Goal: Task Accomplishment & Management: Manage account settings

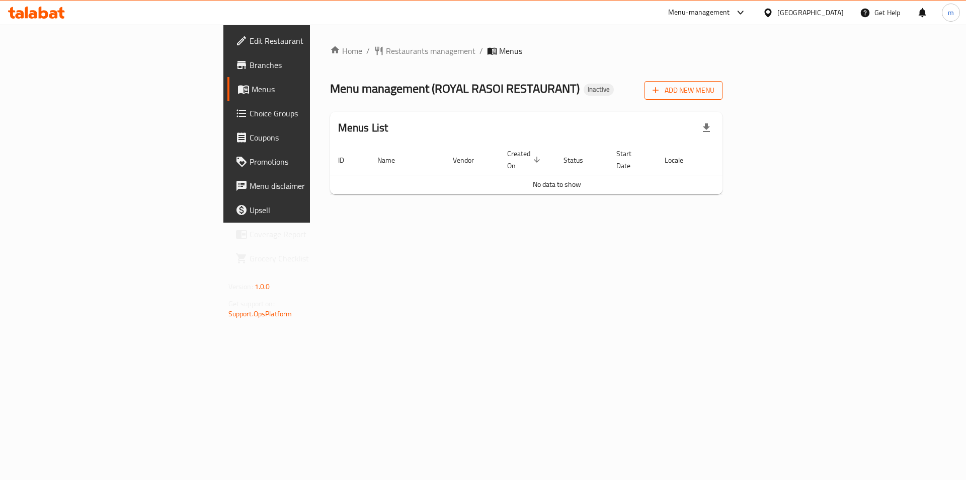
click at [723, 83] on button "Add New Menu" at bounding box center [684, 90] width 78 height 19
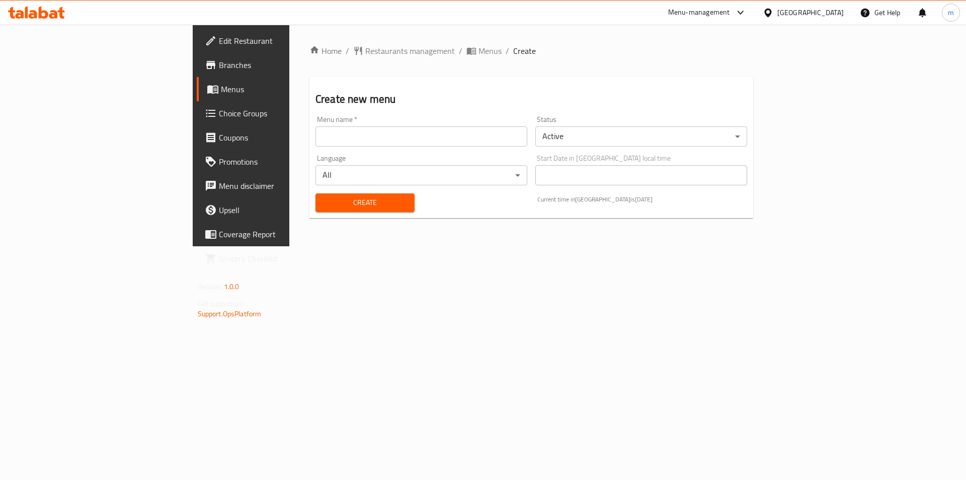
click at [382, 141] on input "text" at bounding box center [422, 136] width 212 height 20
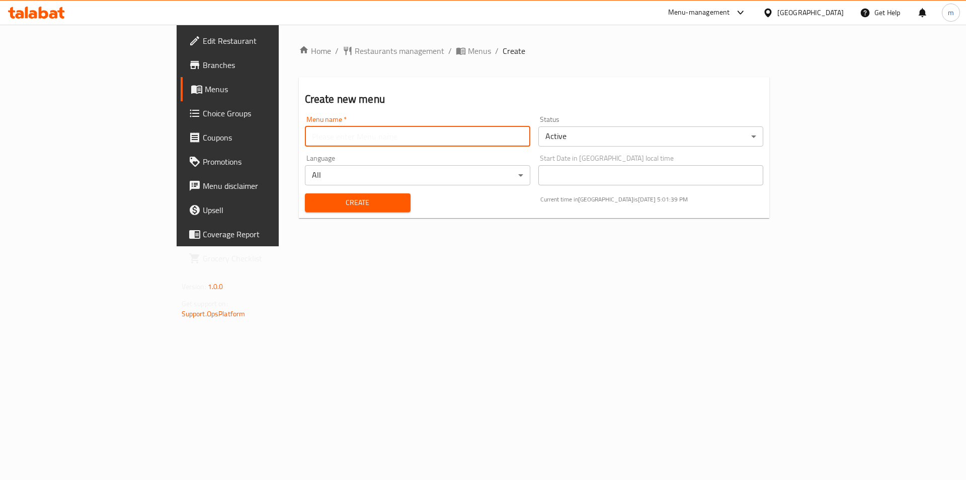
type input "[DATE]"
click at [313, 208] on span "Create" at bounding box center [358, 202] width 90 height 13
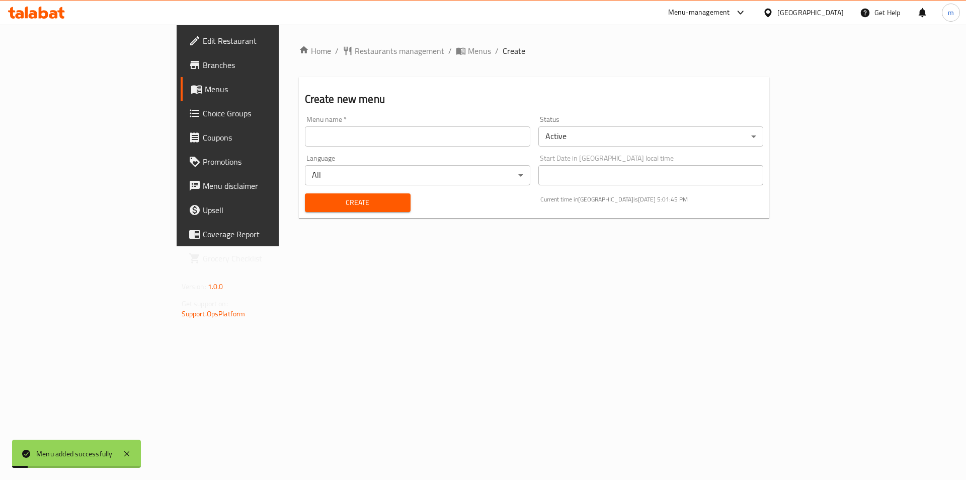
click at [205, 84] on span "Menus" at bounding box center [267, 89] width 125 height 12
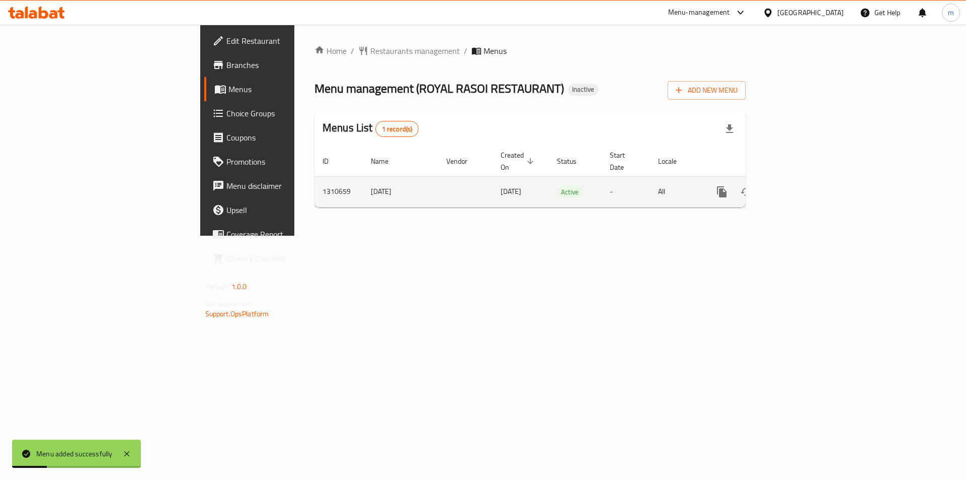
click at [801, 186] on icon "enhanced table" at bounding box center [795, 192] width 12 height 12
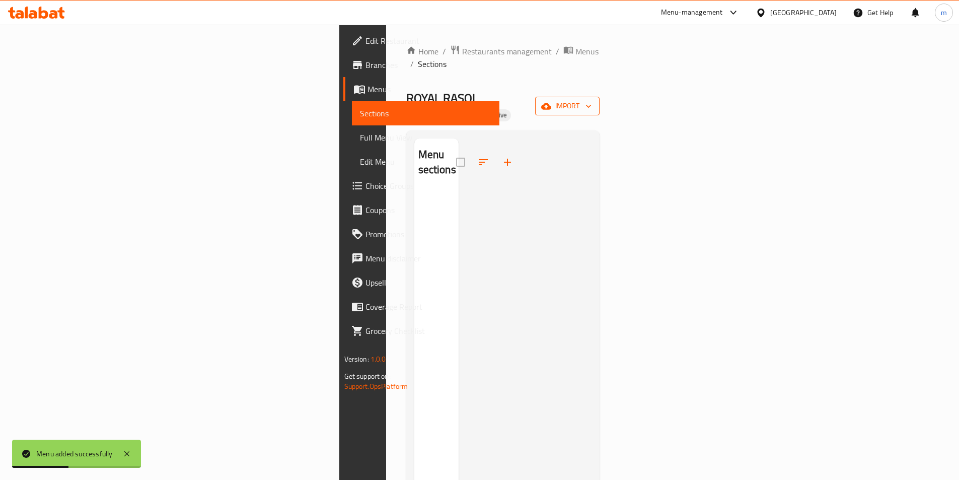
click at [591, 100] on span "import" at bounding box center [567, 106] width 48 height 13
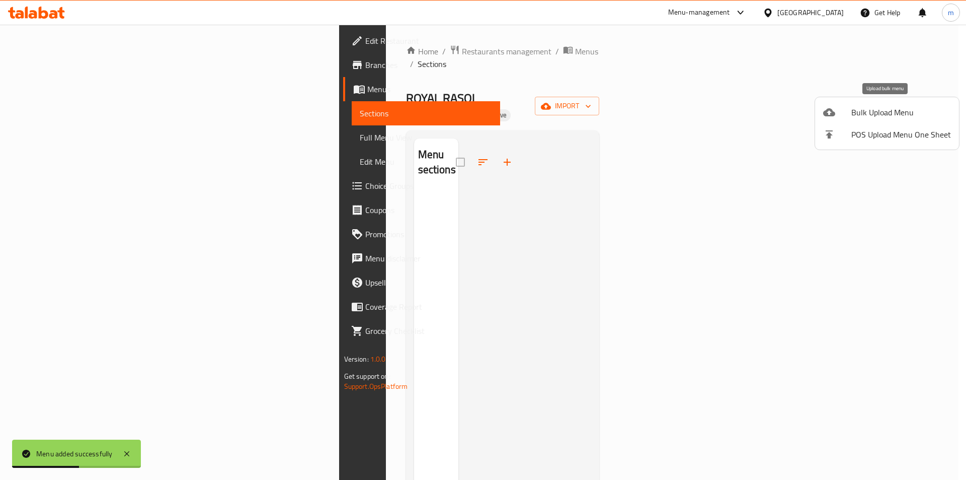
click at [890, 111] on span "Bulk Upload Menu" at bounding box center [901, 112] width 100 height 12
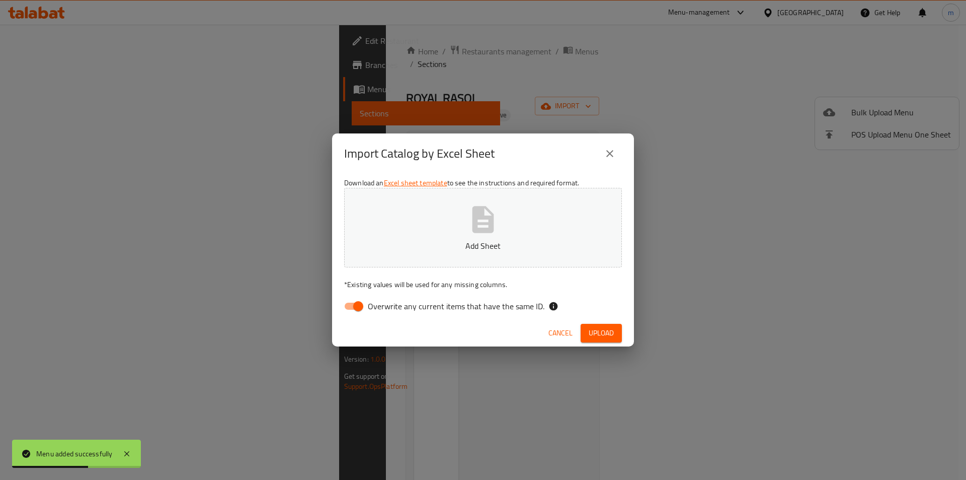
click at [545, 218] on button "Add Sheet" at bounding box center [483, 228] width 278 height 80
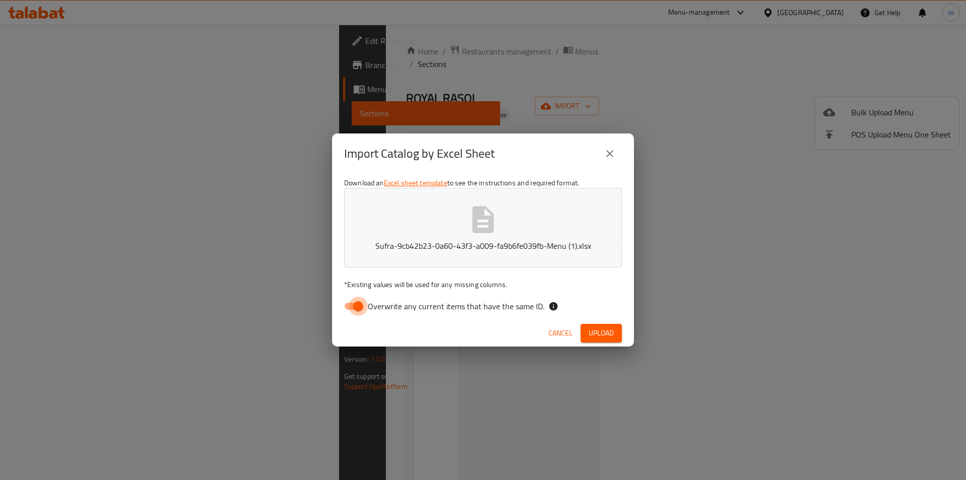
drag, startPoint x: 361, startPoint y: 313, endPoint x: 462, endPoint y: 327, distance: 102.1
click at [363, 313] on input "Overwrite any current items that have the same ID." at bounding box center [358, 305] width 57 height 19
checkbox input "false"
click at [618, 334] on button "Upload" at bounding box center [601, 333] width 41 height 19
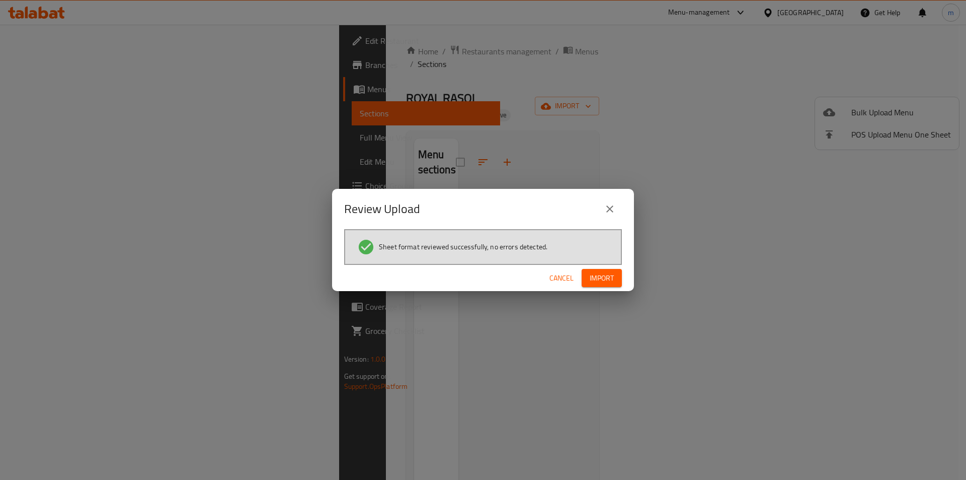
click at [605, 279] on span "Import" at bounding box center [602, 278] width 24 height 13
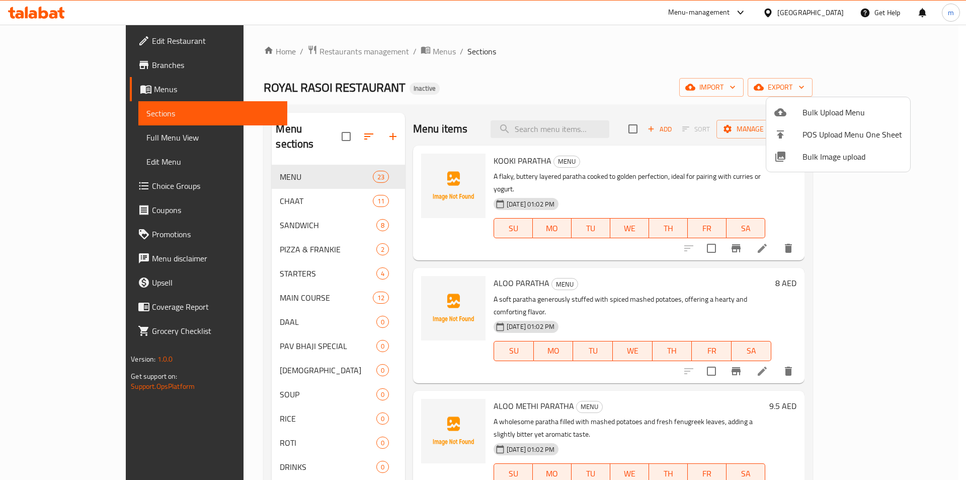
click at [381, 300] on div at bounding box center [483, 240] width 966 height 480
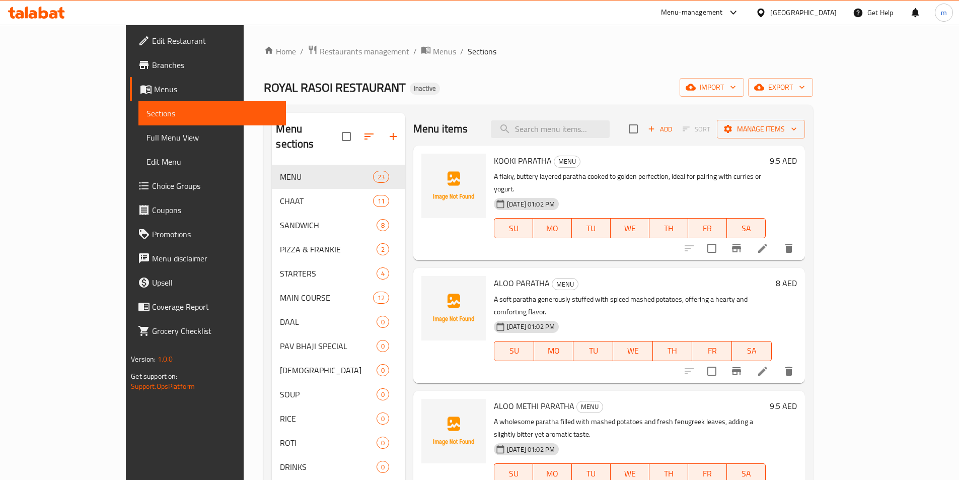
click at [655, 77] on div "Home / Restaurants management / Menus / Sections ROYAL RASOI RESTAURANT Inactiv…" at bounding box center [538, 323] width 549 height 556
click at [138, 170] on link "Edit Menu" at bounding box center [211, 161] width 147 height 24
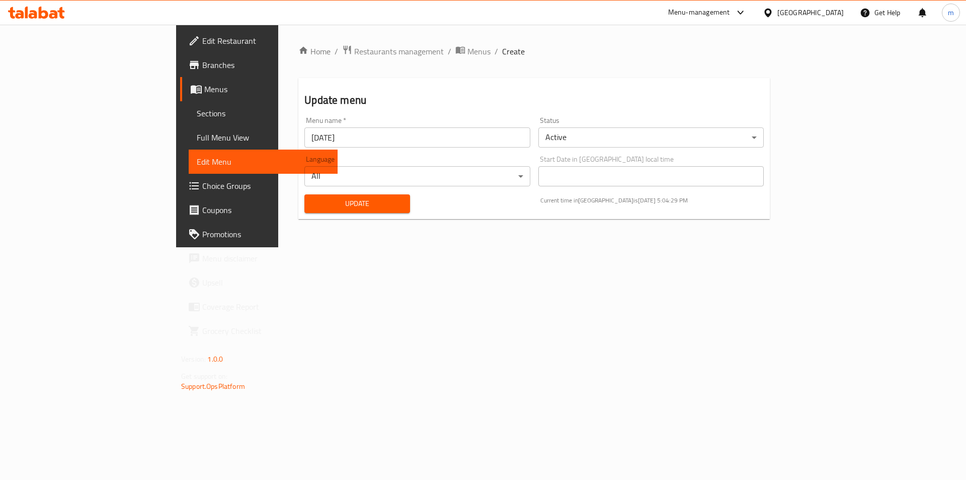
click at [204, 91] on span "Menus" at bounding box center [266, 89] width 125 height 12
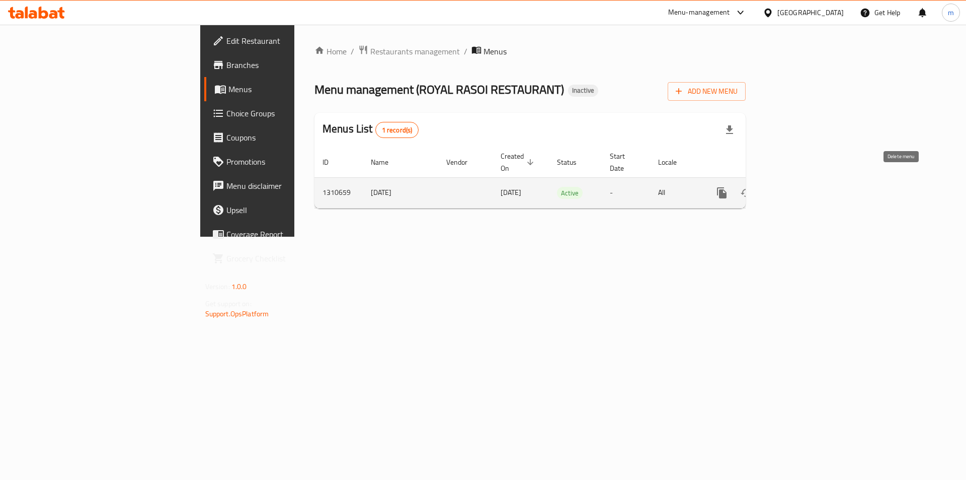
click at [774, 188] on icon "enhanced table" at bounding box center [770, 192] width 7 height 9
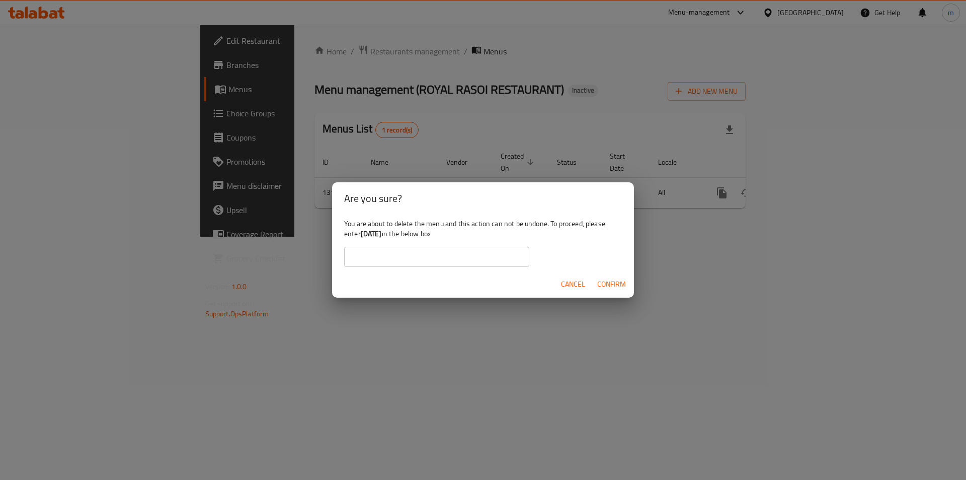
click at [469, 260] on input "text" at bounding box center [436, 257] width 185 height 20
type input "[DATE]"
click at [616, 283] on span "Confirm" at bounding box center [611, 284] width 29 height 13
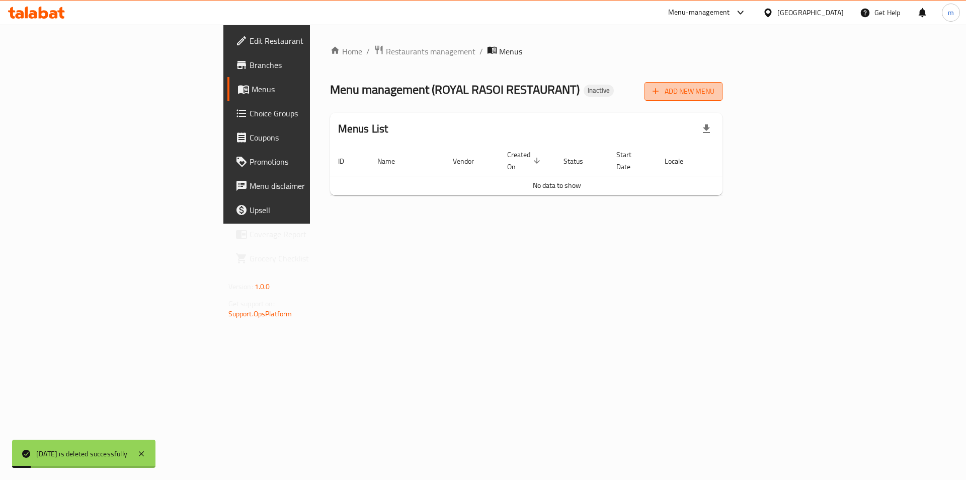
click at [715, 86] on span "Add New Menu" at bounding box center [684, 91] width 62 height 13
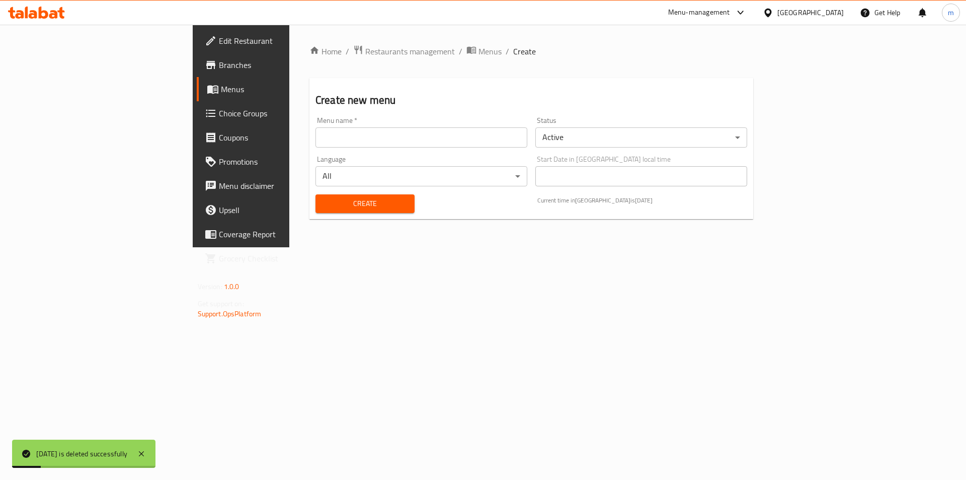
click at [423, 144] on input "text" at bounding box center [422, 137] width 212 height 20
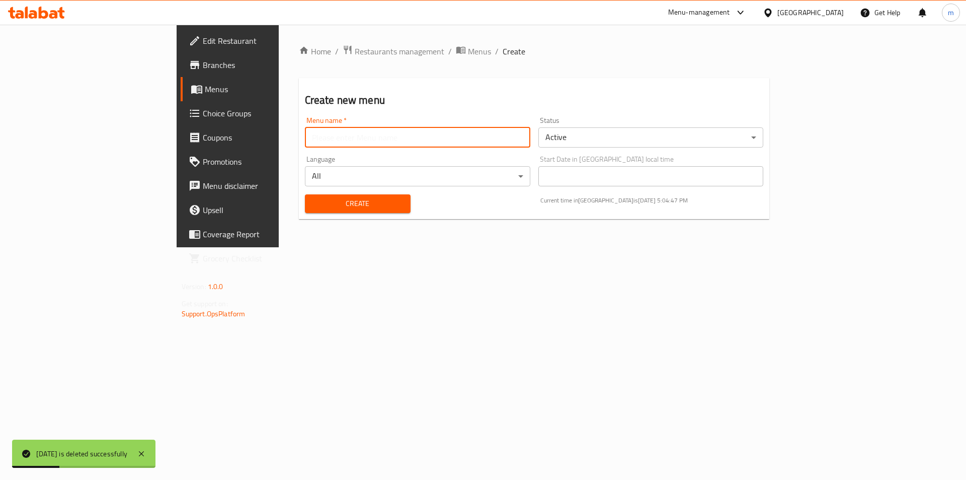
type input "[DATE]"
click at [313, 207] on span "Create" at bounding box center [358, 203] width 90 height 13
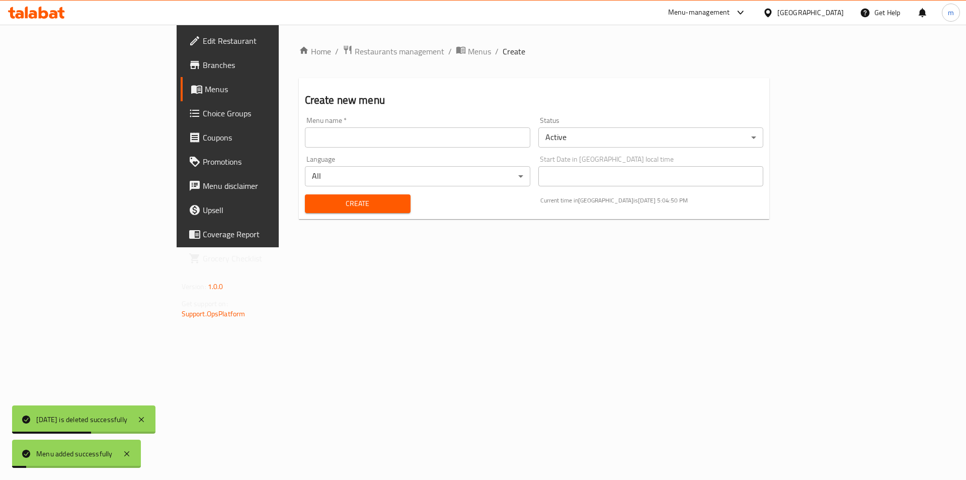
click at [181, 98] on link "Menus" at bounding box center [260, 89] width 158 height 24
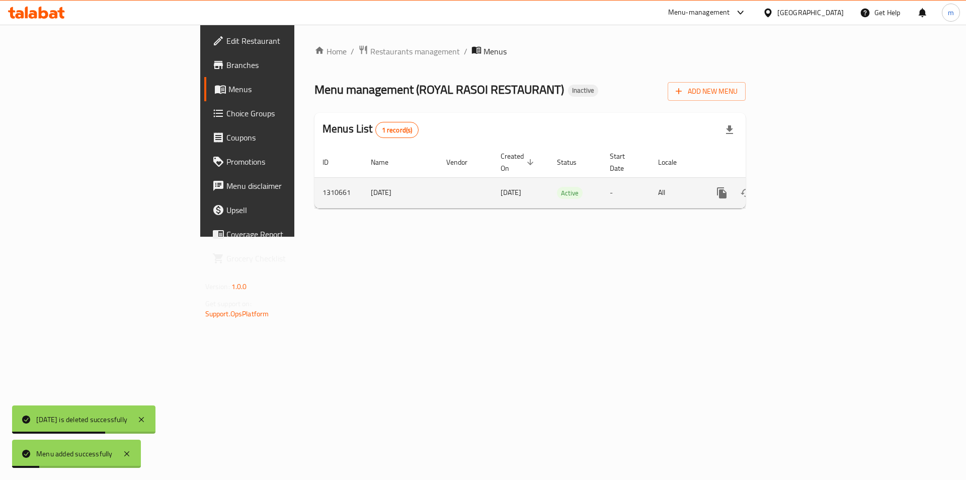
click at [799, 188] on icon "enhanced table" at bounding box center [794, 192] width 9 height 9
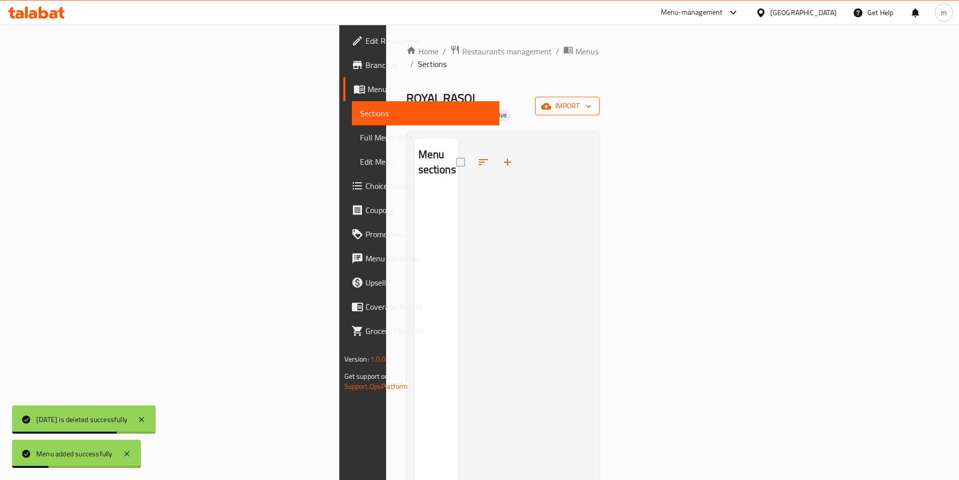
click at [599, 97] on button "import" at bounding box center [567, 106] width 64 height 19
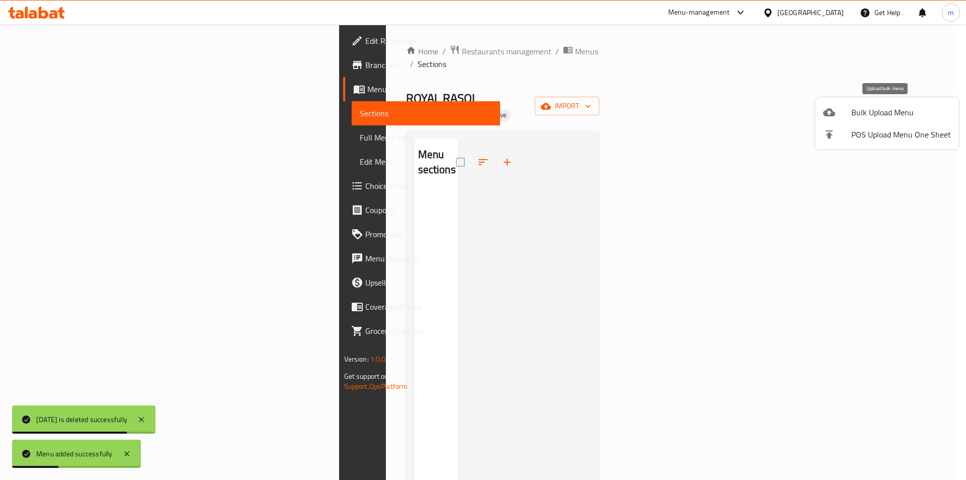
click at [857, 109] on span "Bulk Upload Menu" at bounding box center [901, 112] width 100 height 12
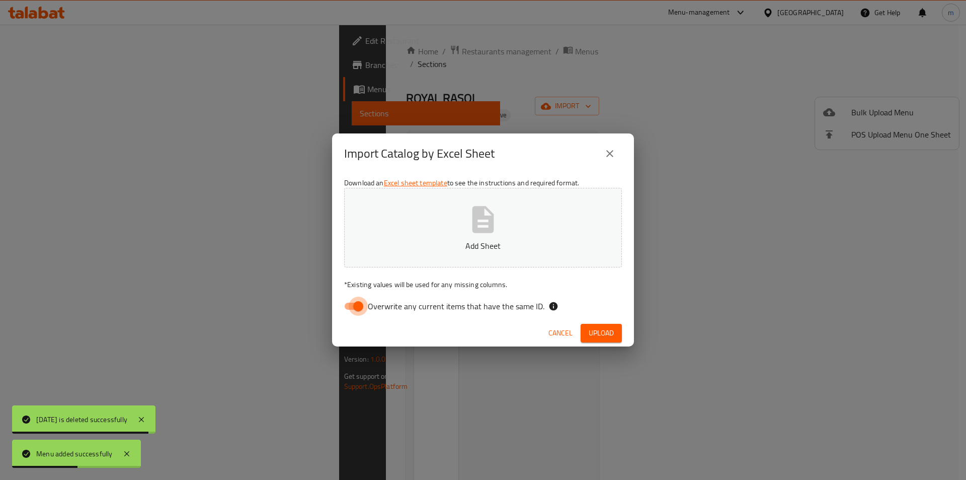
click at [355, 308] on input "Overwrite any current items that have the same ID." at bounding box center [358, 305] width 57 height 19
checkbox input "false"
click at [455, 230] on button "Add Sheet" at bounding box center [483, 228] width 278 height 80
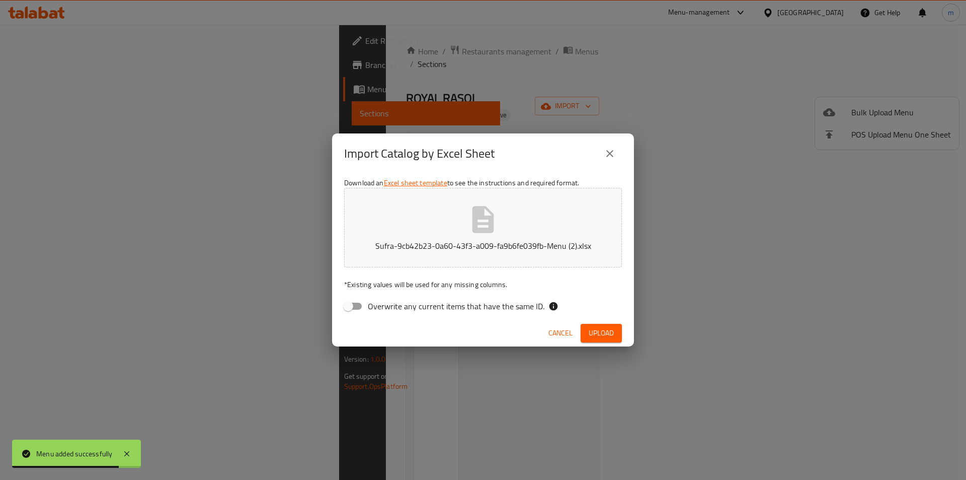
click at [589, 327] on span "Upload" at bounding box center [601, 333] width 25 height 13
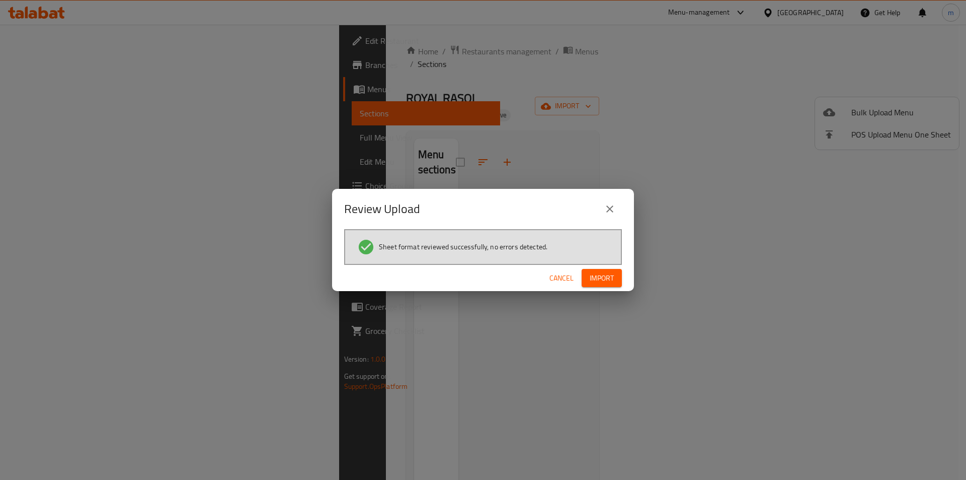
click at [610, 283] on span "Import" at bounding box center [602, 278] width 24 height 13
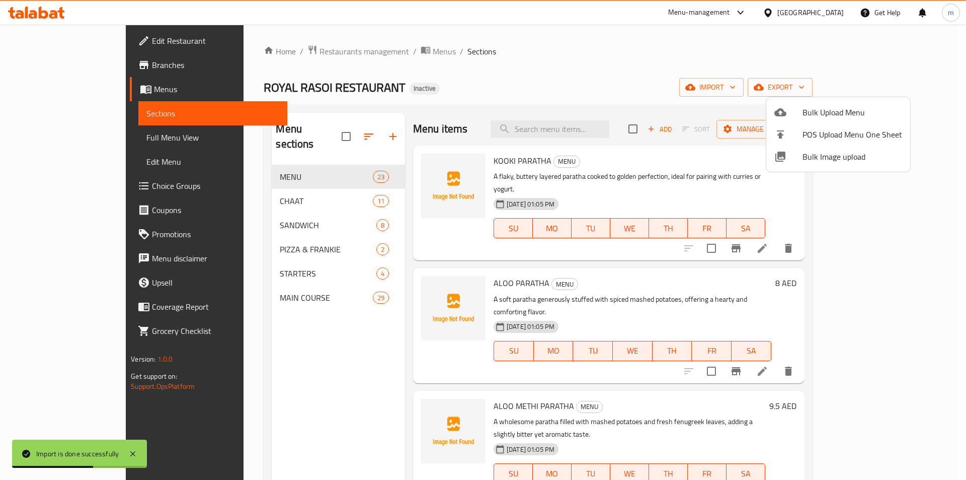
click at [484, 64] on div at bounding box center [483, 240] width 966 height 480
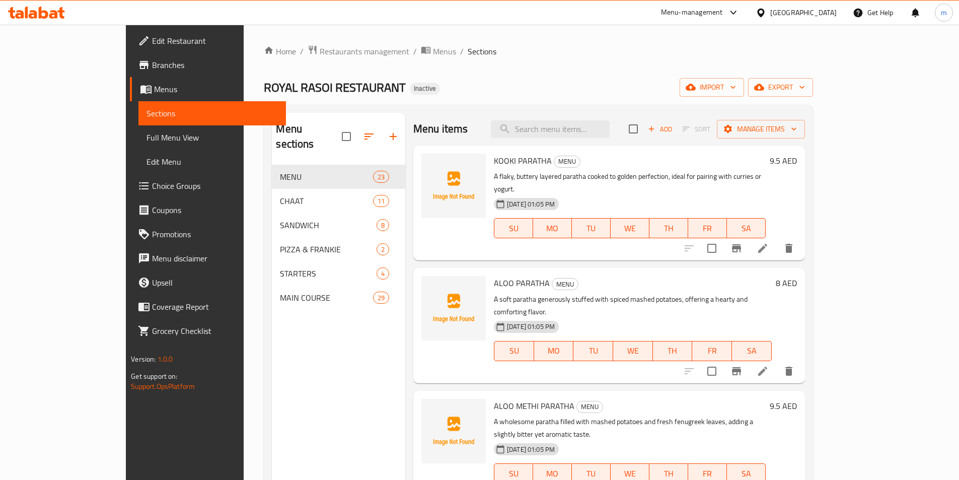
click at [381, 100] on div "Home / Restaurants management / Menus / Sections ROYAL RASOI RESTAURANT Inactiv…" at bounding box center [538, 323] width 549 height 556
click at [777, 239] on li at bounding box center [762, 248] width 28 height 18
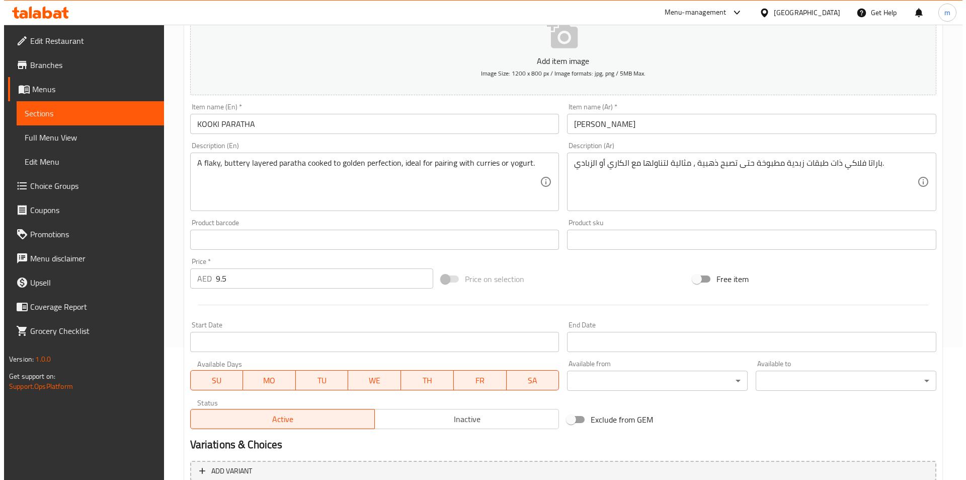
scroll to position [151, 0]
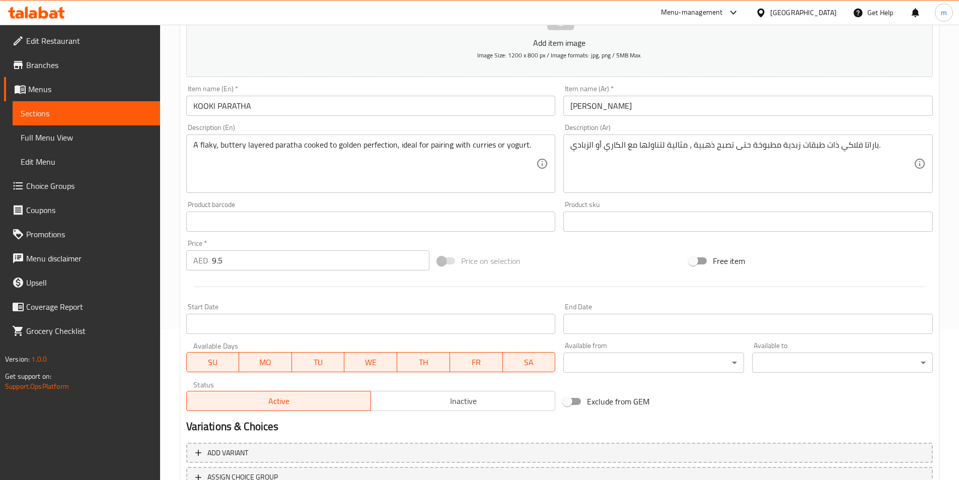
click at [601, 329] on body "​ Menu-management United Arab Emirates Get Help m Edit Restaurant Branches Menu…" at bounding box center [479, 101] width 959 height 455
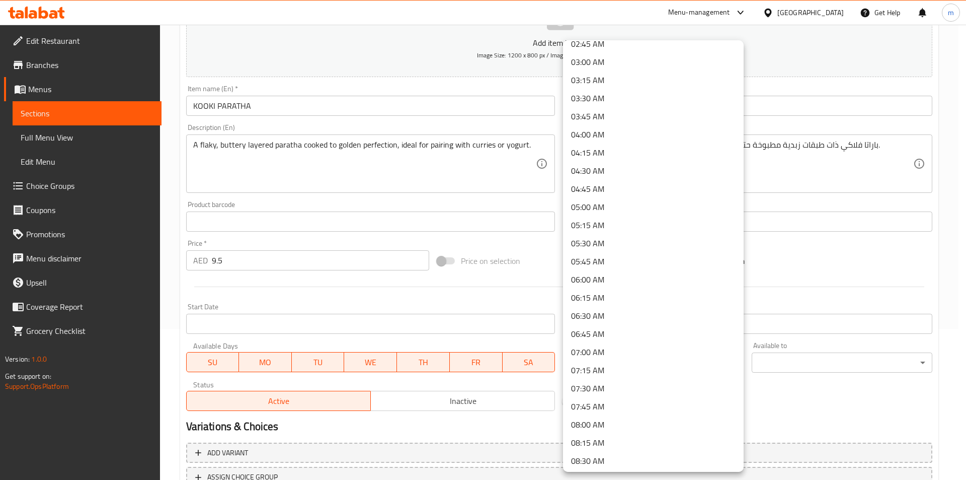
scroll to position [252, 0]
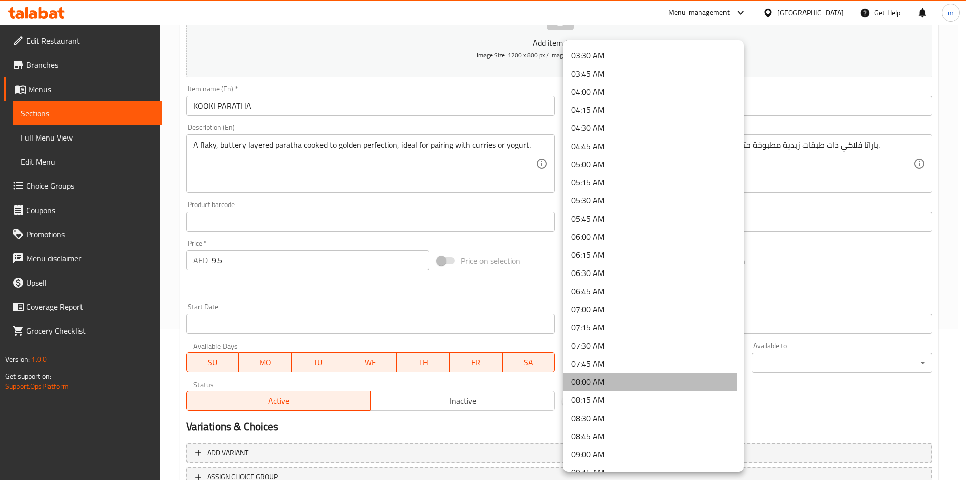
click at [615, 382] on li "08:00 AM" at bounding box center [653, 381] width 181 height 18
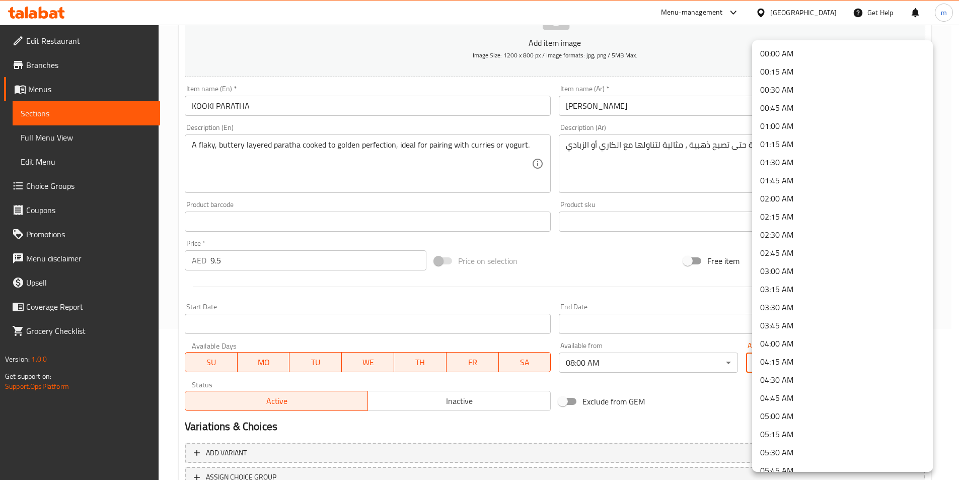
drag, startPoint x: 831, startPoint y: 369, endPoint x: 827, endPoint y: 334, distance: 35.5
click at [830, 329] on body "​ Menu-management United Arab Emirates Get Help m Edit Restaurant Branches Menu…" at bounding box center [479, 101] width 959 height 455
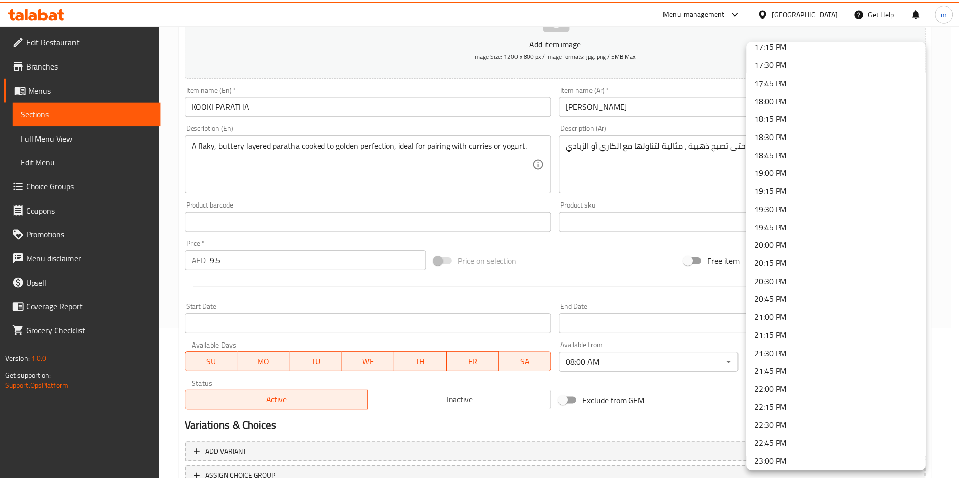
scroll to position [1334, 0]
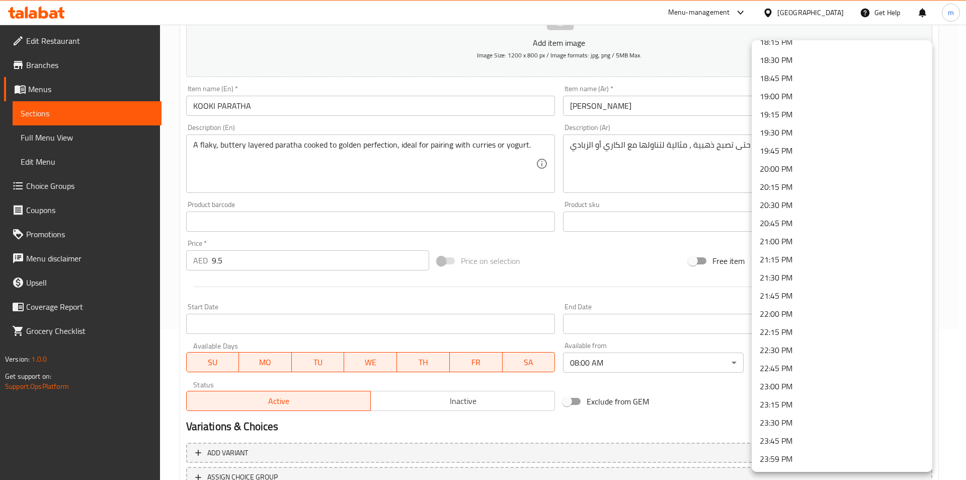
click at [807, 422] on li "23:30 PM" at bounding box center [842, 422] width 181 height 18
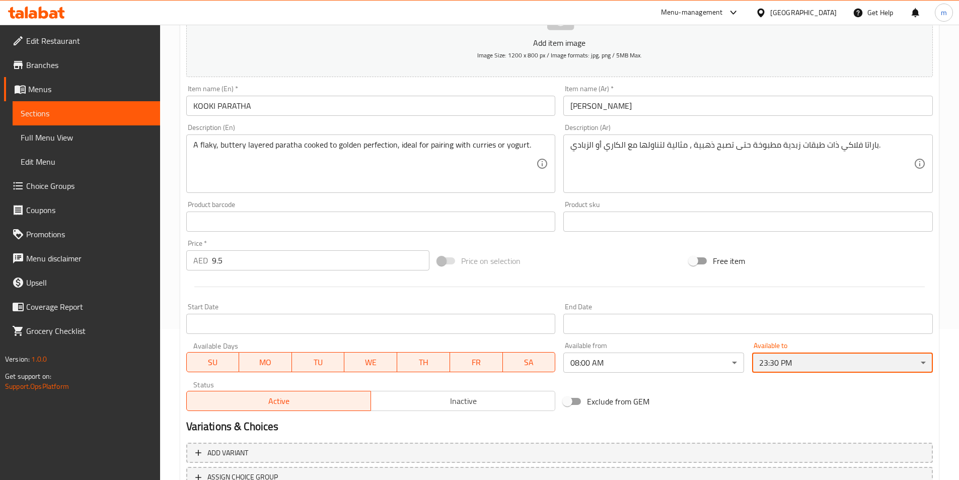
scroll to position [231, 0]
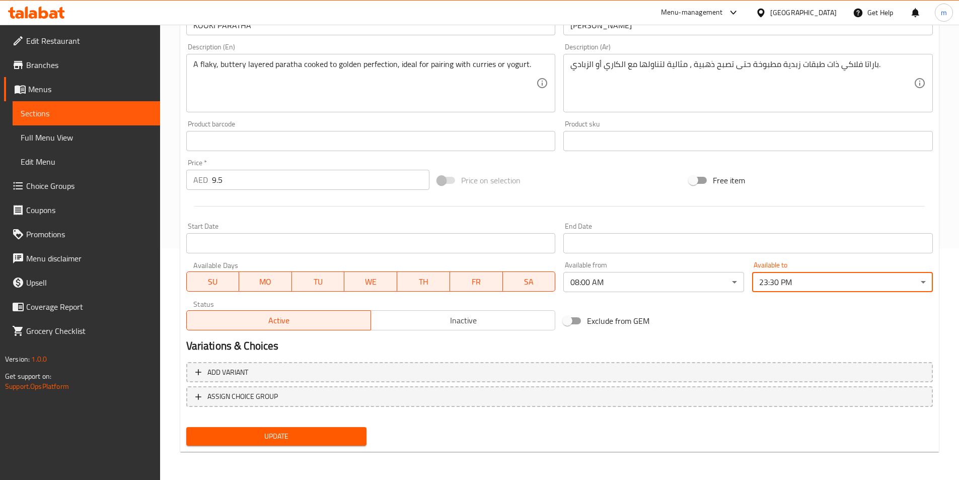
click at [290, 428] on button "Update" at bounding box center [276, 436] width 181 height 19
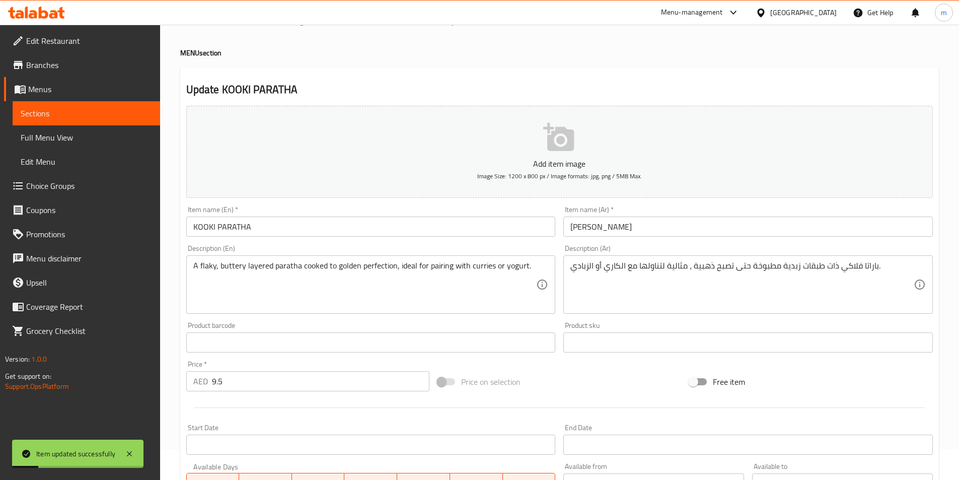
scroll to position [0, 0]
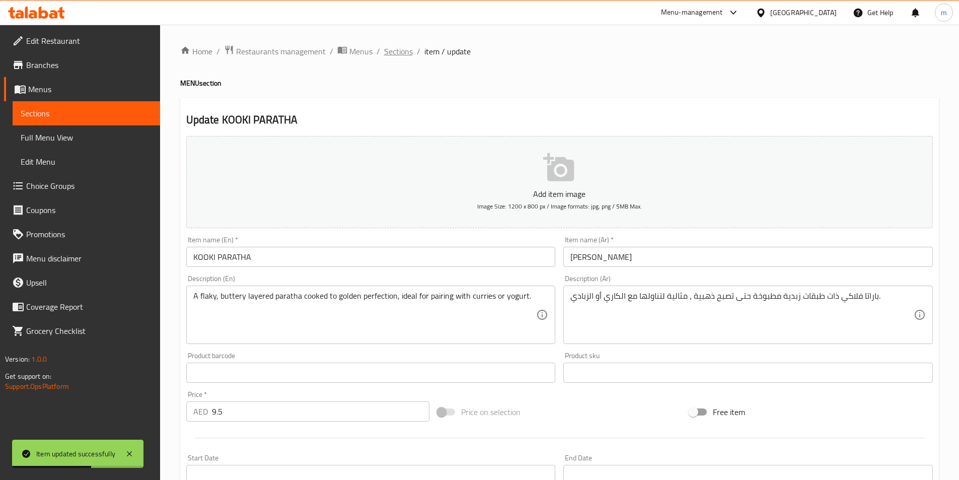
click at [393, 51] on span "Sections" at bounding box center [398, 51] width 29 height 12
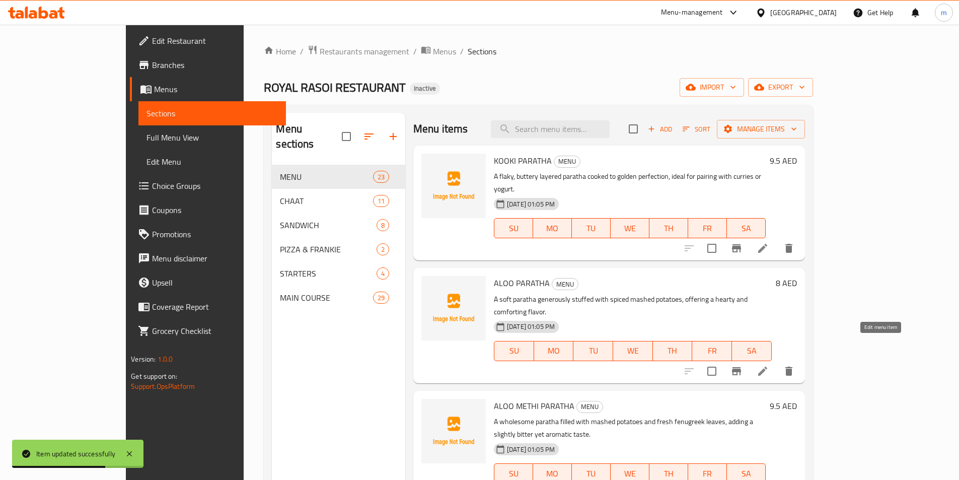
click at [768, 365] on icon at bounding box center [762, 371] width 12 height 12
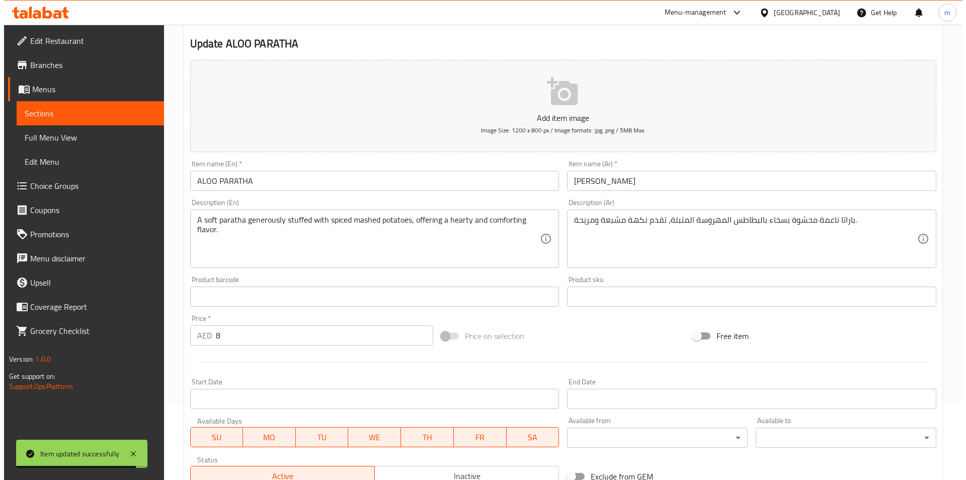
scroll to position [151, 0]
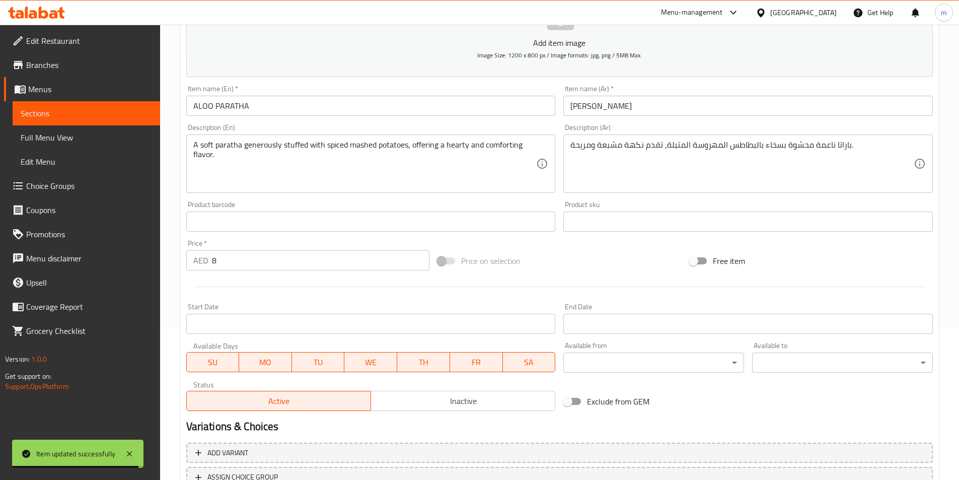
click at [619, 329] on body "Item updated successfully ​ Menu-management United Arab Emirates Get Help m Edi…" at bounding box center [479, 101] width 959 height 455
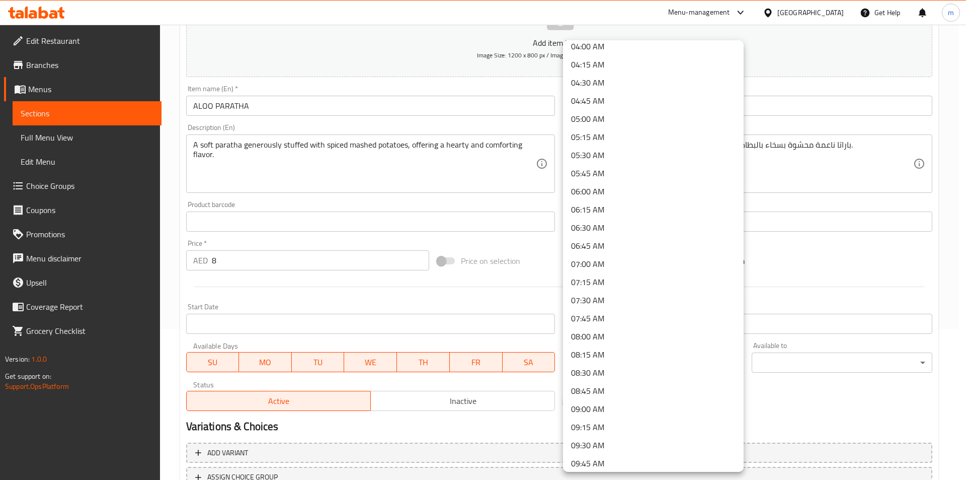
scroll to position [302, 0]
click at [608, 332] on li "08:00 AM" at bounding box center [653, 331] width 181 height 18
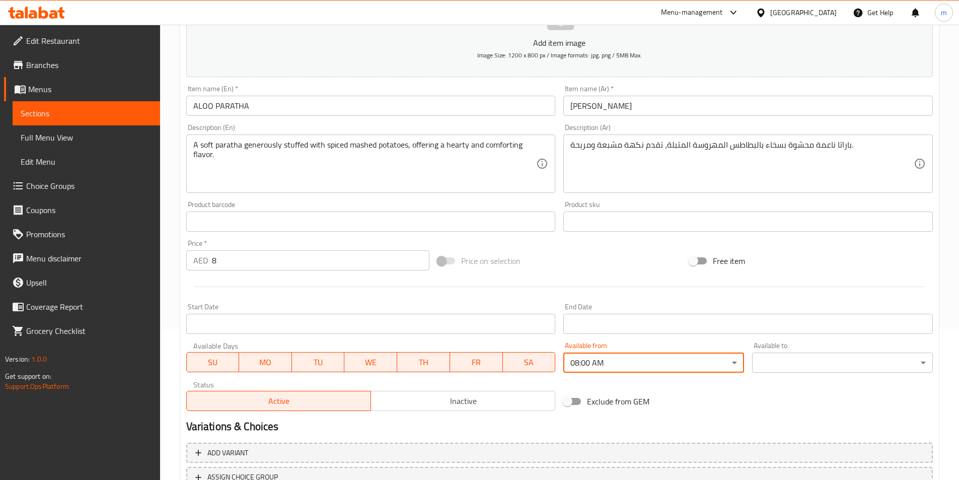
click at [806, 329] on body "​ Menu-management United Arab Emirates Get Help m Edit Restaurant Branches Menu…" at bounding box center [479, 101] width 959 height 455
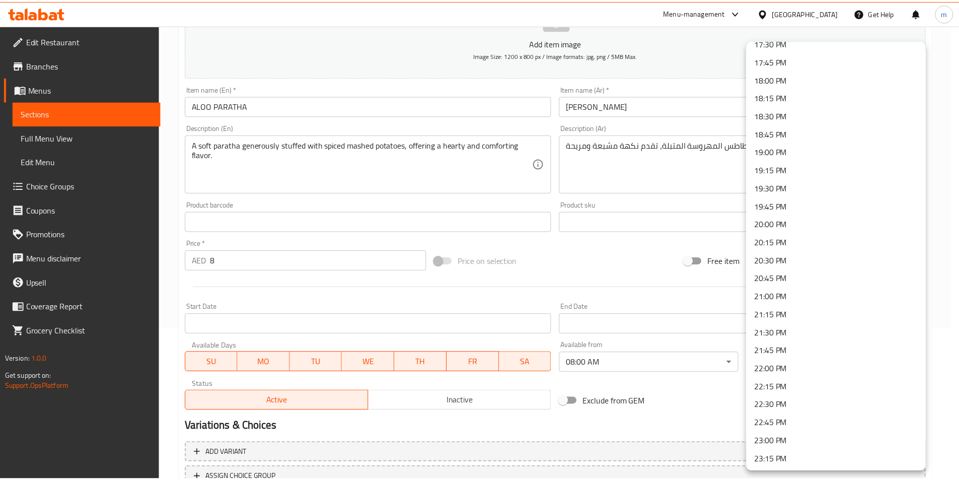
scroll to position [1334, 0]
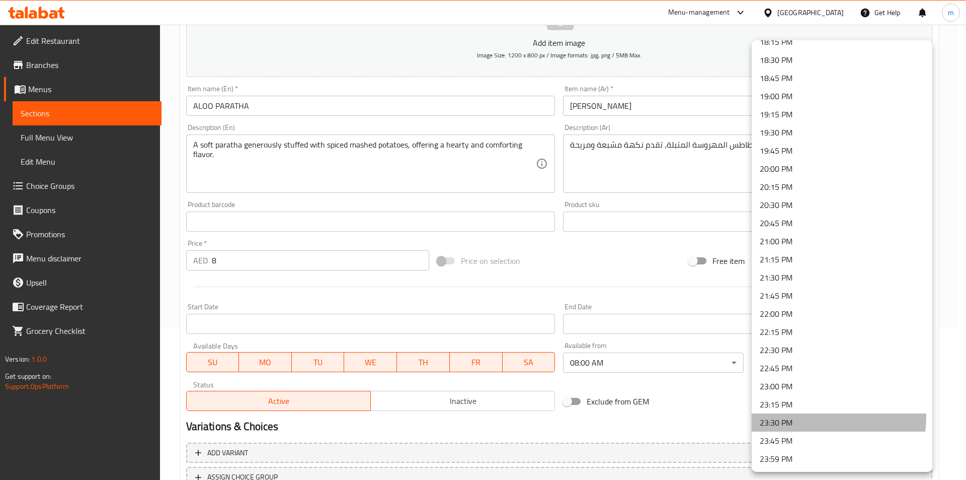
click at [799, 416] on li "23:30 PM" at bounding box center [842, 422] width 181 height 18
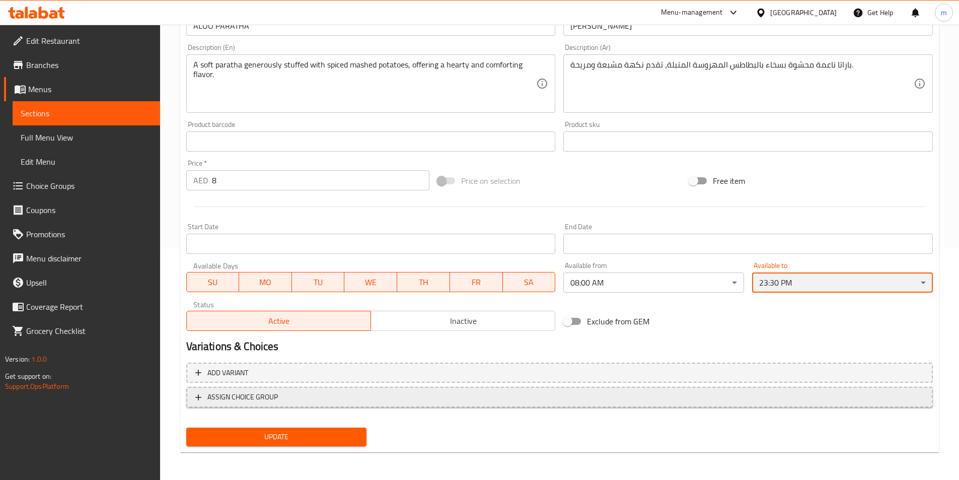
scroll to position [231, 0]
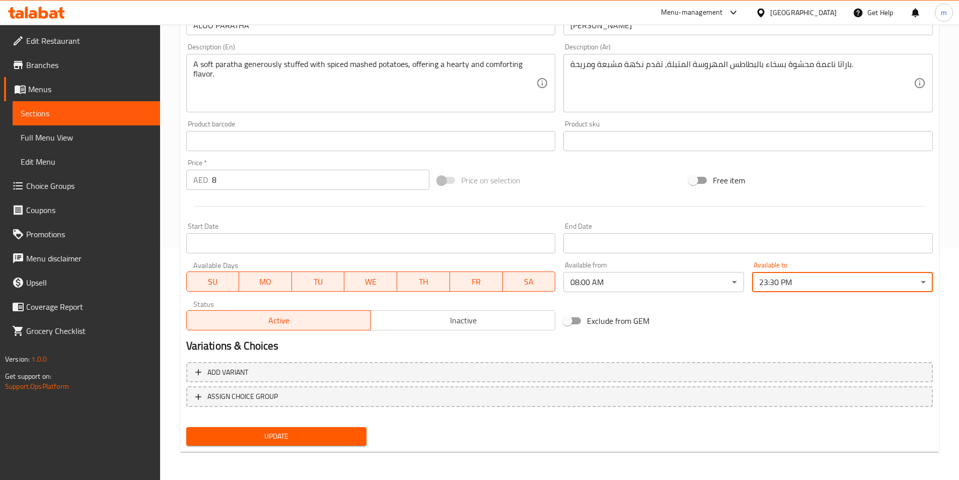
click at [327, 441] on span "Update" at bounding box center [276, 436] width 165 height 13
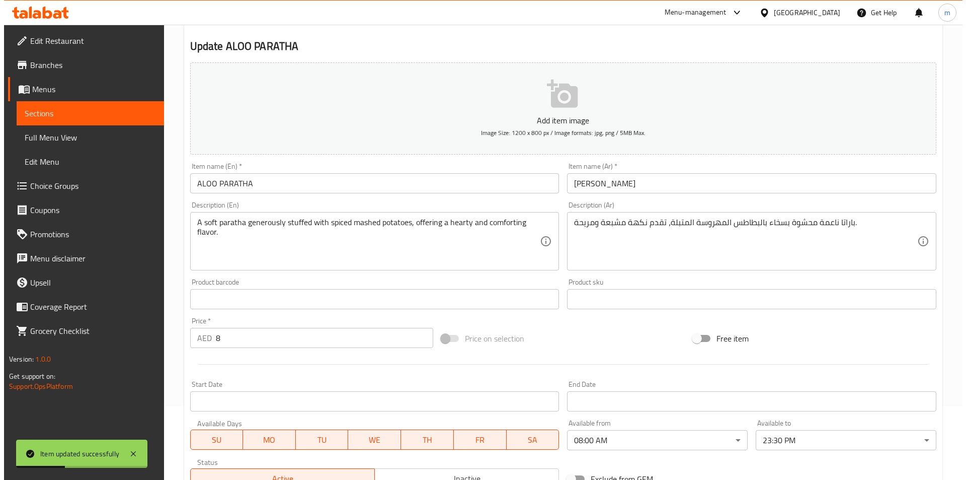
scroll to position [0, 0]
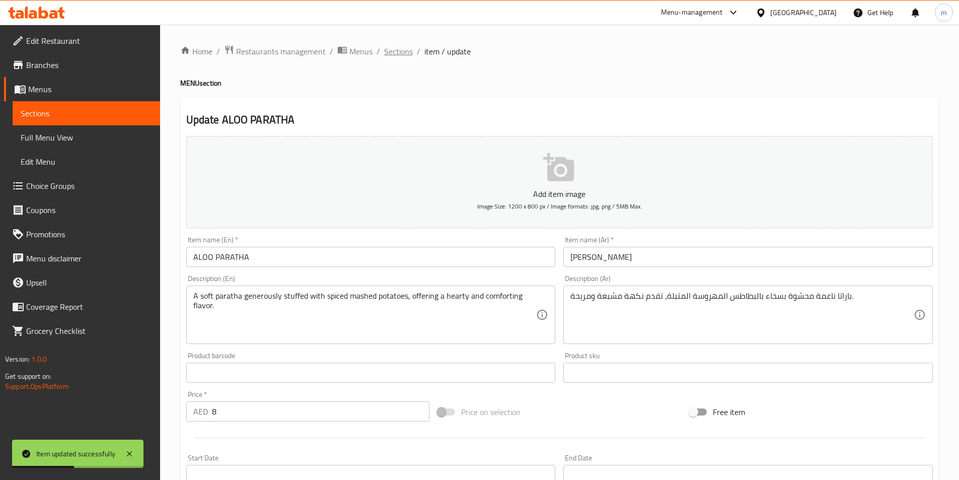
click at [403, 50] on span "Sections" at bounding box center [398, 51] width 29 height 12
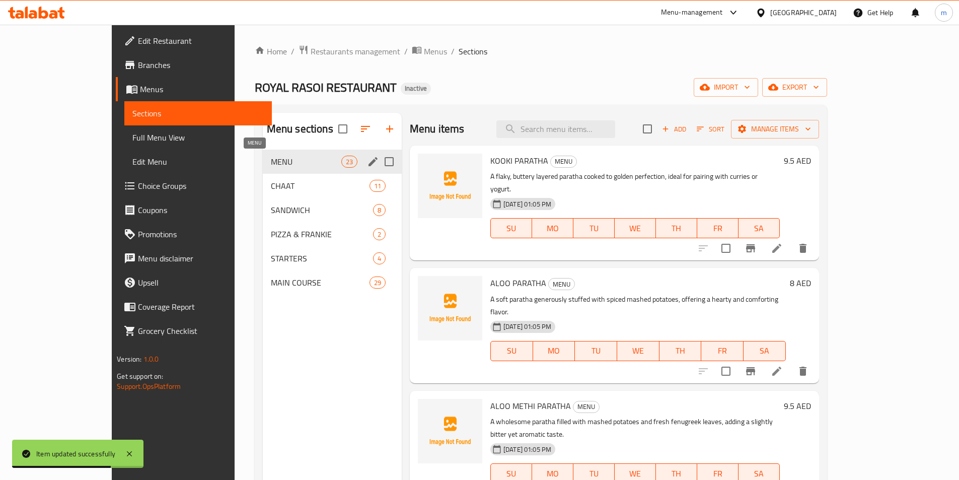
click at [271, 156] on span "MENU" at bounding box center [306, 162] width 70 height 12
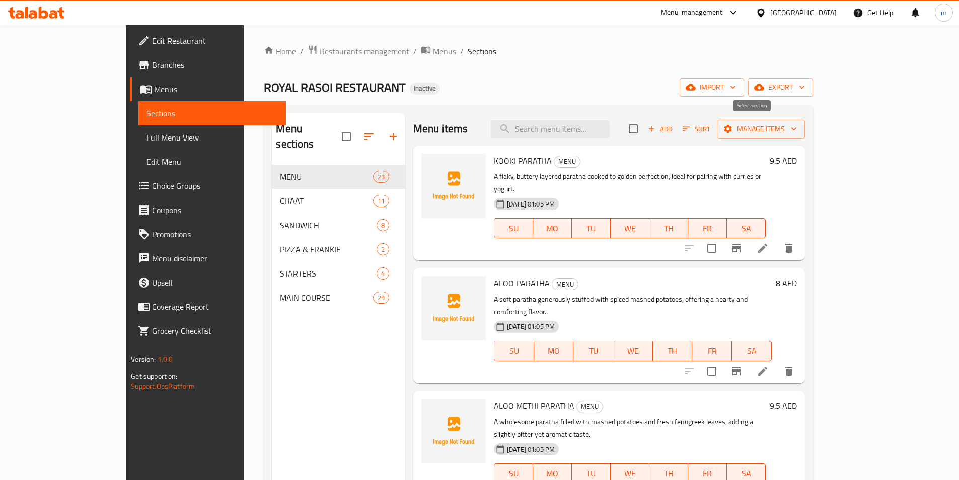
click at [644, 135] on input "checkbox" at bounding box center [633, 128] width 21 height 21
checkbox input "true"
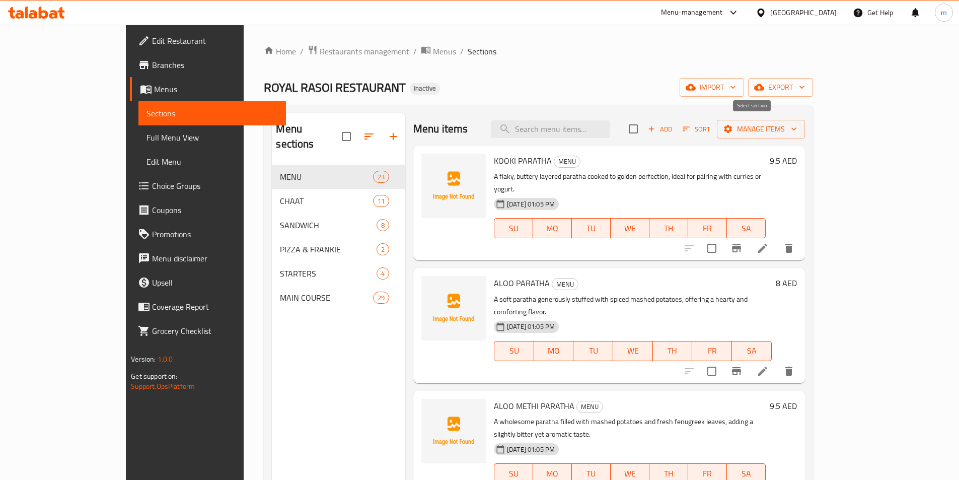
checkbox input "true"
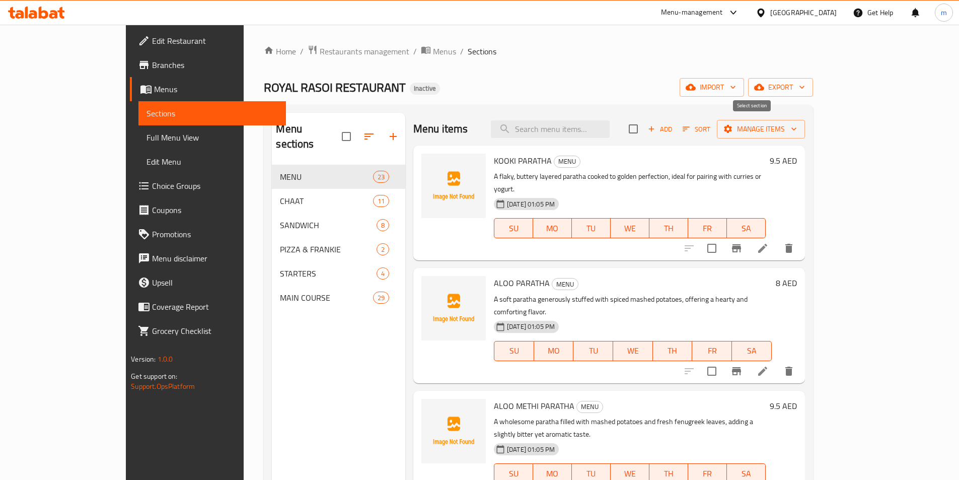
checkbox input "true"
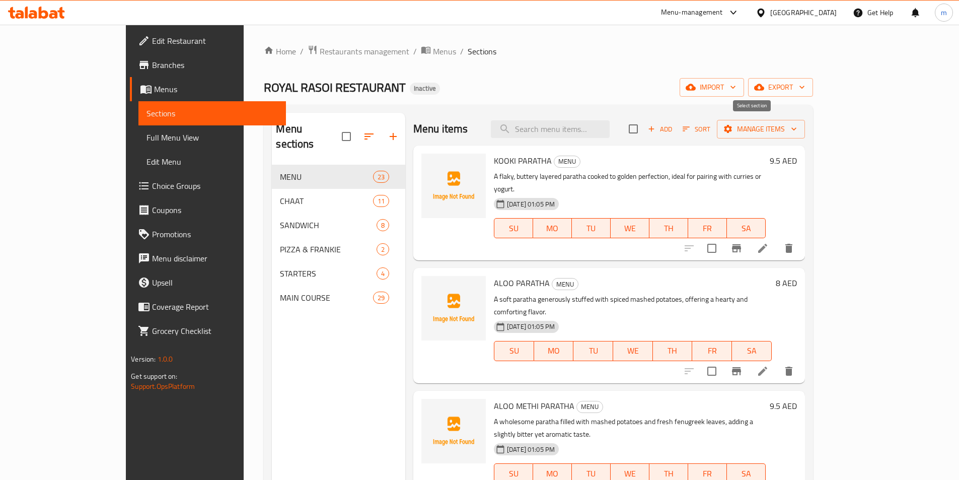
checkbox input "true"
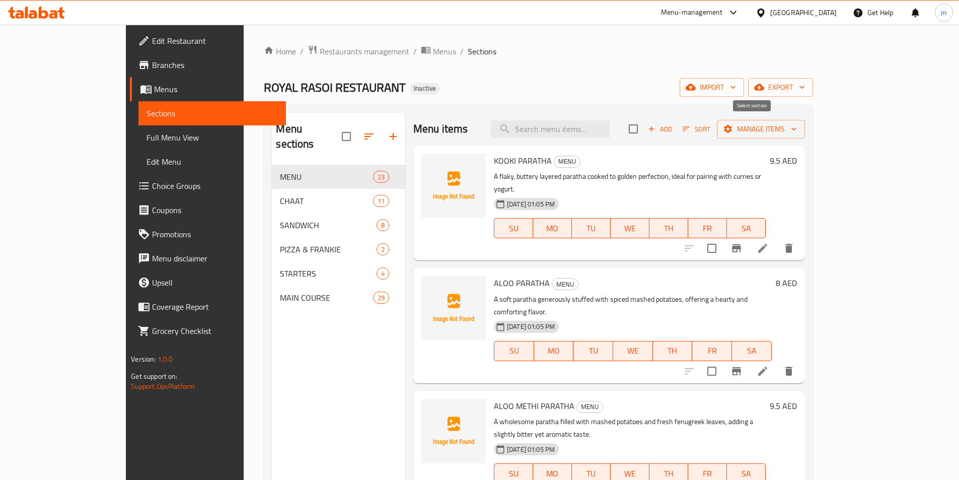
checkbox input "true"
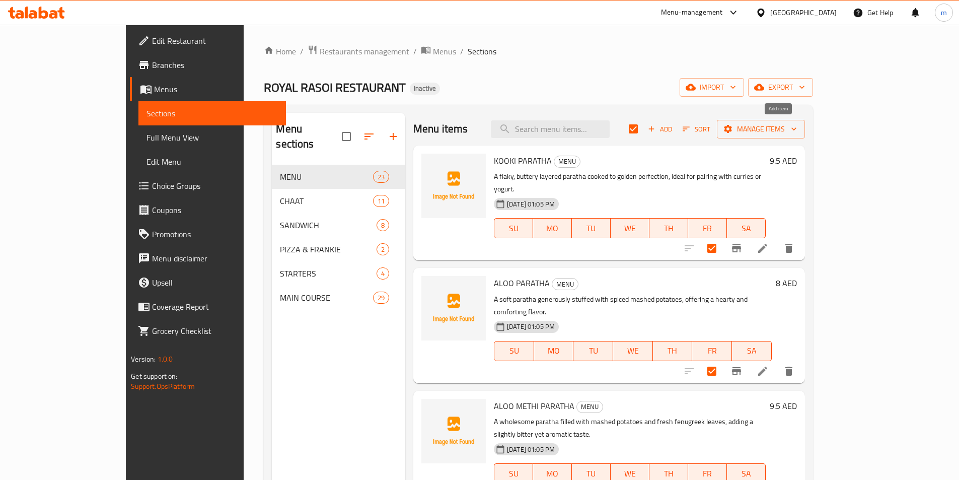
click at [673, 126] on span "Add" at bounding box center [659, 129] width 27 height 12
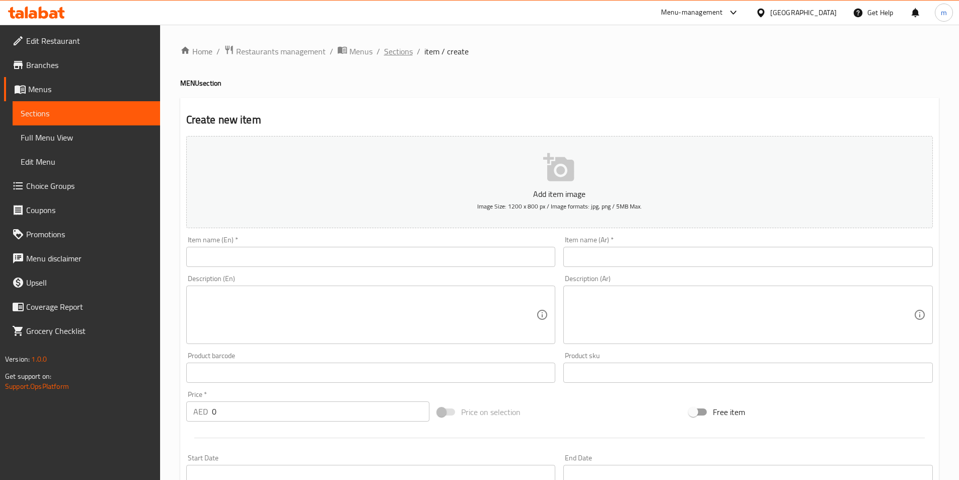
click at [391, 55] on span "Sections" at bounding box center [398, 51] width 29 height 12
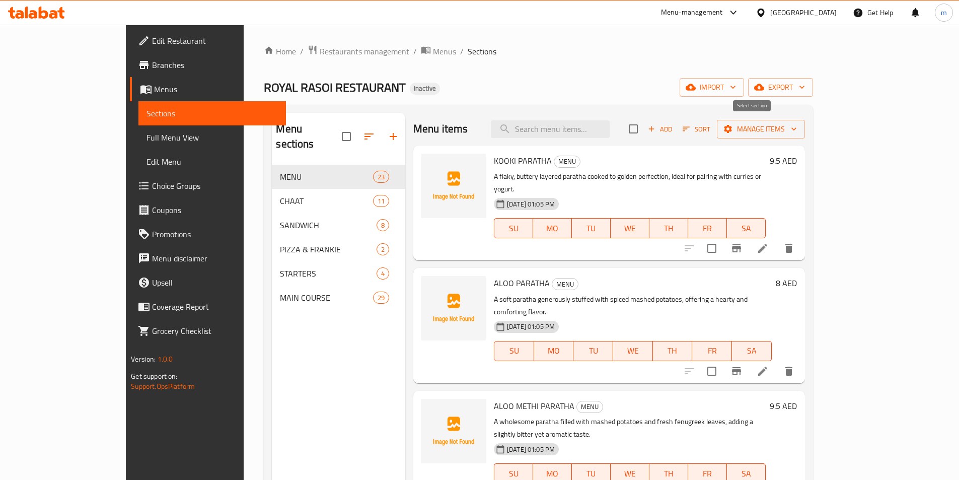
click at [644, 131] on input "checkbox" at bounding box center [633, 128] width 21 height 21
checkbox input "true"
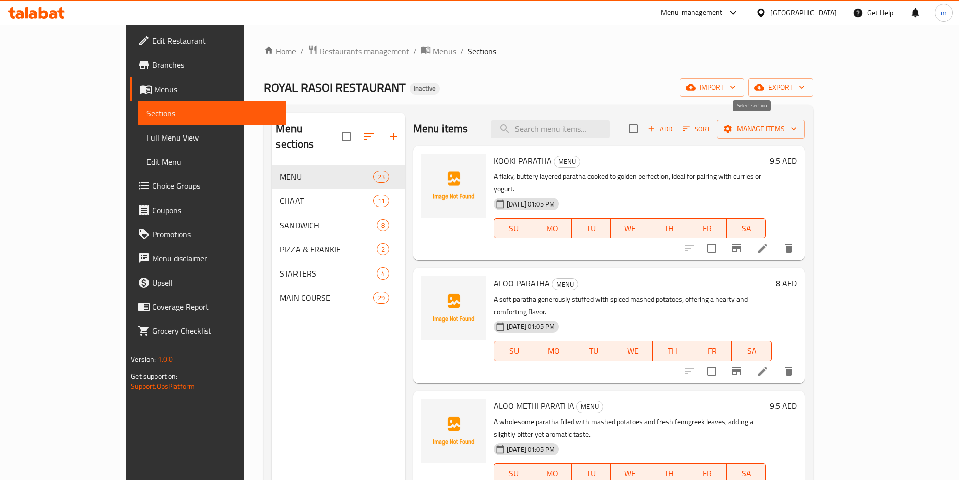
checkbox input "true"
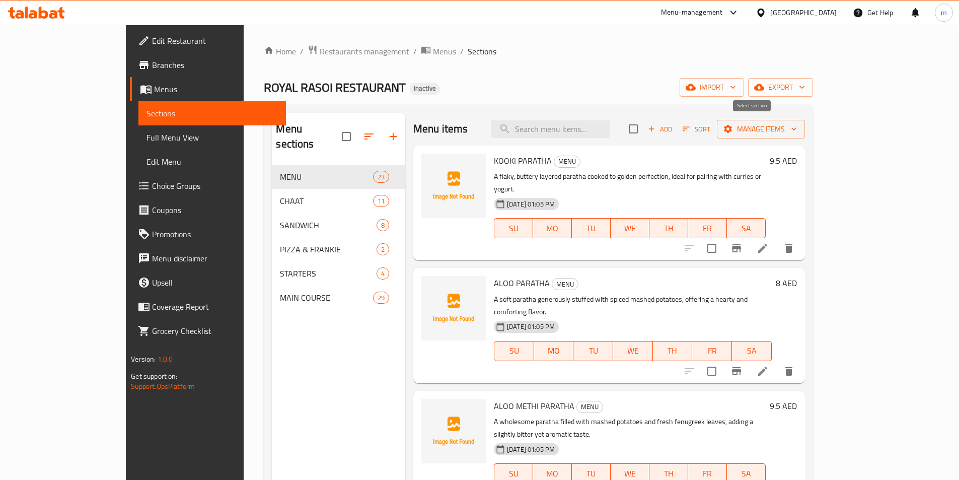
checkbox input "true"
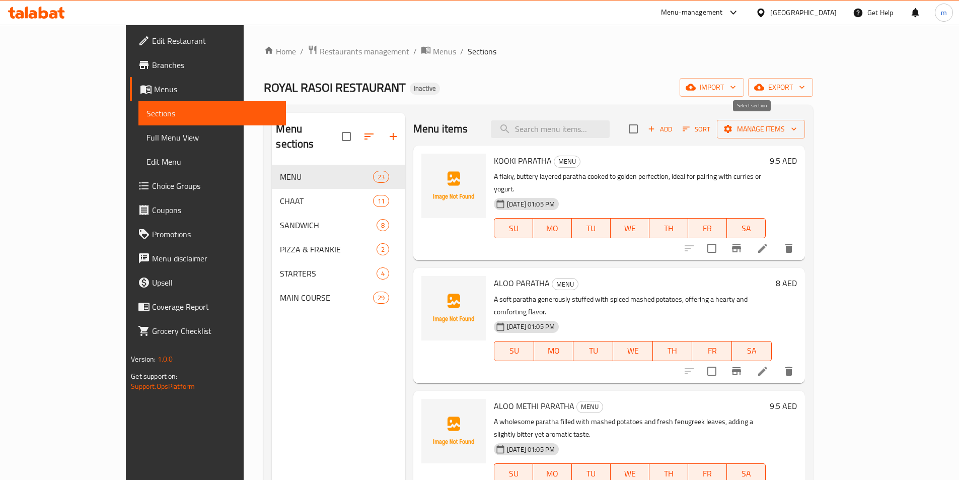
checkbox input "true"
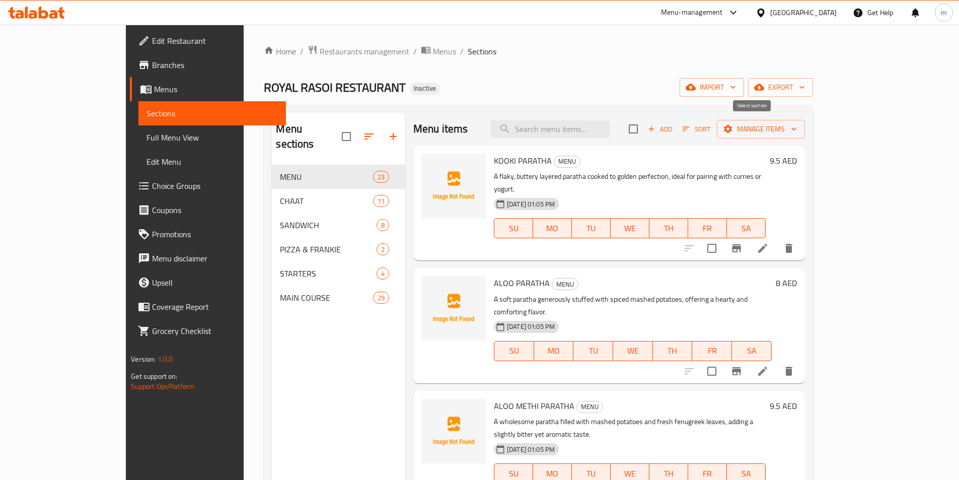
checkbox input "true"
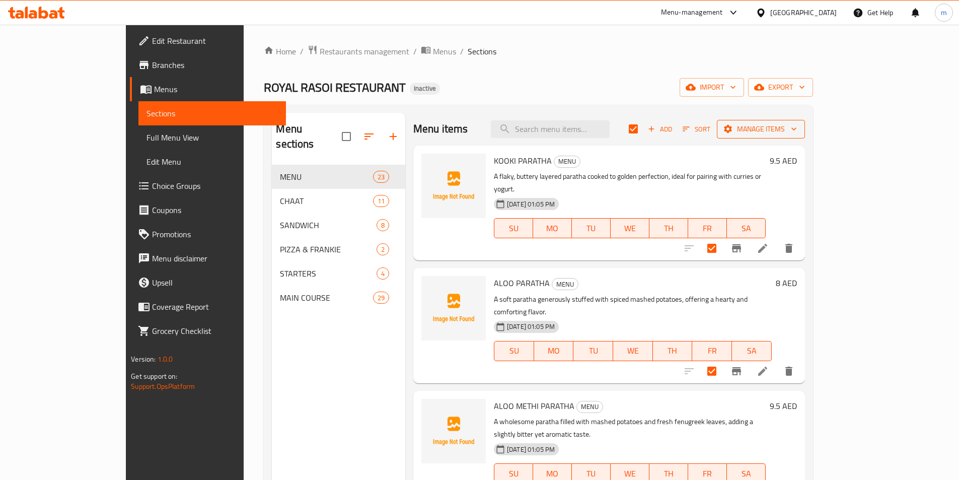
click at [797, 129] on span "Manage items" at bounding box center [761, 129] width 72 height 13
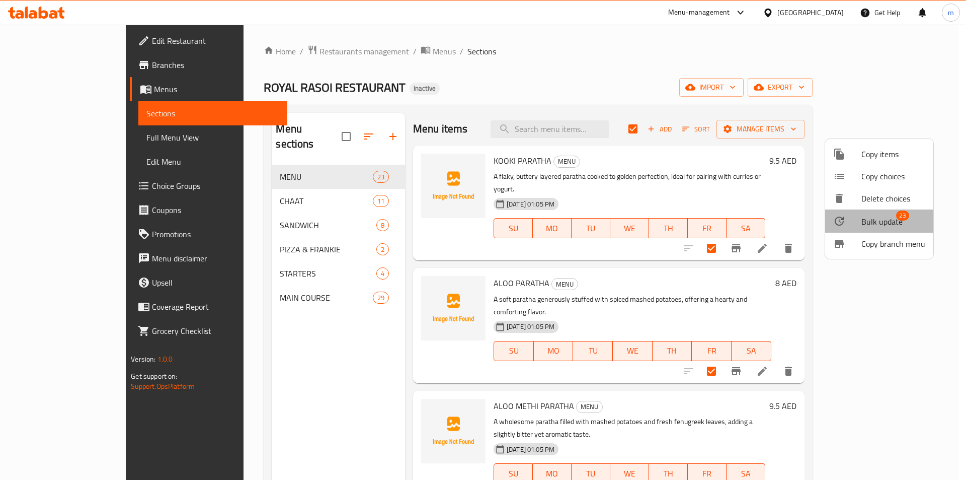
click at [879, 223] on span "Bulk update" at bounding box center [882, 221] width 41 height 12
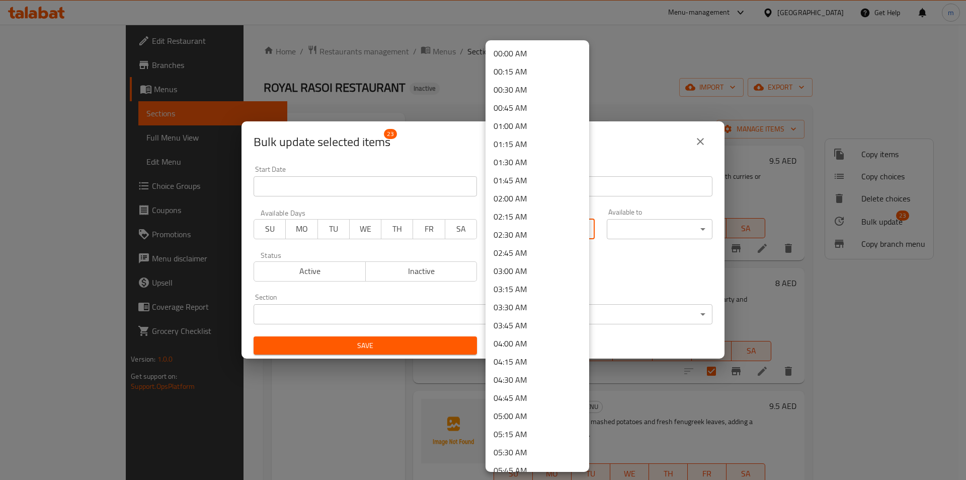
click at [566, 231] on body "​ Menu-management United Arab Emirates Get Help m Edit Restaurant Branches Menu…" at bounding box center [483, 252] width 966 height 455
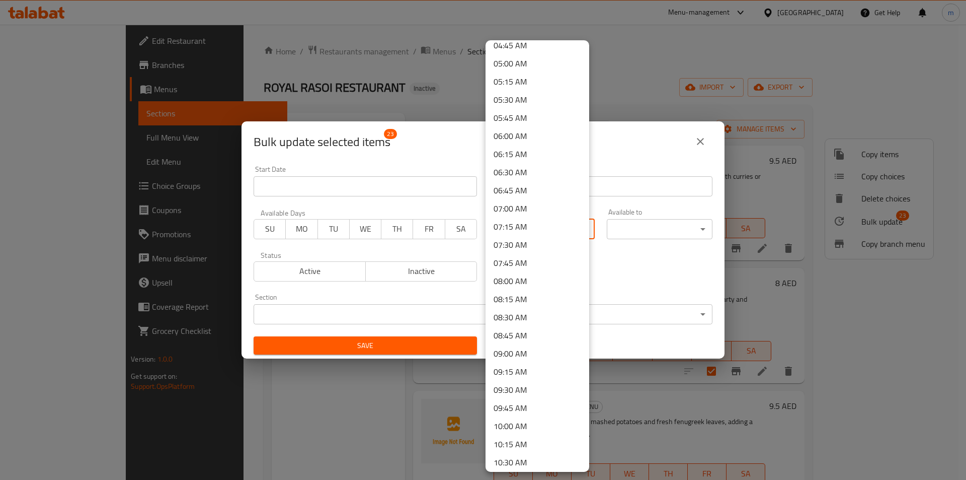
click at [530, 276] on li "08:00 AM" at bounding box center [538, 281] width 104 height 18
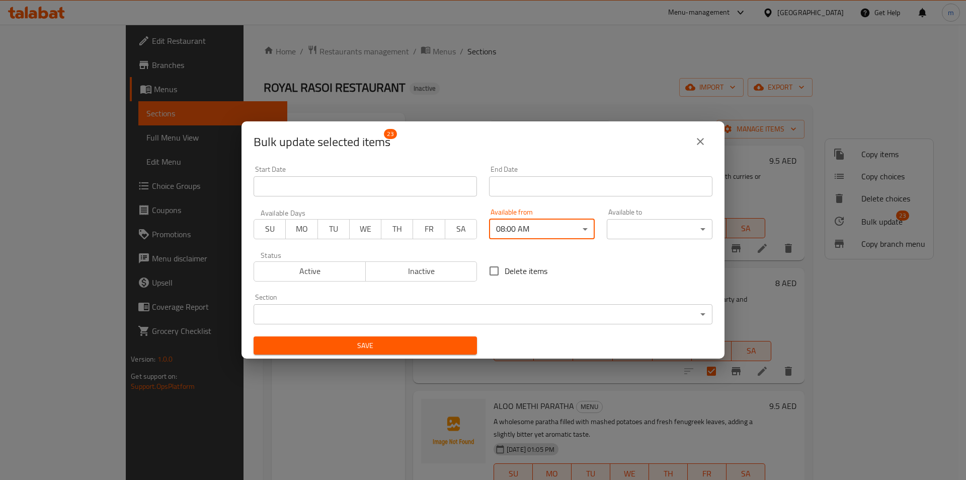
click at [638, 225] on body "​ Menu-management United Arab Emirates Get Help m Edit Restaurant Branches Menu…" at bounding box center [483, 252] width 966 height 455
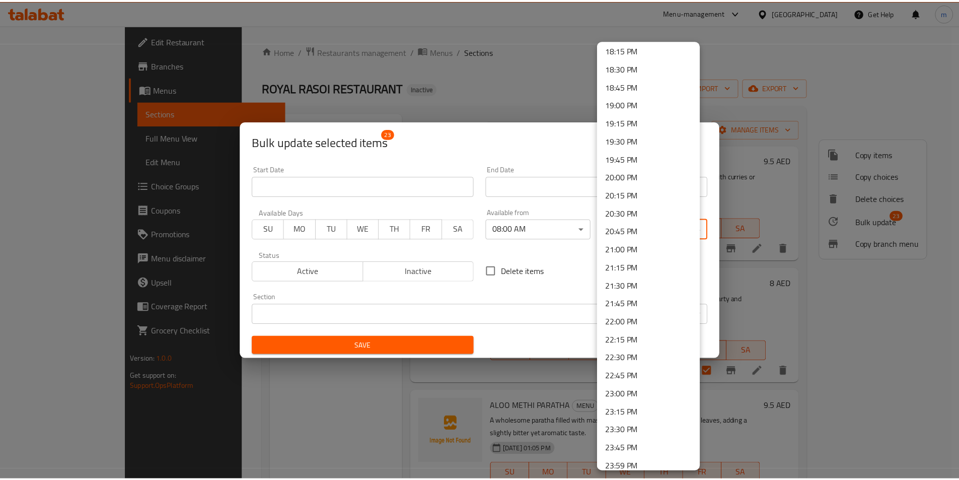
scroll to position [1334, 0]
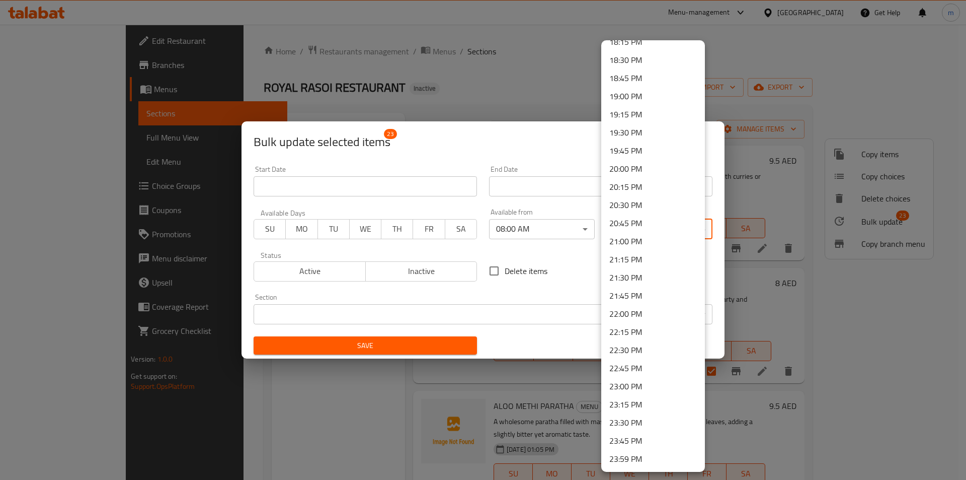
click at [637, 420] on li "23:30 PM" at bounding box center [653, 422] width 104 height 18
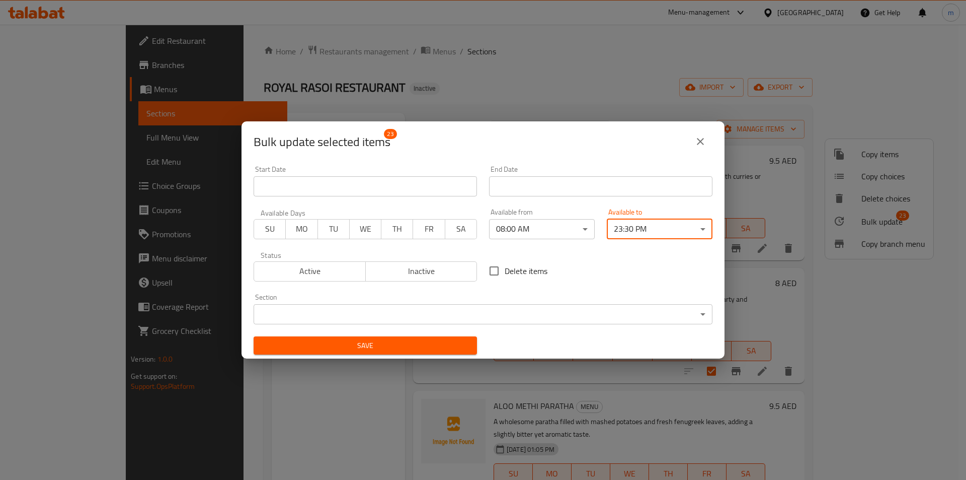
click at [406, 350] on span "Save" at bounding box center [365, 345] width 207 height 13
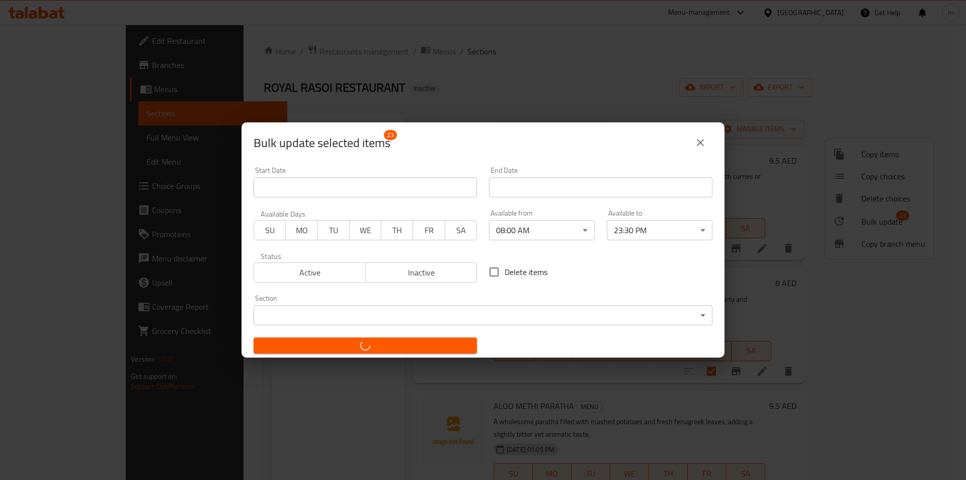
checkbox input "false"
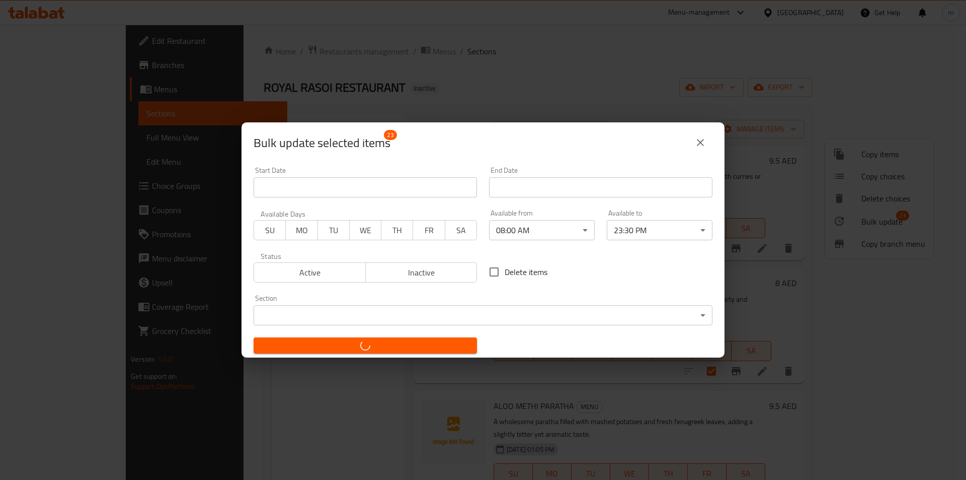
checkbox input "false"
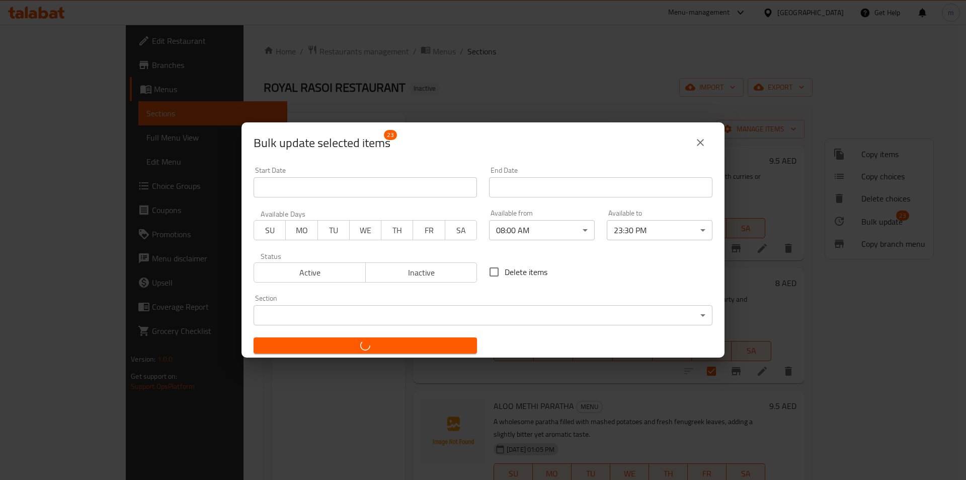
checkbox input "false"
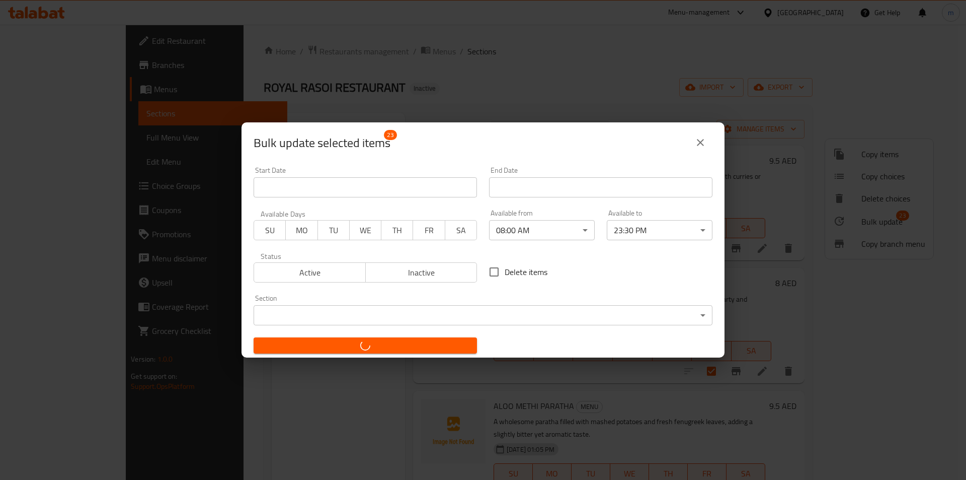
checkbox input "false"
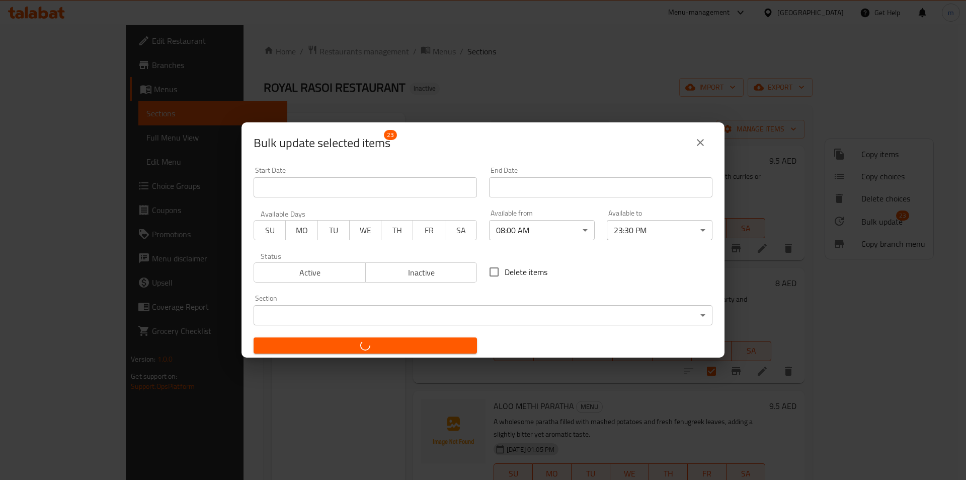
checkbox input "false"
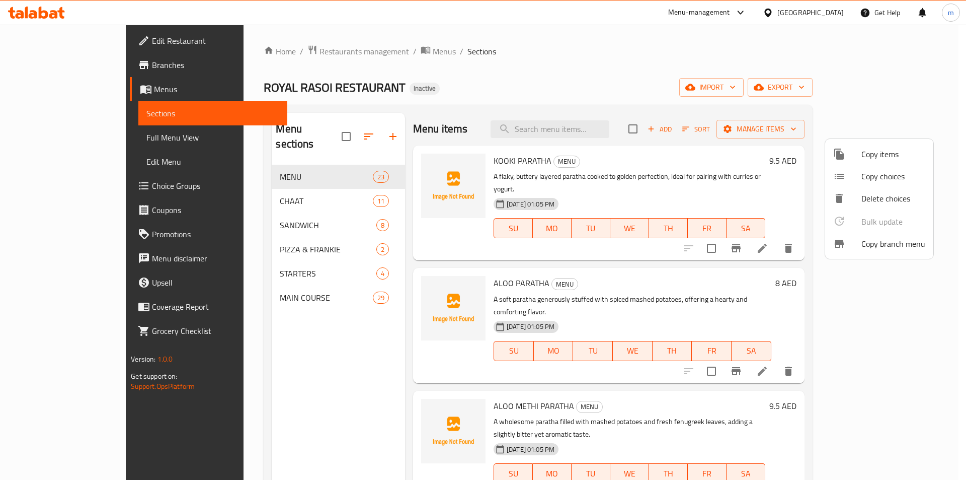
click at [270, 160] on div at bounding box center [483, 240] width 966 height 480
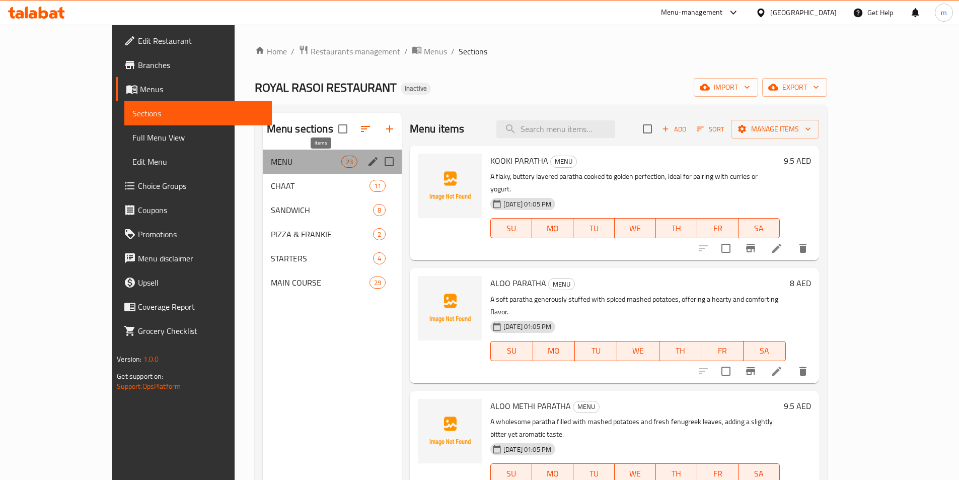
click at [342, 163] on span "23" at bounding box center [349, 162] width 15 height 10
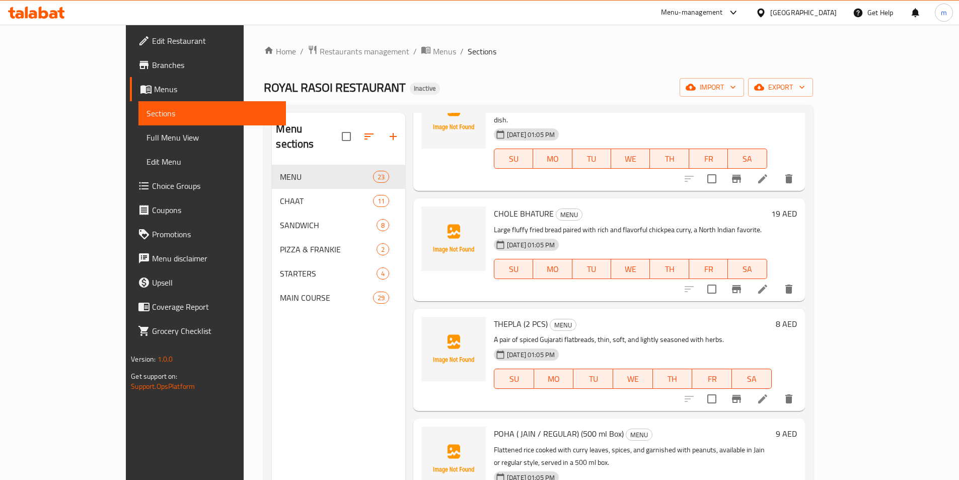
scroll to position [1157, 0]
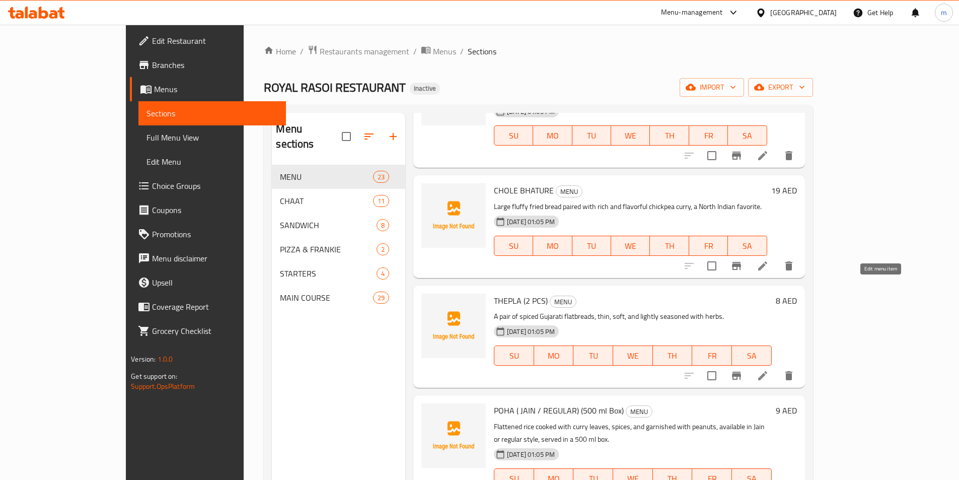
click at [767, 371] on icon at bounding box center [762, 375] width 9 height 9
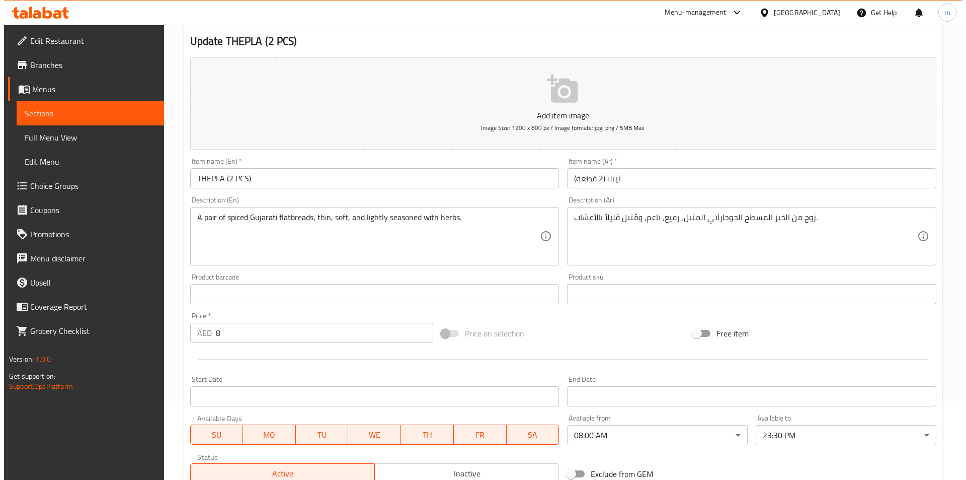
scroll to position [201, 0]
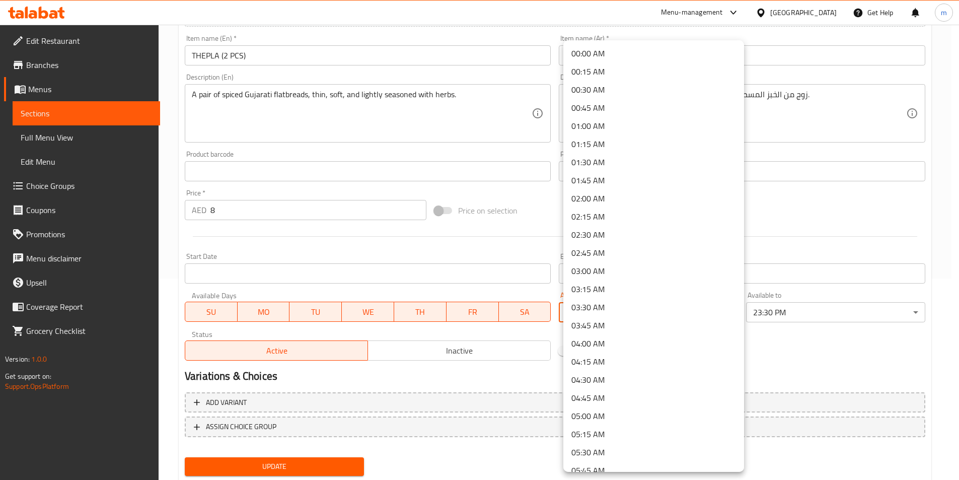
click at [627, 278] on body "​ Menu-management United Arab Emirates Get Help m Edit Restaurant Branches Menu…" at bounding box center [479, 50] width 959 height 455
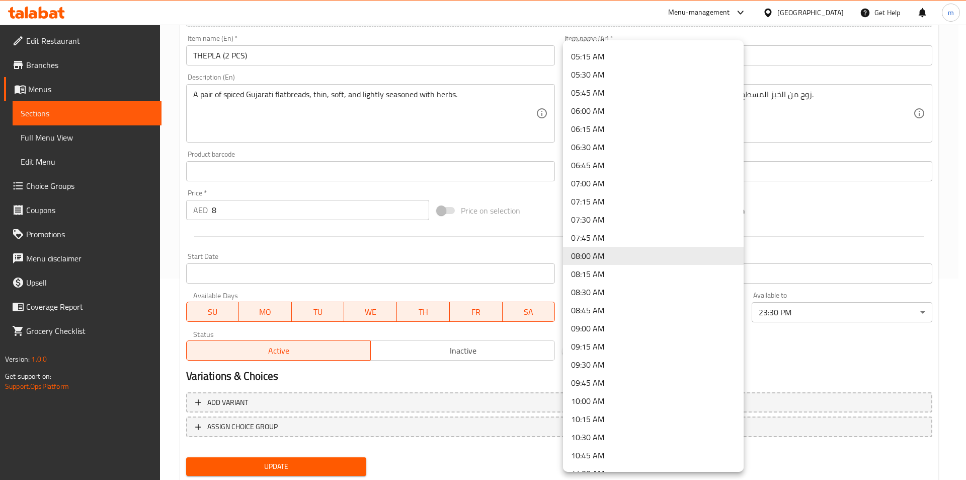
click at [789, 313] on div at bounding box center [483, 240] width 966 height 480
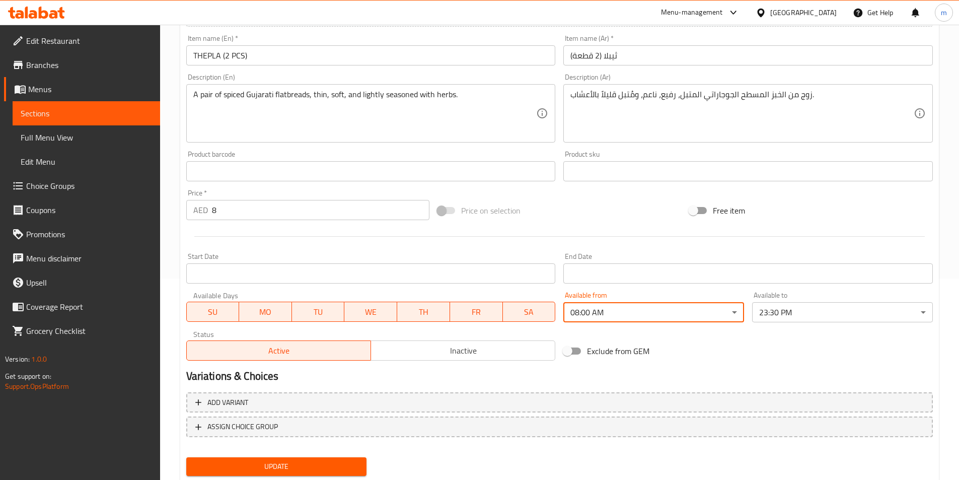
click at [789, 313] on div "00:00 AM 00:15 AM 00:30 AM 00:45 AM 01:00 AM 01:15 AM 01:30 AM 01:45 AM 02:00 A…" at bounding box center [479, 240] width 959 height 480
click at [789, 278] on body "​ Menu-management United Arab Emirates Get Help m Edit Restaurant Branches Menu…" at bounding box center [483, 50] width 966 height 455
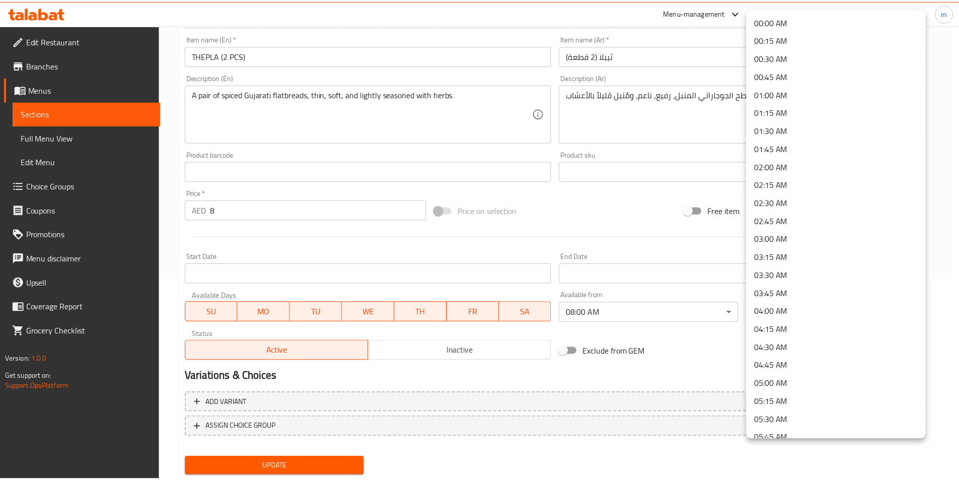
scroll to position [1334, 0]
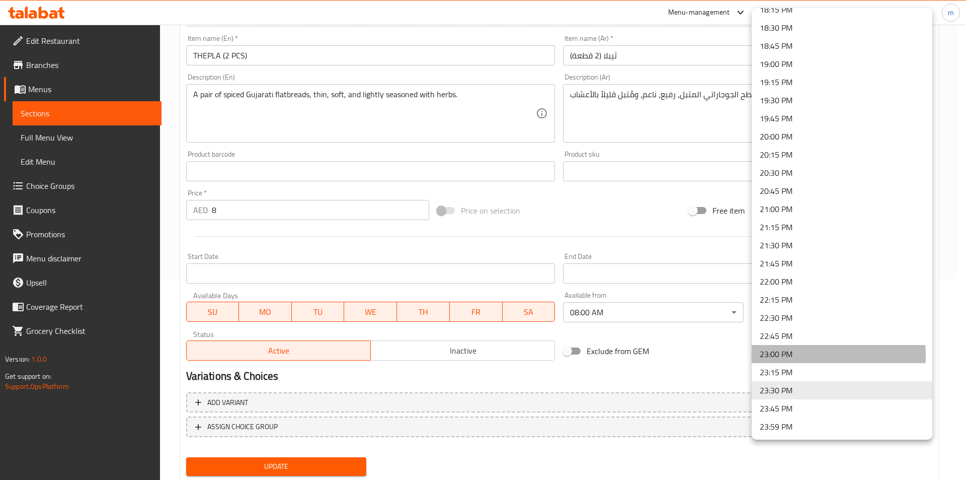
drag, startPoint x: 784, startPoint y: 355, endPoint x: 750, endPoint y: 392, distance: 49.9
click at [784, 354] on li "23:00 PM" at bounding box center [842, 354] width 181 height 18
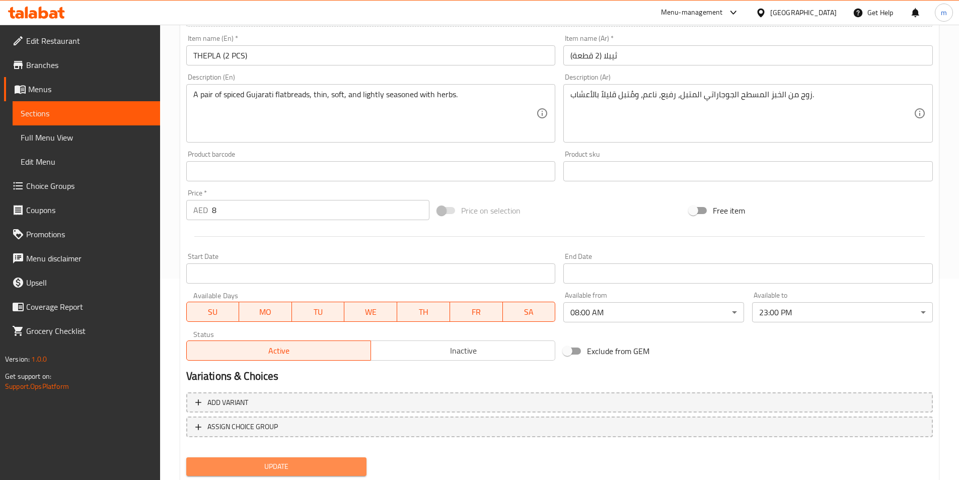
click at [294, 466] on span "Update" at bounding box center [276, 466] width 165 height 13
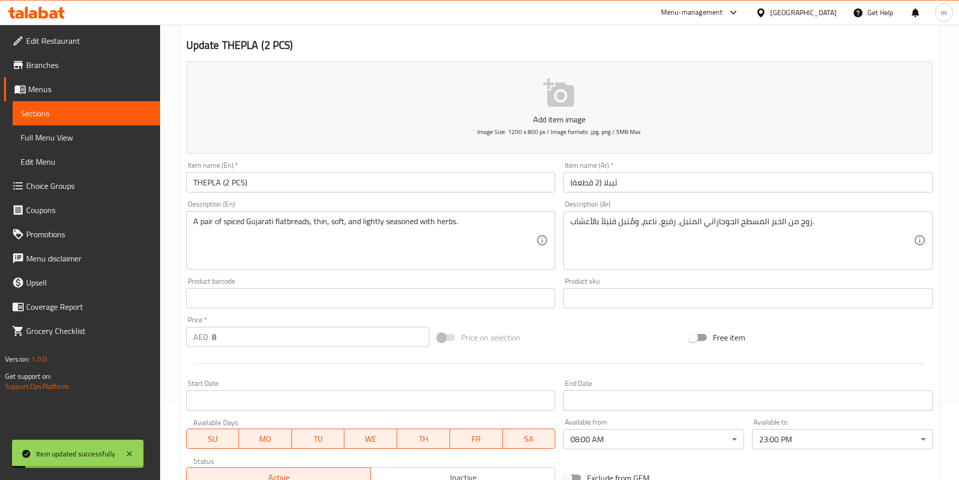
scroll to position [0, 0]
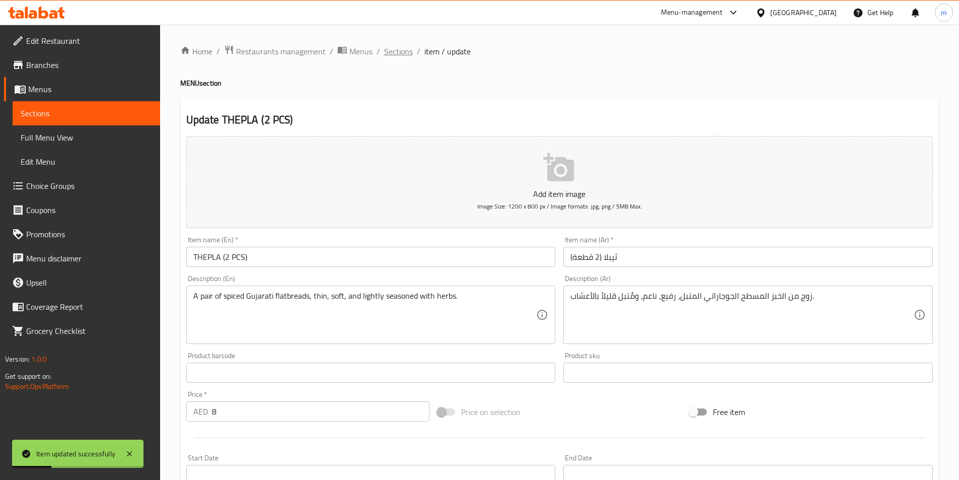
click at [400, 52] on span "Sections" at bounding box center [398, 51] width 29 height 12
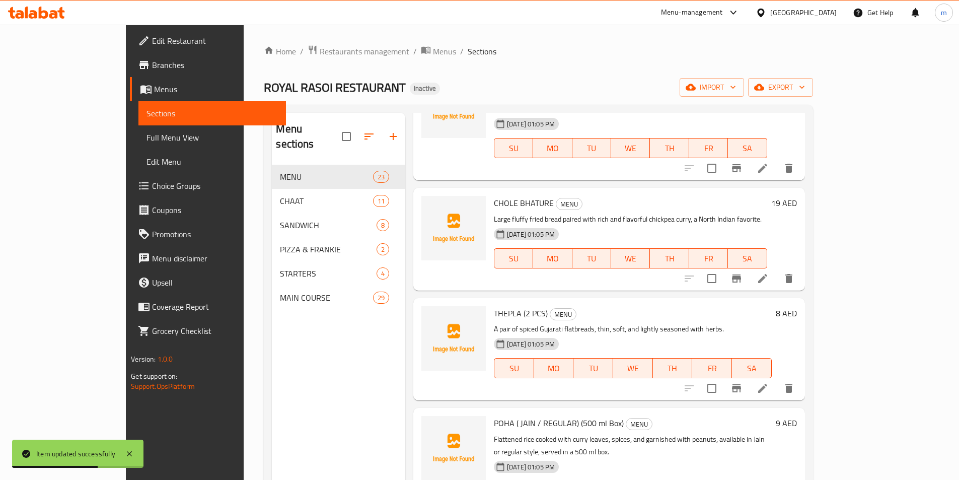
scroll to position [1157, 0]
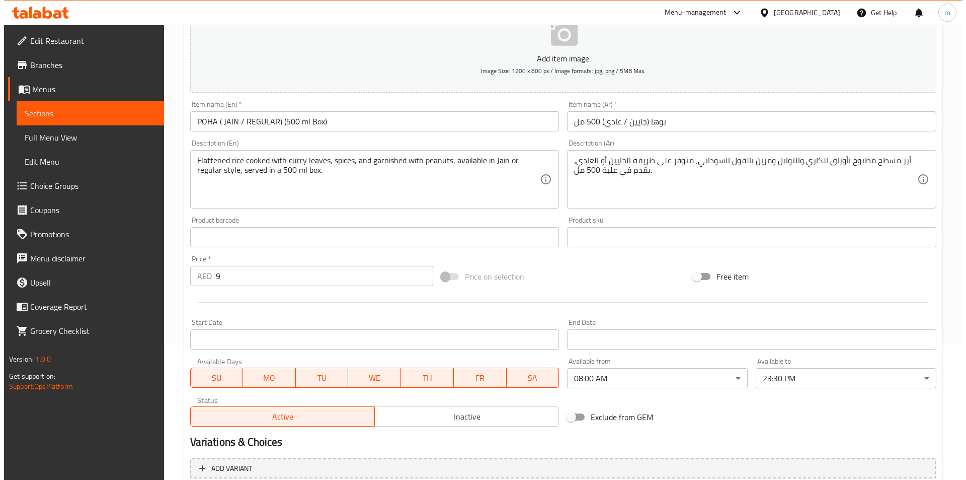
scroll to position [231, 0]
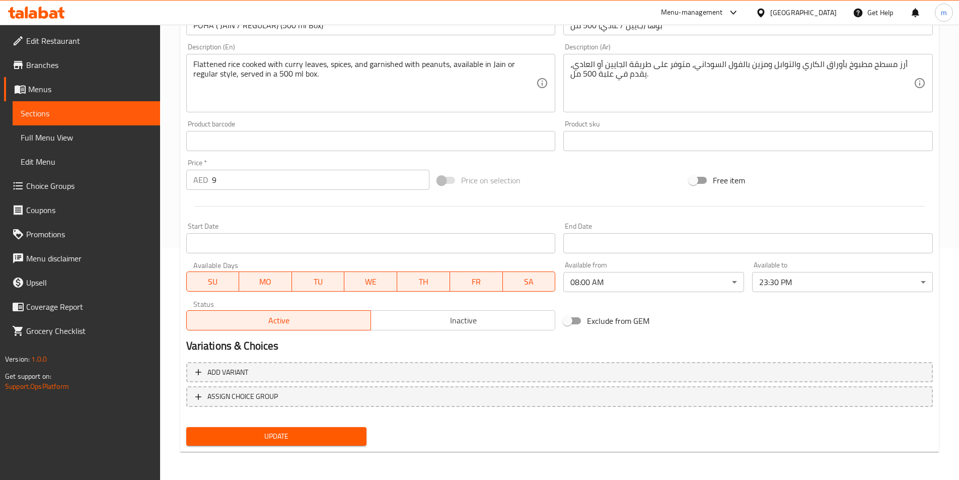
click at [825, 248] on body "​ Menu-management United Arab Emirates Get Help m Edit Restaurant Branches Menu…" at bounding box center [479, 20] width 959 height 455
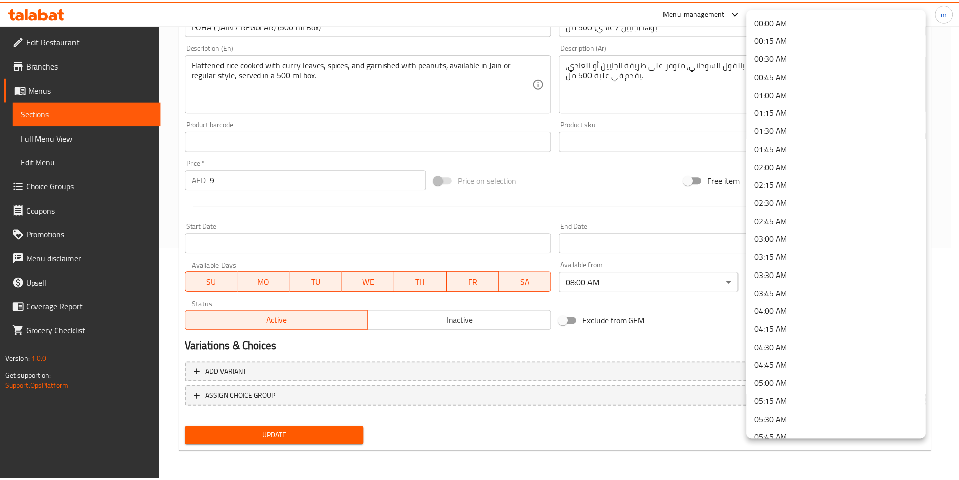
scroll to position [1334, 0]
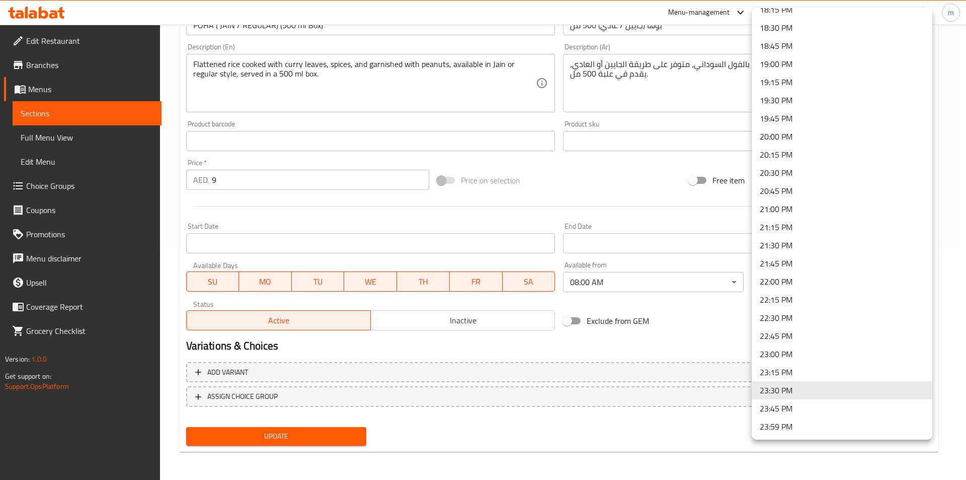
click at [783, 353] on li "23:00 PM" at bounding box center [842, 354] width 181 height 18
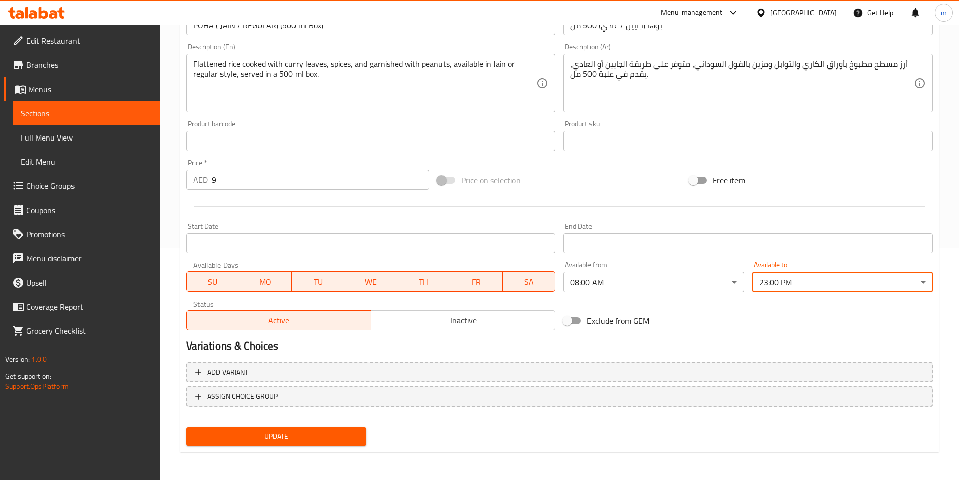
click at [297, 433] on span "Update" at bounding box center [276, 436] width 165 height 13
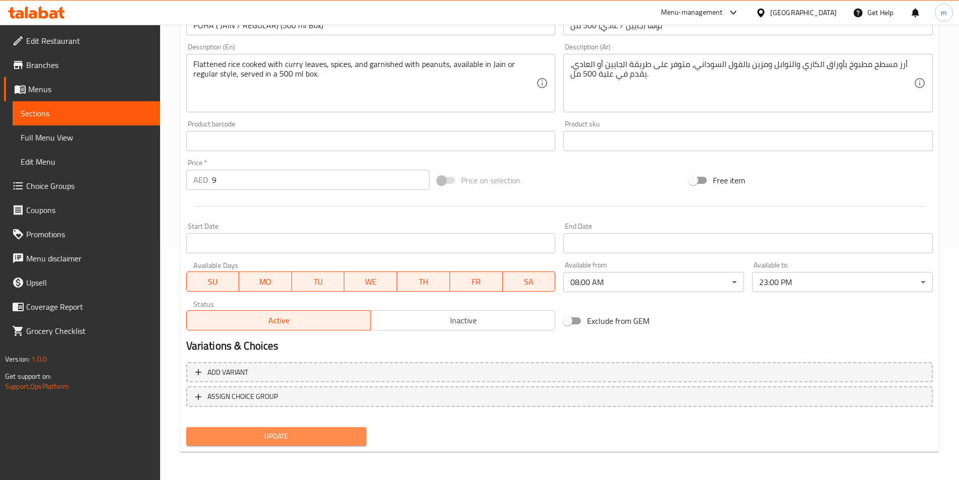
click at [285, 434] on span "Update" at bounding box center [276, 436] width 165 height 13
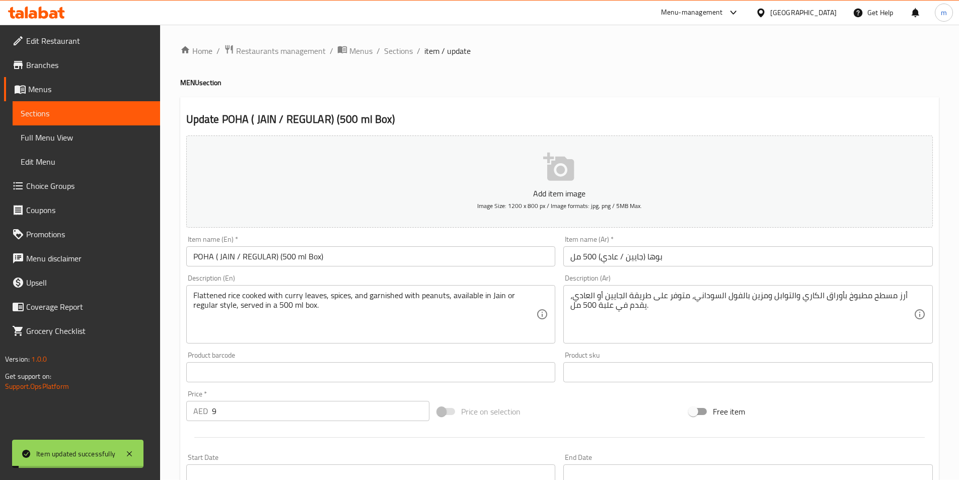
scroll to position [0, 0]
click at [400, 48] on span "Sections" at bounding box center [398, 51] width 29 height 12
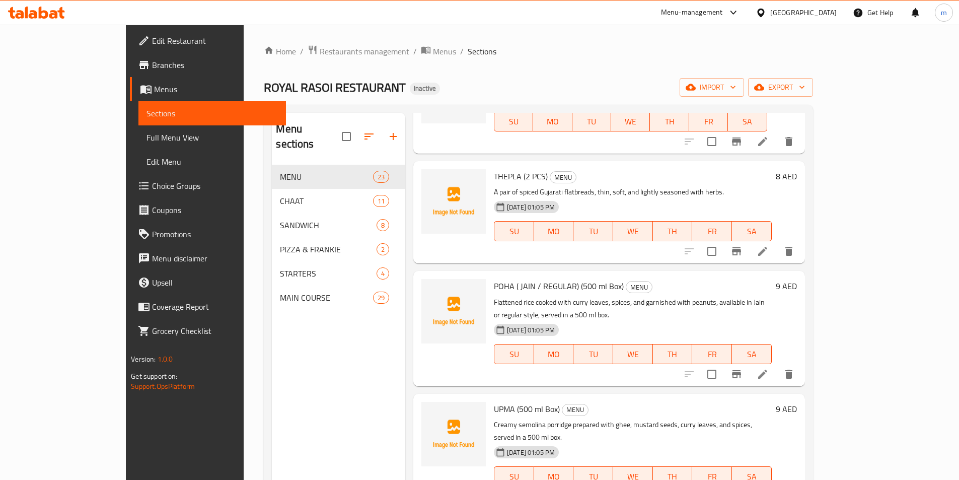
scroll to position [1308, 0]
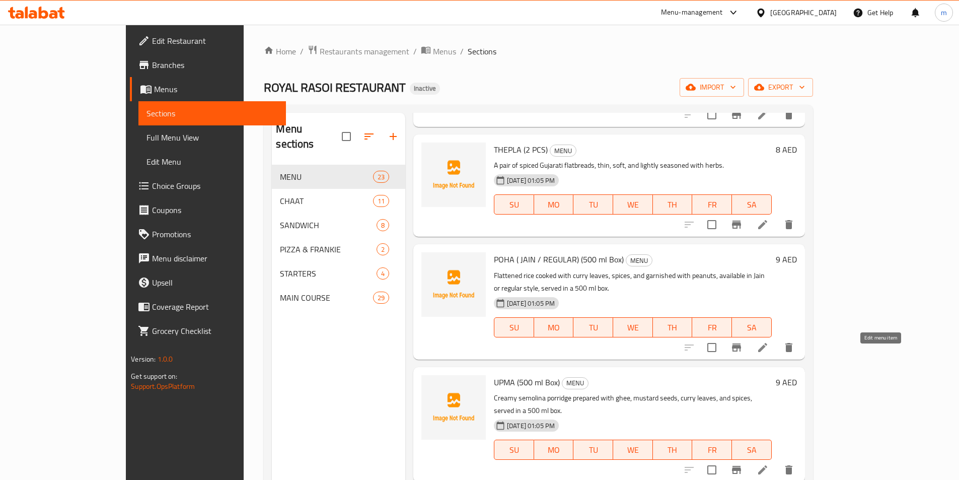
click at [768, 463] on icon at bounding box center [762, 469] width 12 height 12
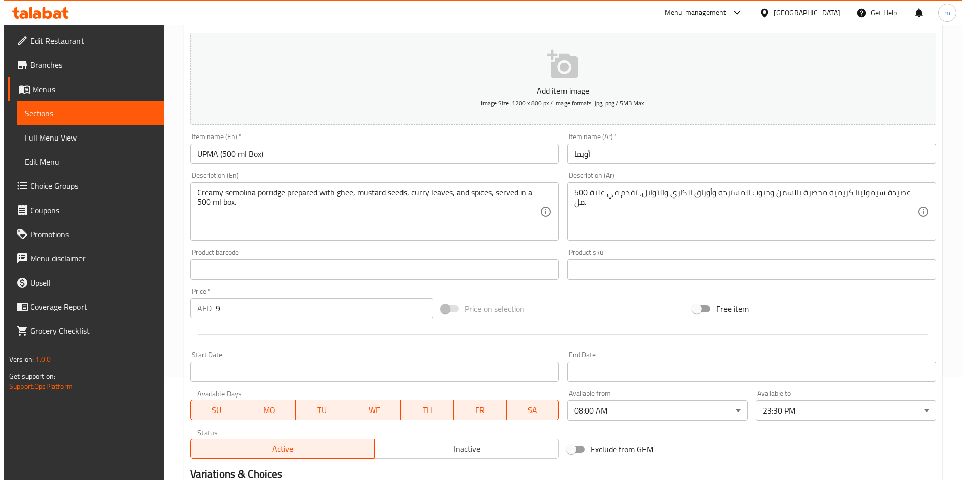
scroll to position [201, 0]
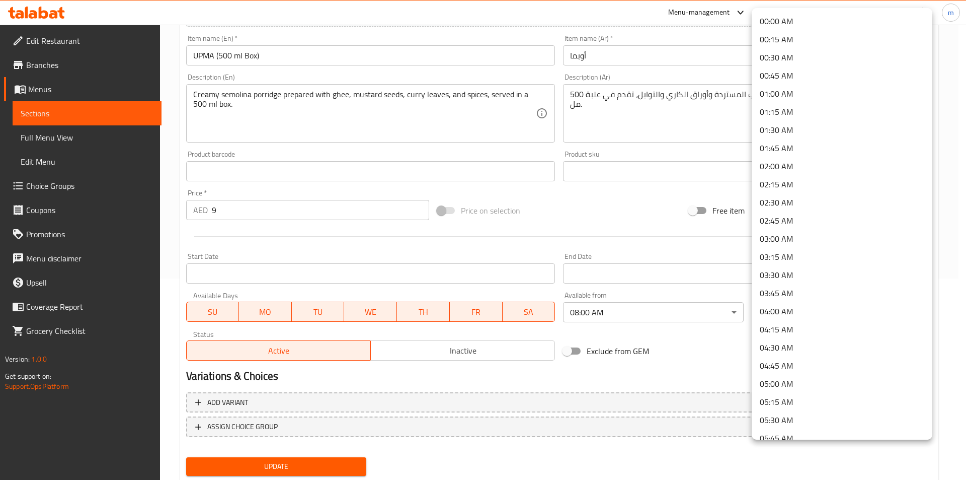
click at [820, 278] on body "​ Menu-management United Arab Emirates Get Help m Edit Restaurant Branches Menu…" at bounding box center [483, 50] width 966 height 455
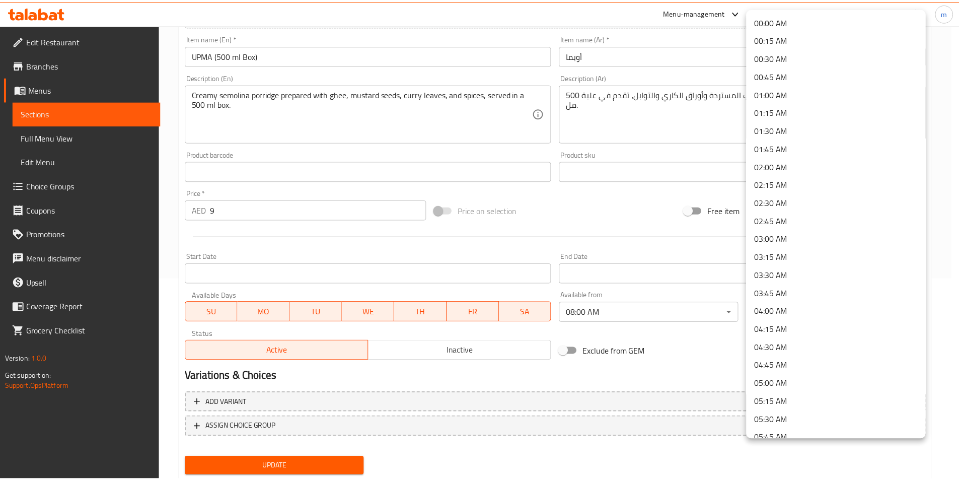
scroll to position [1334, 0]
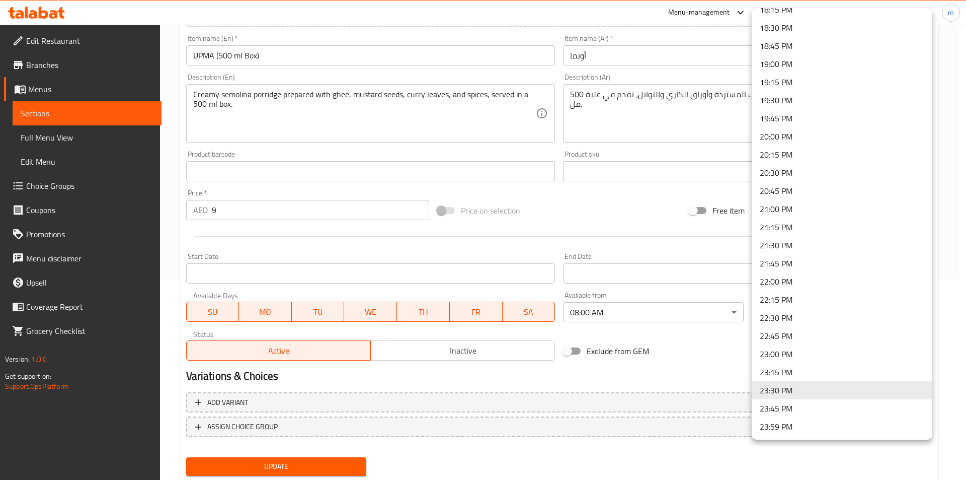
click at [791, 355] on li "23:00 PM" at bounding box center [842, 354] width 181 height 18
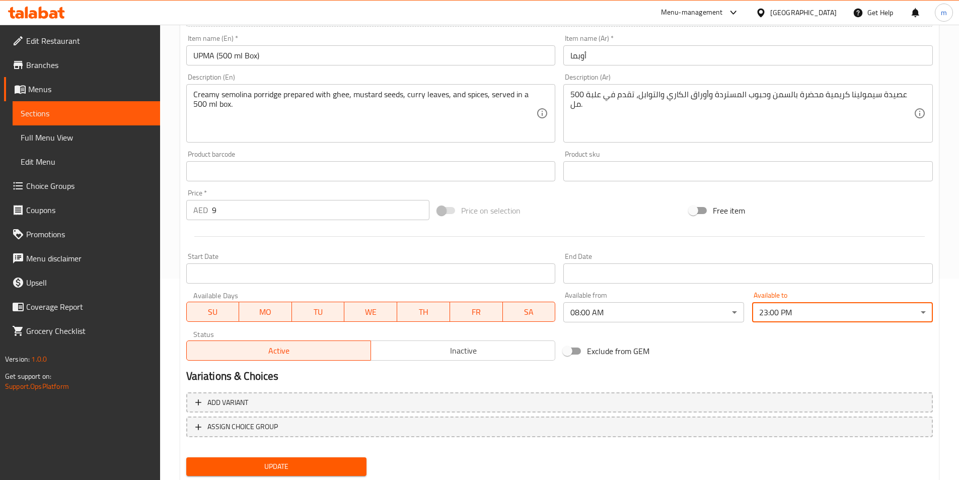
click at [309, 458] on button "Update" at bounding box center [276, 466] width 181 height 19
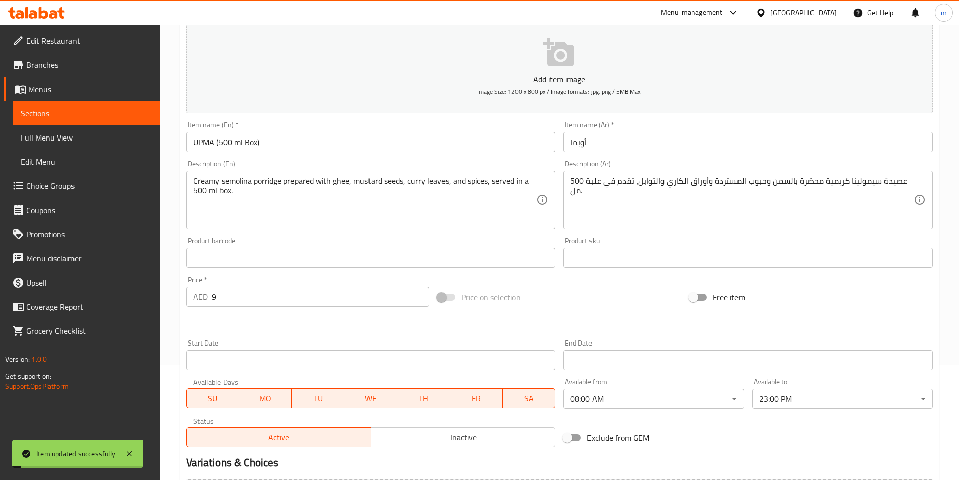
scroll to position [0, 0]
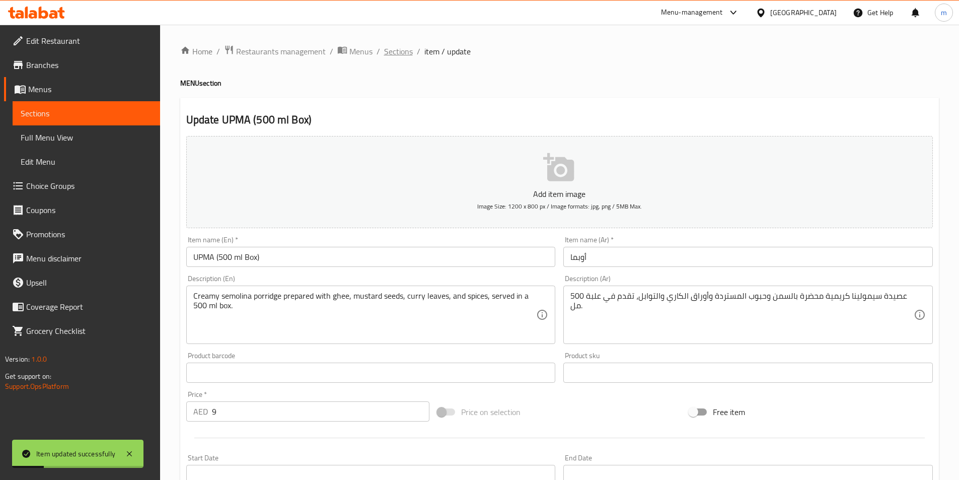
drag, startPoint x: 392, startPoint y: 50, endPoint x: 446, endPoint y: 0, distance: 74.1
click at [393, 50] on span "Sections" at bounding box center [398, 51] width 29 height 12
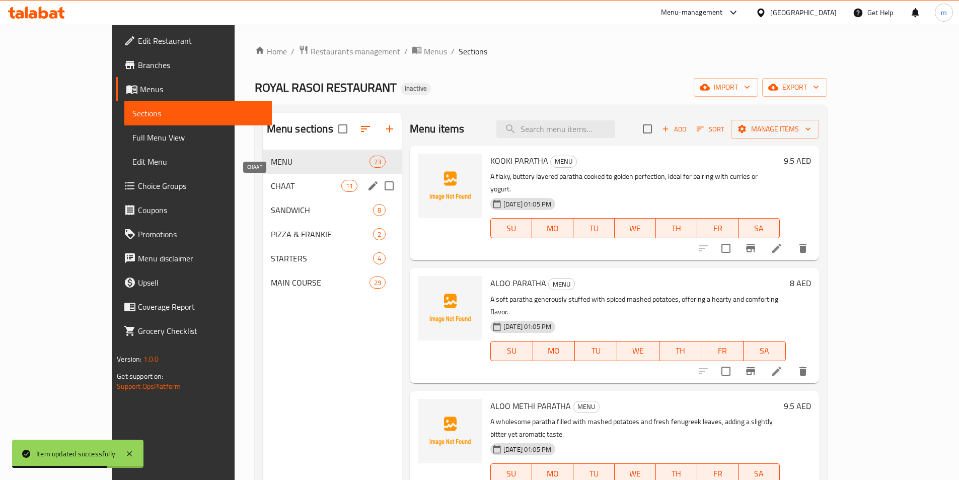
click at [271, 189] on span "CHAAT" at bounding box center [306, 186] width 70 height 12
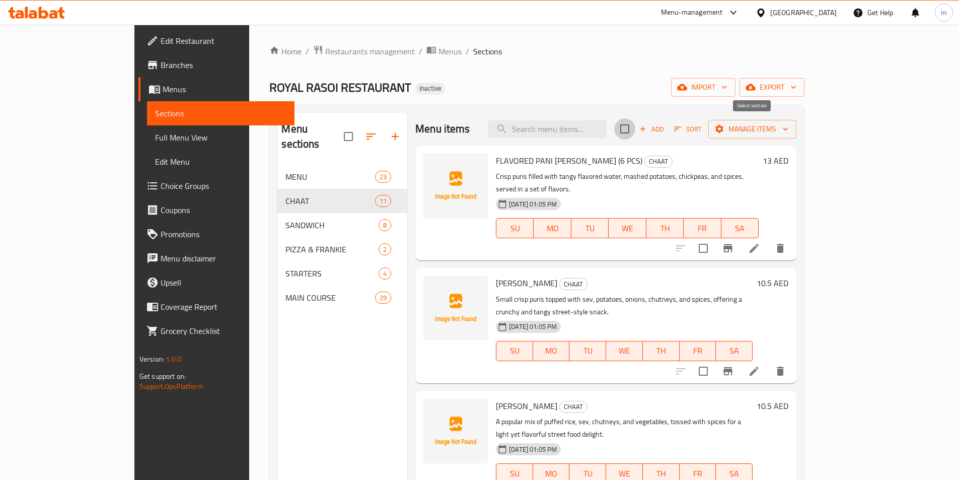
click at [635, 130] on input "checkbox" at bounding box center [624, 128] width 21 height 21
checkbox input "true"
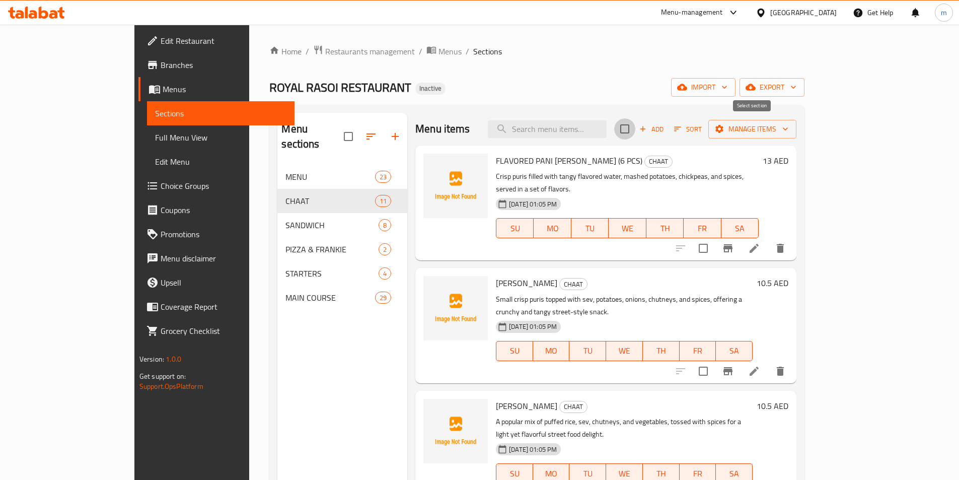
checkbox input "true"
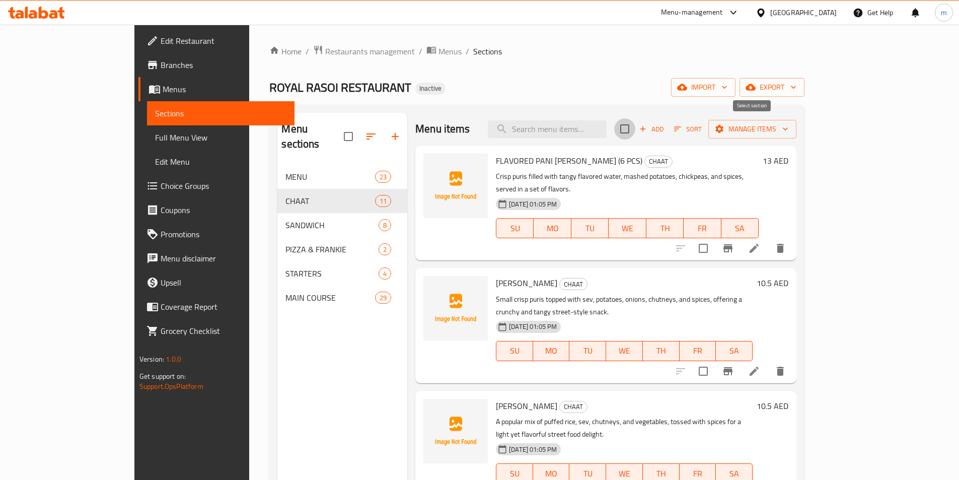
checkbox input "true"
click at [788, 134] on span "Manage items" at bounding box center [752, 129] width 72 height 13
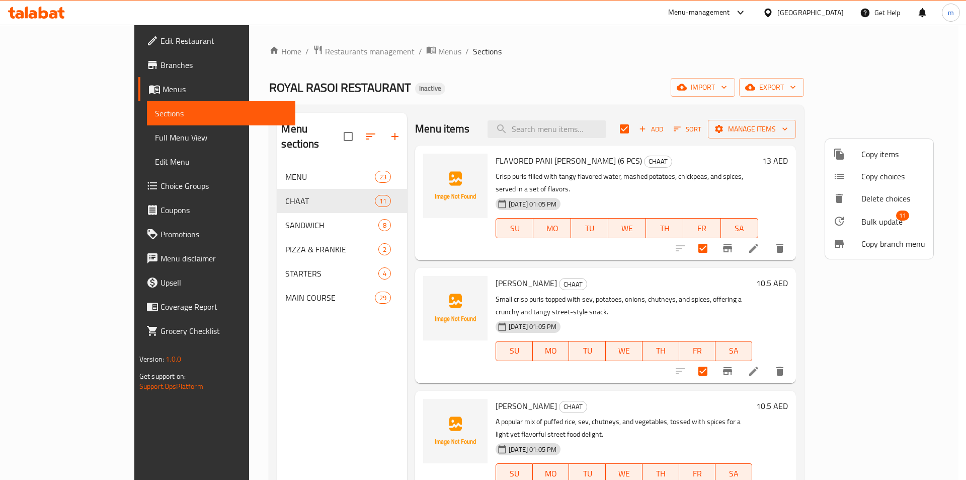
click at [889, 226] on span "Bulk update" at bounding box center [882, 221] width 41 height 12
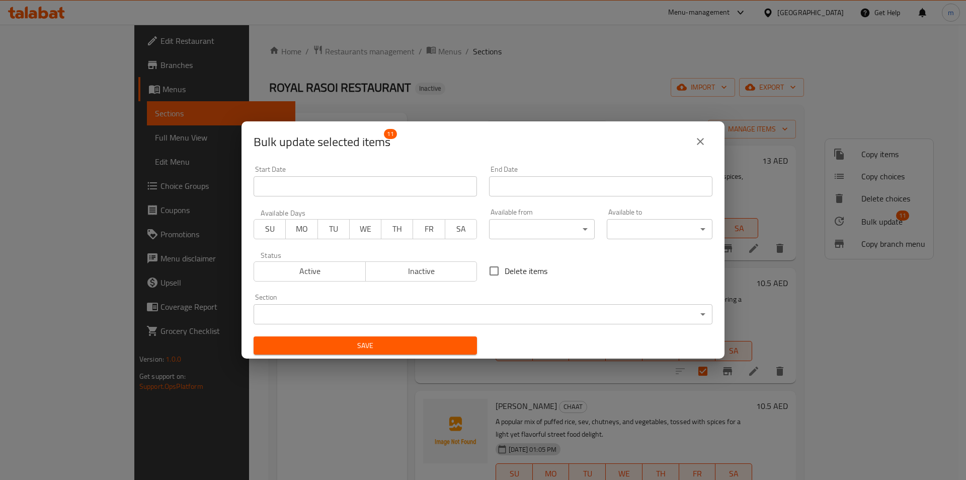
click at [551, 231] on body "​ Menu-management United Arab Emirates Get Help m Edit Restaurant Branches Menu…" at bounding box center [483, 252] width 966 height 455
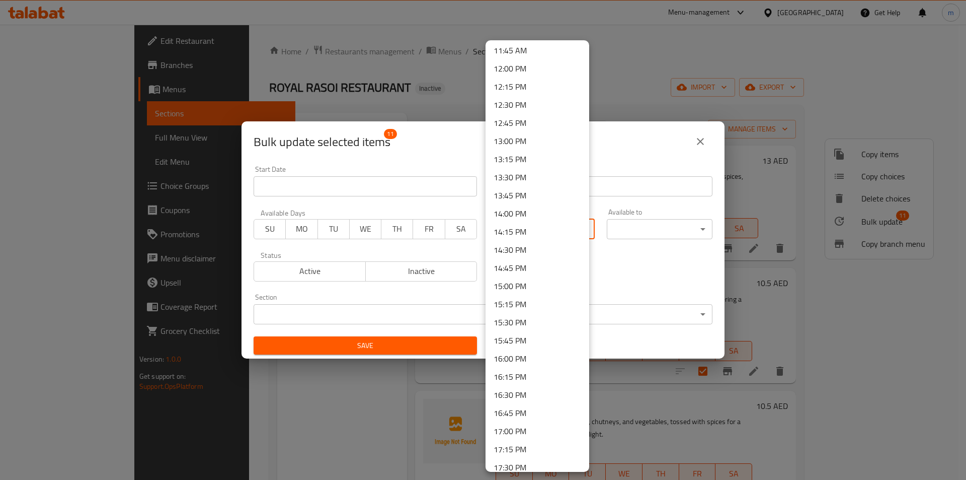
scroll to position [856, 0]
click at [525, 358] on li "16:00 PM" at bounding box center [538, 357] width 104 height 18
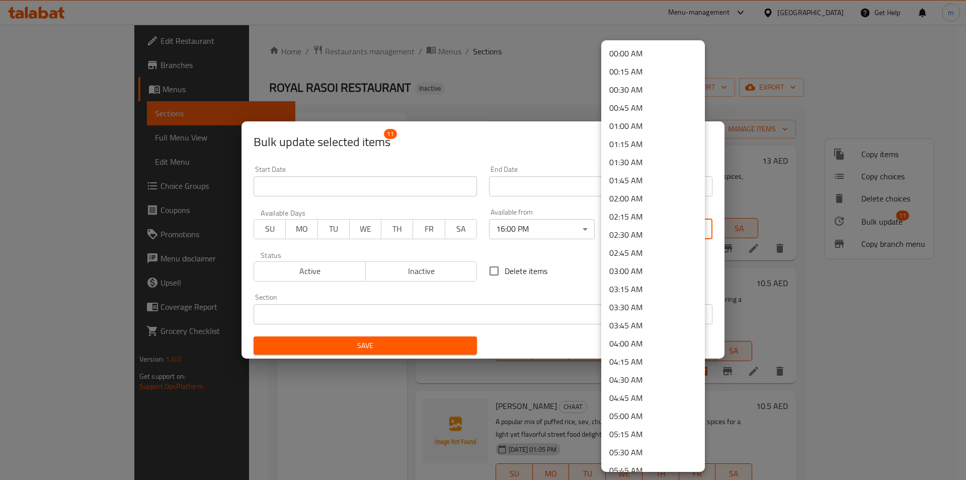
click at [675, 229] on body "​ Menu-management United Arab Emirates Get Help m Edit Restaurant Branches Menu…" at bounding box center [483, 252] width 966 height 455
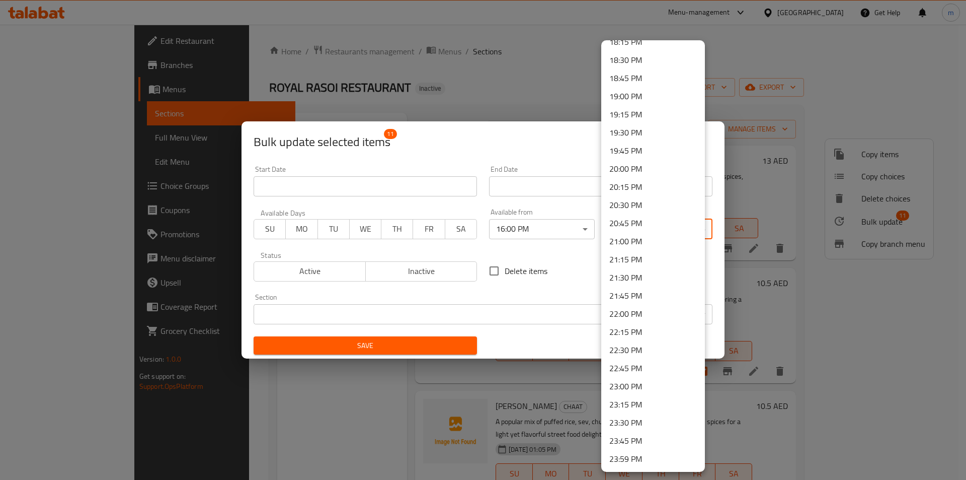
click at [637, 421] on li "23:30 PM" at bounding box center [653, 422] width 104 height 18
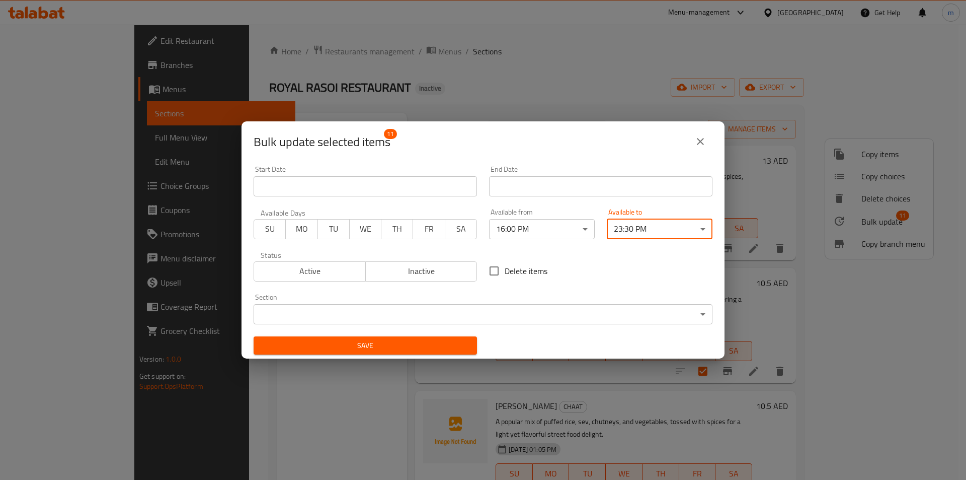
click at [404, 348] on span "Save" at bounding box center [365, 345] width 207 height 13
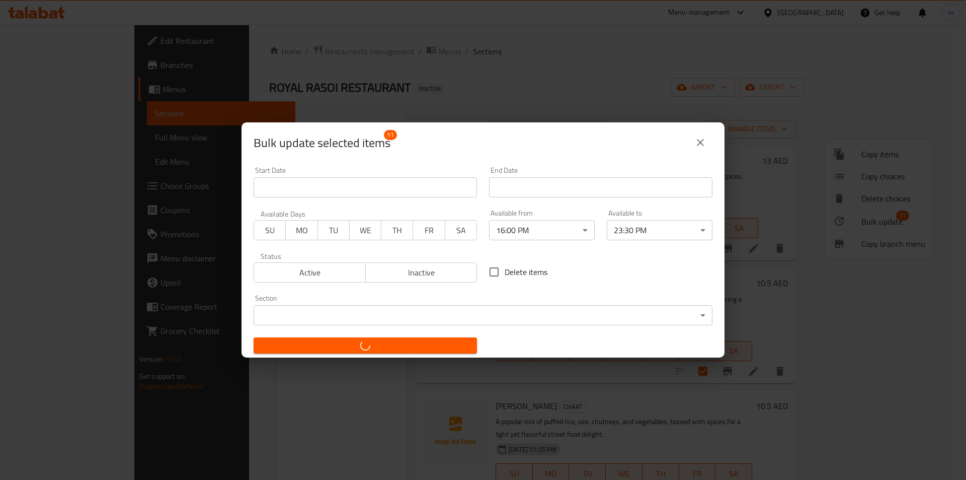
checkbox input "false"
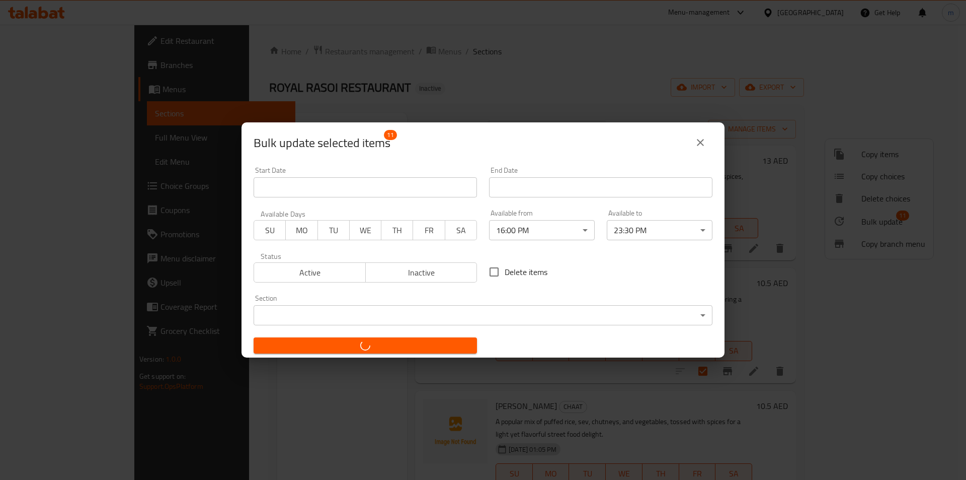
checkbox input "false"
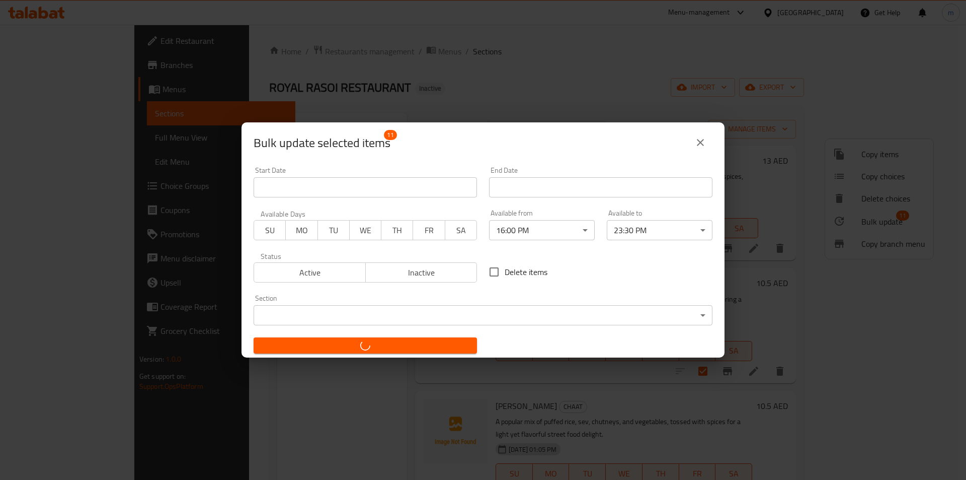
checkbox input "false"
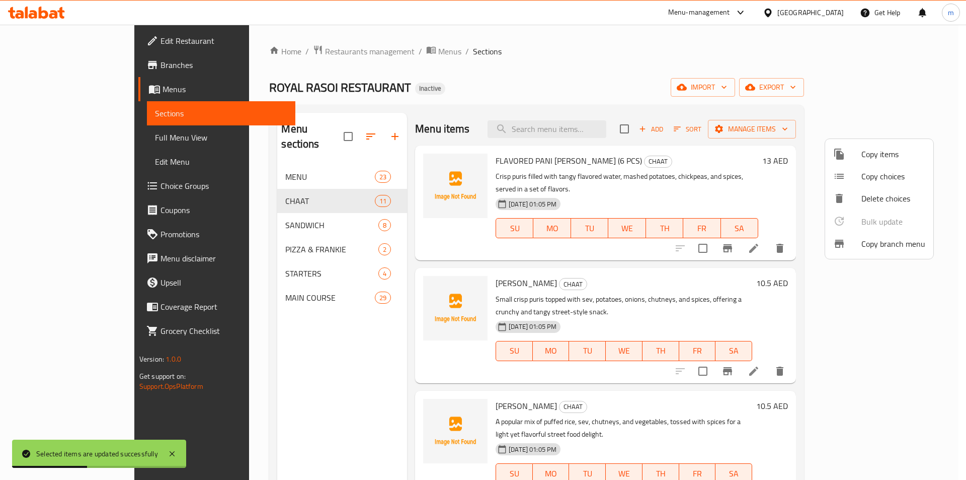
click at [247, 213] on div at bounding box center [483, 240] width 966 height 480
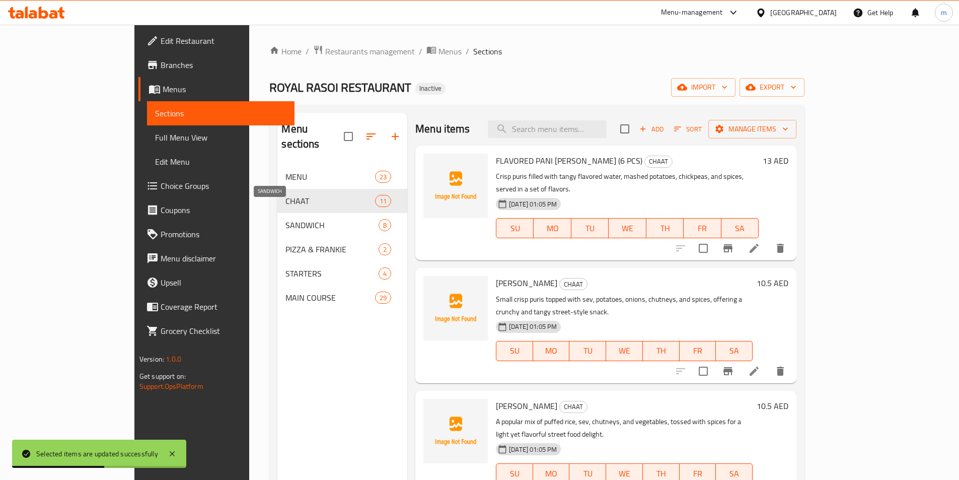
click at [285, 219] on span "SANDWICH" at bounding box center [331, 225] width 93 height 12
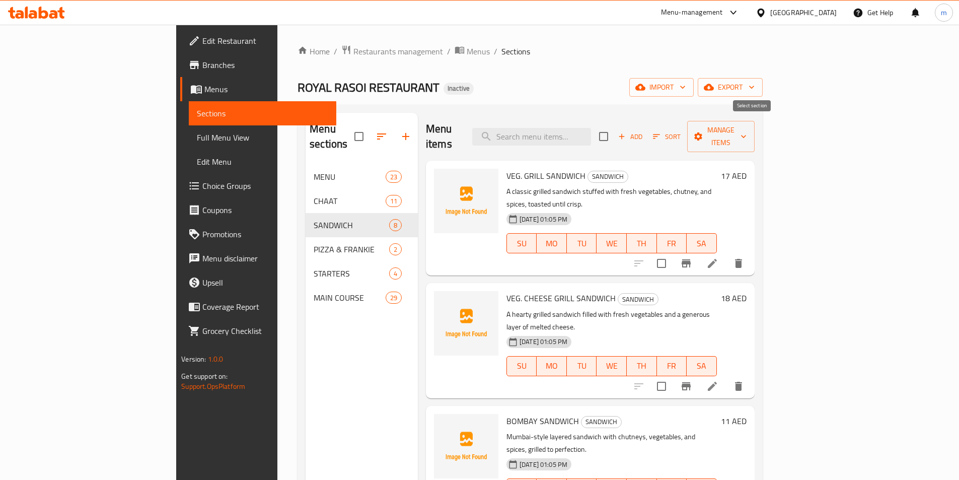
click at [614, 131] on input "checkbox" at bounding box center [603, 136] width 21 height 21
checkbox input "true"
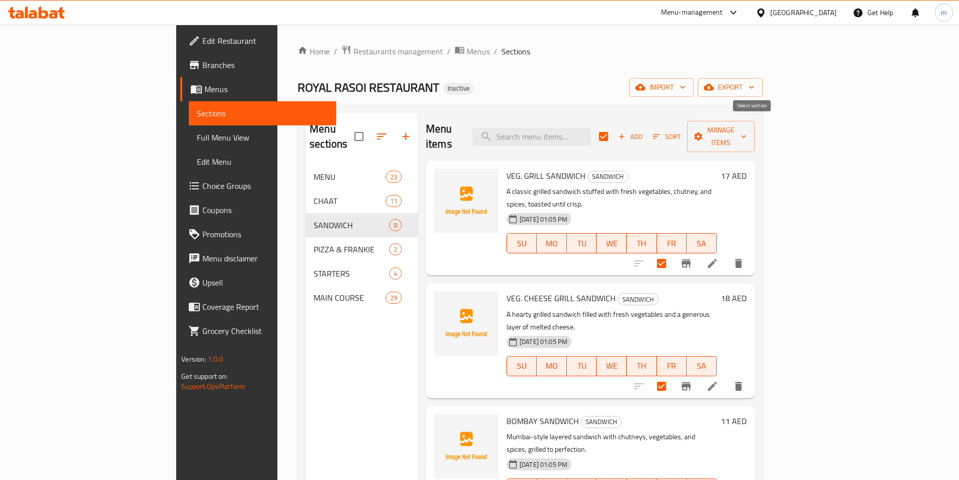
checkbox input "true"
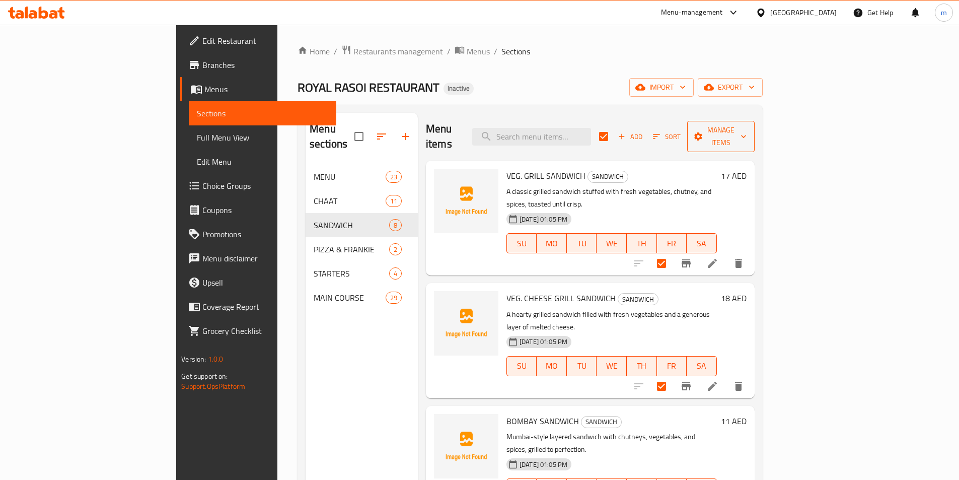
click at [746, 129] on span "Manage items" at bounding box center [720, 136] width 51 height 25
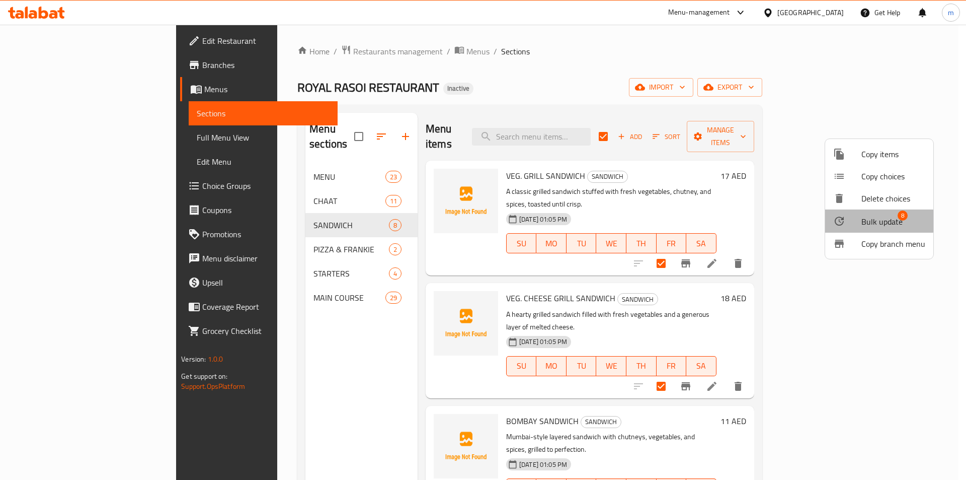
click at [877, 221] on span "Bulk update" at bounding box center [882, 221] width 41 height 12
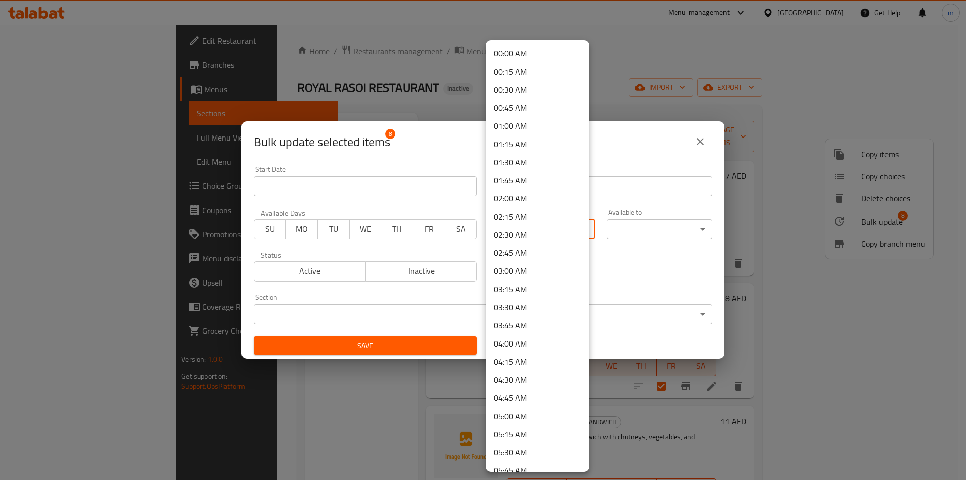
click at [562, 229] on body "​ Menu-management United Arab Emirates Get Help m Edit Restaurant Branches Menu…" at bounding box center [483, 252] width 966 height 455
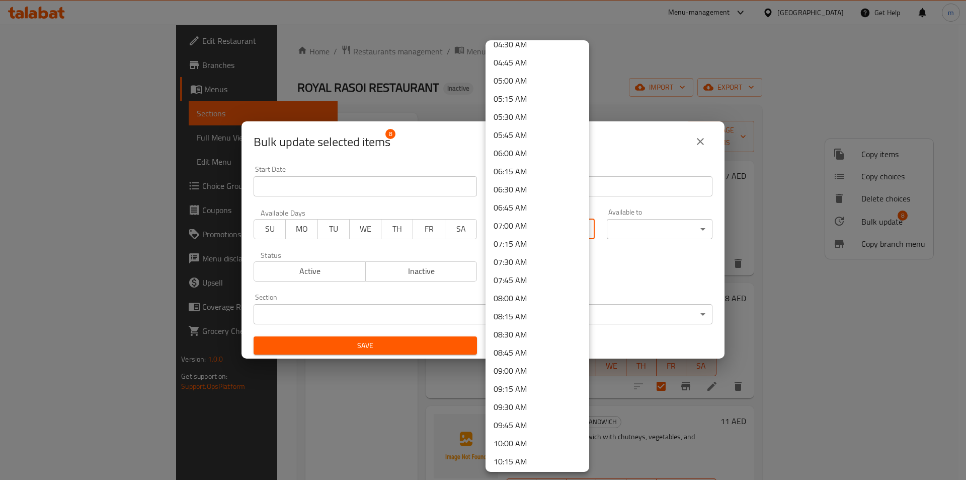
scroll to position [453, 0]
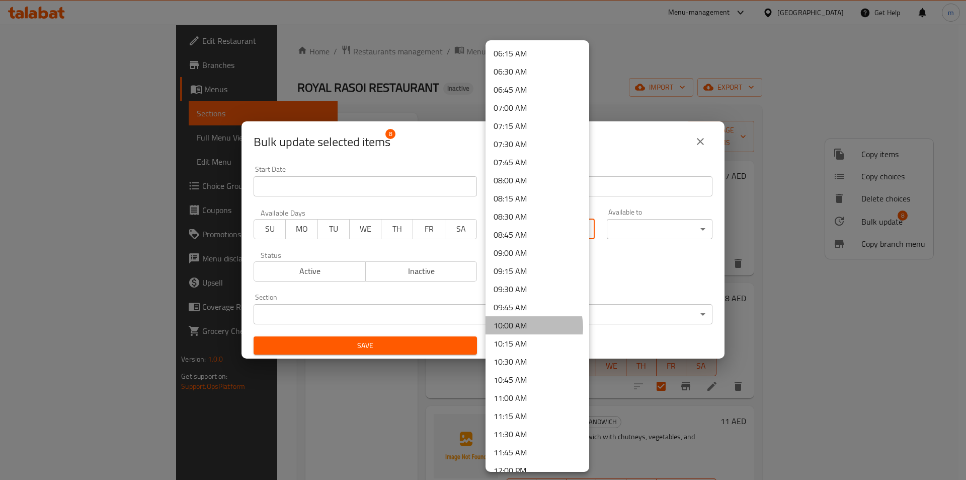
click at [523, 327] on li "10:00 AM" at bounding box center [538, 325] width 104 height 18
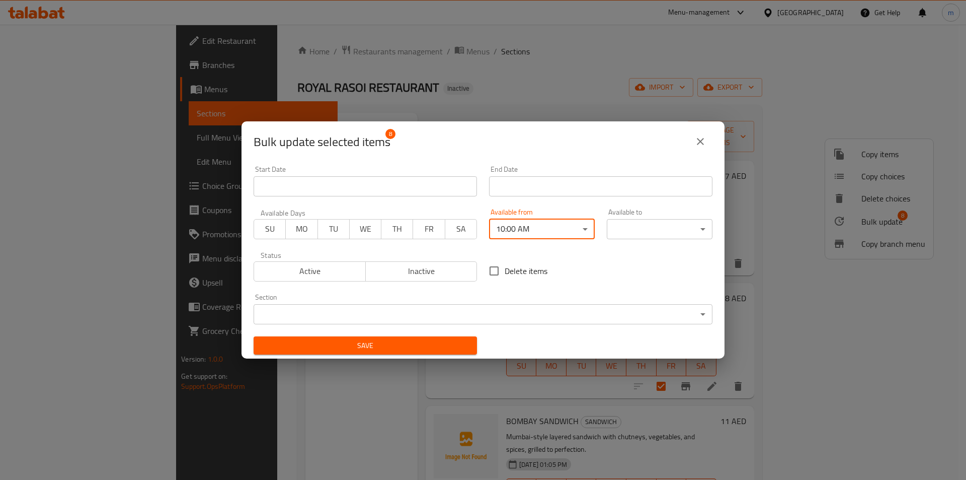
click at [637, 219] on body "​ Menu-management United Arab Emirates Get Help m Edit Restaurant Branches Menu…" at bounding box center [483, 252] width 966 height 455
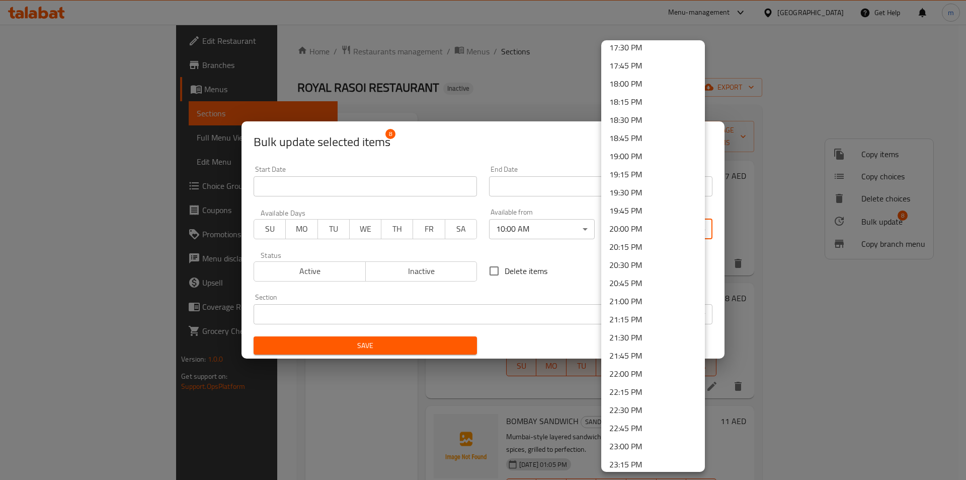
scroll to position [1334, 0]
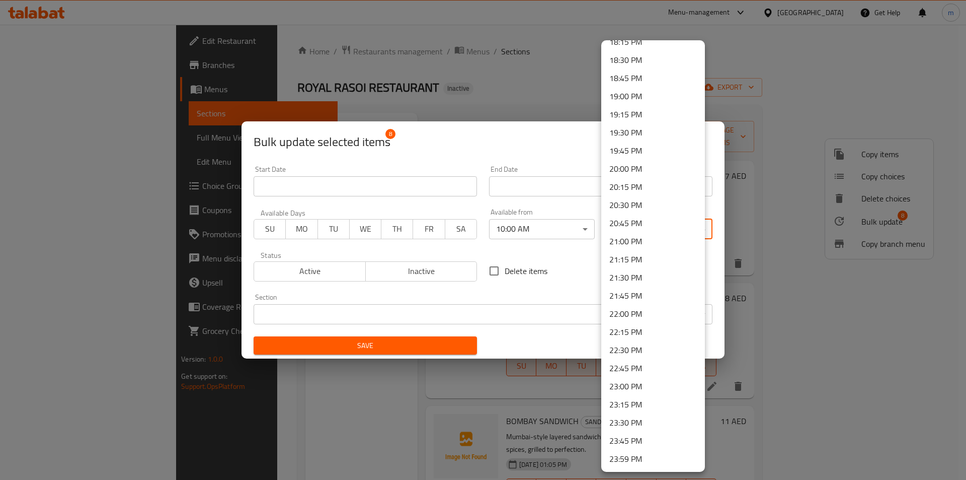
click at [635, 423] on li "23:30 PM" at bounding box center [653, 422] width 104 height 18
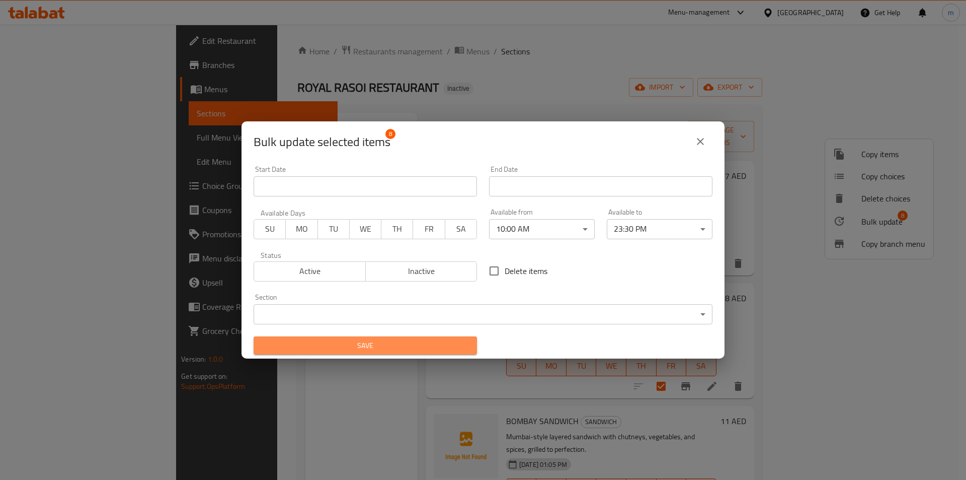
click at [381, 346] on span "Save" at bounding box center [365, 345] width 207 height 13
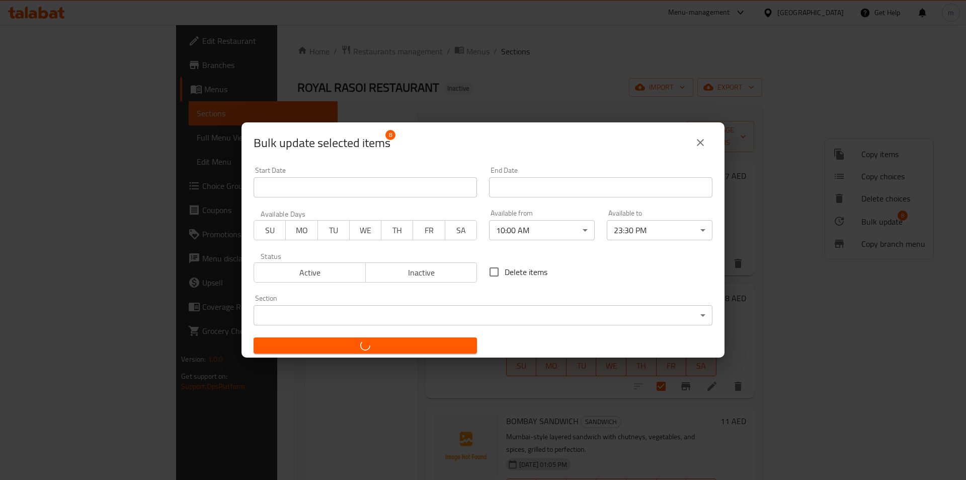
checkbox input "false"
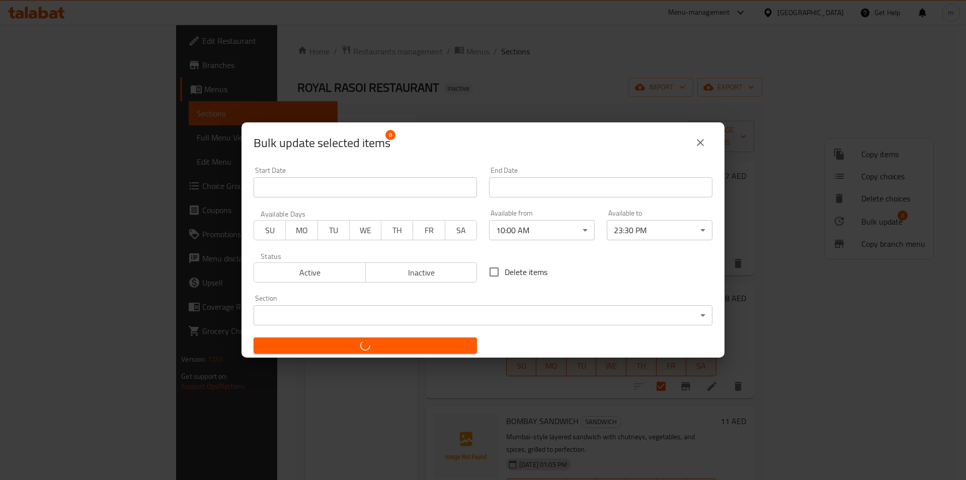
checkbox input "false"
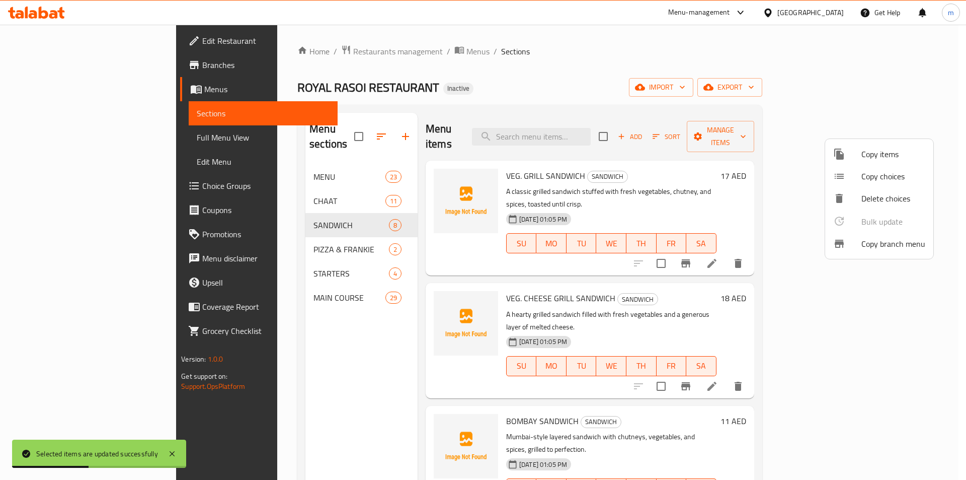
click at [255, 232] on div at bounding box center [483, 240] width 966 height 480
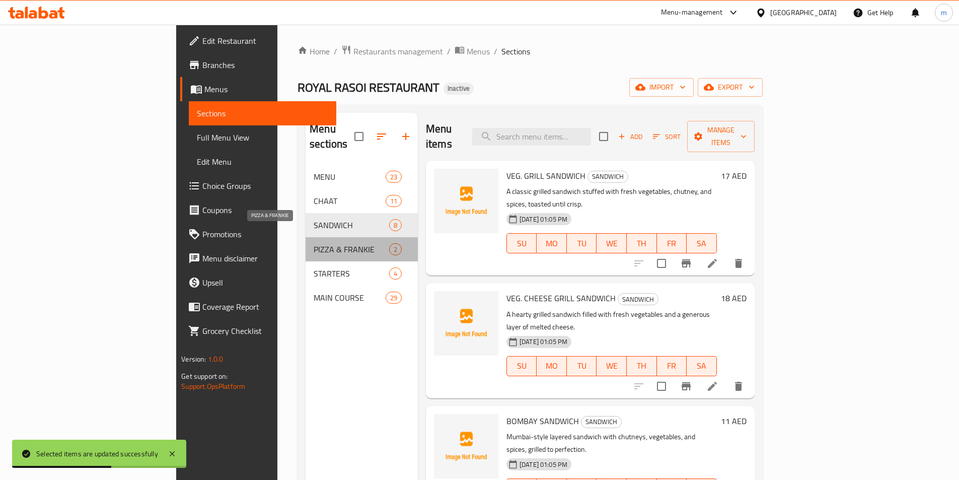
click at [314, 243] on span "PIZZA & FRANKIE" at bounding box center [351, 249] width 75 height 12
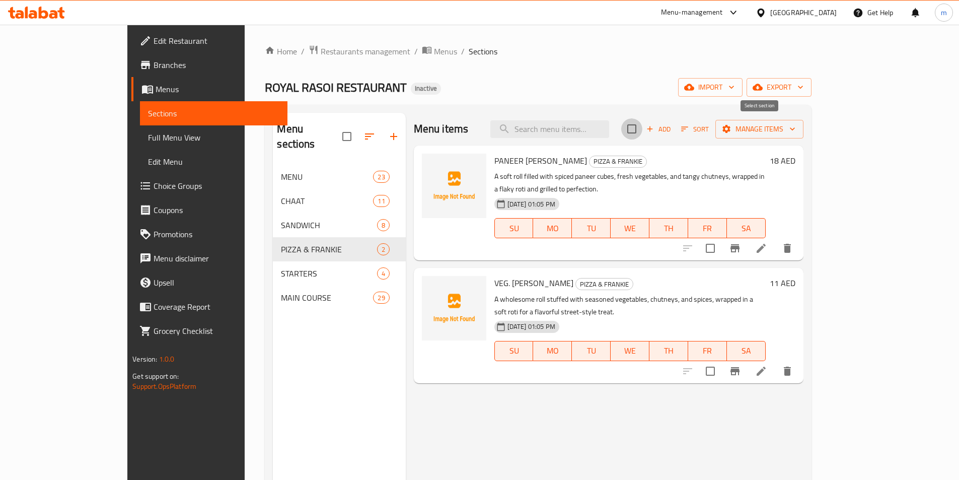
click at [642, 131] on input "checkbox" at bounding box center [631, 128] width 21 height 21
checkbox input "true"
click at [795, 133] on span "Manage items" at bounding box center [759, 129] width 72 height 13
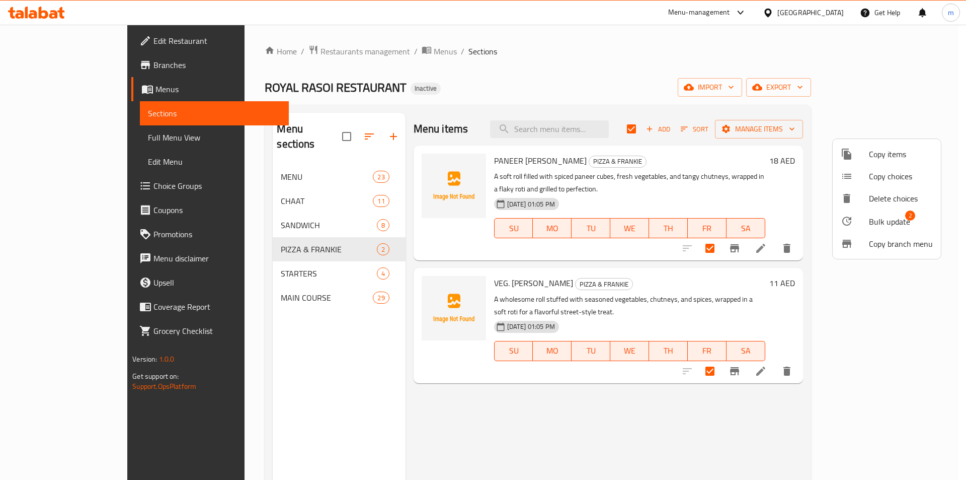
click at [908, 222] on span "Bulk update" at bounding box center [889, 221] width 41 height 12
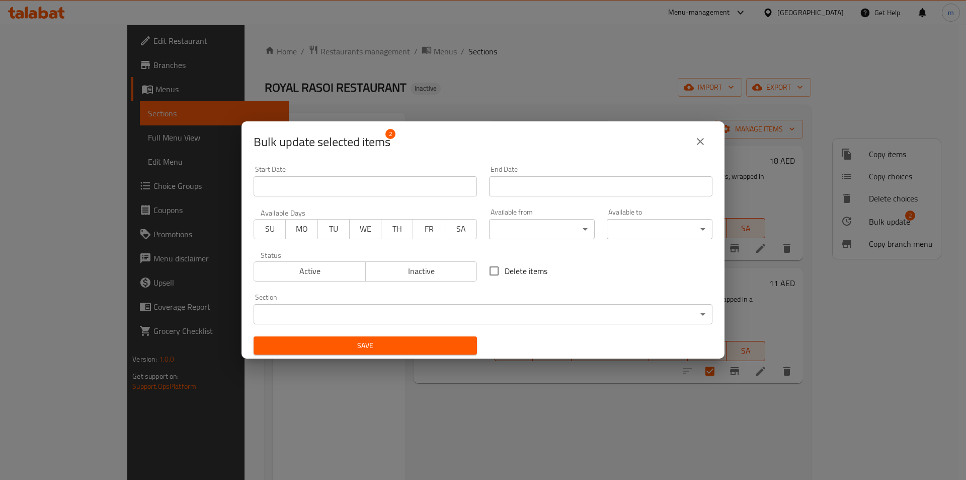
click at [545, 222] on body "​ Menu-management United Arab Emirates Get Help m Edit Restaurant Branches Menu…" at bounding box center [483, 252] width 966 height 455
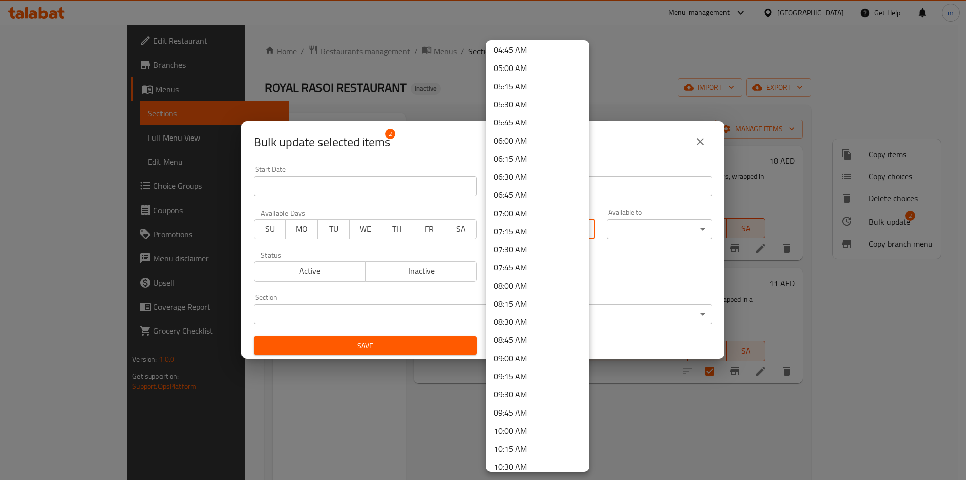
scroll to position [403, 0]
click at [520, 374] on li "10:00 AM" at bounding box center [538, 375] width 104 height 18
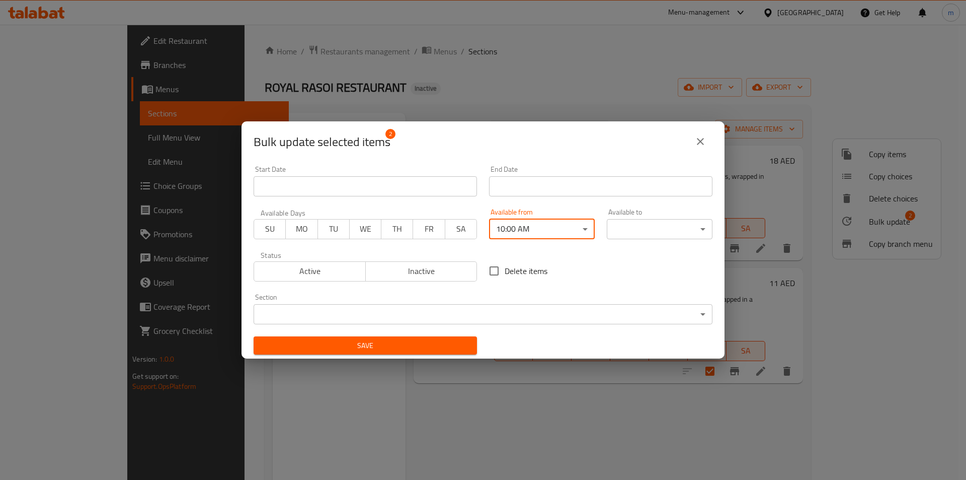
click at [641, 224] on body "​ Menu-management United Arab Emirates Get Help m Edit Restaurant Branches Menu…" at bounding box center [483, 252] width 966 height 455
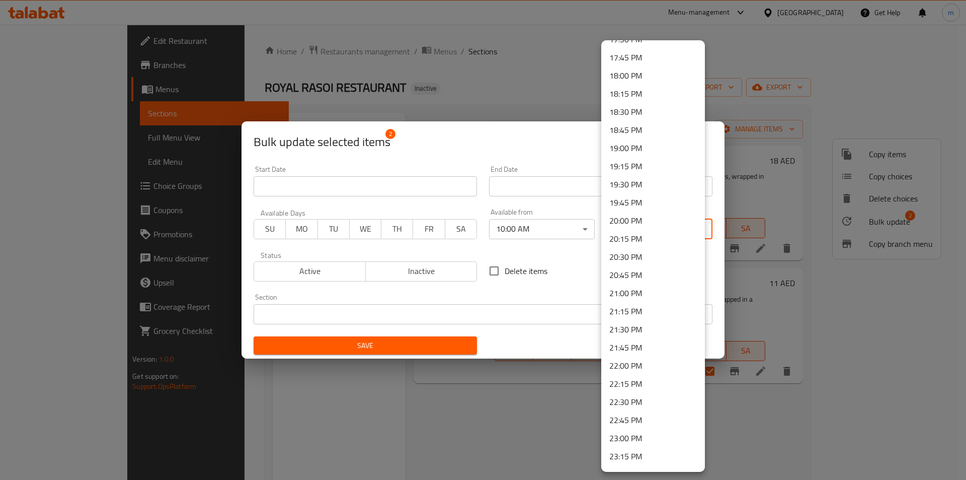
scroll to position [1334, 0]
click at [635, 425] on li "23:30 PM" at bounding box center [653, 422] width 104 height 18
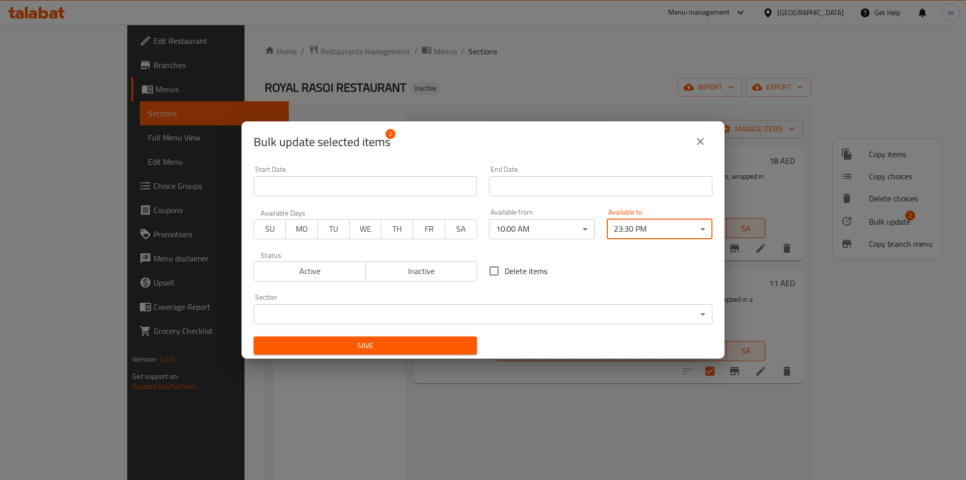
click at [397, 347] on span "Save" at bounding box center [365, 345] width 207 height 13
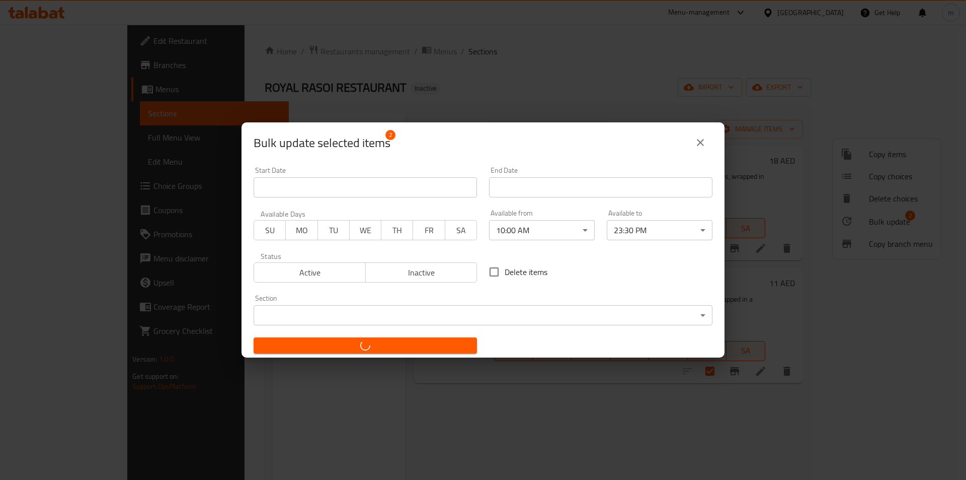
checkbox input "false"
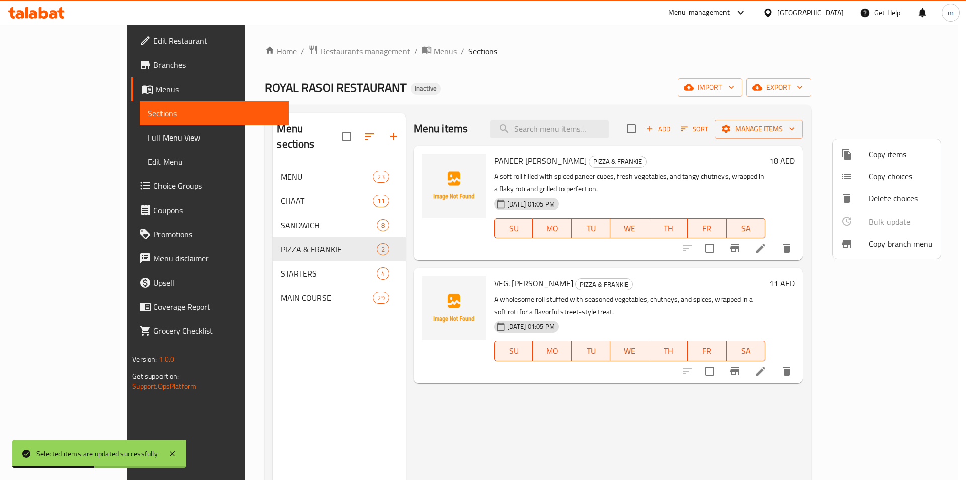
click at [232, 259] on div at bounding box center [483, 240] width 966 height 480
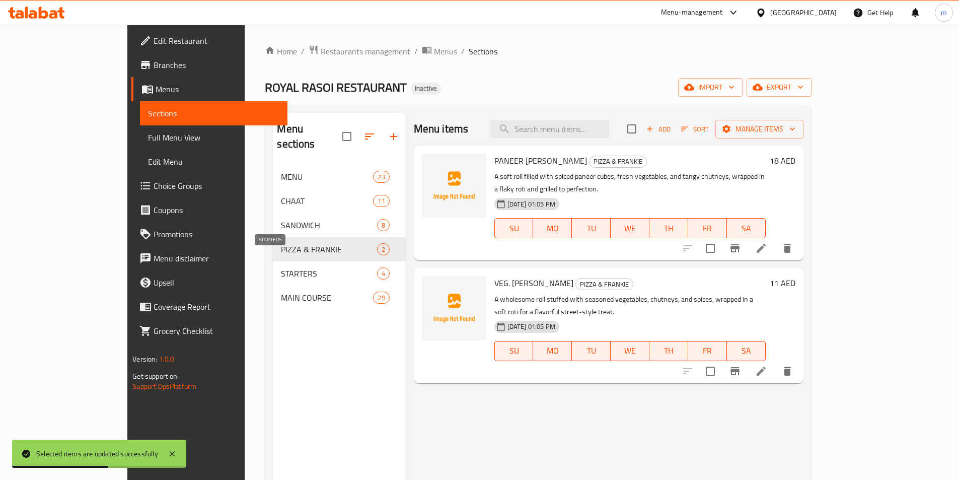
click at [281, 267] on span "STARTERS" at bounding box center [329, 273] width 96 height 12
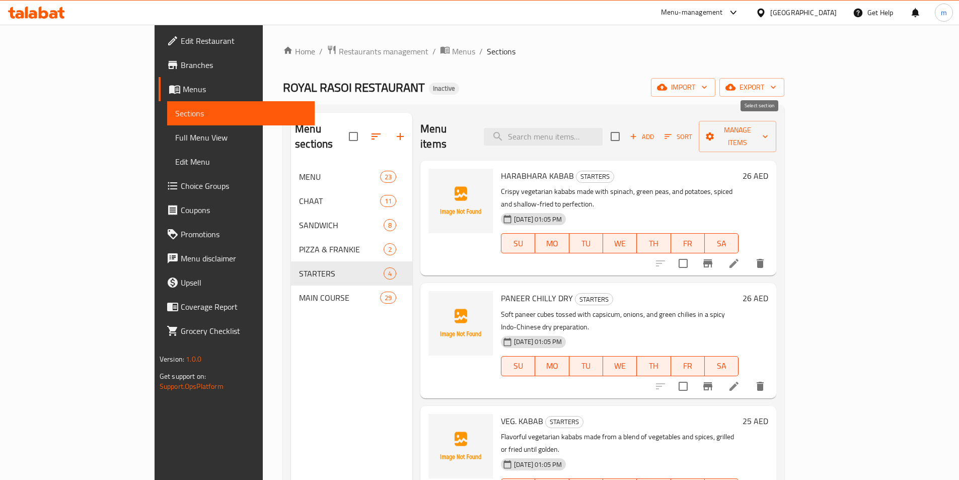
click at [626, 126] on input "checkbox" at bounding box center [614, 136] width 21 height 21
checkbox input "true"
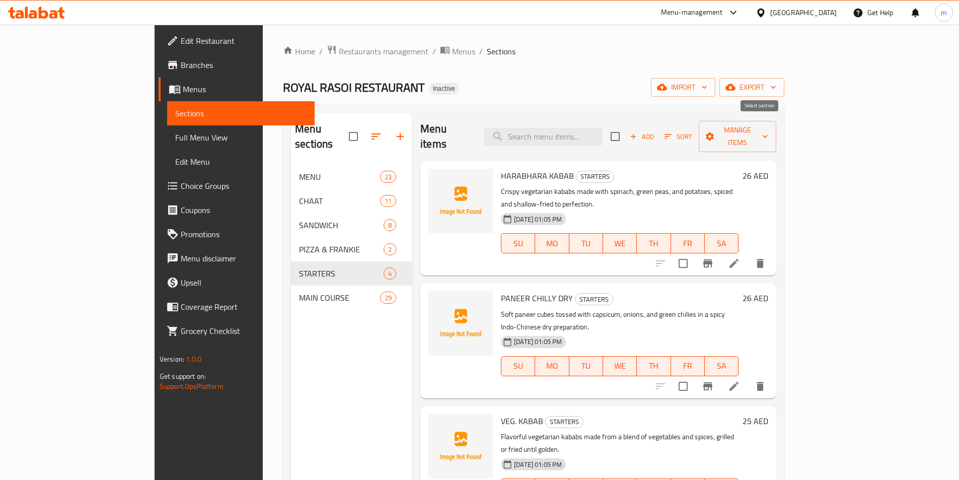
checkbox input "true"
click at [768, 124] on span "Manage items" at bounding box center [737, 136] width 61 height 25
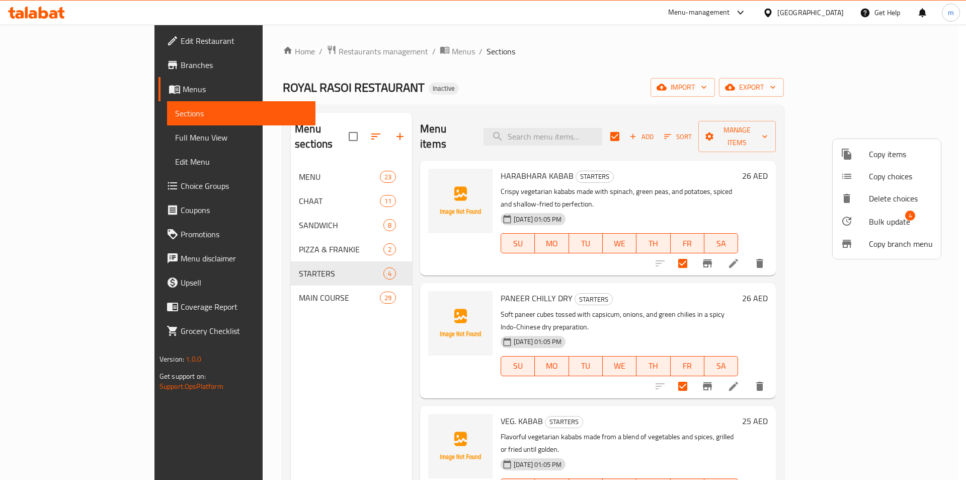
click at [893, 221] on span "Bulk update" at bounding box center [889, 221] width 41 height 12
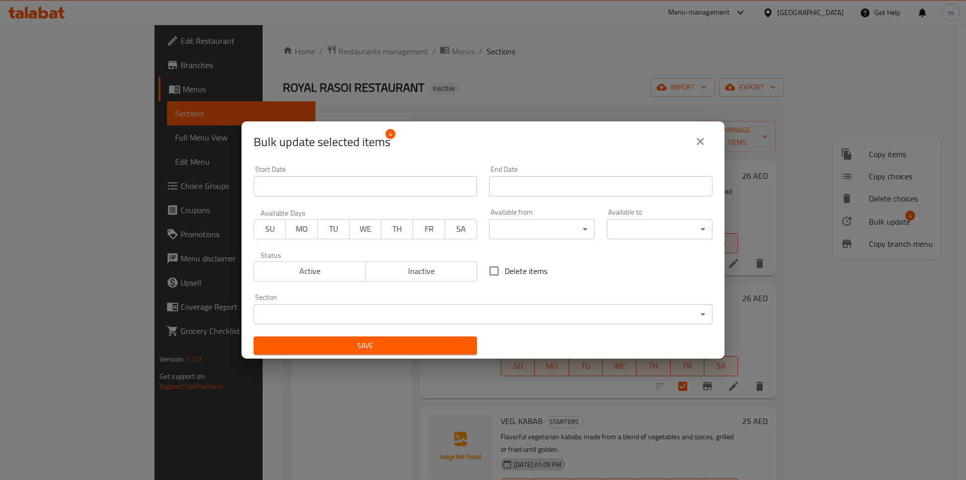
click at [569, 235] on body "​ Menu-management United Arab Emirates Get Help m Edit Restaurant Branches Menu…" at bounding box center [483, 252] width 966 height 455
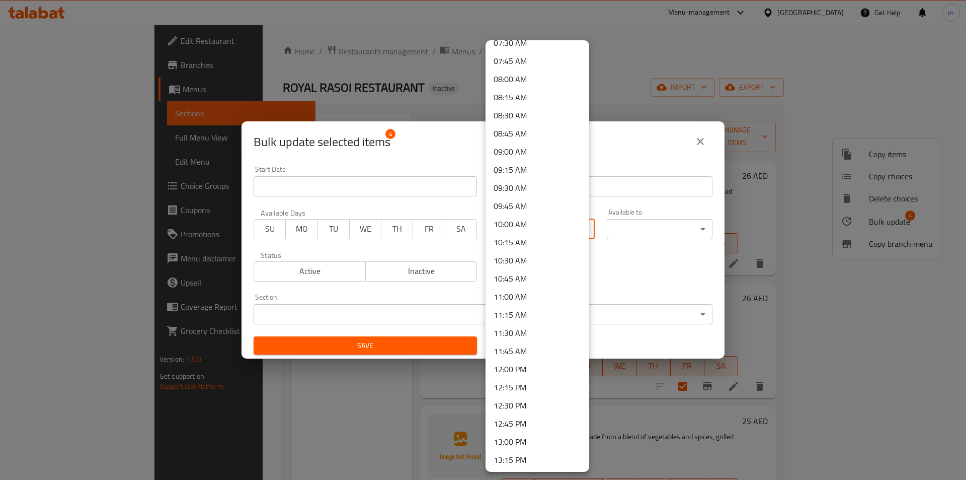
scroll to position [554, 0]
click at [517, 263] on li "10:30 AM" at bounding box center [538, 261] width 104 height 18
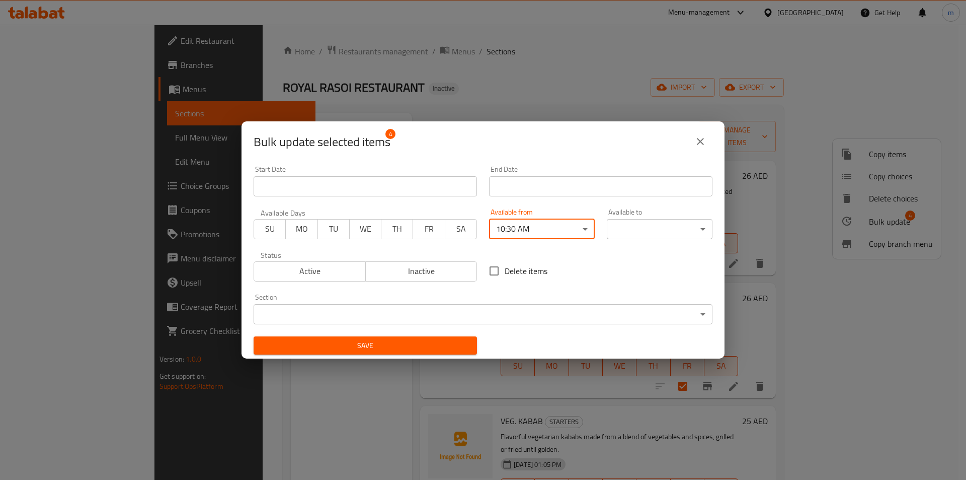
click at [564, 235] on body "​ Menu-management United Arab Emirates Get Help m Edit Restaurant Branches Menu…" at bounding box center [483, 252] width 966 height 455
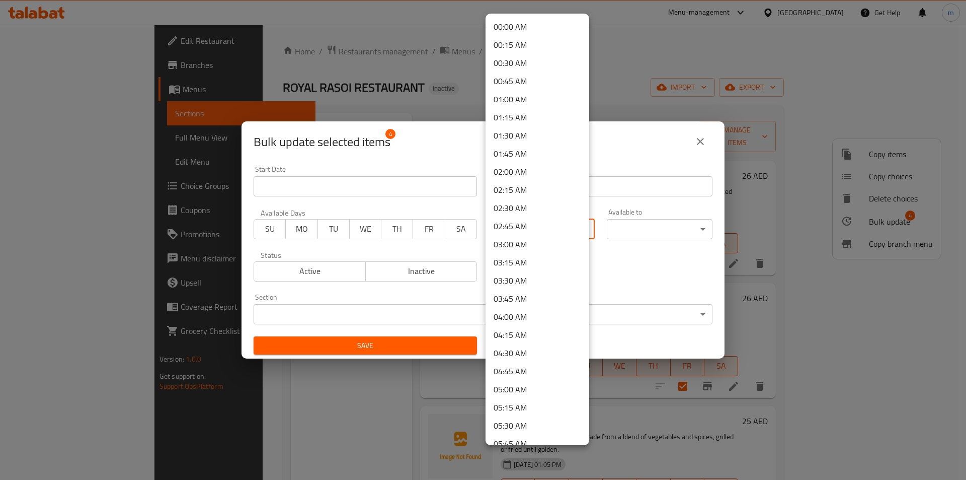
scroll to position [559, 0]
click at [521, 194] on li "10:00 AM" at bounding box center [538, 193] width 104 height 18
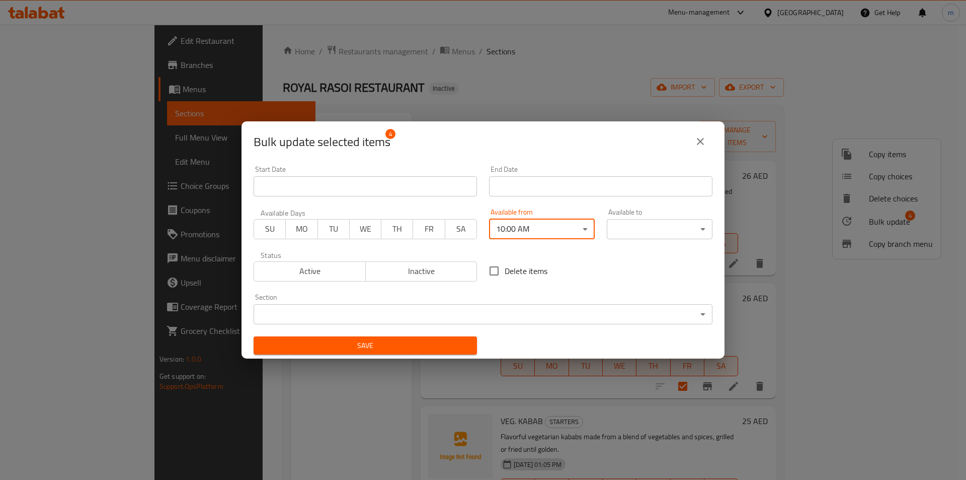
click at [666, 239] on div "Available to ​ ​" at bounding box center [660, 223] width 118 height 43
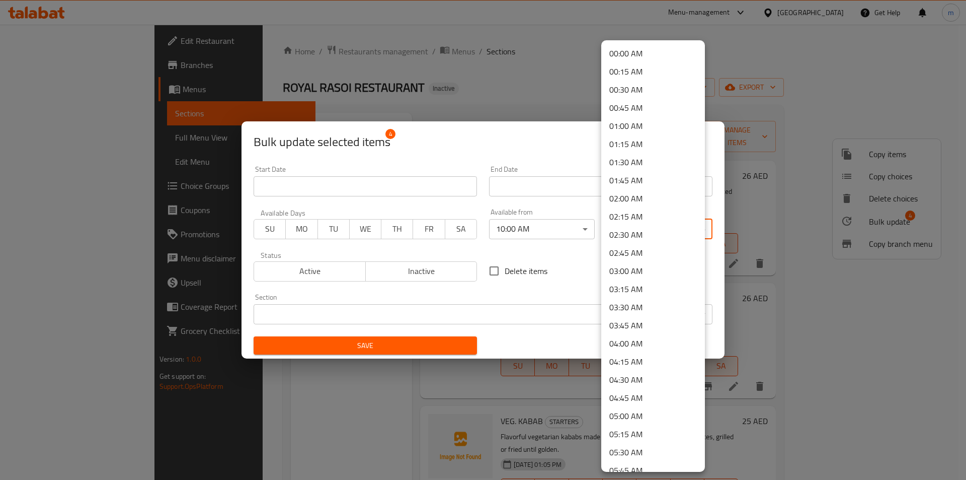
click at [691, 232] on body "​ Menu-management United Arab Emirates Get Help m Edit Restaurant Branches Menu…" at bounding box center [483, 252] width 966 height 455
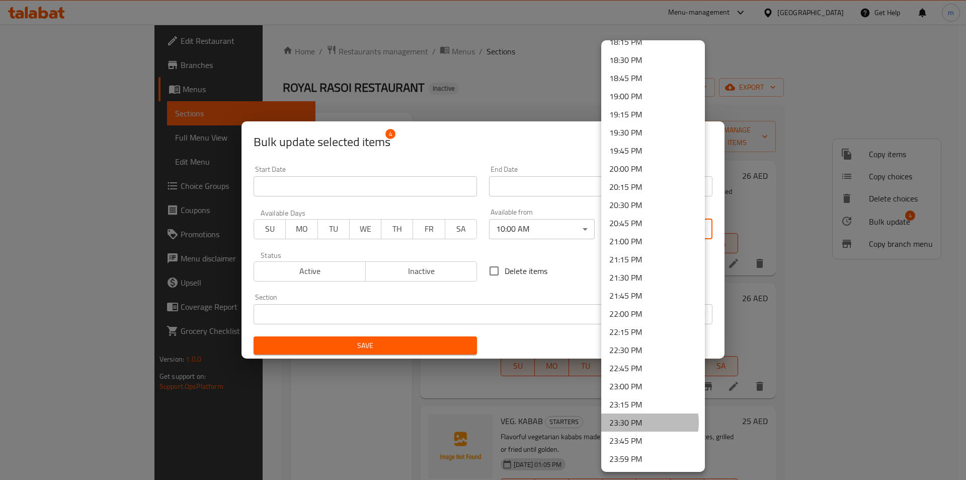
click at [644, 422] on li "23:30 PM" at bounding box center [653, 422] width 104 height 18
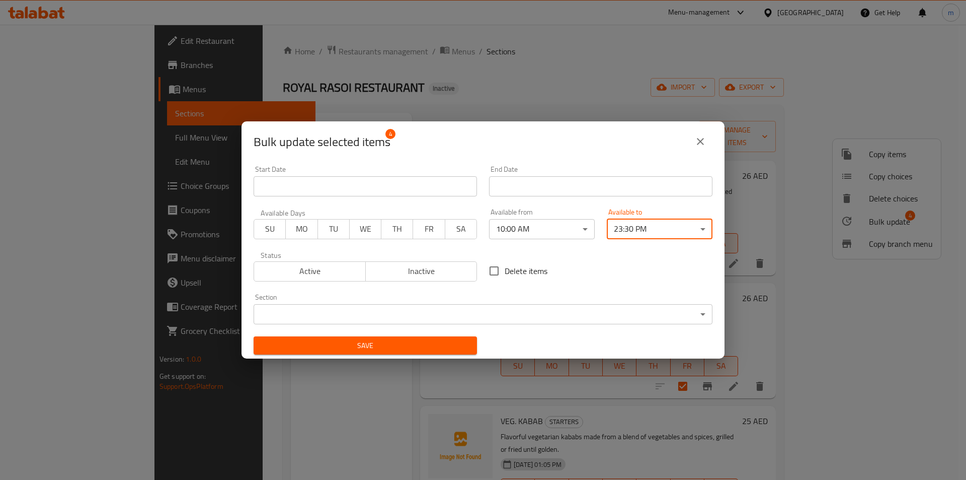
click at [404, 349] on span "Save" at bounding box center [365, 345] width 207 height 13
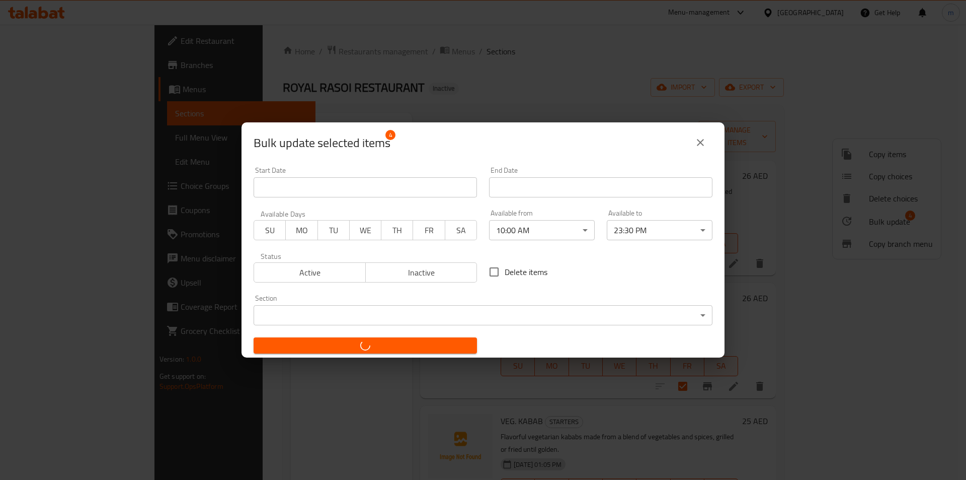
checkbox input "false"
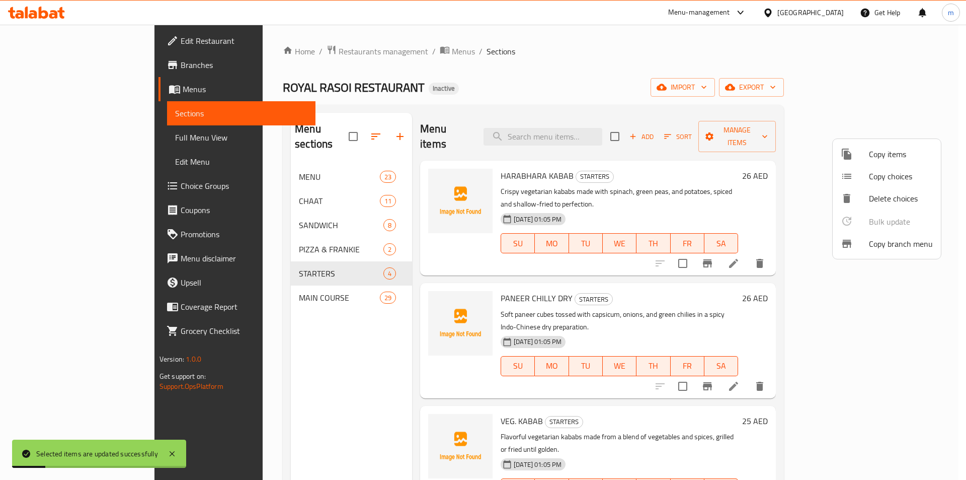
click at [247, 279] on div at bounding box center [483, 240] width 966 height 480
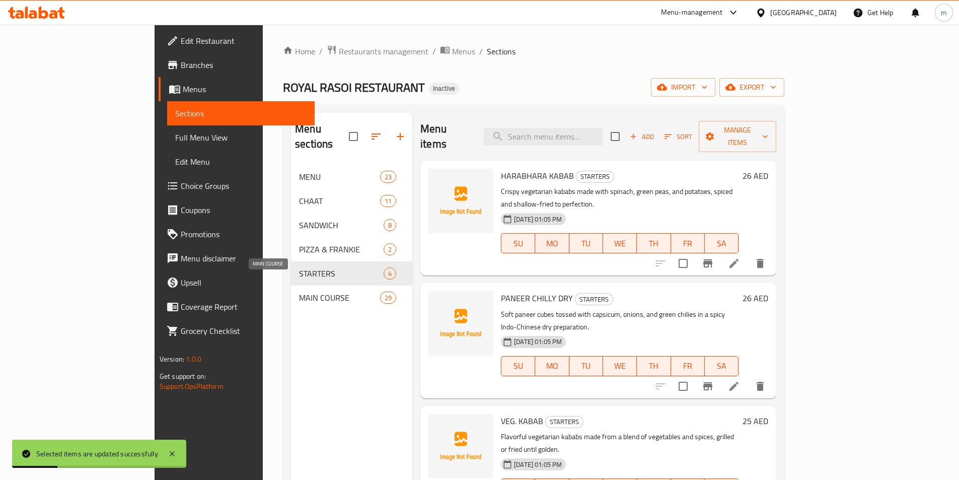
click at [299, 291] on span "MAIN COURSE" at bounding box center [339, 297] width 81 height 12
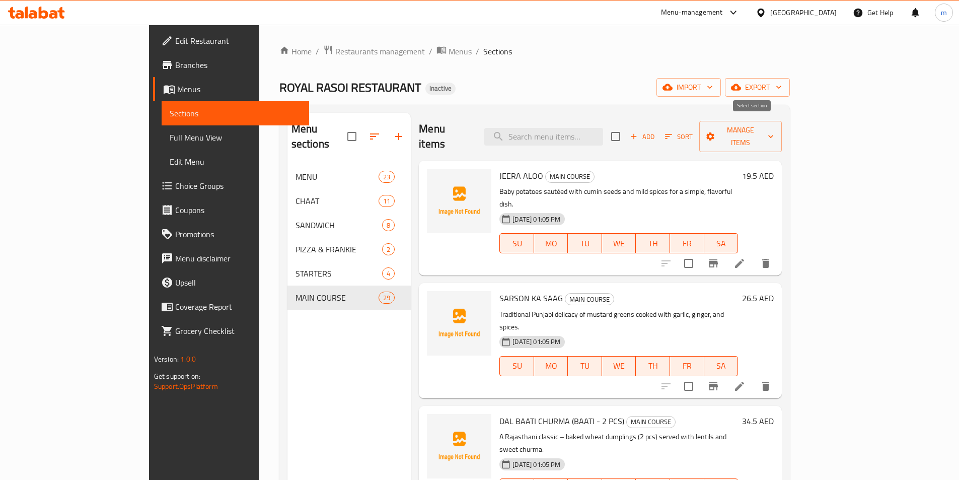
drag, startPoint x: 755, startPoint y: 134, endPoint x: 778, endPoint y: 140, distance: 23.3
click at [626, 134] on input "checkbox" at bounding box center [615, 136] width 21 height 21
checkbox input "true"
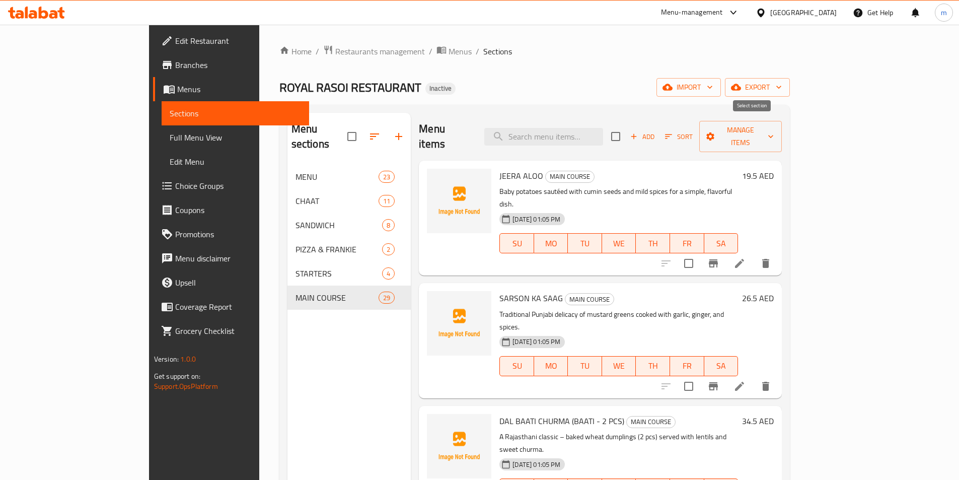
checkbox input "true"
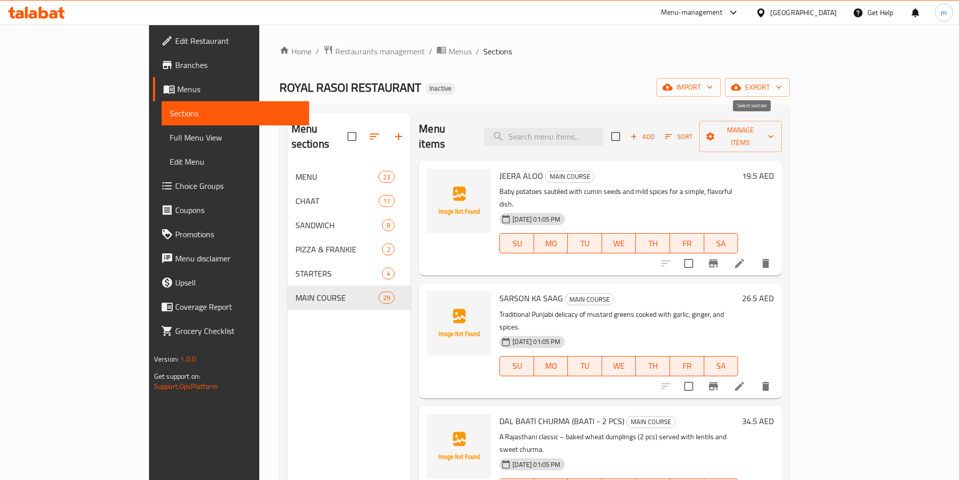
checkbox input "true"
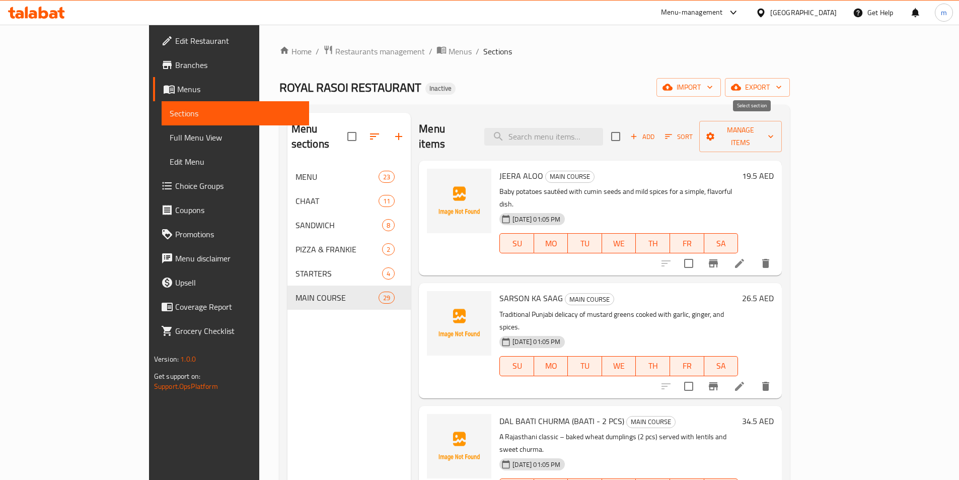
checkbox input "true"
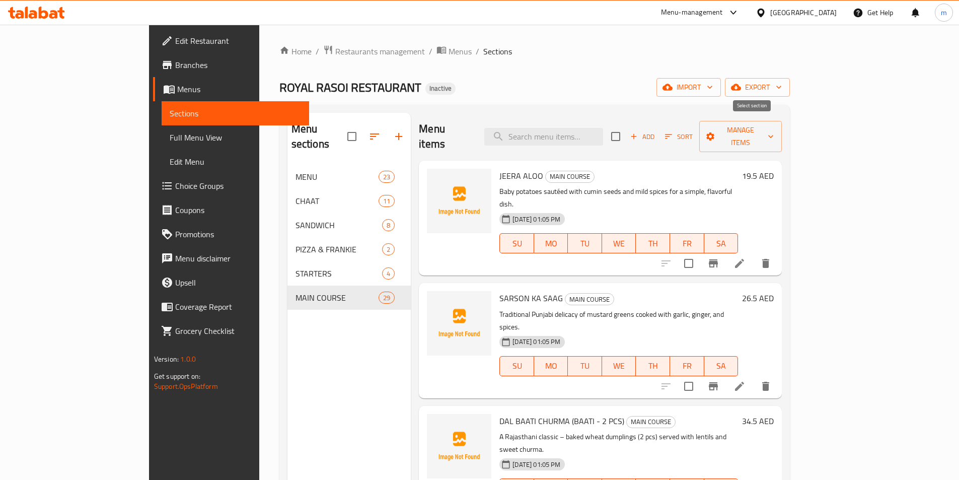
checkbox input "true"
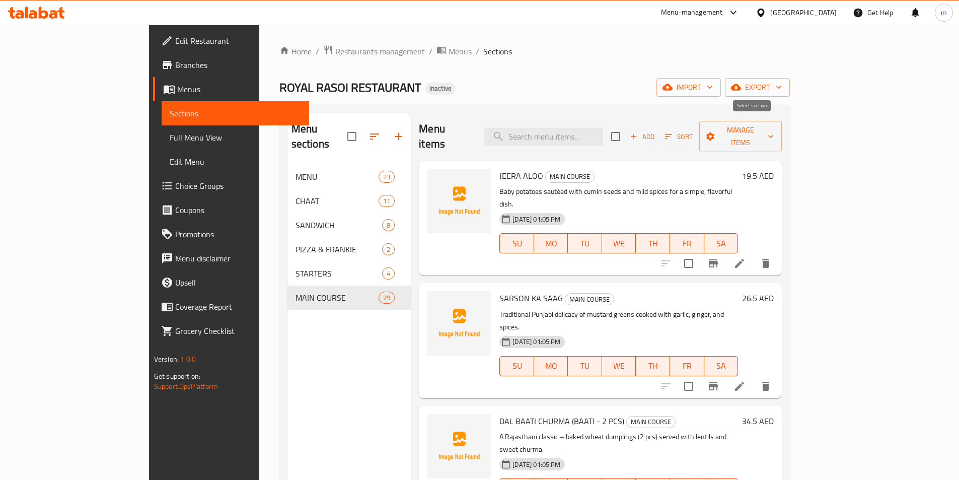
checkbox input "true"
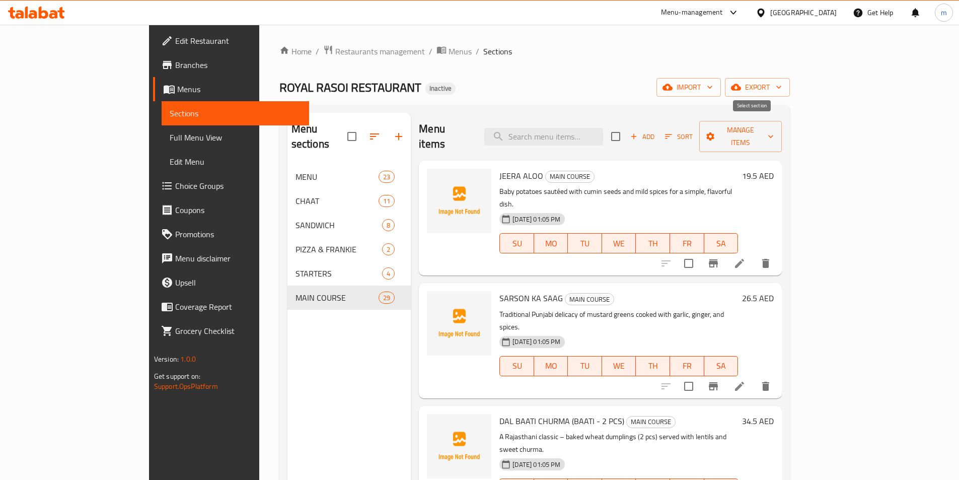
checkbox input "true"
click at [774, 132] on span "Manage items" at bounding box center [740, 136] width 67 height 25
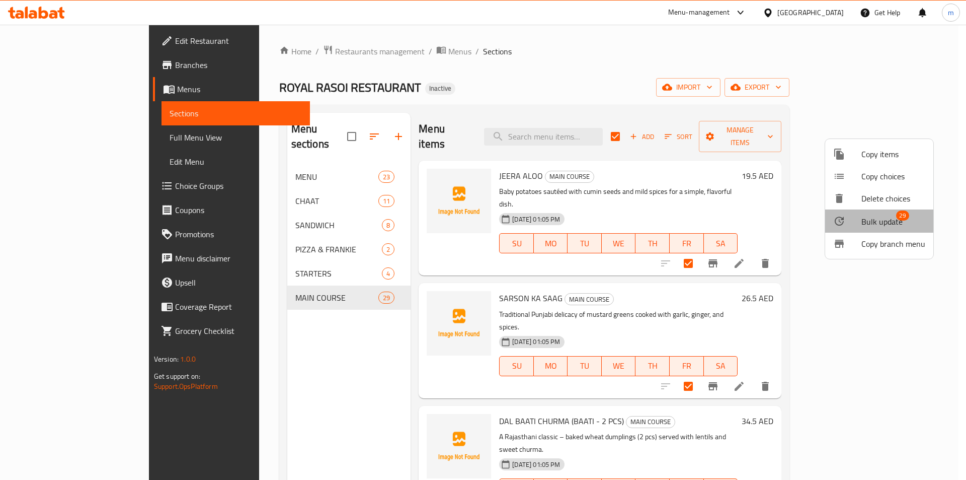
click at [879, 226] on span "Bulk update" at bounding box center [882, 221] width 41 height 12
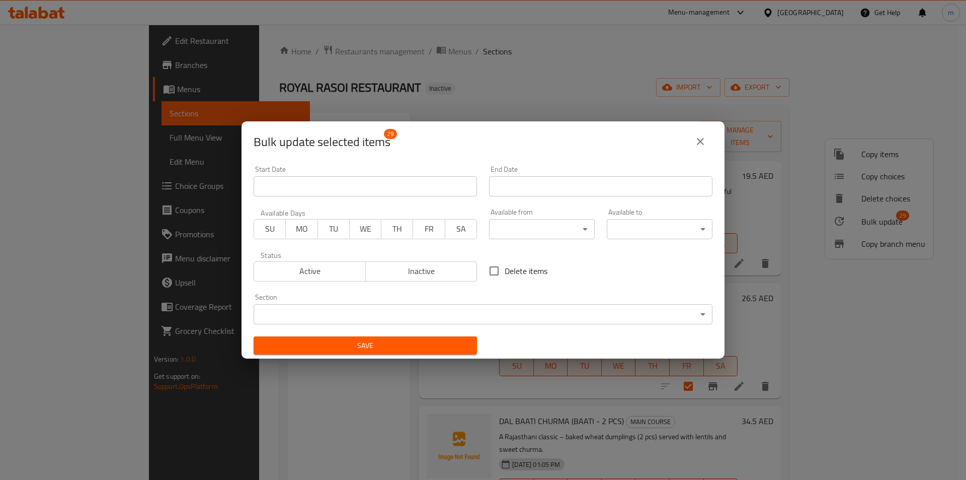
click at [536, 229] on body "​ Menu-management United Arab Emirates Get Help m Edit Restaurant Branches Menu…" at bounding box center [483, 252] width 966 height 455
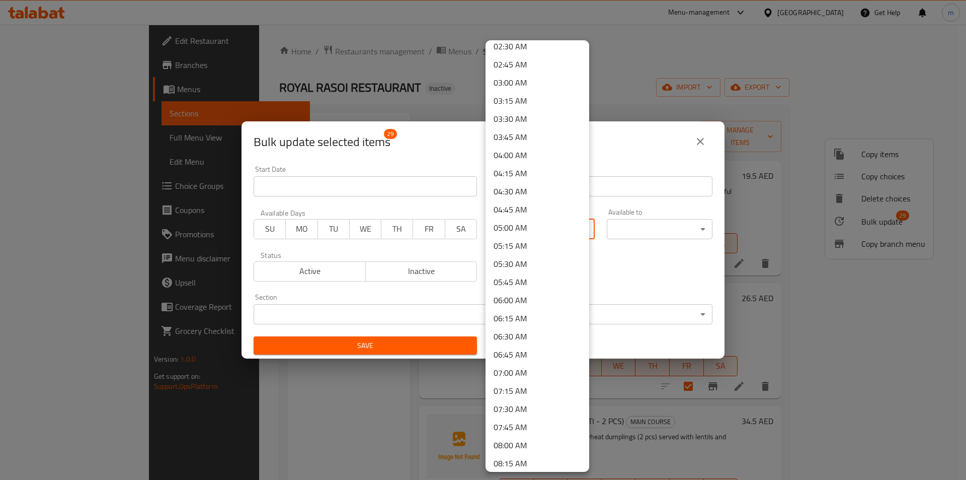
scroll to position [352, 0]
click at [527, 420] on li "10:00 AM" at bounding box center [538, 426] width 104 height 18
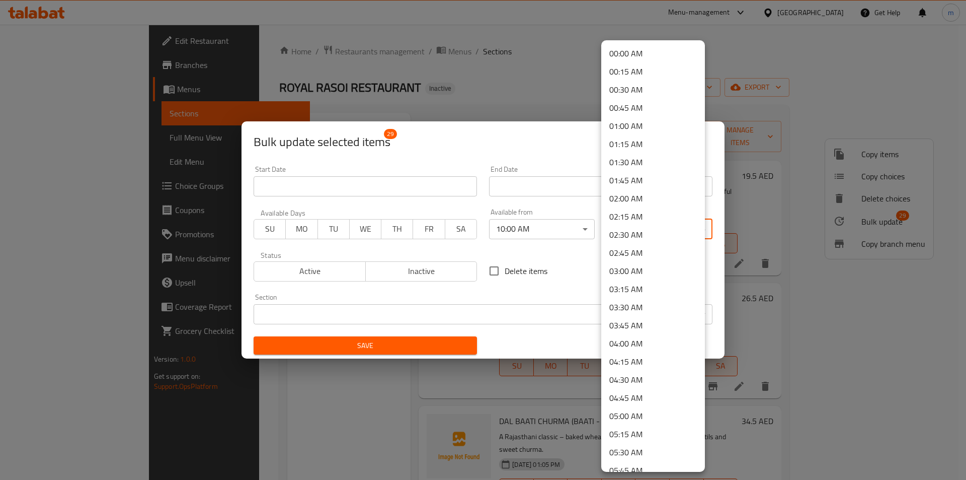
click at [639, 219] on body "​ Menu-management United Arab Emirates Get Help m Edit Restaurant Branches Menu…" at bounding box center [483, 252] width 966 height 455
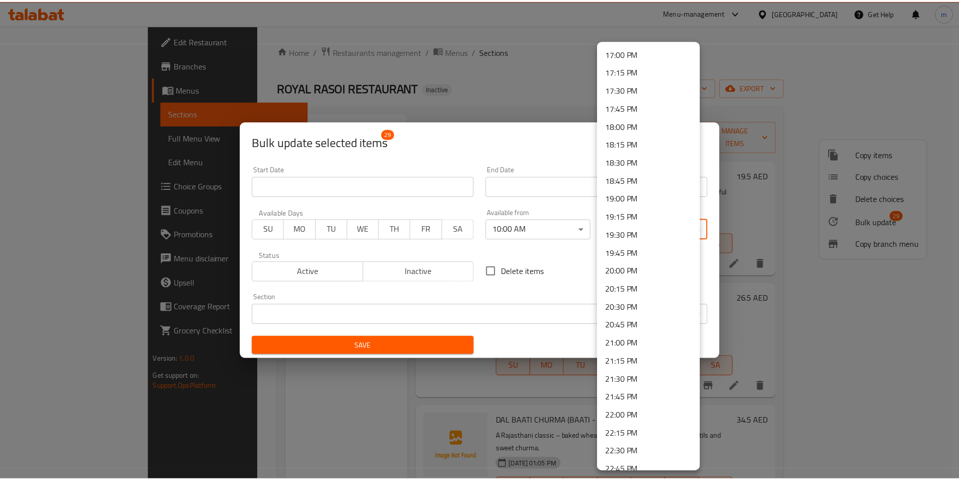
scroll to position [1334, 0]
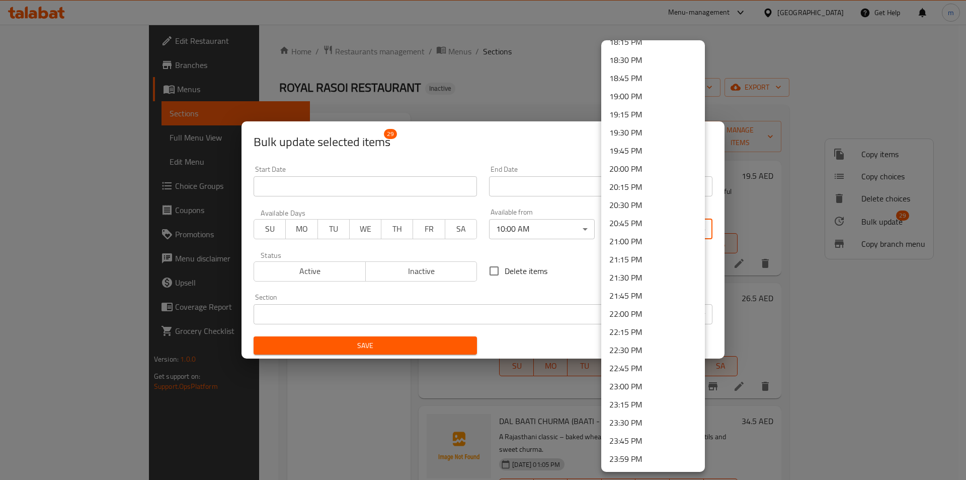
click at [641, 417] on li "23:30 PM" at bounding box center [653, 422] width 104 height 18
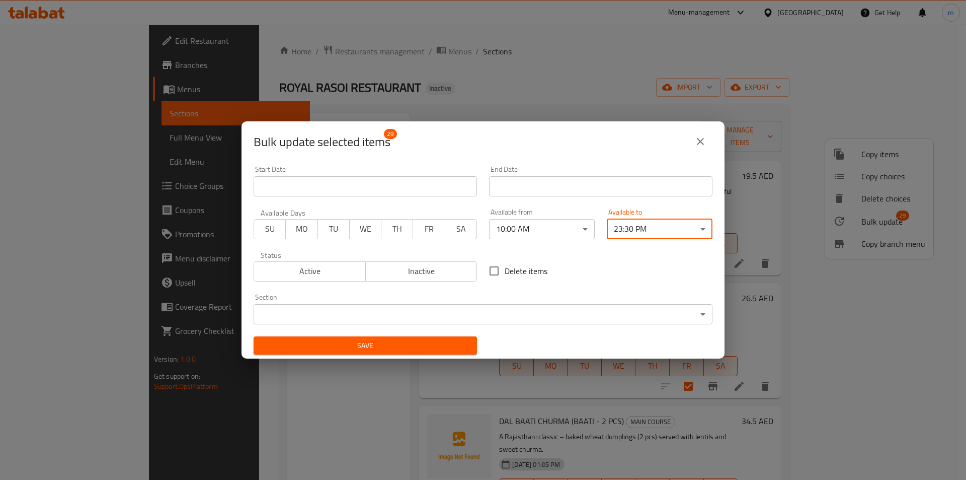
click at [387, 347] on span "Save" at bounding box center [365, 345] width 207 height 13
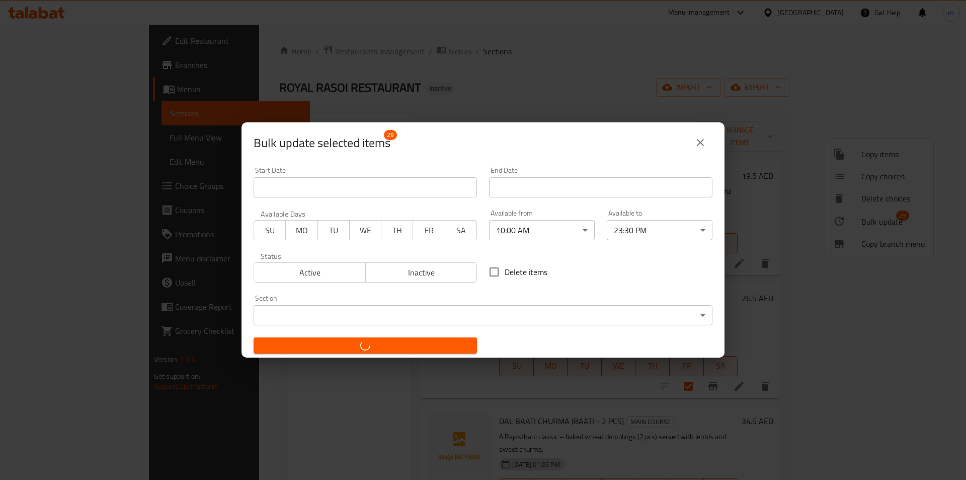
checkbox input "false"
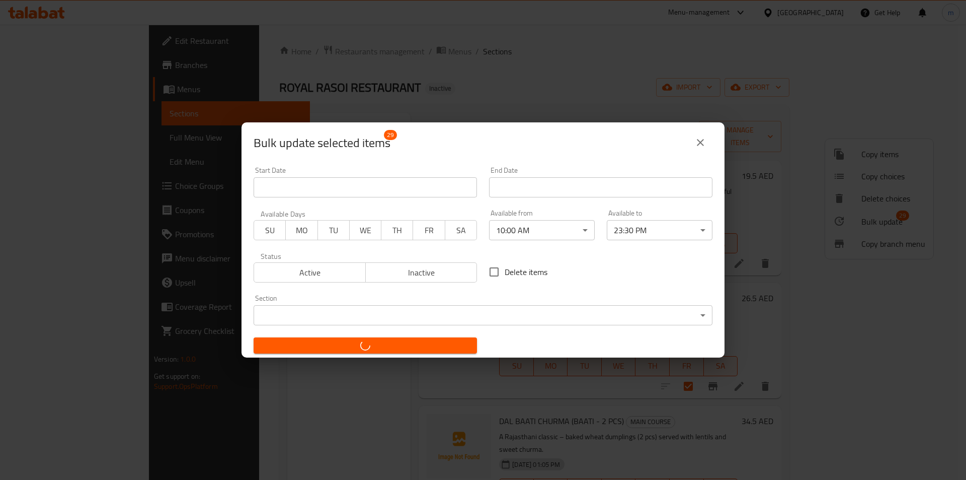
checkbox input "false"
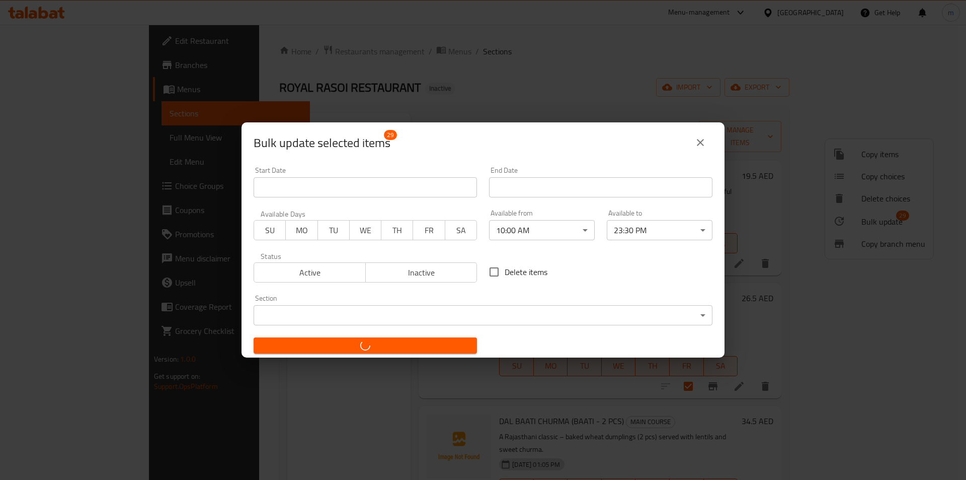
checkbox input "false"
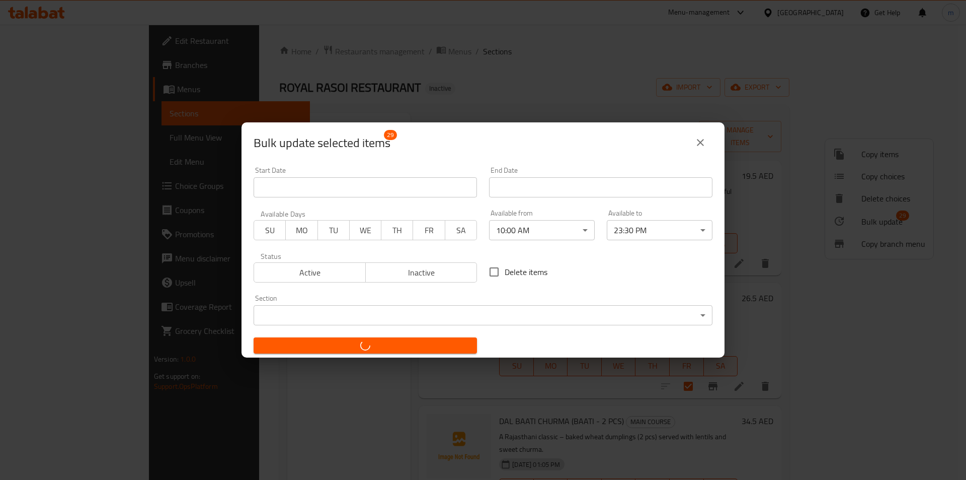
checkbox input "false"
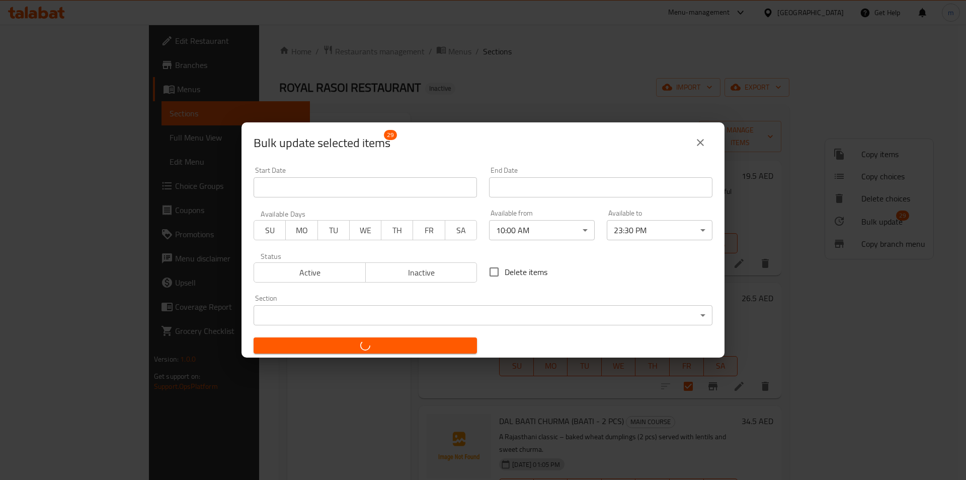
checkbox input "false"
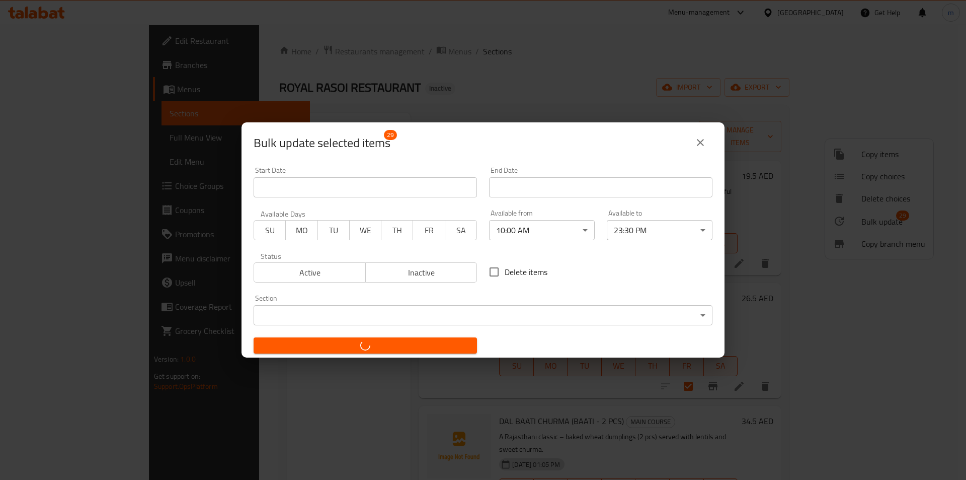
checkbox input "false"
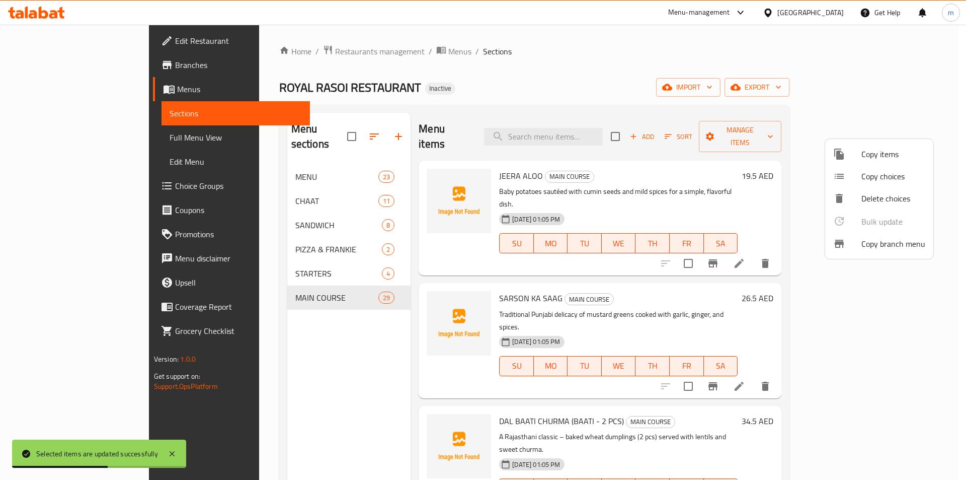
click at [595, 78] on div at bounding box center [483, 240] width 966 height 480
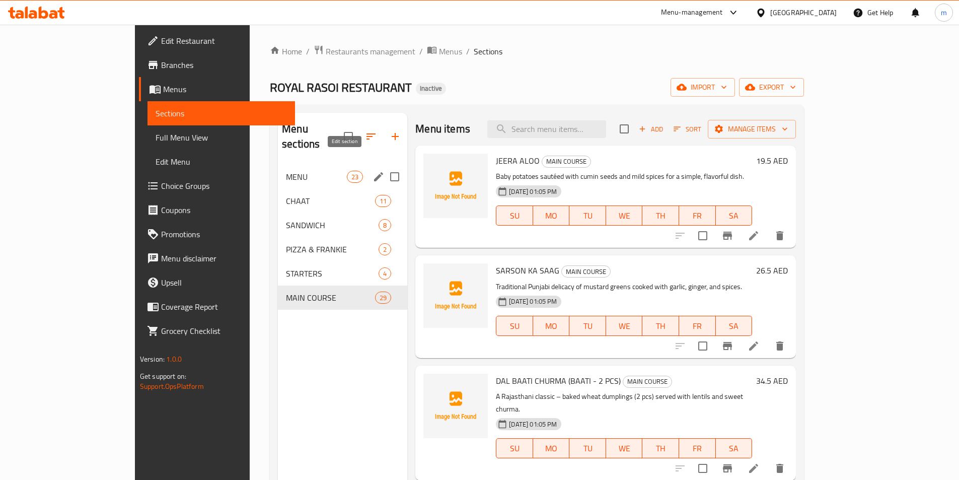
click at [372, 171] on icon "edit" at bounding box center [378, 177] width 12 height 12
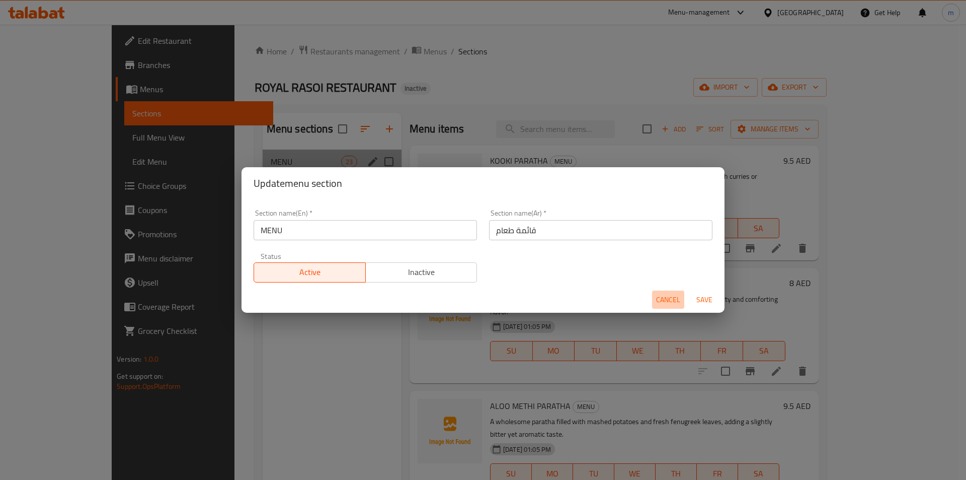
click at [669, 298] on span "Cancel" at bounding box center [668, 299] width 24 height 13
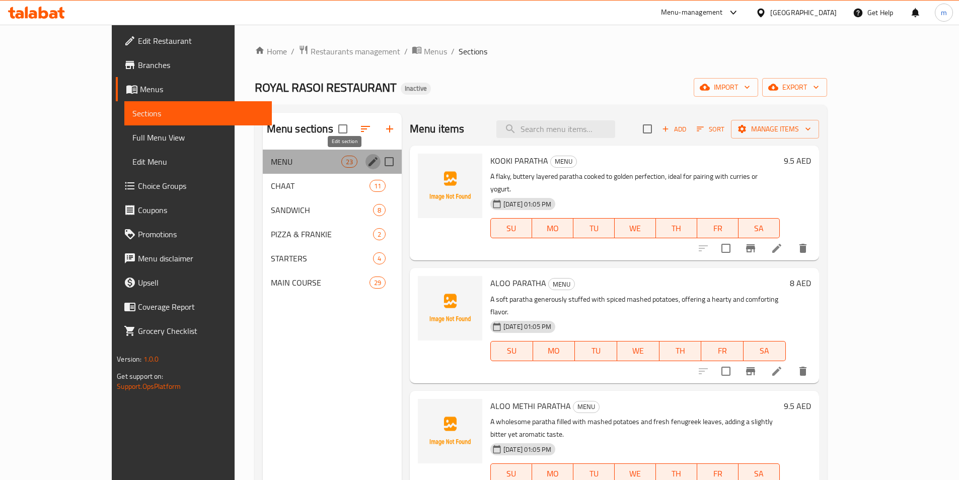
click at [368, 164] on icon "edit" at bounding box center [372, 161] width 9 height 9
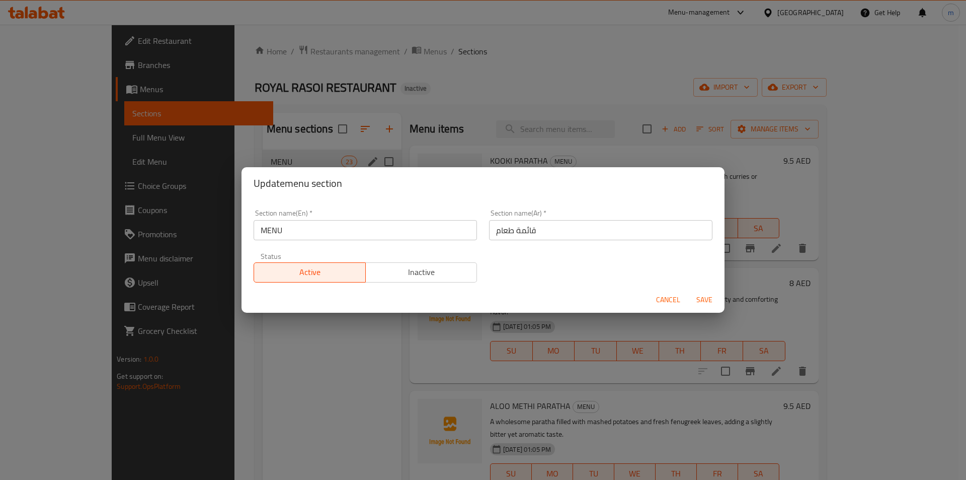
click at [296, 225] on input "MENU" at bounding box center [365, 230] width 223 height 20
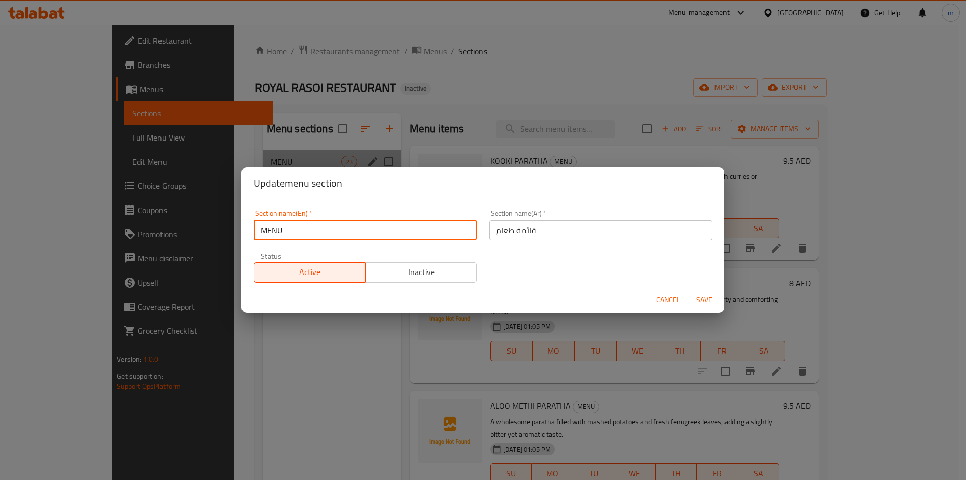
click at [296, 225] on input "MENU" at bounding box center [365, 230] width 223 height 20
paste input "AIN COURSE"
type input "MAIN COURSE"
click at [548, 230] on input "قائمة طعام" at bounding box center [600, 230] width 223 height 20
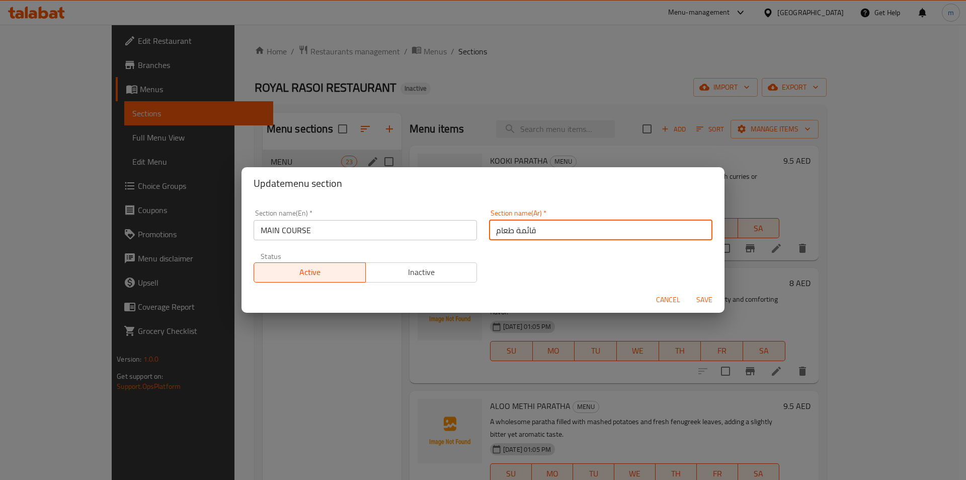
click at [548, 230] on input "قائمة طعام" at bounding box center [600, 230] width 223 height 20
click at [702, 298] on span "Save" at bounding box center [704, 299] width 24 height 13
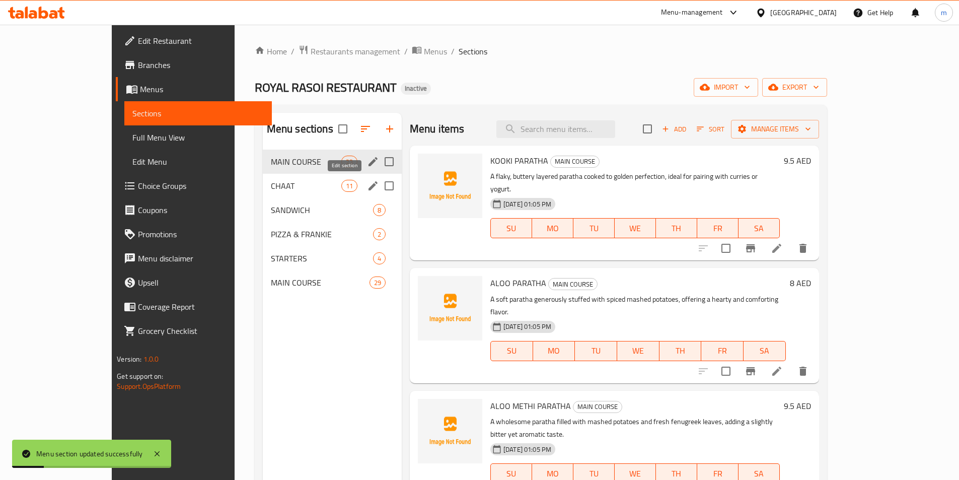
click at [367, 184] on icon "edit" at bounding box center [373, 186] width 12 height 12
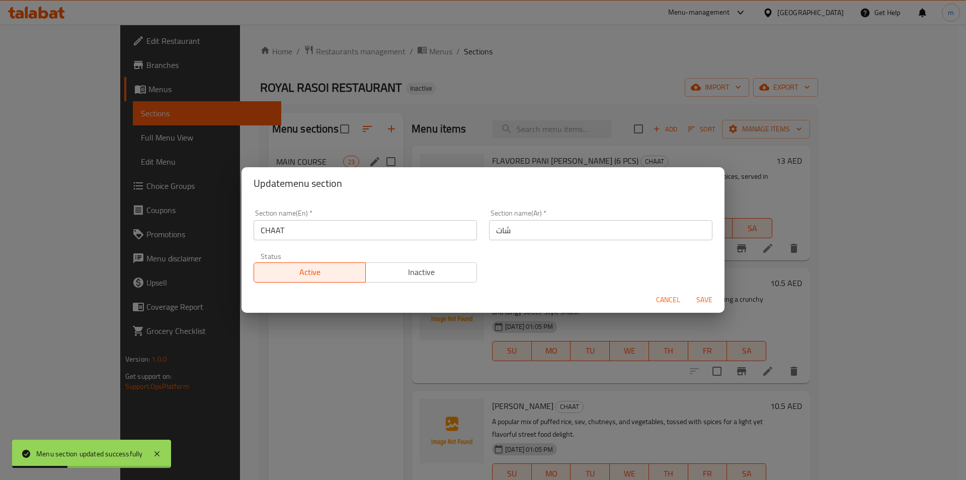
click at [596, 238] on input "شات" at bounding box center [600, 230] width 223 height 20
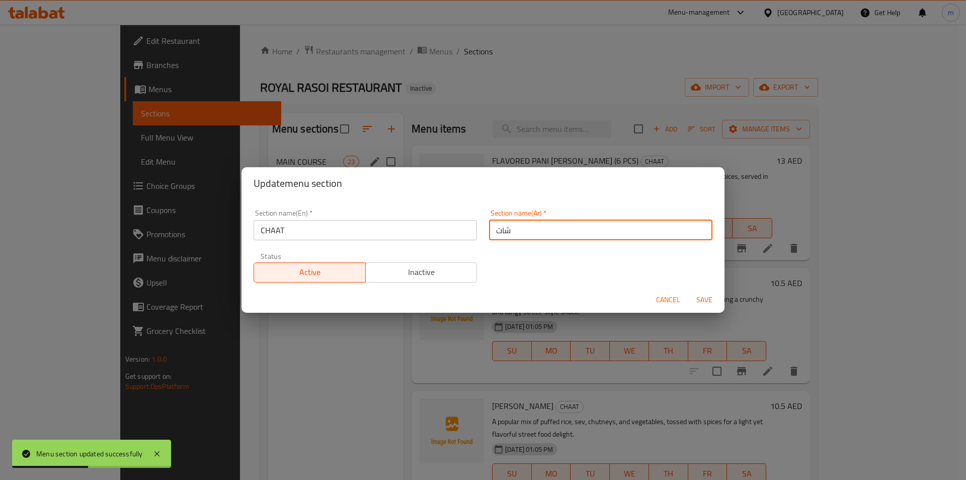
click at [675, 297] on span "Cancel" at bounding box center [668, 299] width 24 height 13
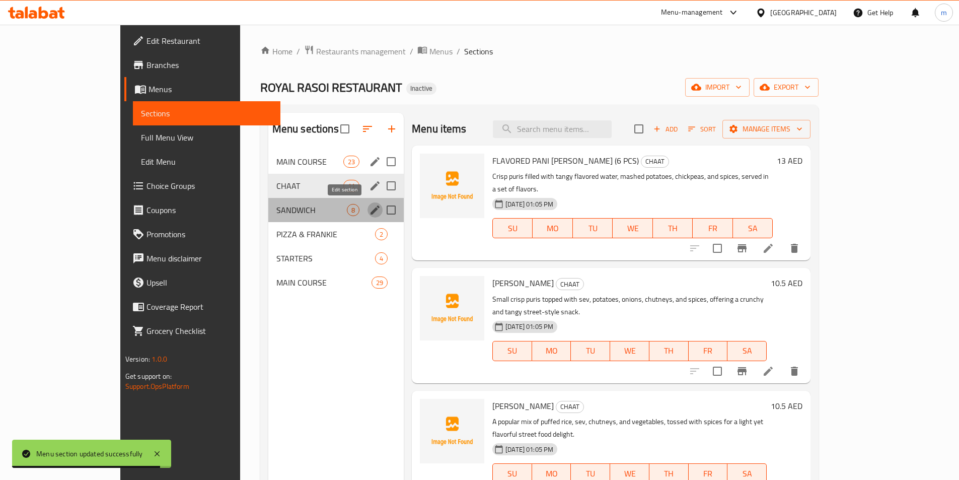
click at [370, 210] on icon "edit" at bounding box center [374, 209] width 9 height 9
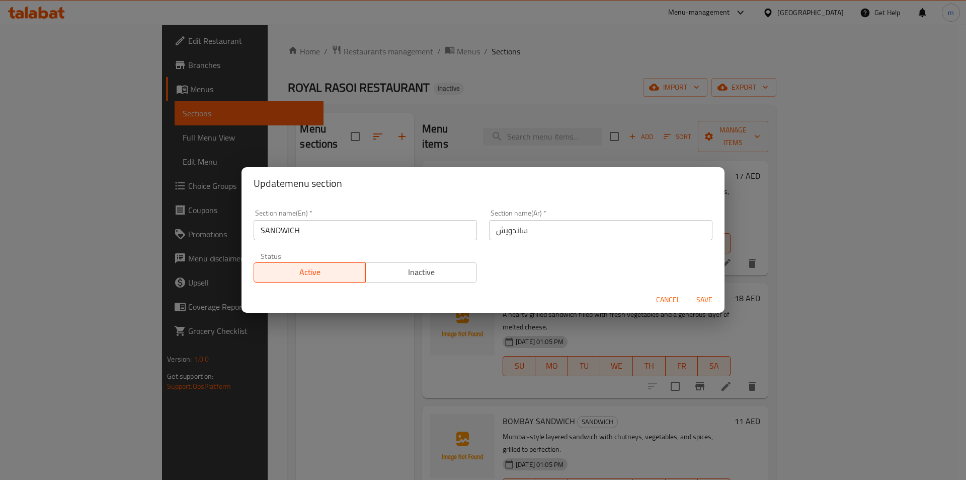
click at [515, 232] on input "ساندويش" at bounding box center [600, 230] width 223 height 20
click at [702, 301] on span "Save" at bounding box center [704, 299] width 24 height 13
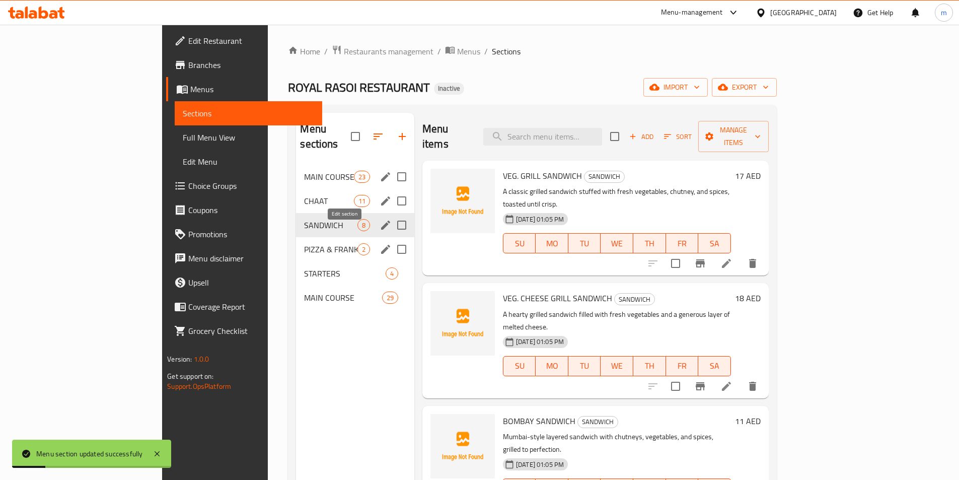
click at [379, 243] on icon "edit" at bounding box center [385, 249] width 12 height 12
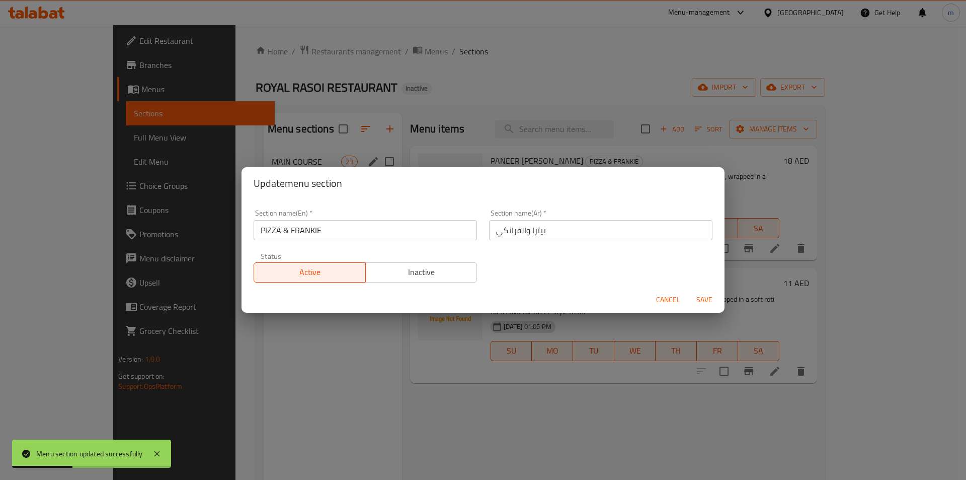
click at [667, 298] on span "Cancel" at bounding box center [668, 299] width 24 height 13
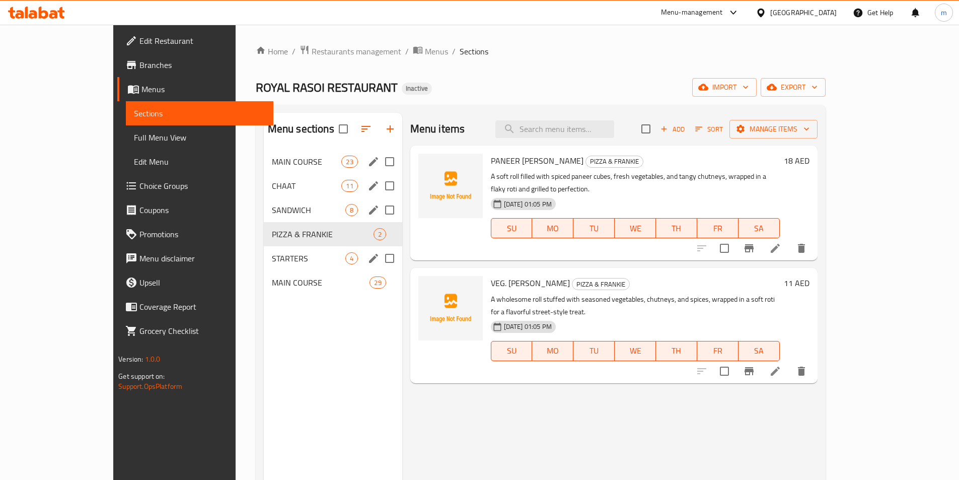
click at [367, 256] on icon "edit" at bounding box center [373, 258] width 12 height 12
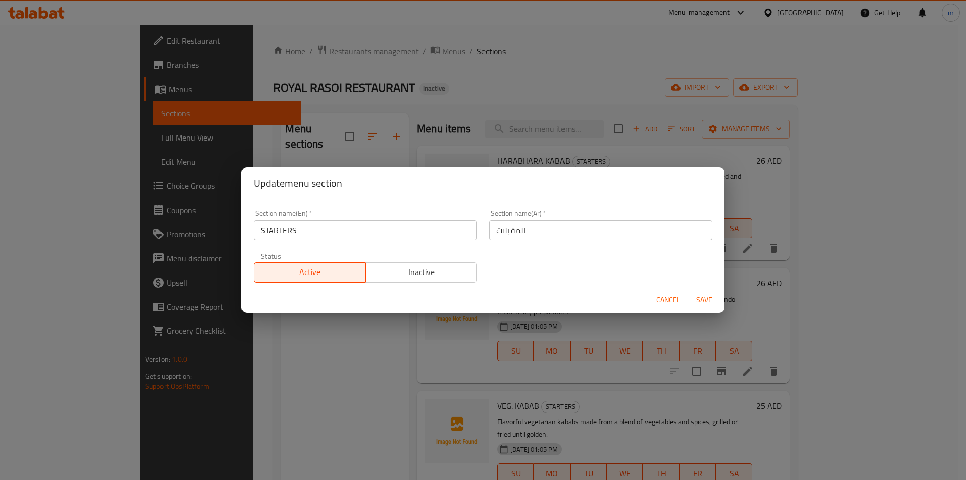
click at [354, 231] on input "STARTERS" at bounding box center [365, 230] width 223 height 20
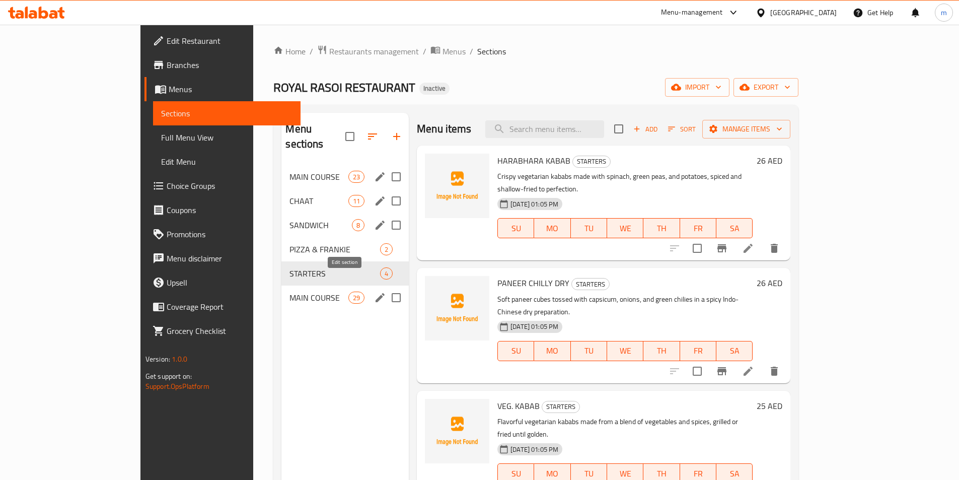
click at [374, 291] on icon "edit" at bounding box center [380, 297] width 12 height 12
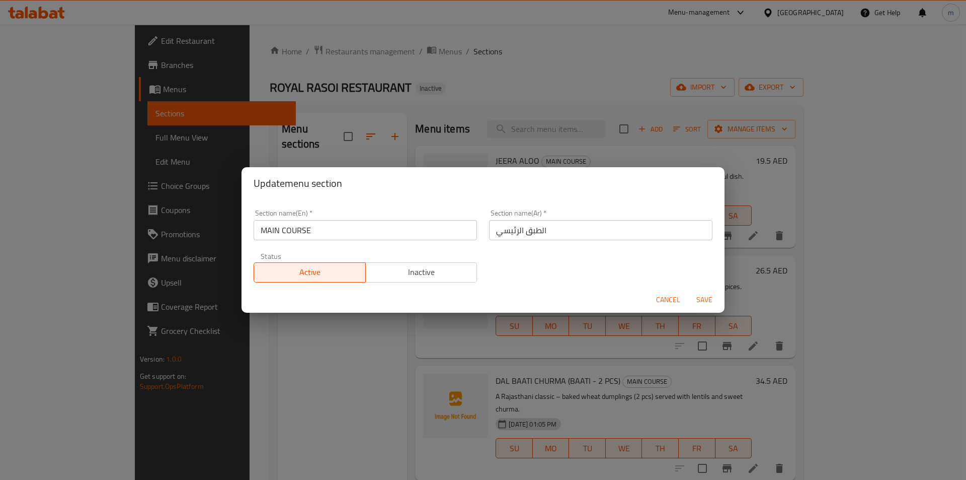
click at [665, 296] on span "Cancel" at bounding box center [668, 299] width 24 height 13
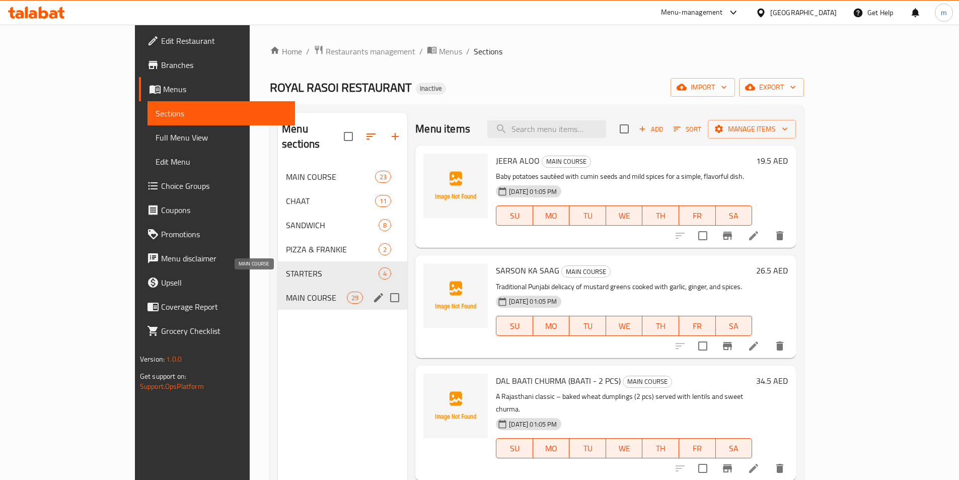
click at [286, 291] on span "MAIN COURSE" at bounding box center [316, 297] width 61 height 12
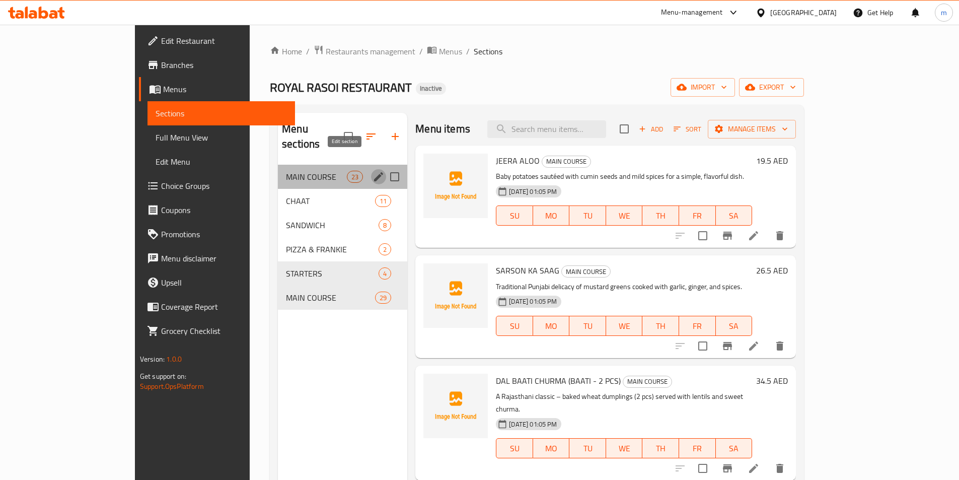
click at [372, 171] on icon "edit" at bounding box center [378, 177] width 12 height 12
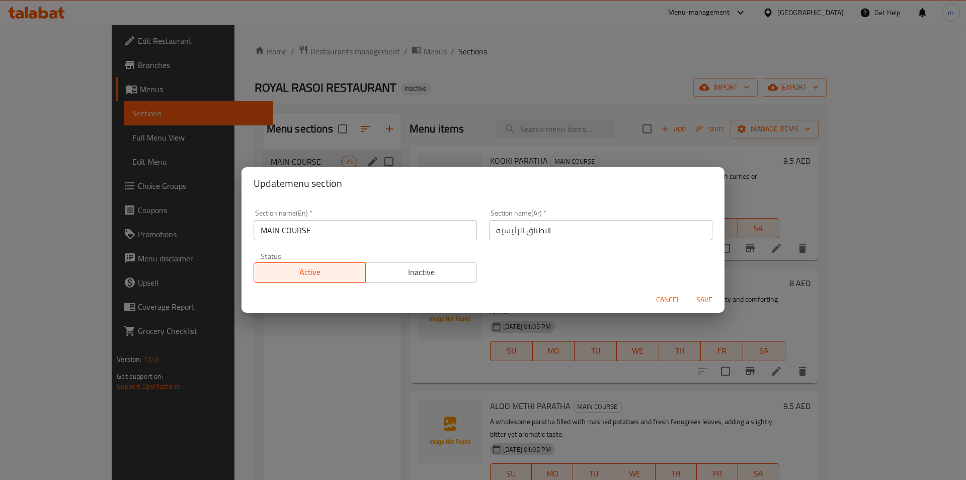
click at [351, 238] on input "MAIN COURSE" at bounding box center [365, 230] width 223 height 20
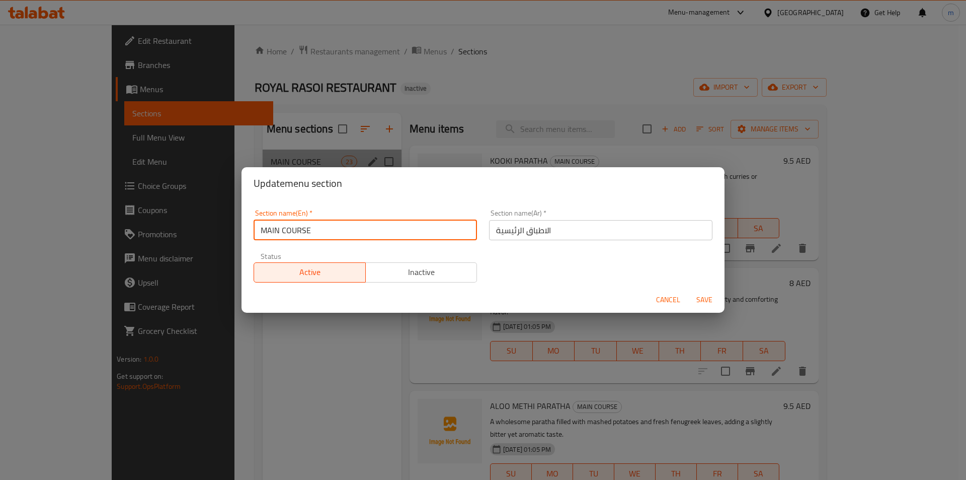
click at [351, 238] on input "MAIN COURSE" at bounding box center [365, 230] width 223 height 20
paste input "PARATHA"
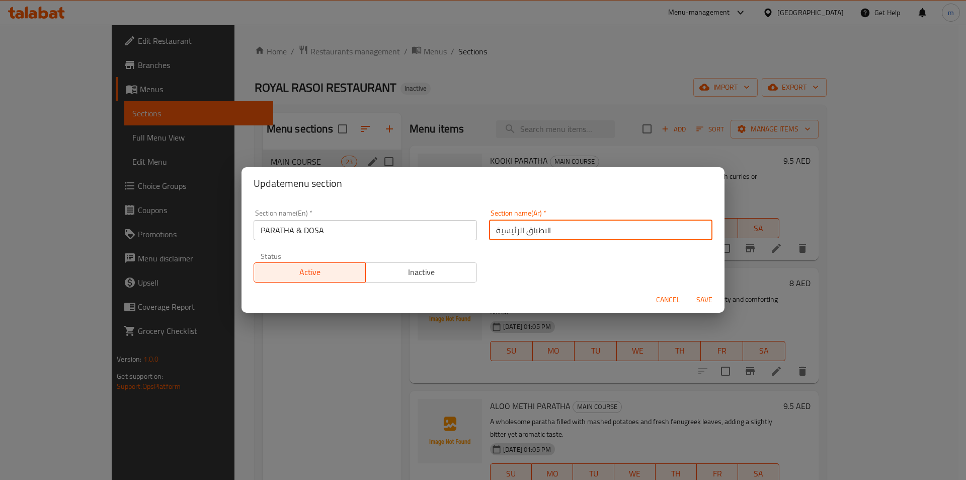
click at [584, 225] on input "الاطباق الرئيسية" at bounding box center [600, 230] width 223 height 20
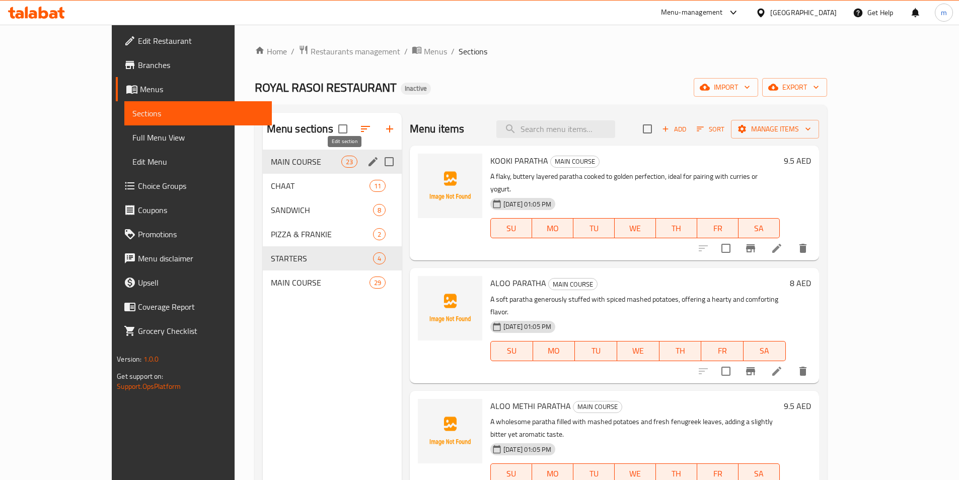
click at [367, 161] on icon "edit" at bounding box center [373, 162] width 12 height 12
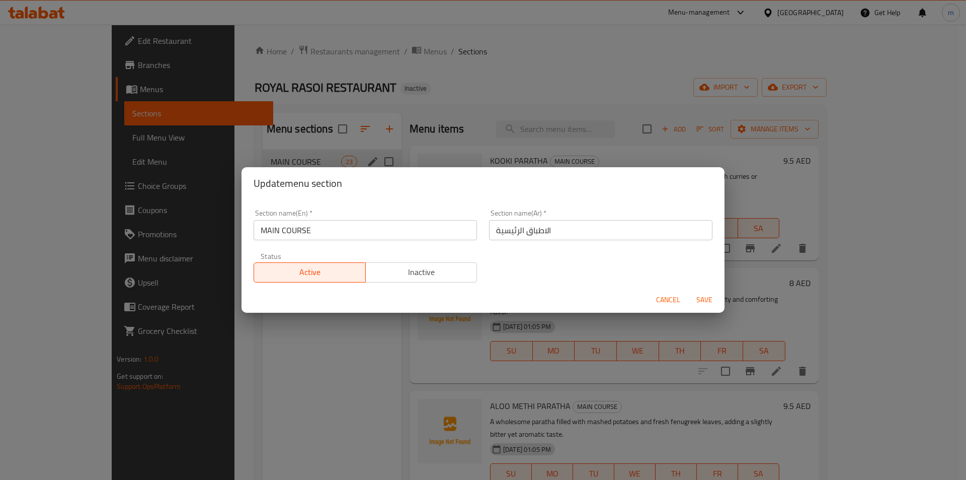
click at [427, 234] on input "MAIN COURSE" at bounding box center [365, 230] width 223 height 20
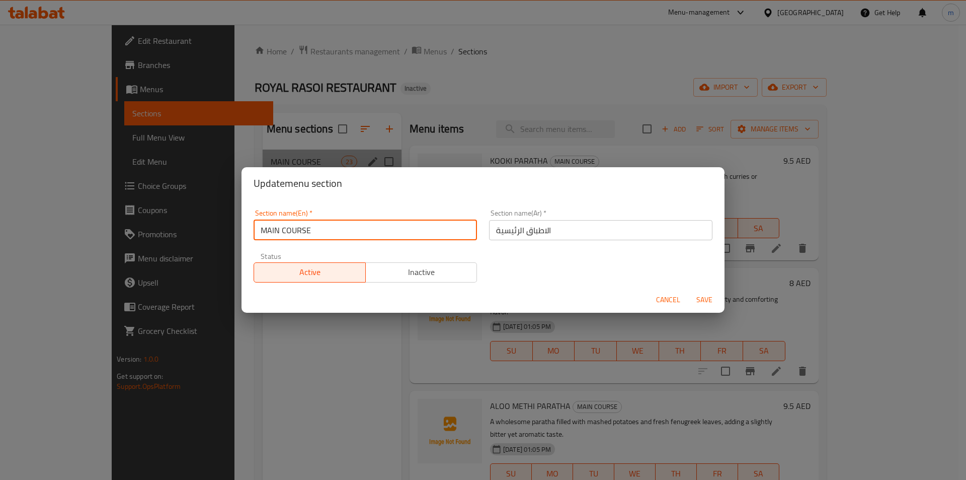
click at [427, 234] on input "MAIN COURSE" at bounding box center [365, 230] width 223 height 20
paste input "PARATHA"
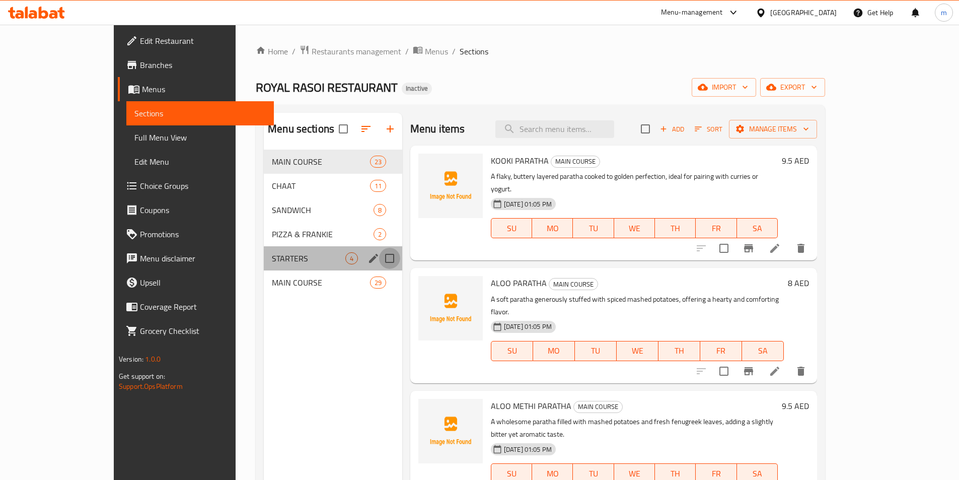
click at [379, 259] on input "Menu sections" at bounding box center [389, 258] width 21 height 21
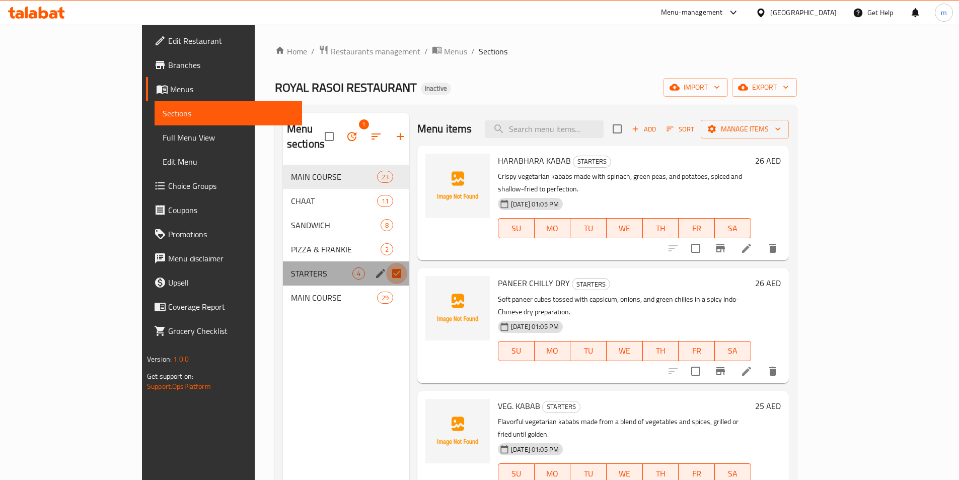
click at [386, 263] on input "Menu sections" at bounding box center [396, 273] width 21 height 21
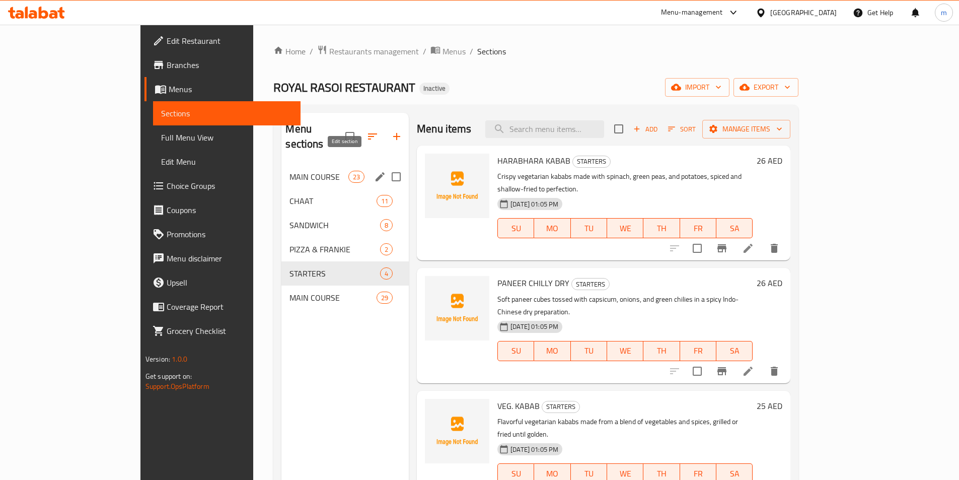
click at [374, 171] on icon "edit" at bounding box center [380, 177] width 12 height 12
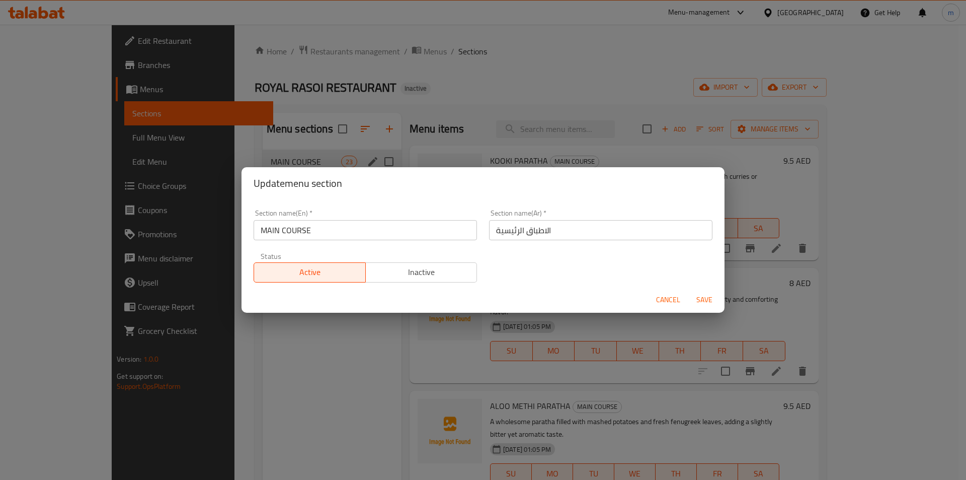
click at [374, 236] on input "MAIN COURSE" at bounding box center [365, 230] width 223 height 20
click at [368, 229] on input "text" at bounding box center [365, 230] width 223 height 20
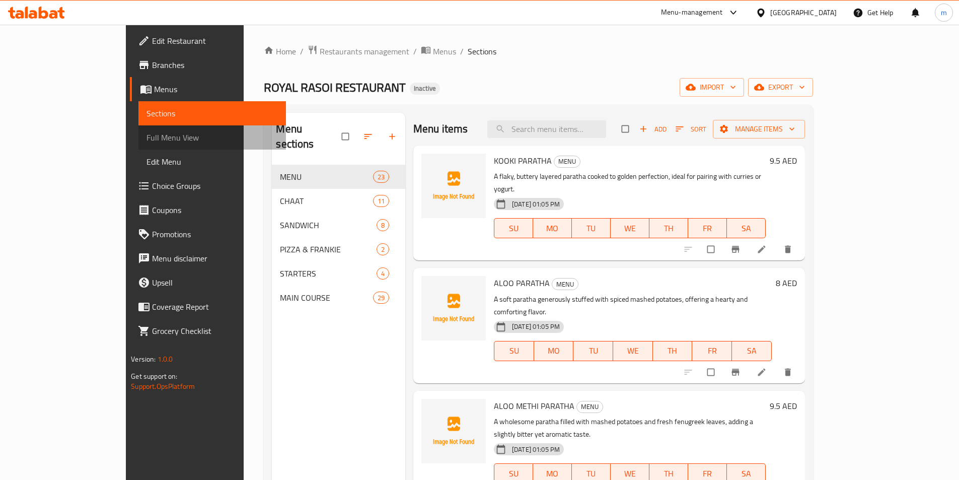
click at [146, 135] on span "Full Menu View" at bounding box center [211, 137] width 131 height 12
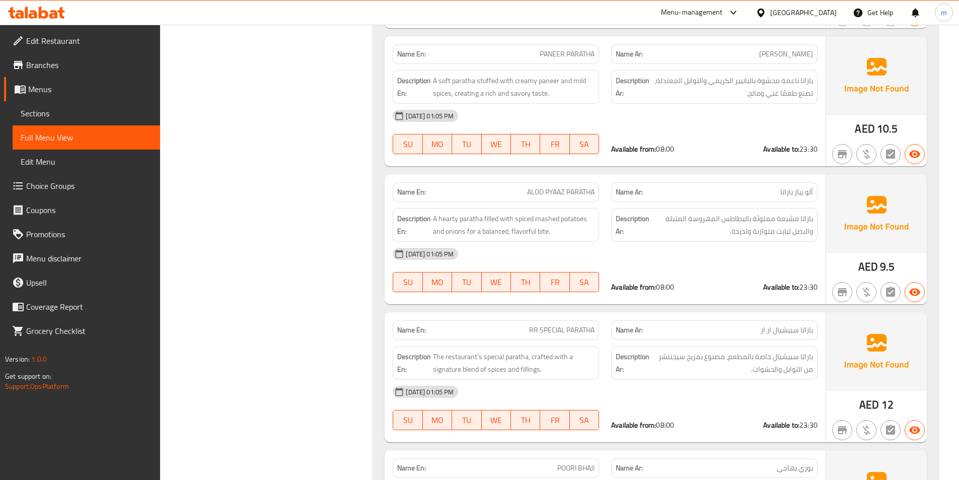
scroll to position [1057, 0]
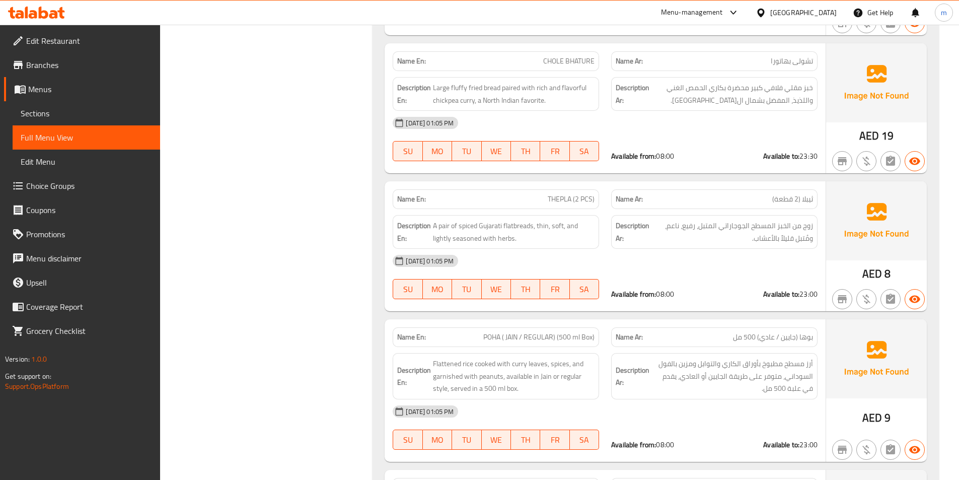
scroll to position [1510, 0]
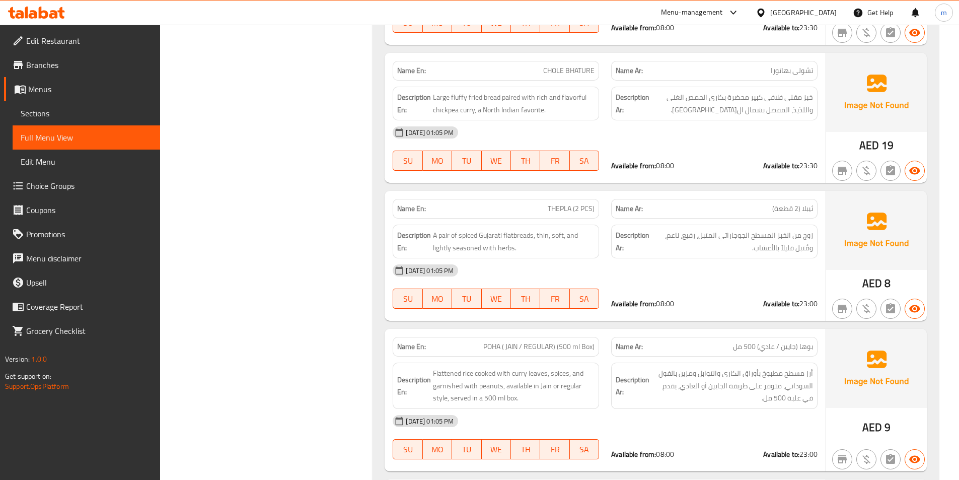
click at [804, 300] on span "23:00" at bounding box center [808, 303] width 18 height 13
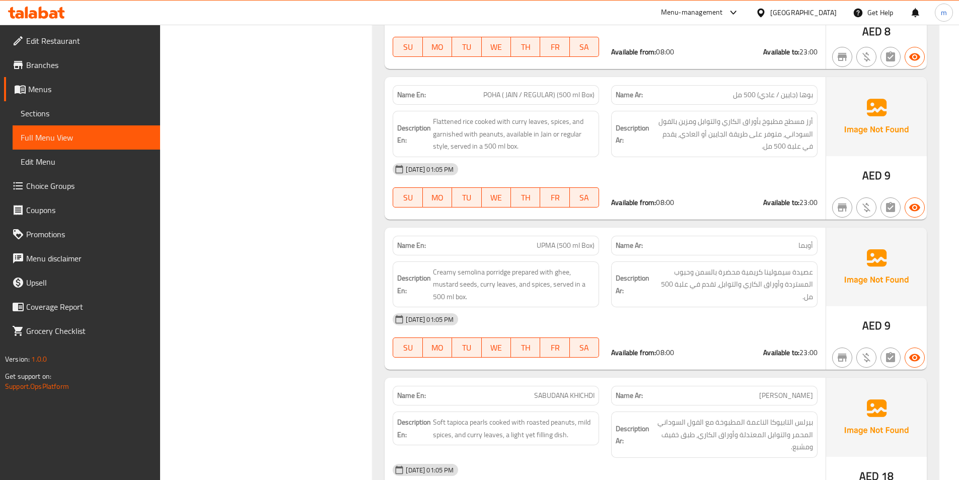
drag, startPoint x: 257, startPoint y: 165, endPoint x: 257, endPoint y: 159, distance: 5.5
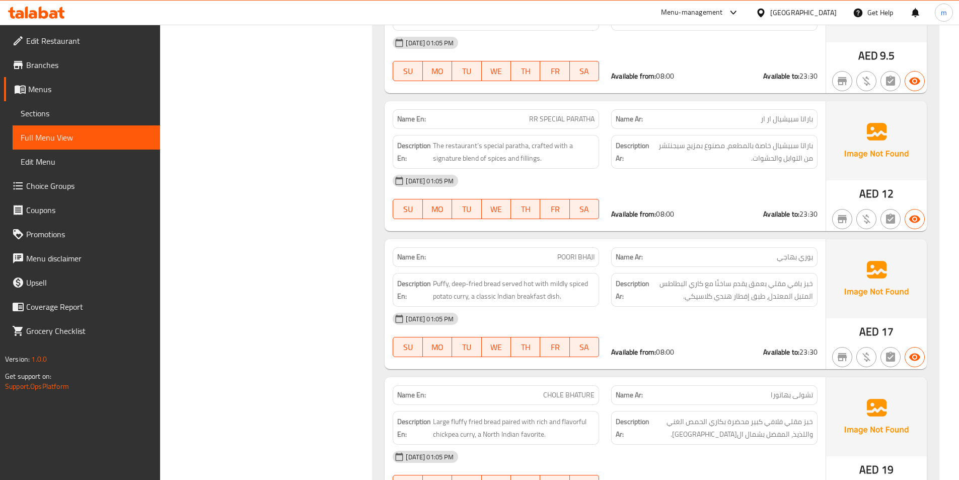
scroll to position [1057, 0]
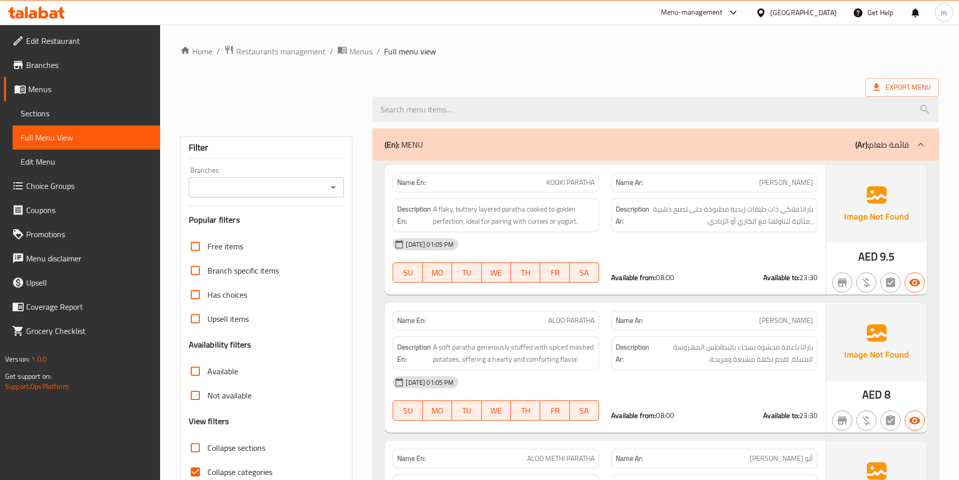
click at [910, 146] on div at bounding box center [920, 144] width 24 height 24
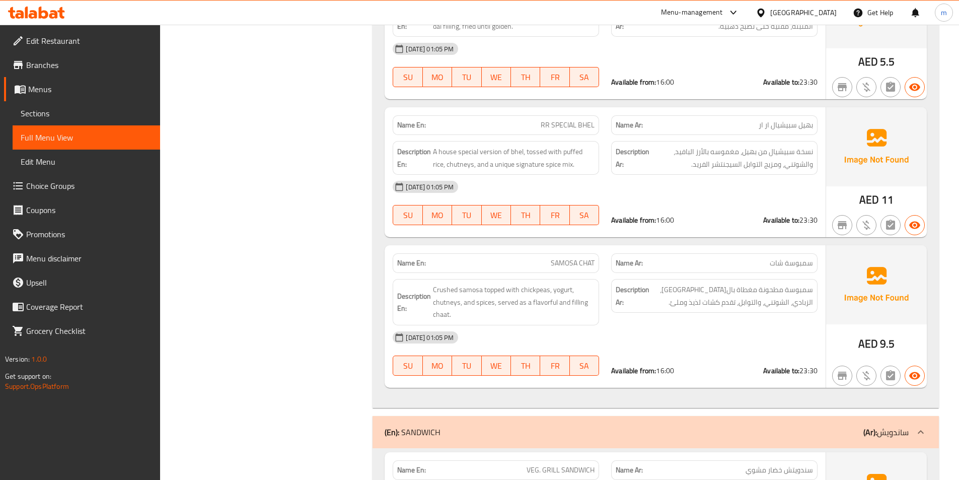
scroll to position [1409, 0]
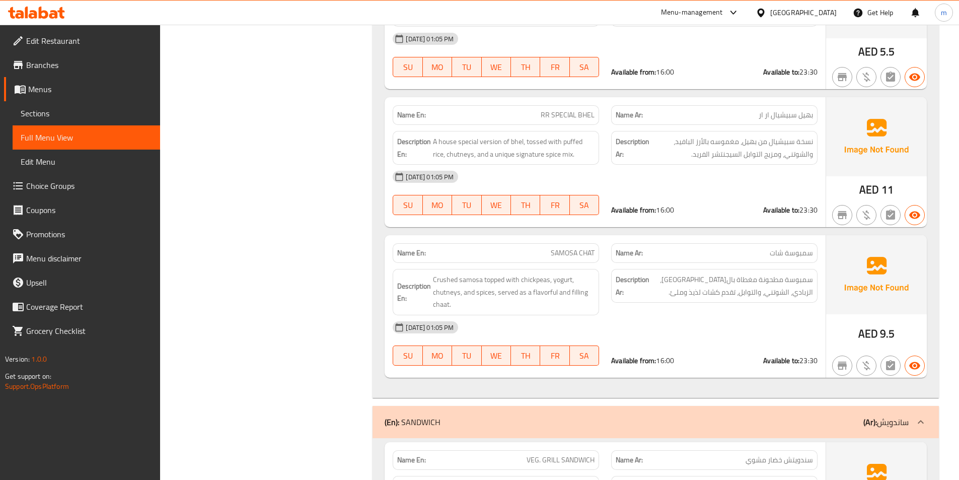
click at [57, 116] on span "Sections" at bounding box center [86, 113] width 131 height 12
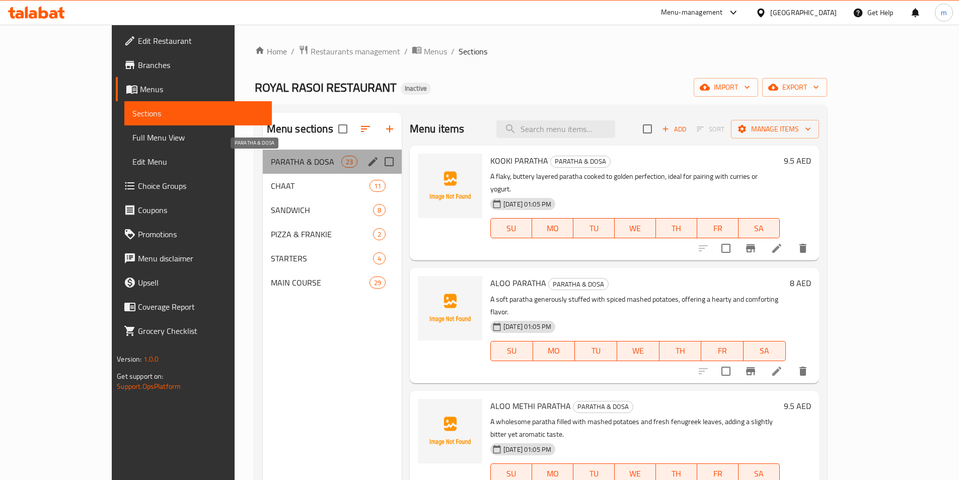
click at [271, 167] on span "PARATHA & DOSA" at bounding box center [306, 162] width 70 height 12
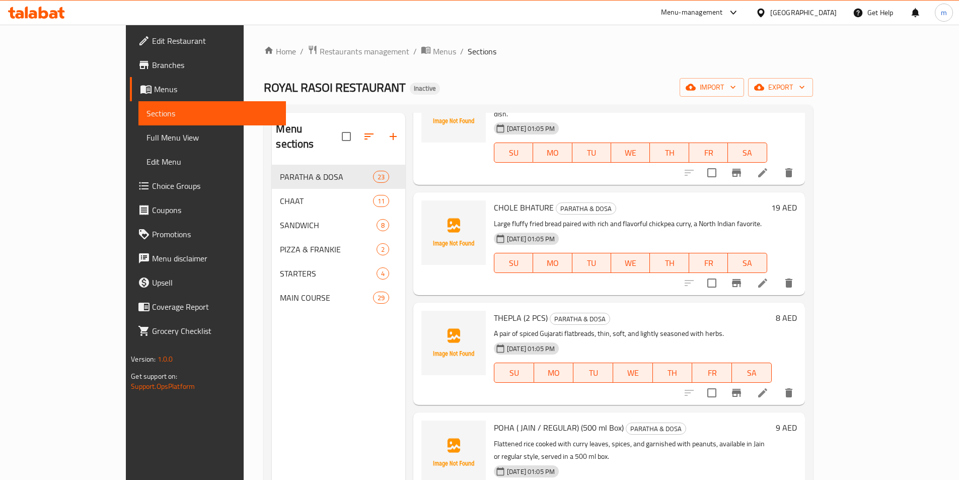
scroll to position [1208, 0]
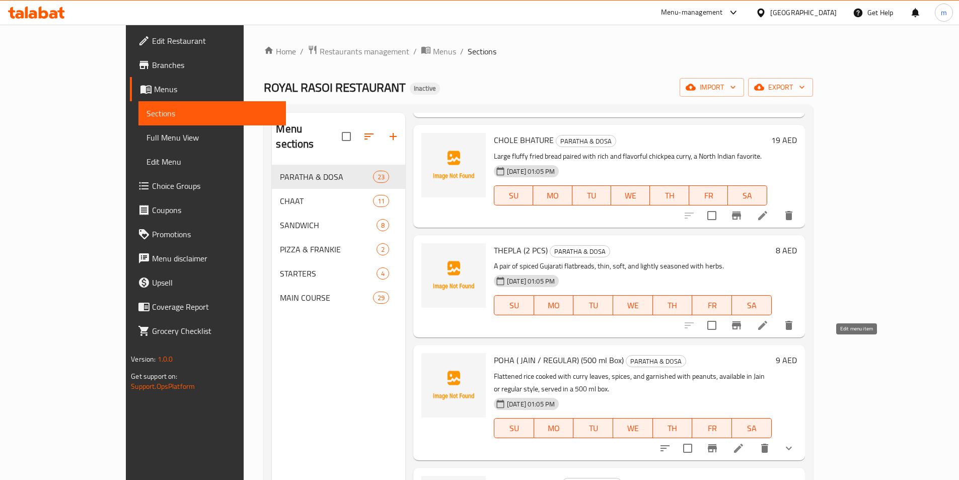
click at [743, 443] on icon at bounding box center [738, 447] width 9 height 9
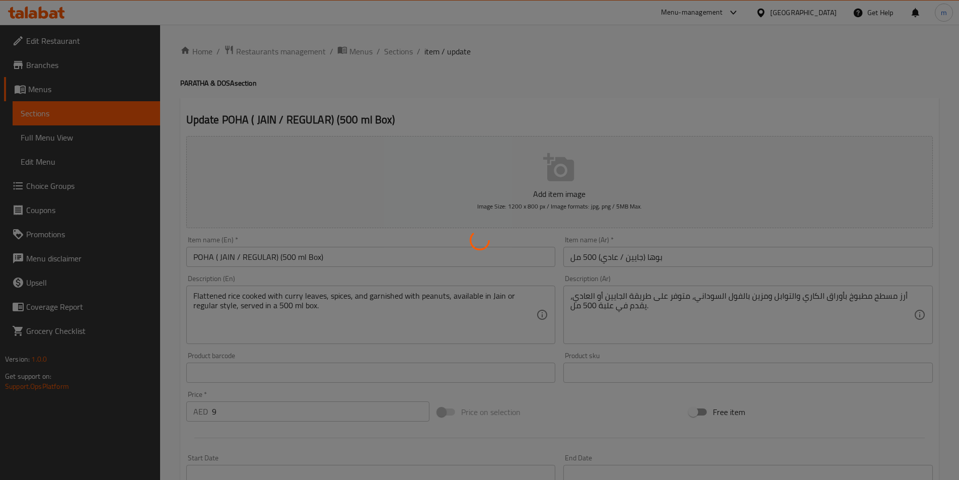
click at [667, 258] on div at bounding box center [479, 240] width 959 height 480
type input "اختيارك من:"
type input "1"
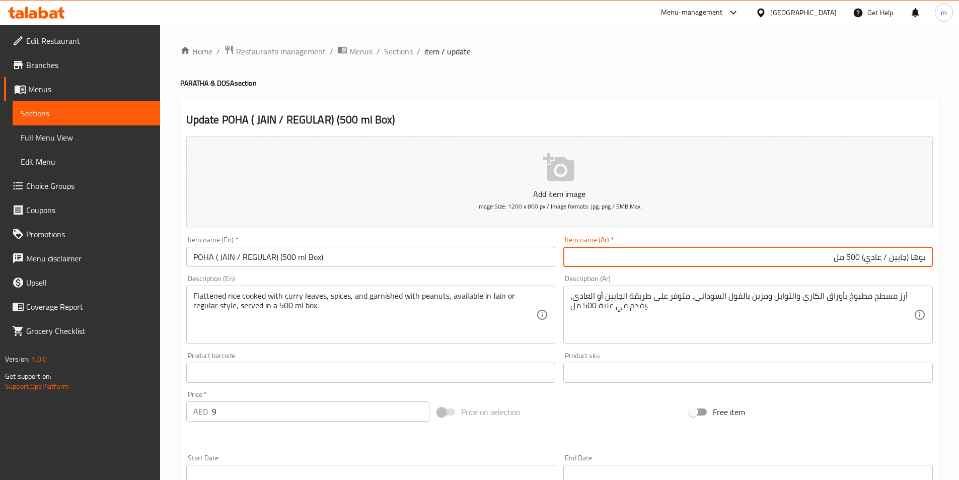
click at [860, 257] on input "بوها (جايين / عادي) 500 مل" at bounding box center [747, 257] width 369 height 20
click at [829, 255] on input "بوها (جايين / عادي) 500 مل" at bounding box center [747, 257] width 369 height 20
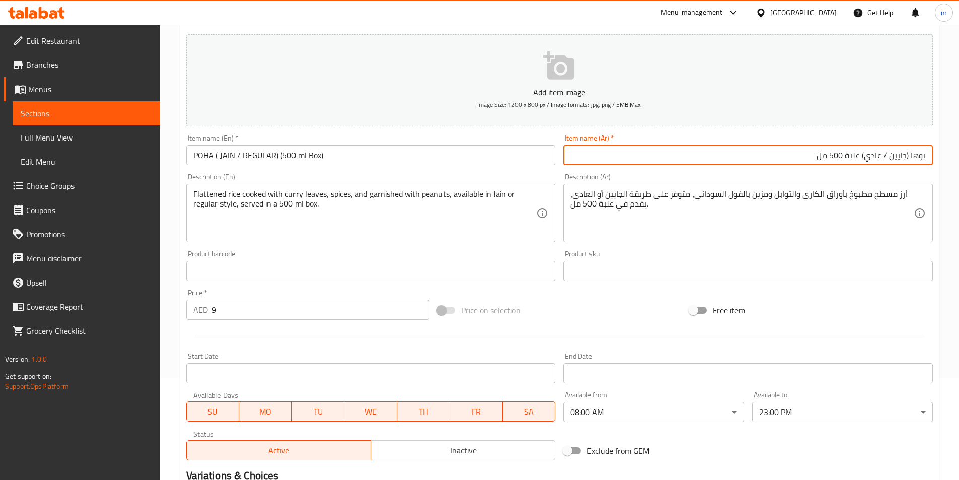
scroll to position [248, 0]
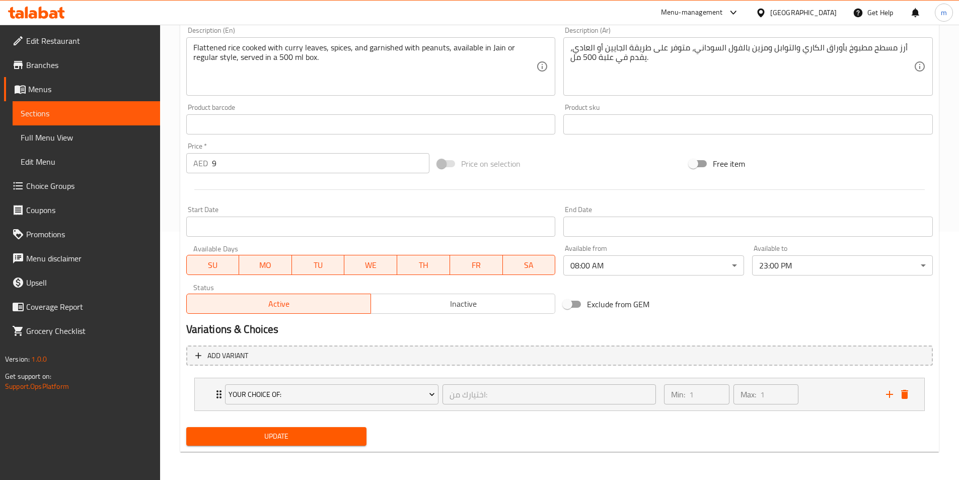
type input "بوها (جايين / عادي) علبة 500 مل"
click at [343, 434] on span "Update" at bounding box center [276, 436] width 165 height 13
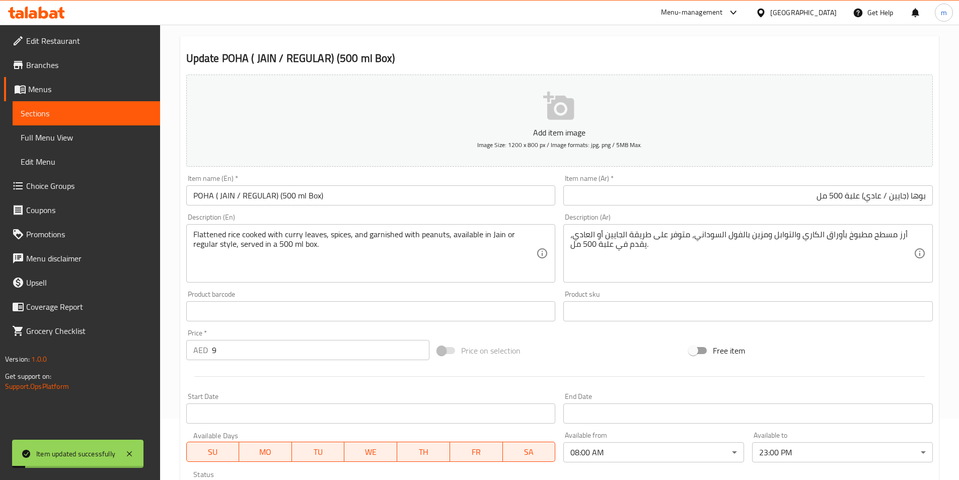
scroll to position [0, 0]
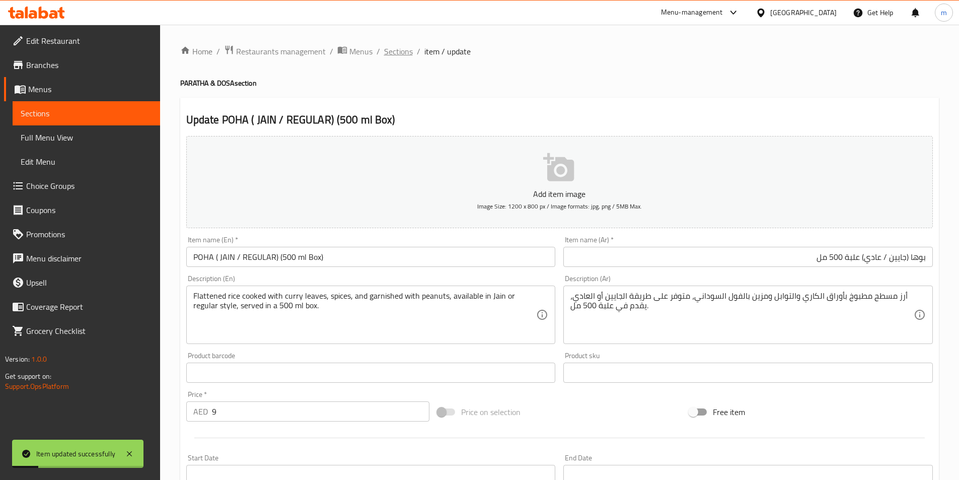
click at [396, 51] on span "Sections" at bounding box center [398, 51] width 29 height 12
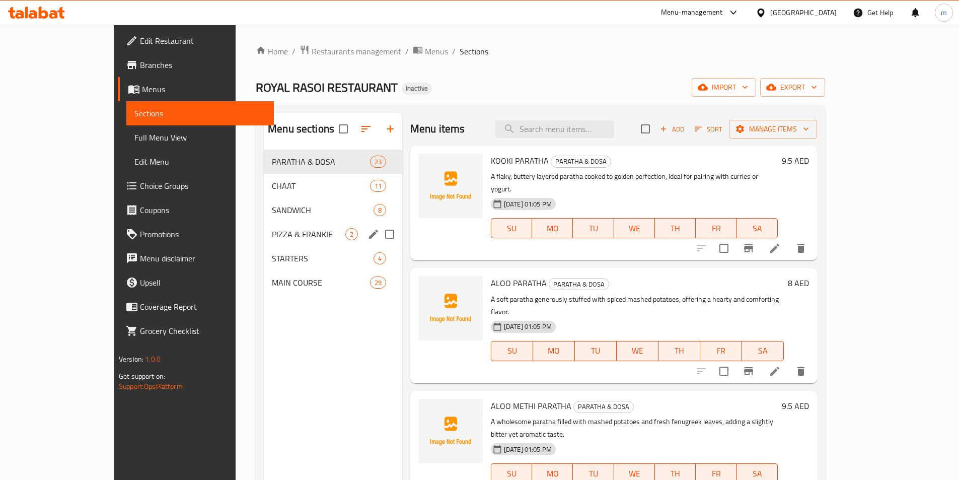
click at [267, 223] on div "PIZZA & FRANKIE 2" at bounding box center [333, 234] width 138 height 24
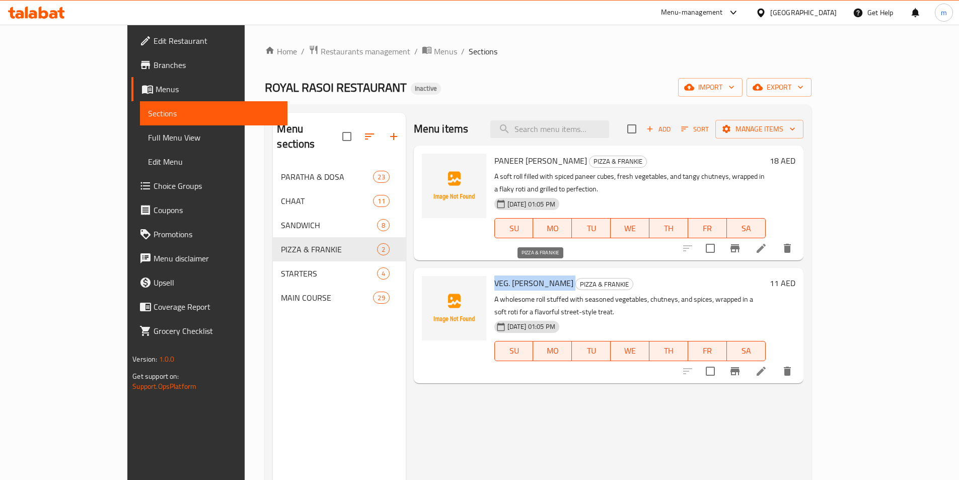
drag, startPoint x: 462, startPoint y: 266, endPoint x: 512, endPoint y: 272, distance: 50.2
click at [512, 276] on h6 "VEG. FRANKIE PIZZA & FRANKIE" at bounding box center [629, 283] width 271 height 14
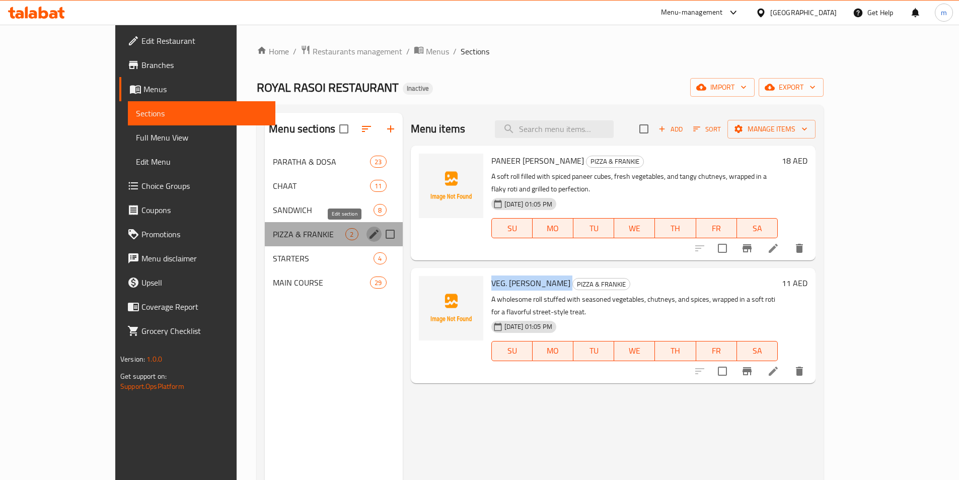
click at [368, 232] on icon "edit" at bounding box center [374, 234] width 12 height 12
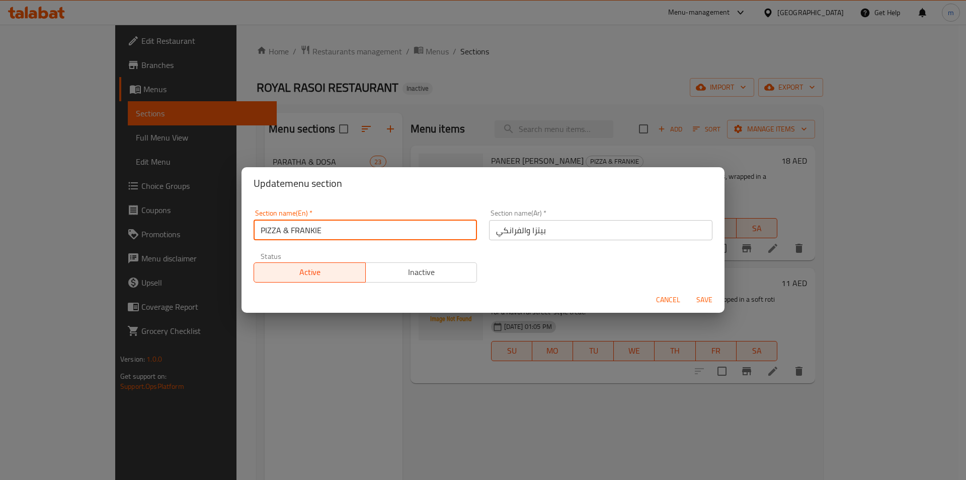
drag, startPoint x: 289, startPoint y: 232, endPoint x: 225, endPoint y: 232, distance: 63.9
click at [225, 232] on div "Update menu section Section name(En)   * PIZZA & FRANKIE Section name(En) * Sec…" at bounding box center [483, 240] width 966 height 480
type input "[PERSON_NAME]"
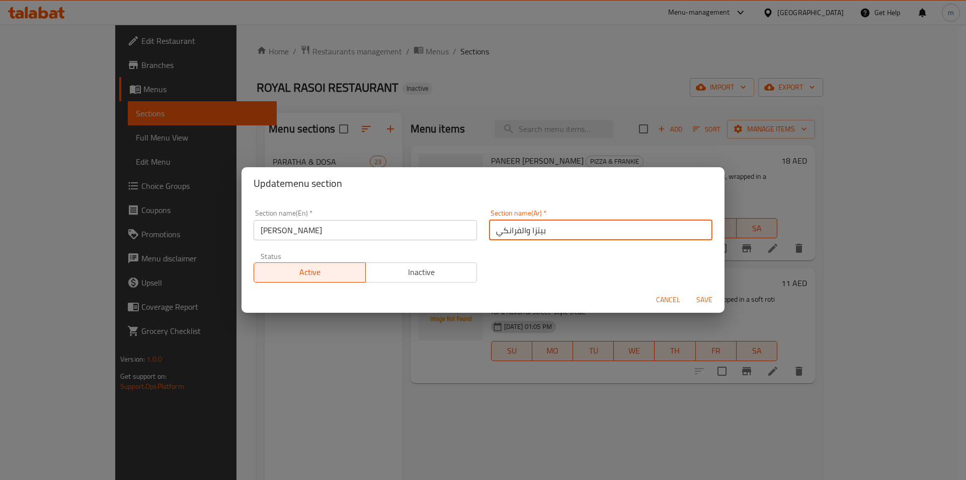
drag, startPoint x: 553, startPoint y: 229, endPoint x: 523, endPoint y: 229, distance: 29.7
click at [523, 229] on input "بيتزا والفرانكي" at bounding box center [600, 230] width 223 height 20
type input "الفرانكي"
click at [708, 296] on span "Save" at bounding box center [704, 299] width 24 height 13
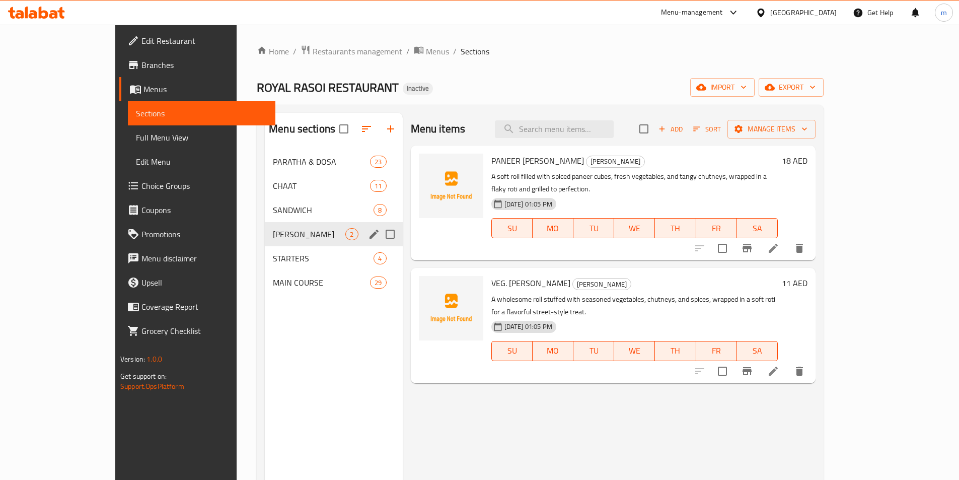
click at [498, 65] on div "Home / Restaurants management / Menus / Sections ROYAL RASOI RESTAURANT Inactiv…" at bounding box center [540, 323] width 567 height 556
click at [561, 36] on div "Home / Restaurants management / Menus / Sections ROYAL RASOI RESTAURANT Inactiv…" at bounding box center [540, 323] width 607 height 596
click at [128, 149] on link "Full Menu View" at bounding box center [201, 137] width 147 height 24
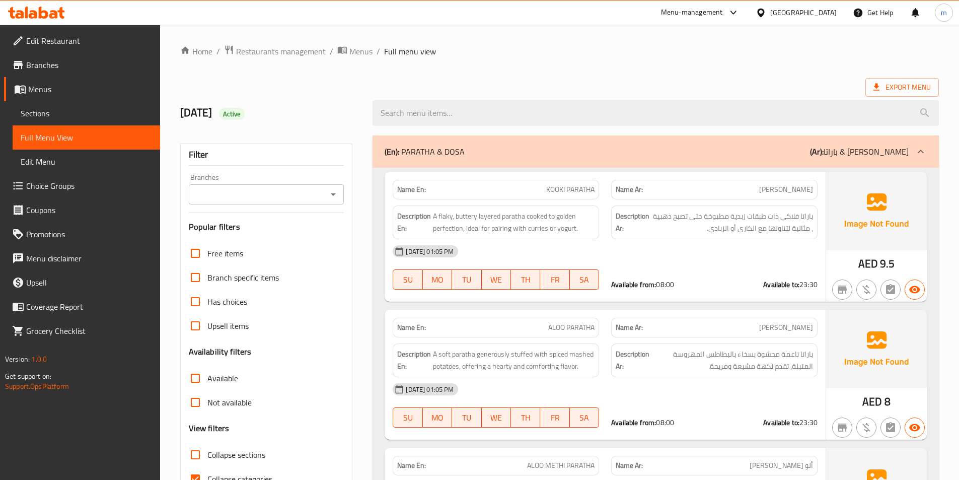
click at [914, 151] on div at bounding box center [920, 151] width 24 height 24
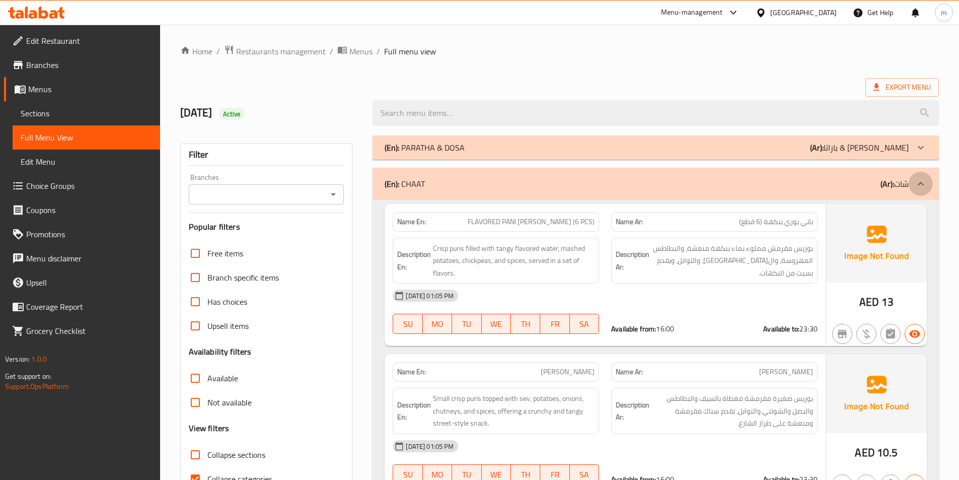
click at [922, 187] on icon at bounding box center [920, 184] width 12 height 12
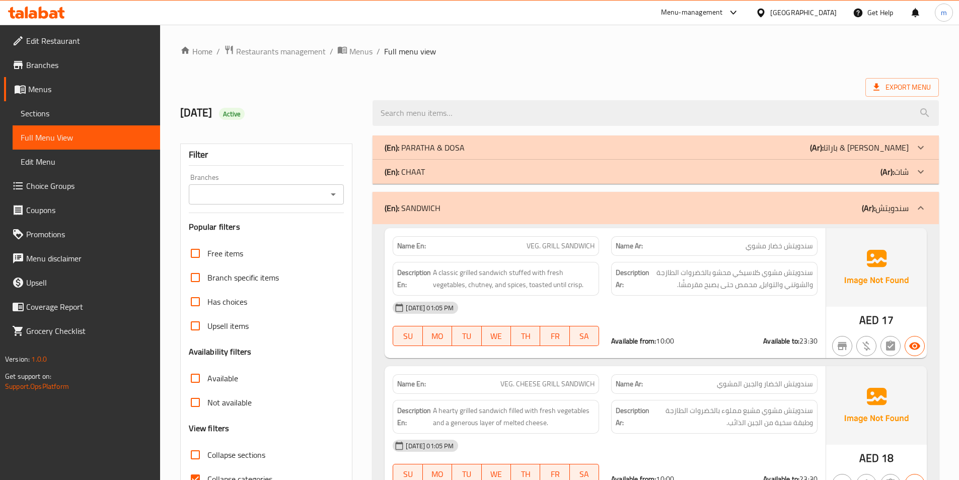
click at [905, 178] on p "(Ar): شات" at bounding box center [894, 172] width 28 height 12
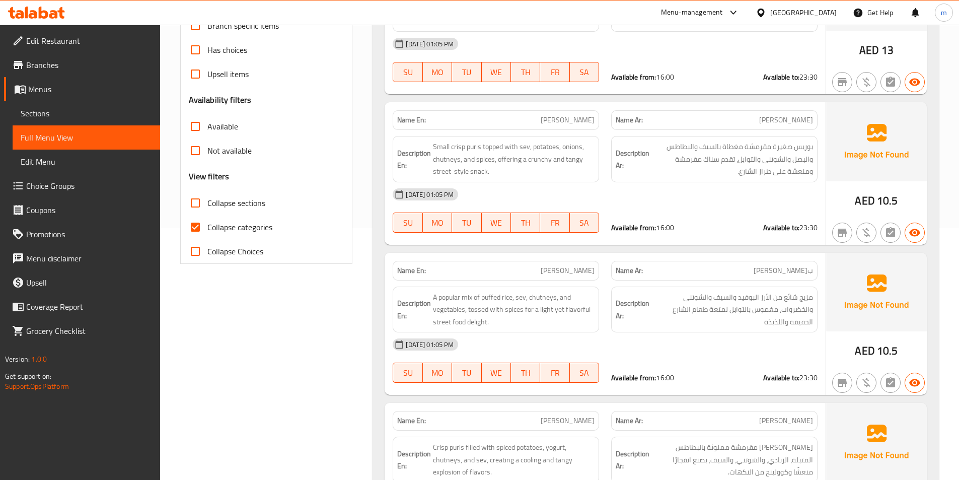
scroll to position [50, 0]
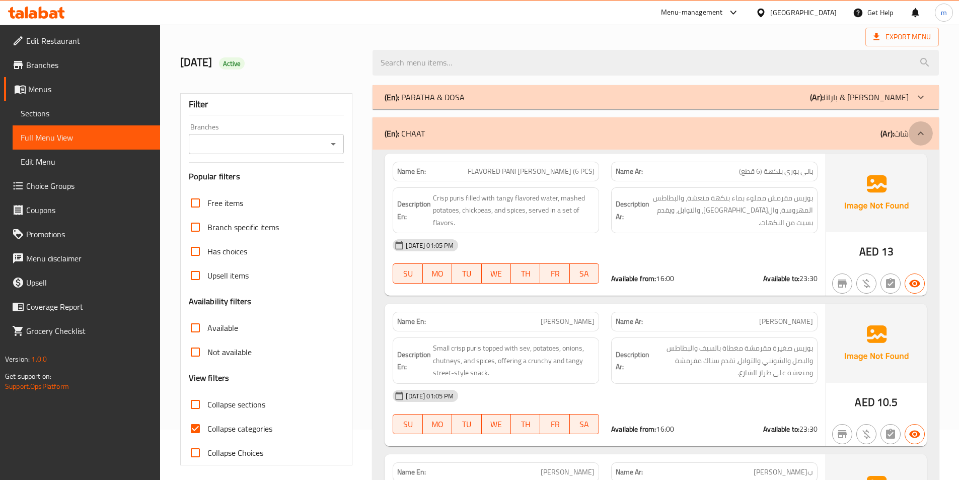
click at [919, 130] on icon at bounding box center [920, 133] width 12 height 12
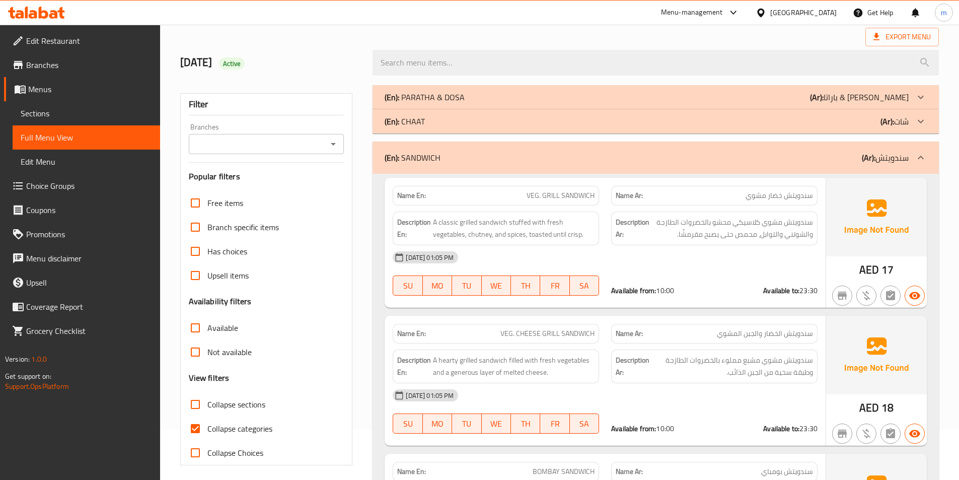
click at [909, 129] on div "(En): CHAAT (Ar): شات" at bounding box center [655, 121] width 566 height 24
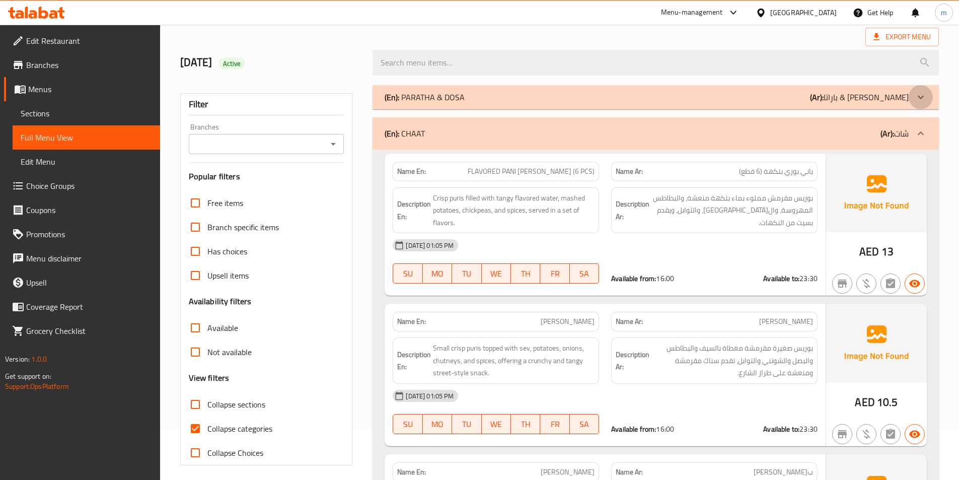
click at [920, 102] on icon at bounding box center [920, 97] width 12 height 12
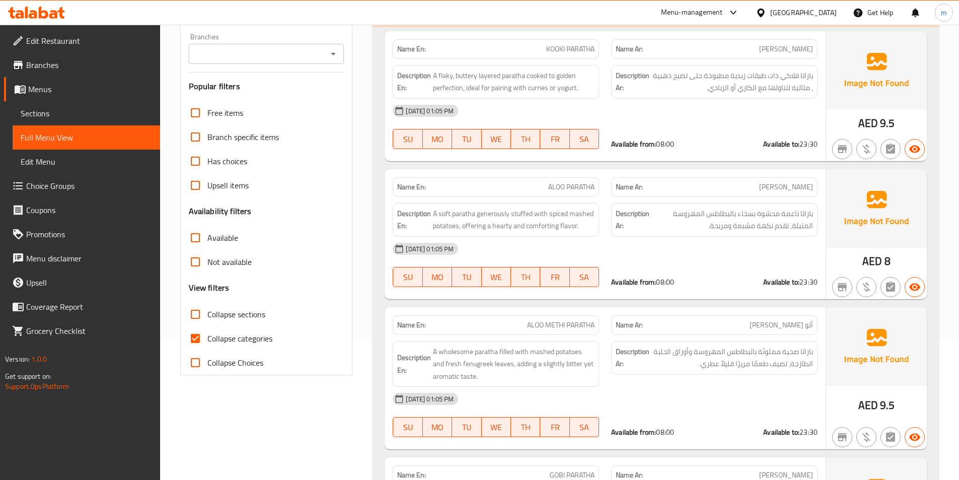
scroll to position [201, 0]
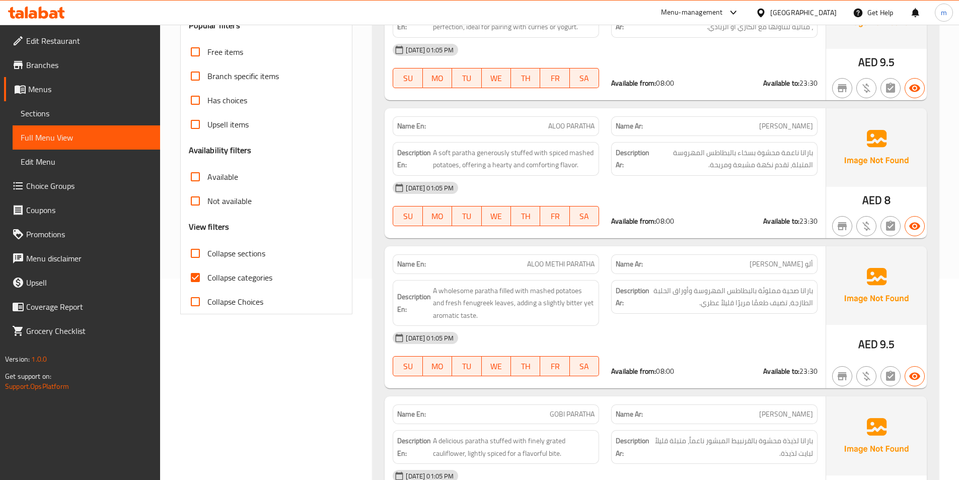
click at [236, 282] on span "Collapse categories" at bounding box center [239, 277] width 65 height 12
click at [207, 282] on input "Collapse categories" at bounding box center [195, 277] width 24 height 24
checkbox input "false"
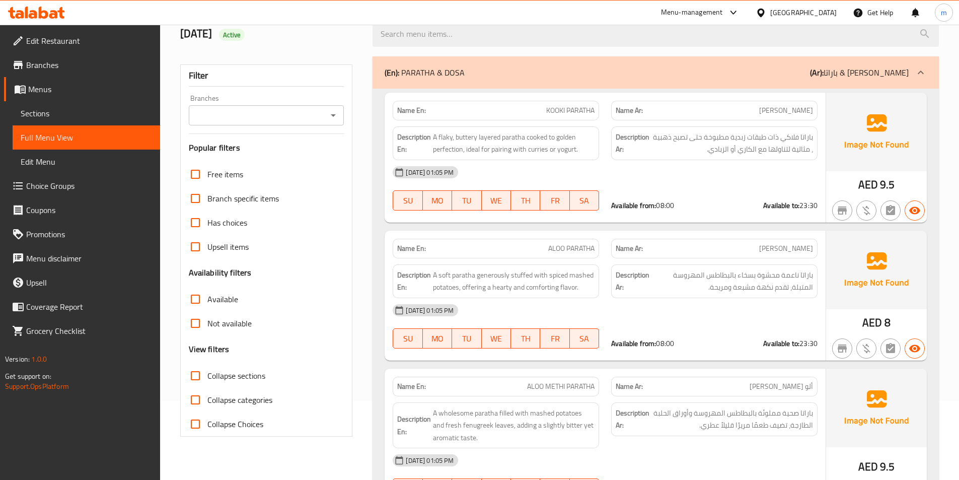
scroll to position [0, 0]
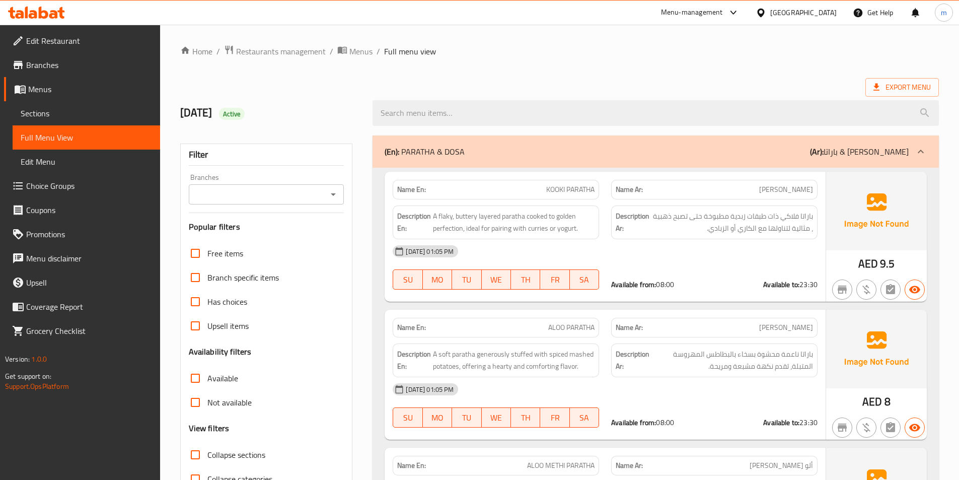
click at [42, 111] on span "Sections" at bounding box center [86, 113] width 131 height 12
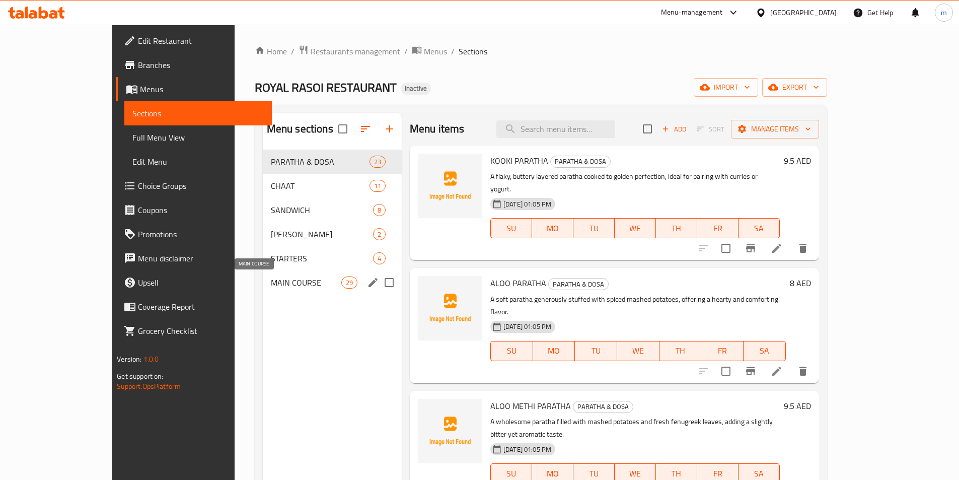
drag, startPoint x: 198, startPoint y: 158, endPoint x: 231, endPoint y: 283, distance: 129.1
click at [263, 283] on div "PARATHA & DOSA 23 CHAAT 11 SANDWICH 8 FRANKIE 2 STARTERS 4 MAIN COURSE 29" at bounding box center [332, 221] width 139 height 145
click at [367, 158] on icon "edit" at bounding box center [373, 162] width 12 height 12
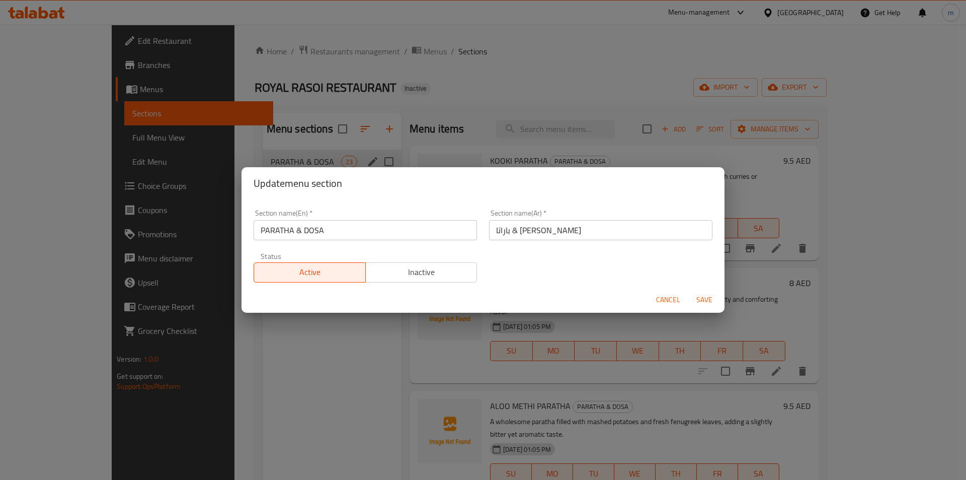
click at [281, 226] on input "PARATHA & DOSA" at bounding box center [365, 230] width 223 height 20
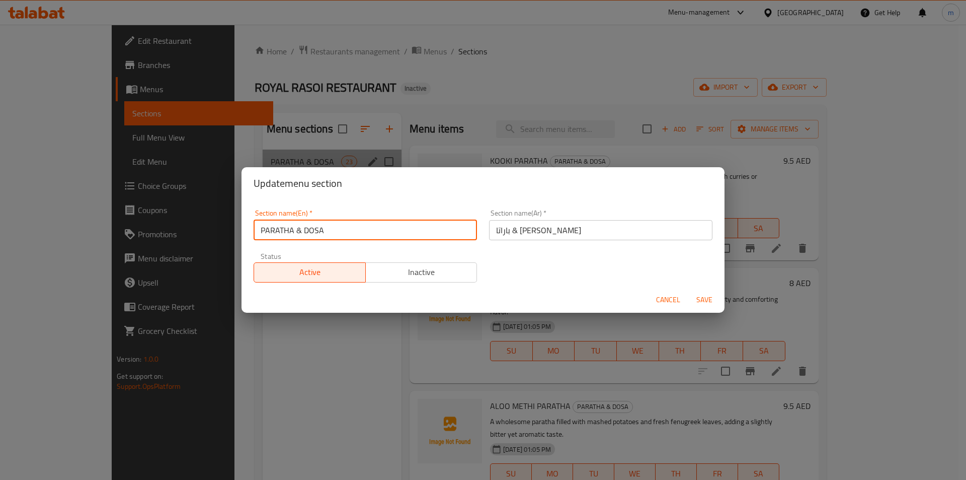
click at [281, 226] on input "PARATHA & DOSA" at bounding box center [365, 230] width 223 height 20
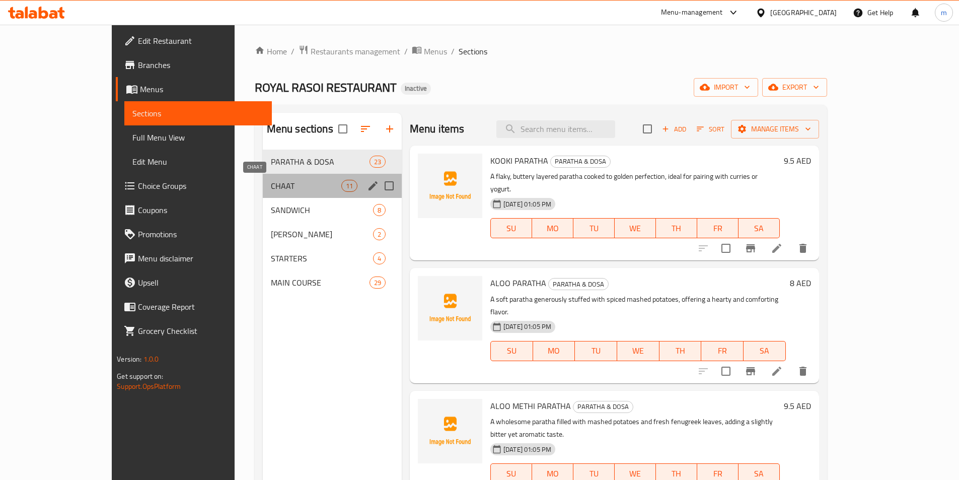
click at [271, 184] on span "CHAAT" at bounding box center [306, 186] width 70 height 12
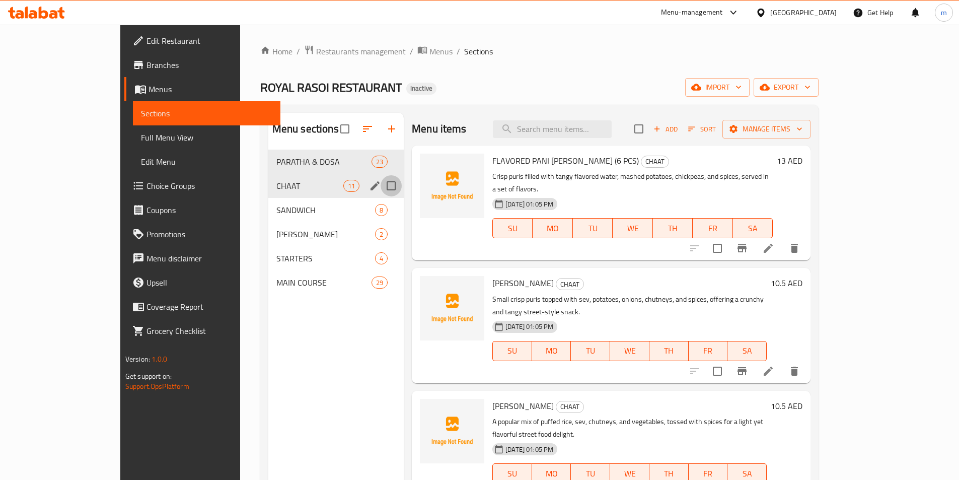
click at [380, 184] on input "Menu sections" at bounding box center [390, 185] width 21 height 21
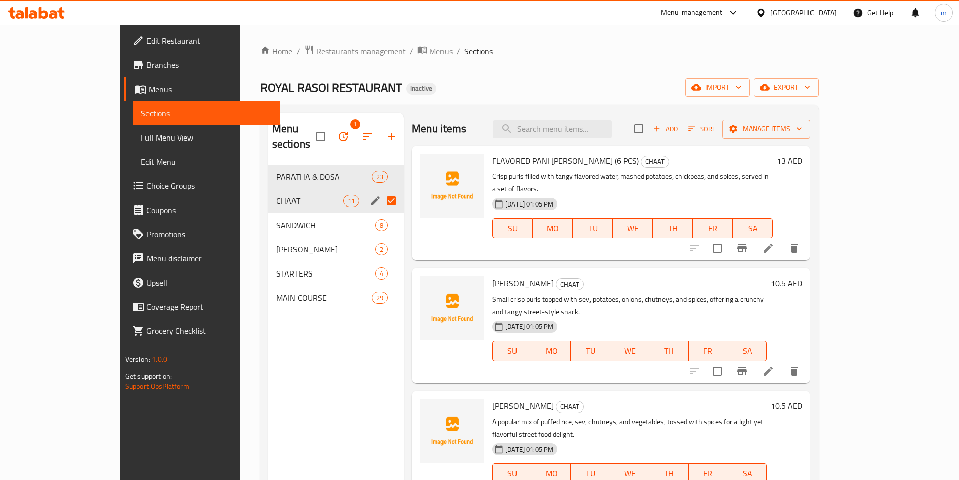
click at [380, 190] on input "Menu sections" at bounding box center [390, 200] width 21 height 21
checkbox input "false"
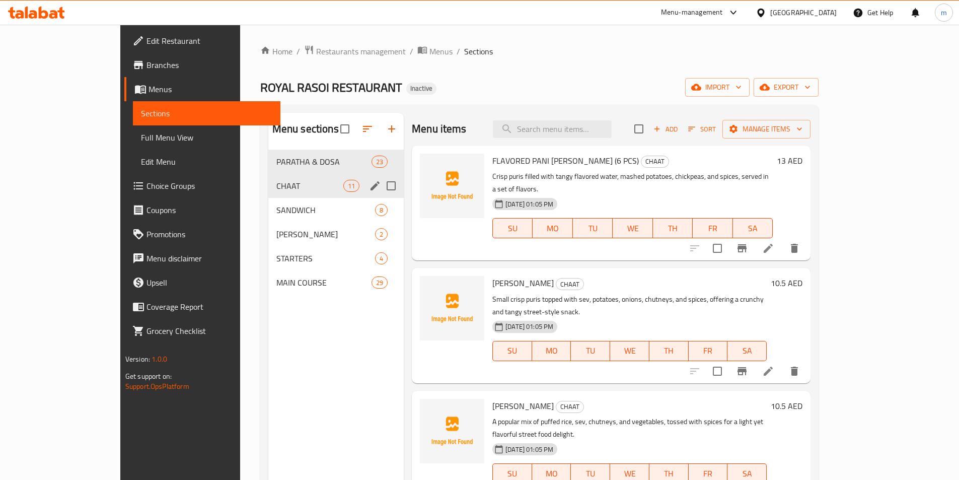
click at [369, 183] on icon "edit" at bounding box center [375, 186] width 12 height 12
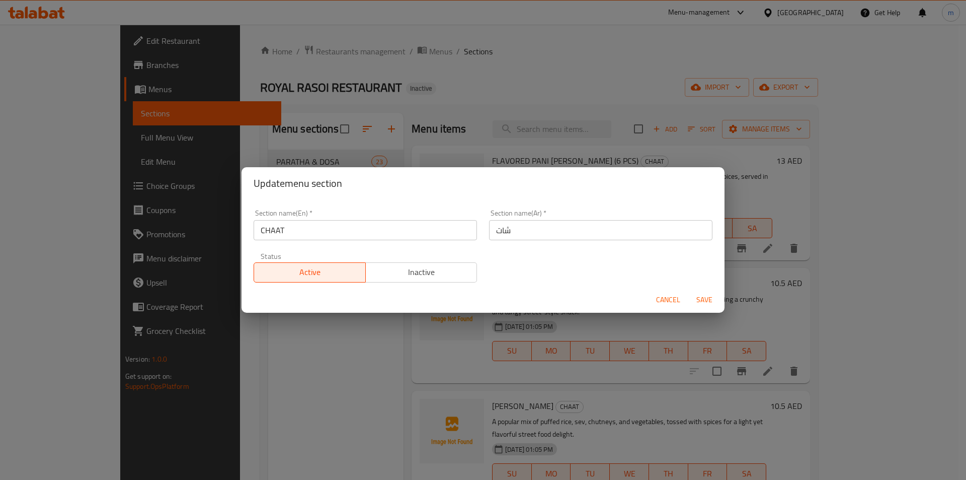
click at [356, 223] on input "CHAAT" at bounding box center [365, 230] width 223 height 20
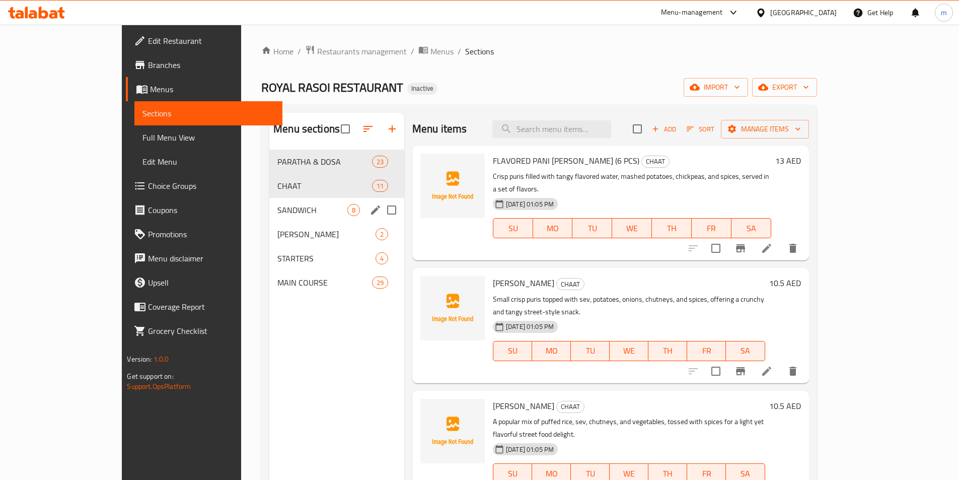
click at [269, 203] on div "SANDWICH 8" at bounding box center [336, 210] width 135 height 24
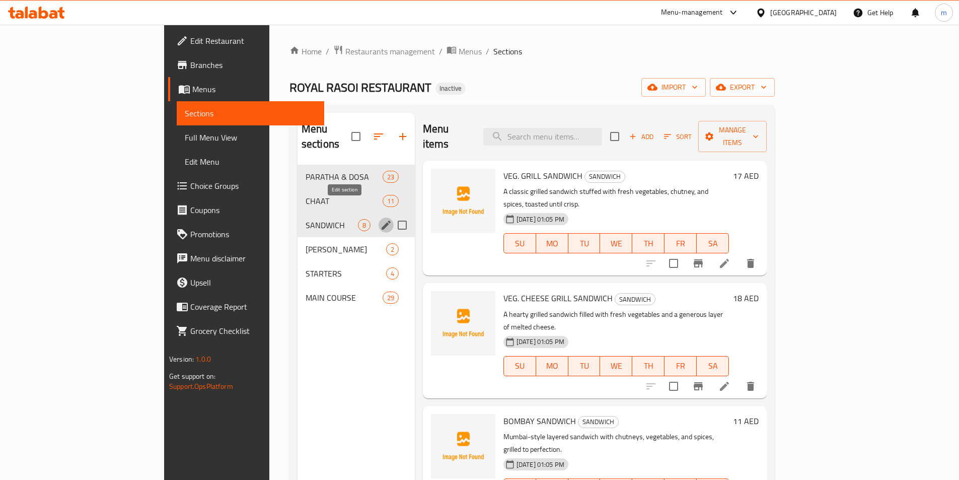
click at [381, 220] on icon "edit" at bounding box center [385, 224] width 9 height 9
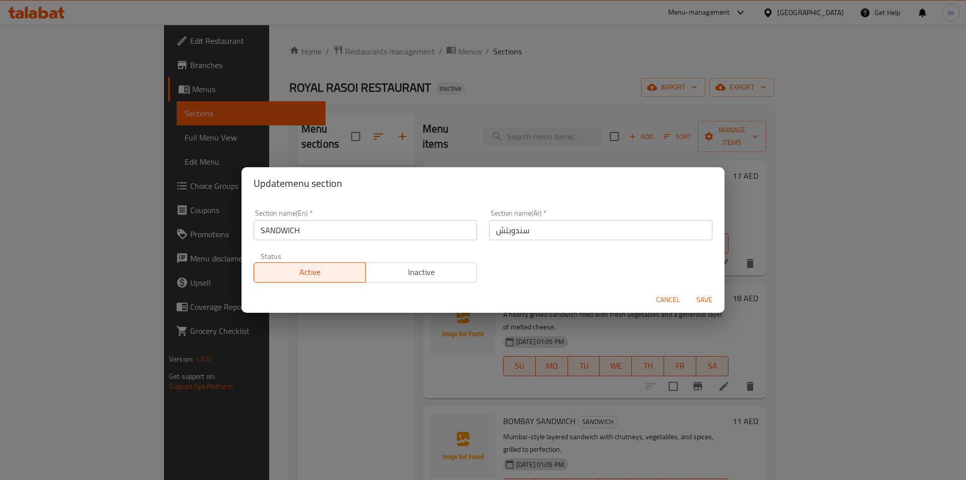
click at [370, 230] on input "SANDWICH" at bounding box center [365, 230] width 223 height 20
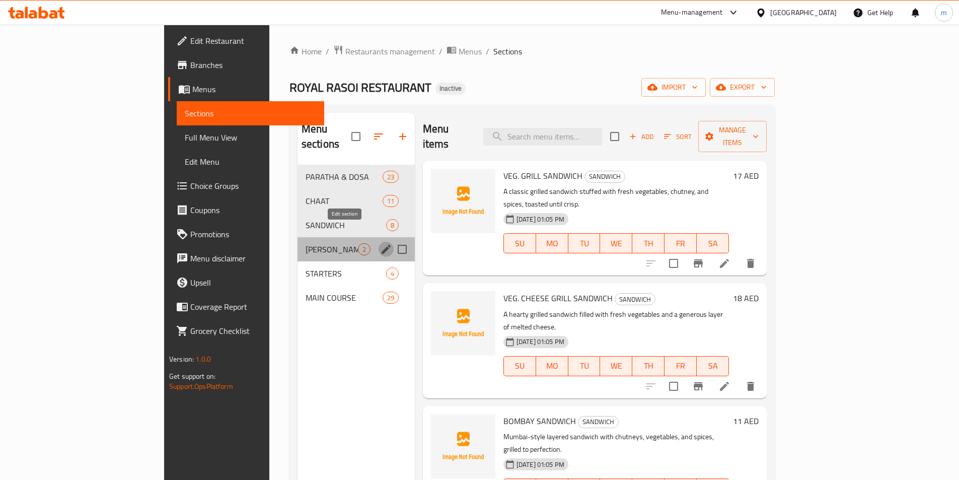
click at [381, 245] on icon "edit" at bounding box center [385, 249] width 9 height 9
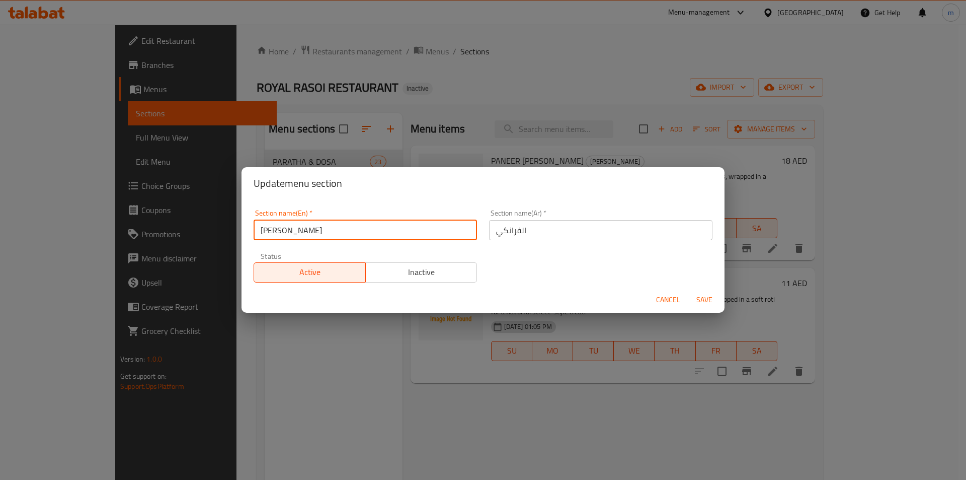
click at [331, 233] on input "[PERSON_NAME]" at bounding box center [365, 230] width 223 height 20
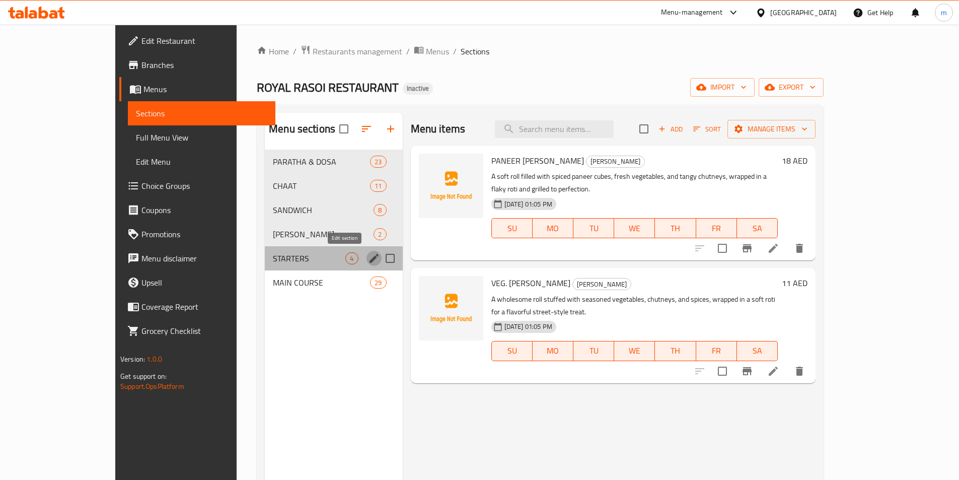
click at [369, 257] on icon "edit" at bounding box center [373, 258] width 9 height 9
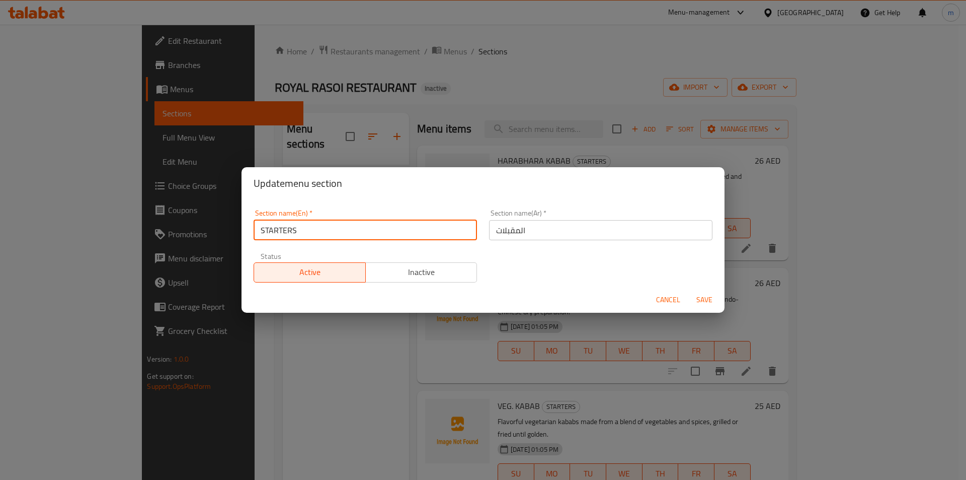
click at [308, 230] on input "STARTERS" at bounding box center [365, 230] width 223 height 20
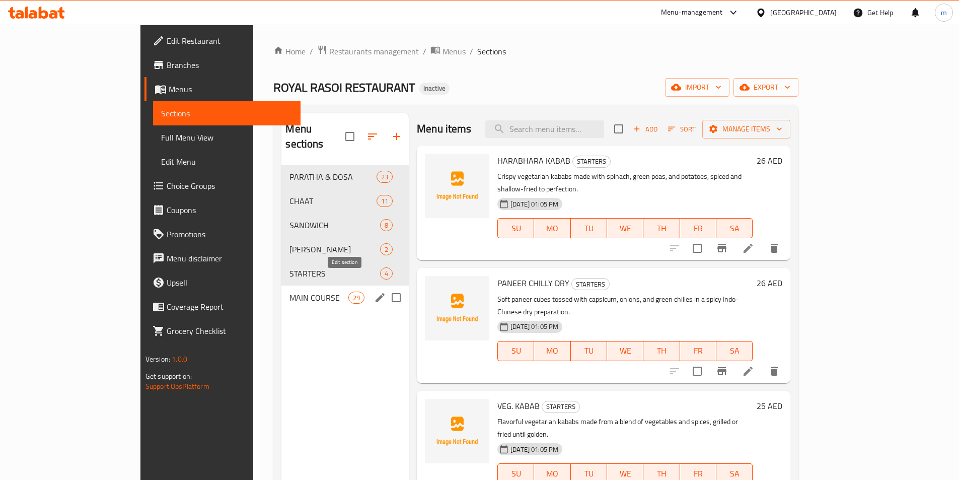
click at [375, 293] on icon "edit" at bounding box center [379, 297] width 9 height 9
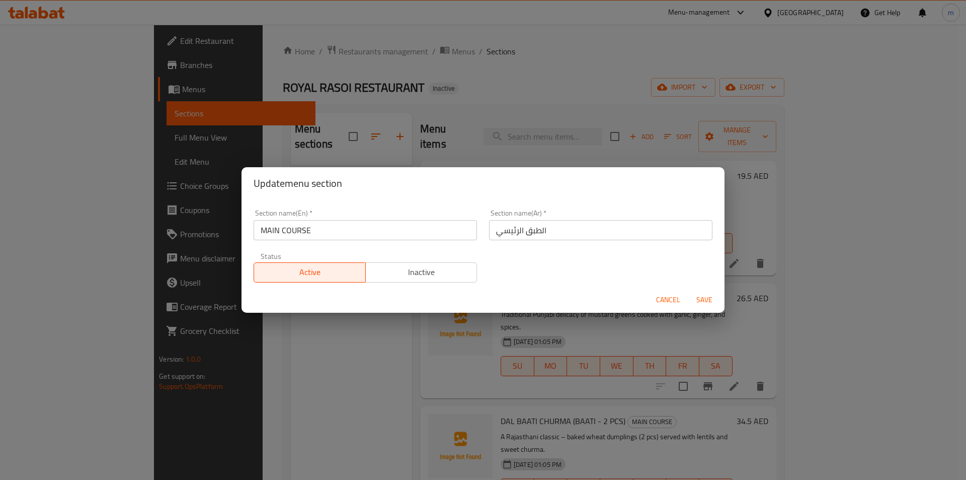
click at [331, 236] on input "MAIN COURSE" at bounding box center [365, 230] width 223 height 20
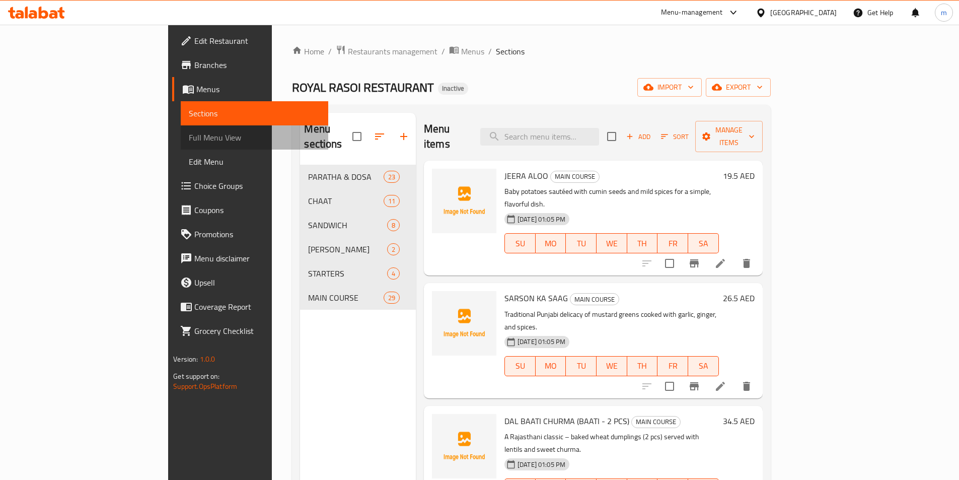
click at [189, 135] on span "Full Menu View" at bounding box center [254, 137] width 131 height 12
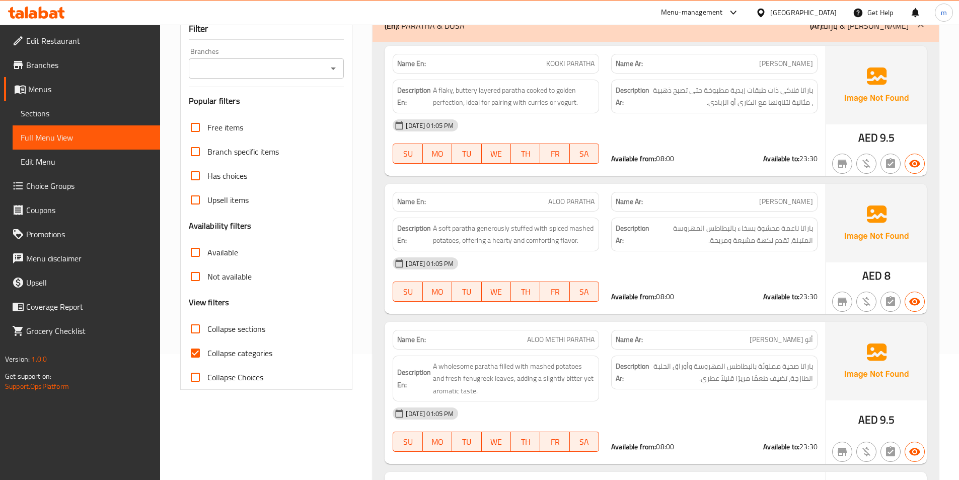
scroll to position [201, 0]
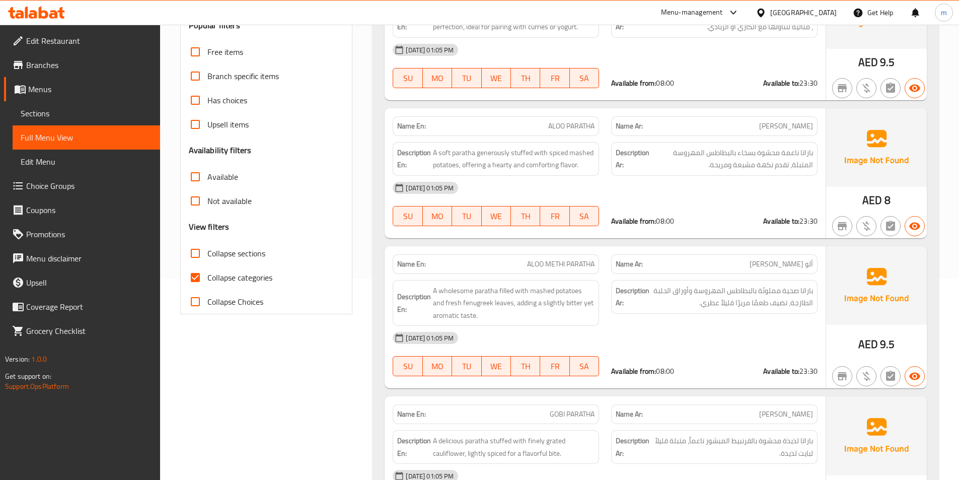
click at [261, 276] on span "Collapse categories" at bounding box center [239, 277] width 65 height 12
click at [207, 276] on input "Collapse categories" at bounding box center [195, 277] width 24 height 24
checkbox input "false"
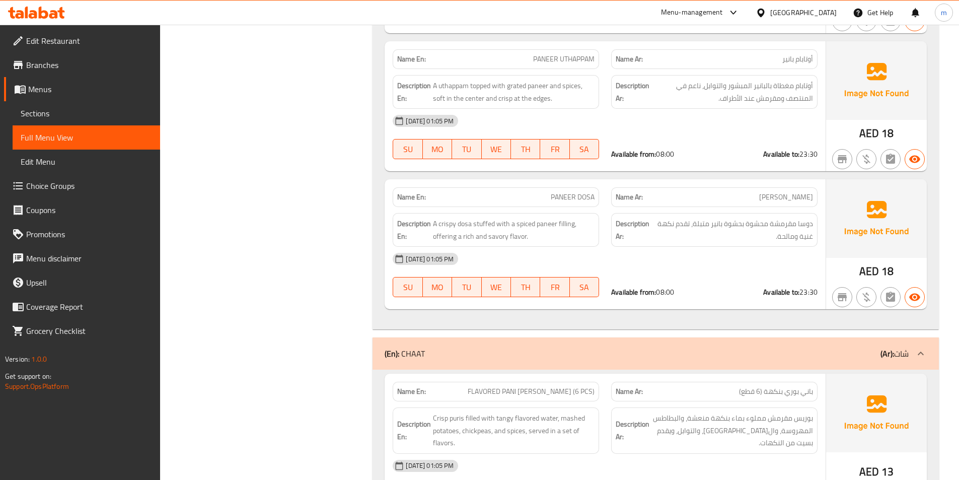
scroll to position [0, 0]
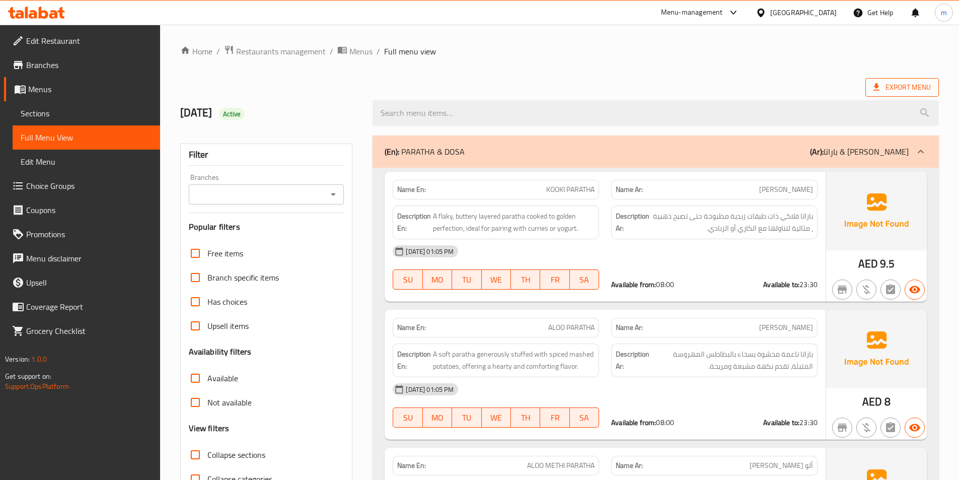
click at [902, 90] on span "Export Menu" at bounding box center [901, 87] width 57 height 13
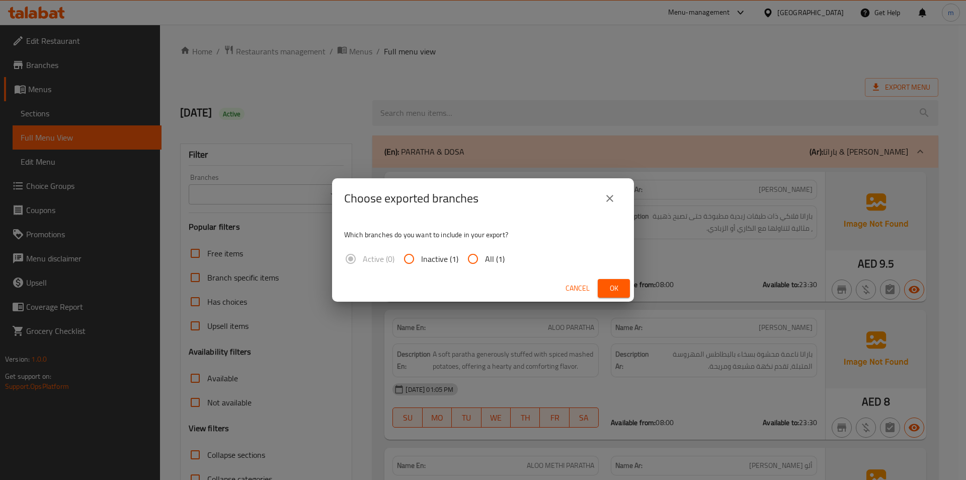
click at [482, 256] on input "All (1)" at bounding box center [473, 259] width 24 height 24
radio input "true"
click at [623, 288] on button "Ok" at bounding box center [614, 288] width 32 height 19
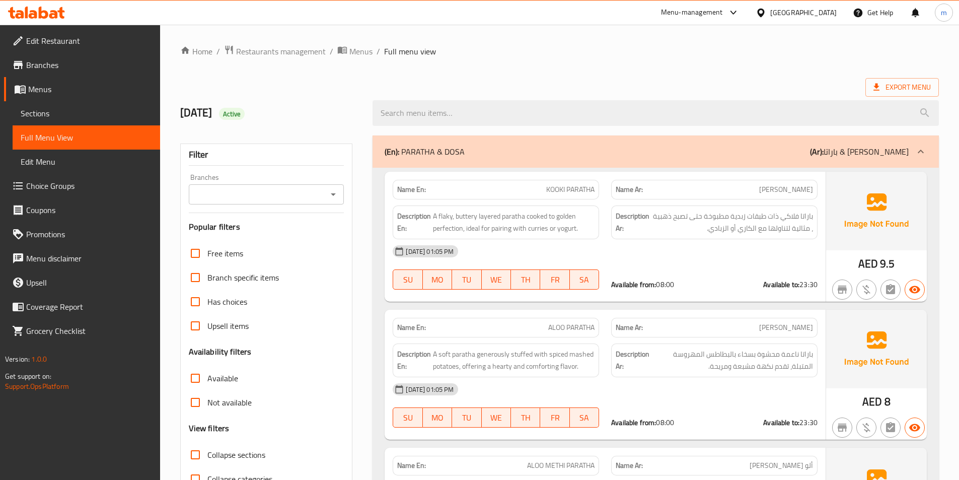
click at [719, 50] on ol "Home / Restaurants management / Menus / Full menu view" at bounding box center [559, 51] width 758 height 13
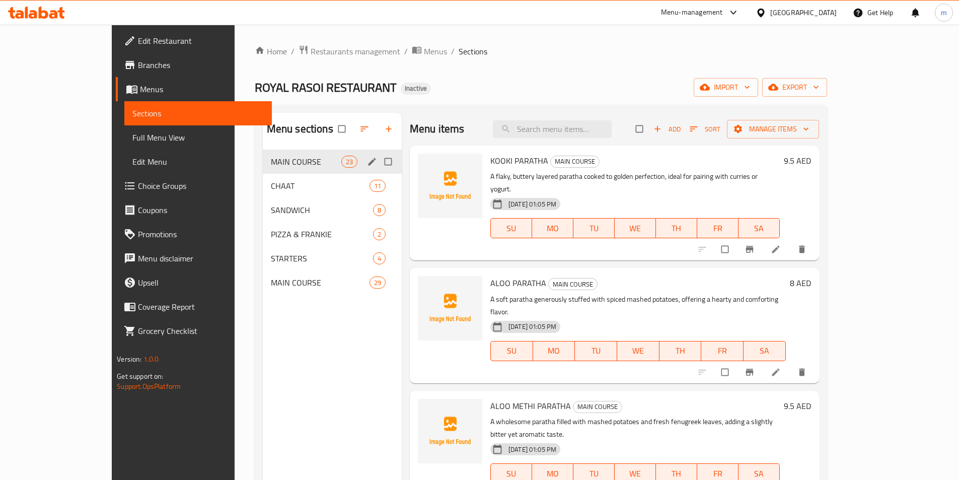
click at [368, 159] on icon "edit" at bounding box center [372, 162] width 8 height 8
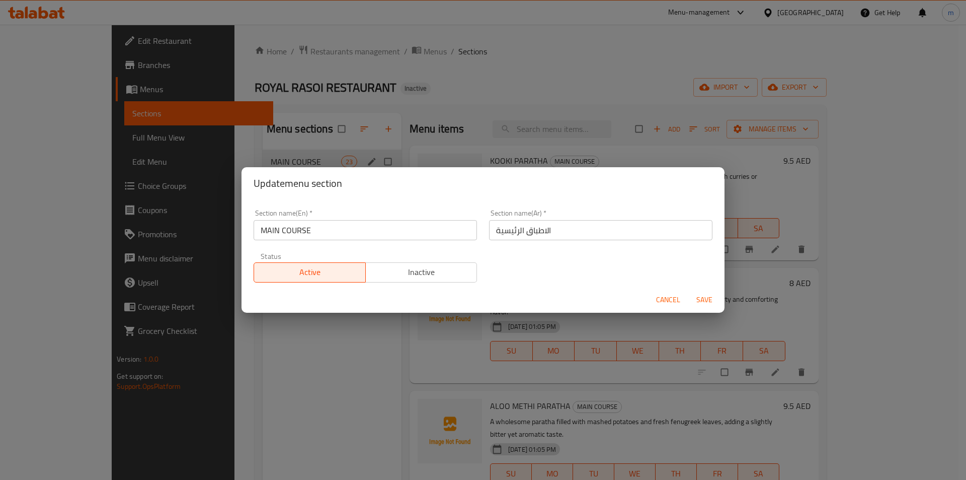
click at [375, 232] on input "MAIN COURSE" at bounding box center [365, 230] width 223 height 20
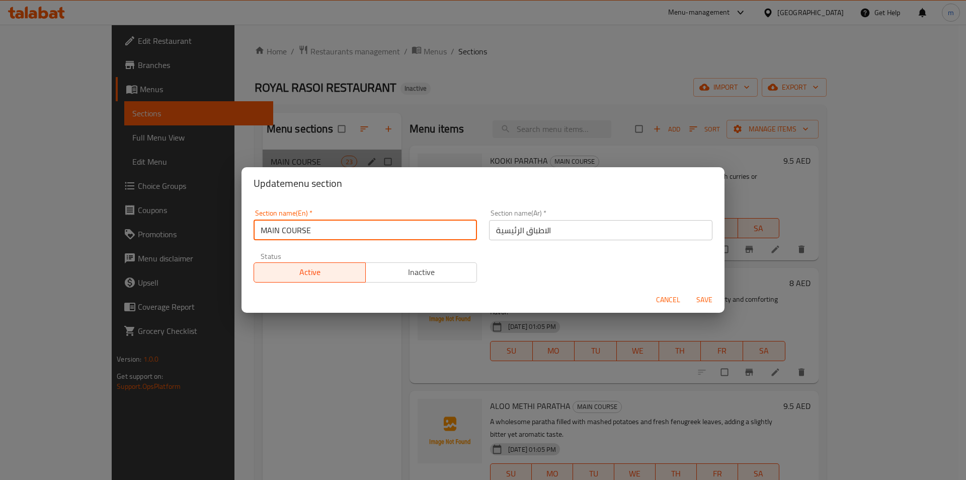
click at [375, 232] on input "MAIN COURSE" at bounding box center [365, 230] width 223 height 20
click at [375, 232] on input "text" at bounding box center [365, 230] width 223 height 20
click at [366, 230] on input "text" at bounding box center [365, 230] width 223 height 20
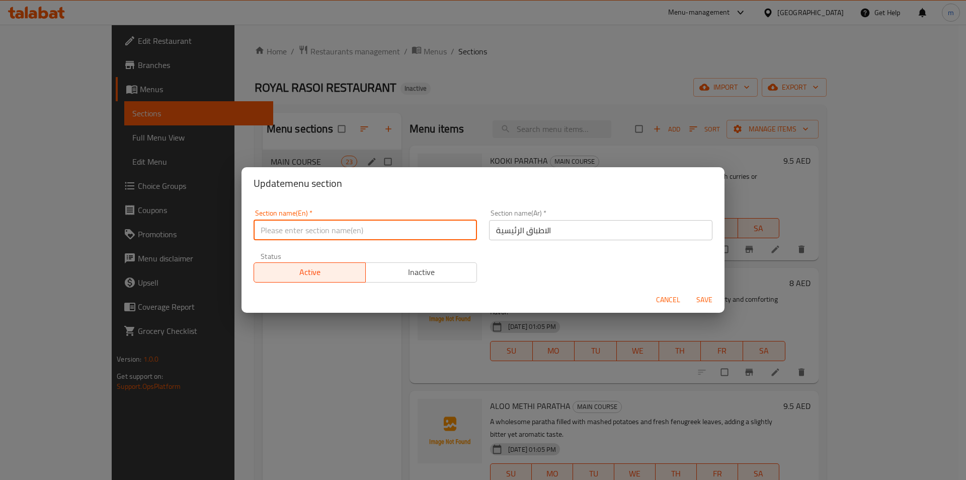
click at [366, 230] on input "text" at bounding box center [365, 230] width 223 height 20
paste input "PARATHA"
type input "PARATHA"
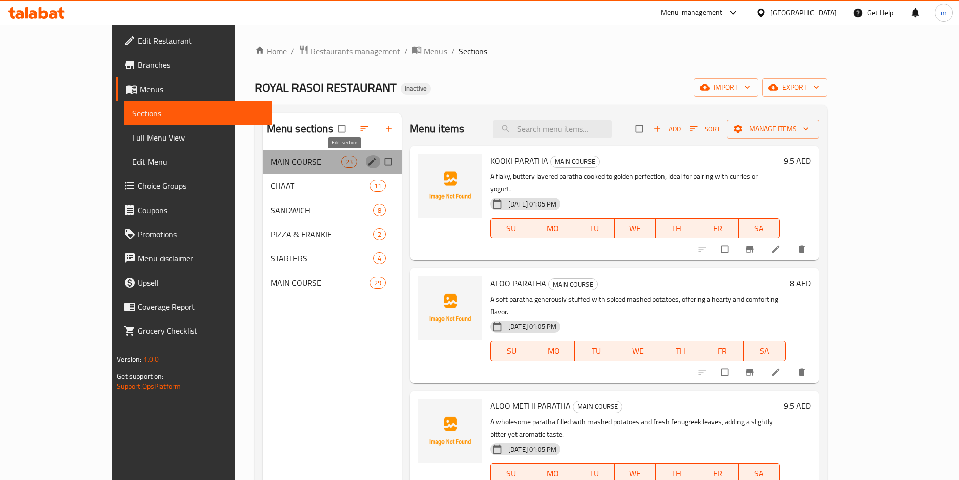
click at [367, 161] on icon "edit" at bounding box center [372, 162] width 10 height 10
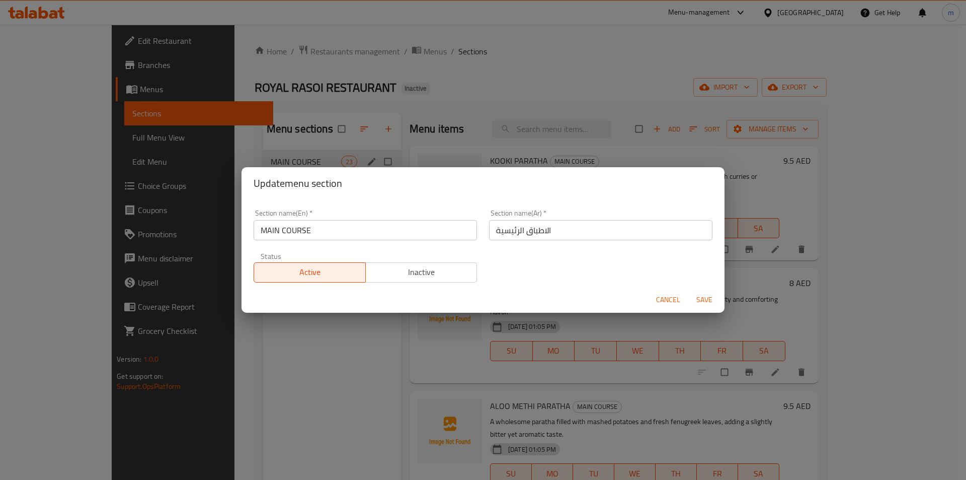
click at [365, 230] on input "MAIN COURSE" at bounding box center [365, 230] width 223 height 20
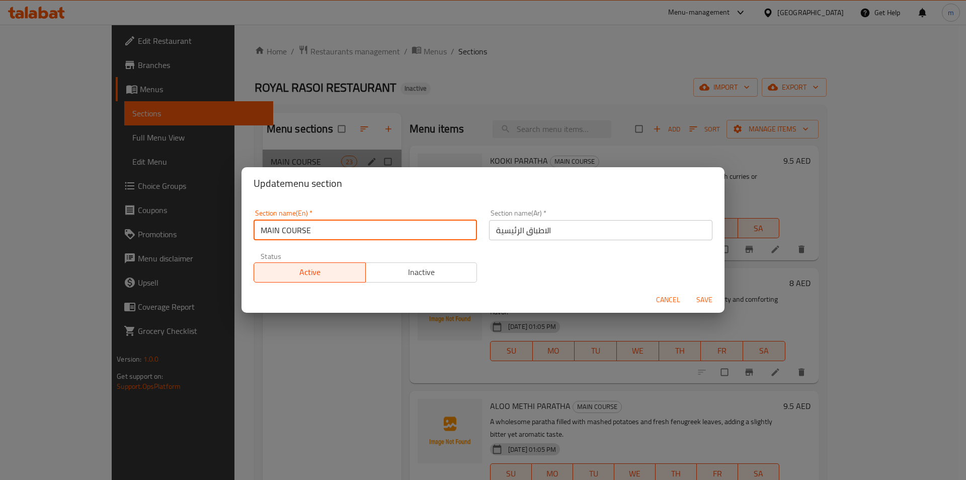
click at [365, 230] on input "MAIN COURSE" at bounding box center [365, 230] width 223 height 20
paste input "PARATHA"
type input "PARATHA & DOSA"
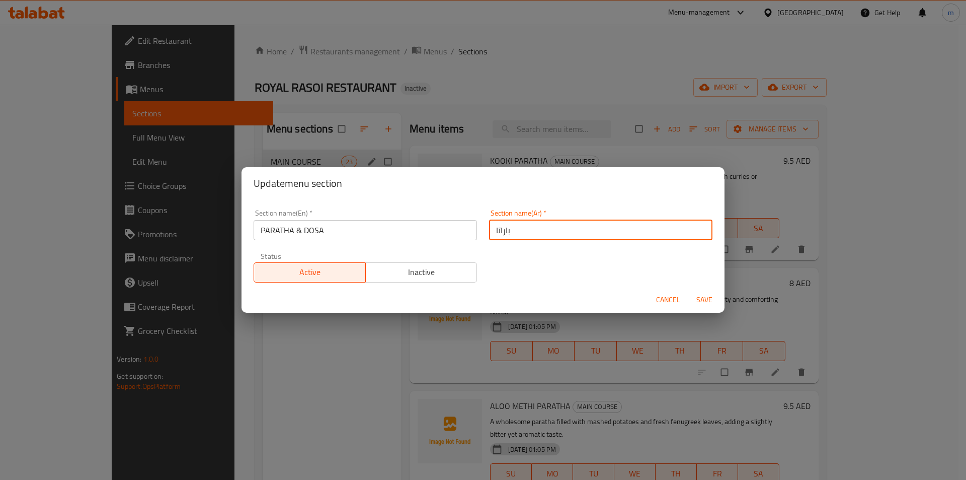
type input "باراتا & [PERSON_NAME]"
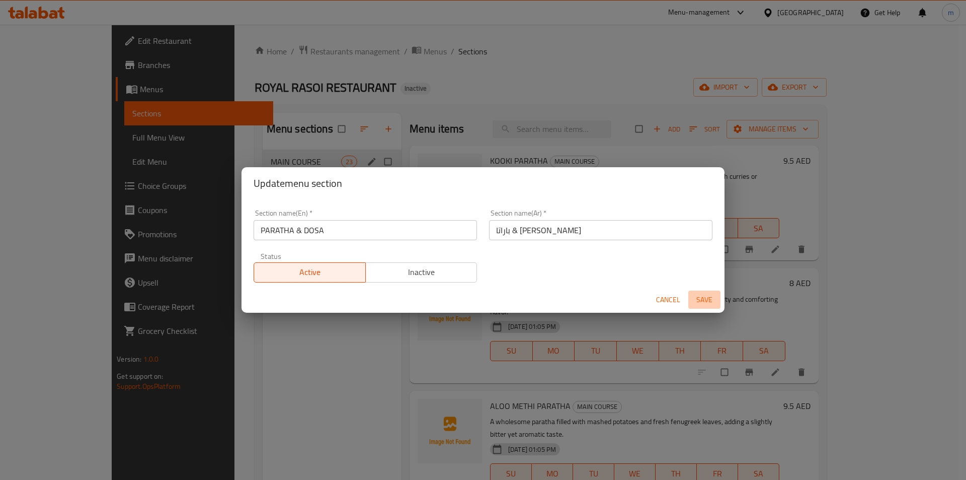
click at [702, 297] on span "Save" at bounding box center [704, 299] width 24 height 13
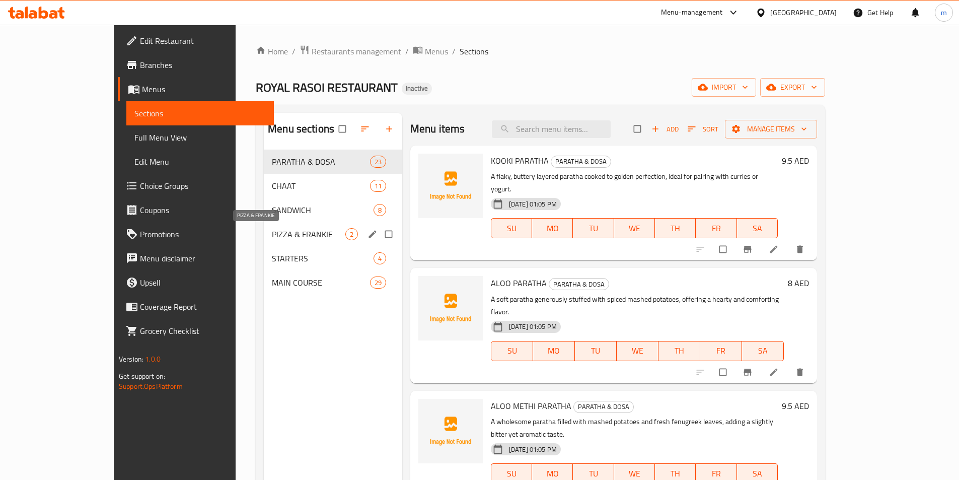
click at [272, 237] on span "PIZZA & FRANKIE" at bounding box center [308, 234] width 73 height 12
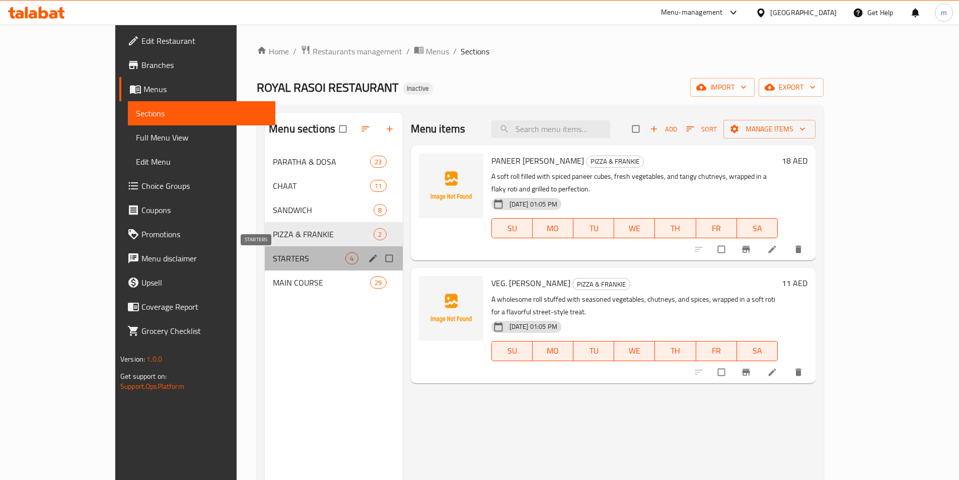
drag, startPoint x: 196, startPoint y: 257, endPoint x: 230, endPoint y: 260, distance: 34.4
click at [273, 260] on span "STARTERS" at bounding box center [309, 258] width 72 height 12
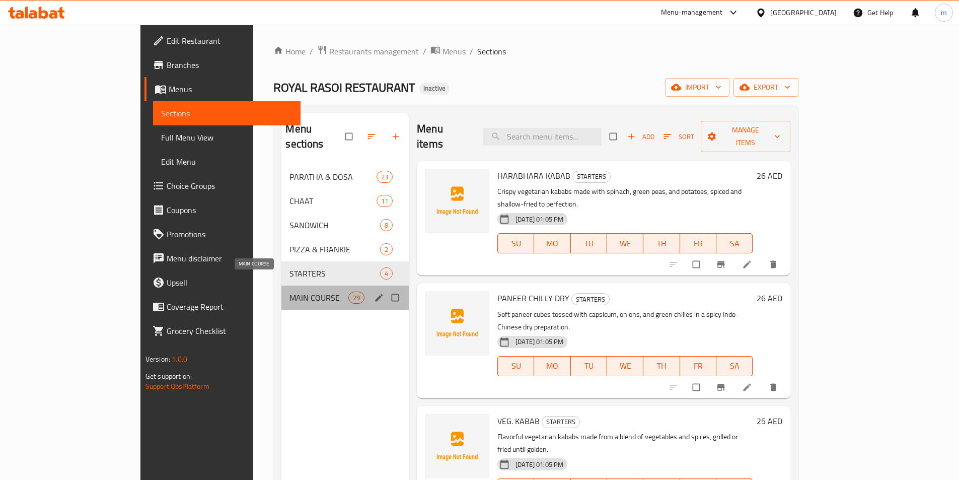
click at [289, 291] on span "MAIN COURSE" at bounding box center [318, 297] width 58 height 12
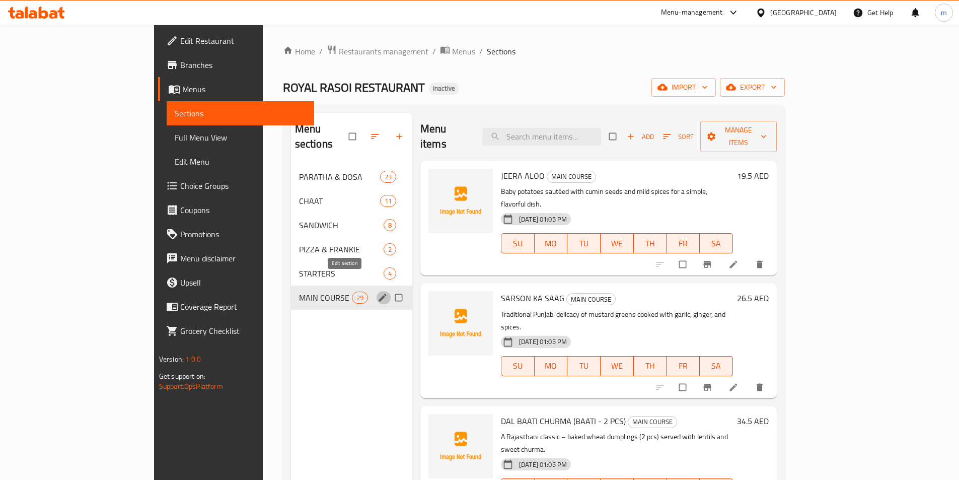
click at [378, 293] on icon "edit" at bounding box center [382, 297] width 8 height 8
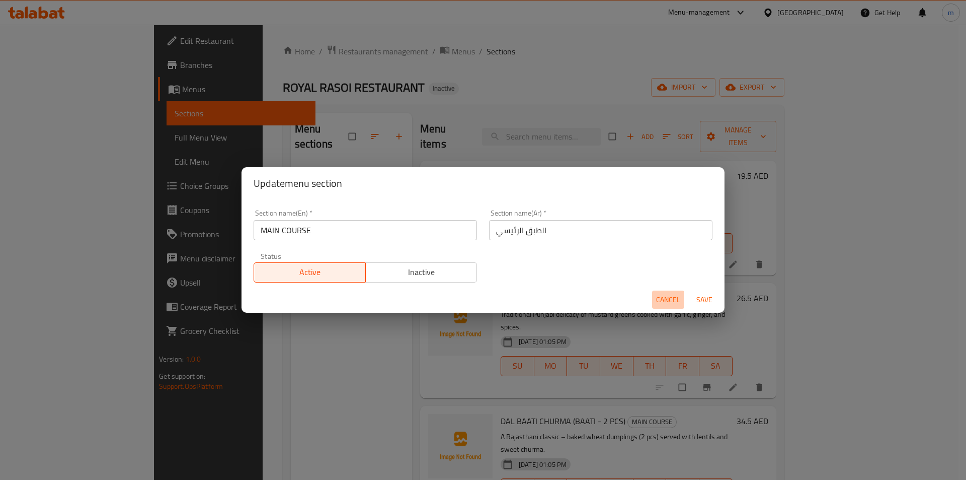
click at [668, 299] on span "Cancel" at bounding box center [668, 299] width 24 height 13
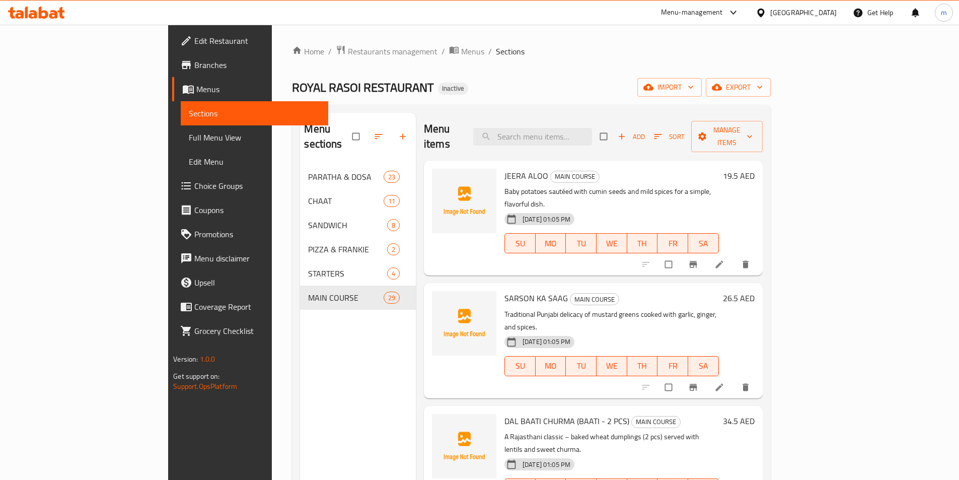
click at [600, 40] on div "Home / Restaurants management / Menus / Sections ROYAL RASOI RESTAURANT Inactiv…" at bounding box center [531, 323] width 518 height 596
click at [194, 188] on span "Choice Groups" at bounding box center [257, 186] width 126 height 12
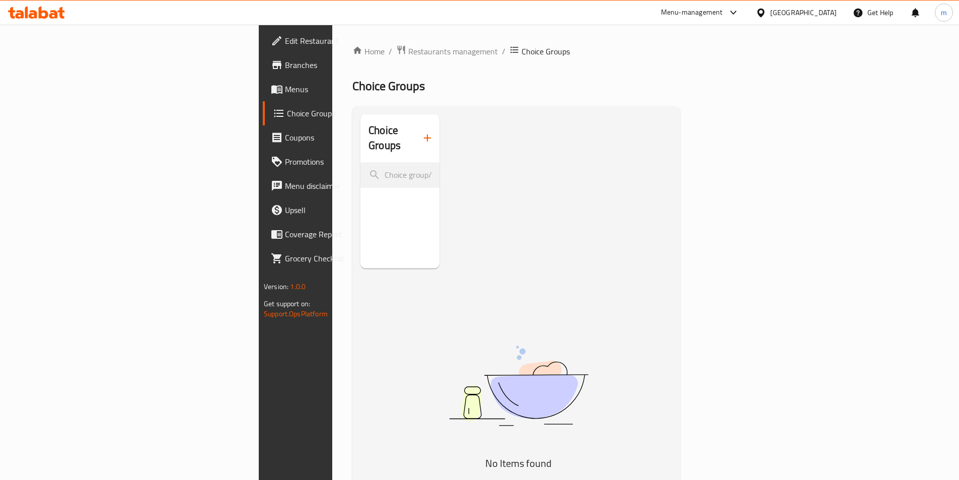
click at [424, 134] on icon "button" at bounding box center [427, 137] width 7 height 7
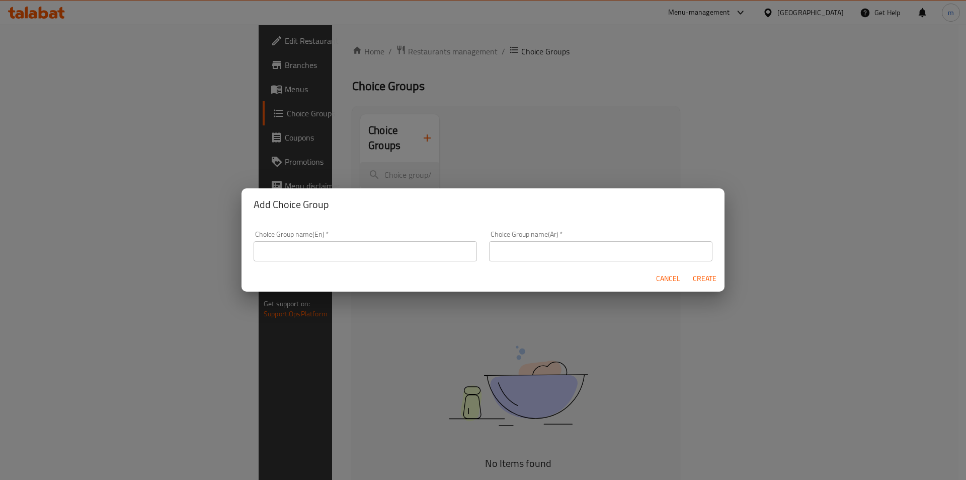
click at [341, 254] on input "text" at bounding box center [365, 251] width 223 height 20
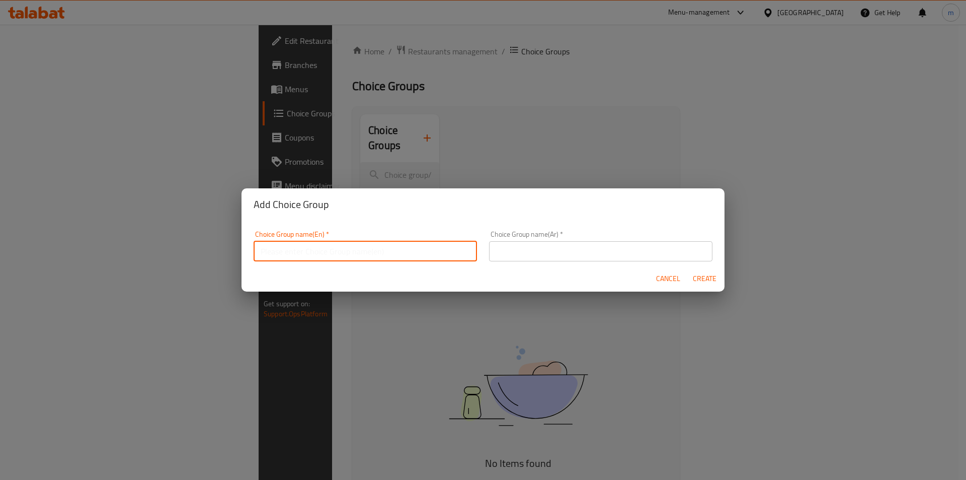
type input "Your Choice of:00"
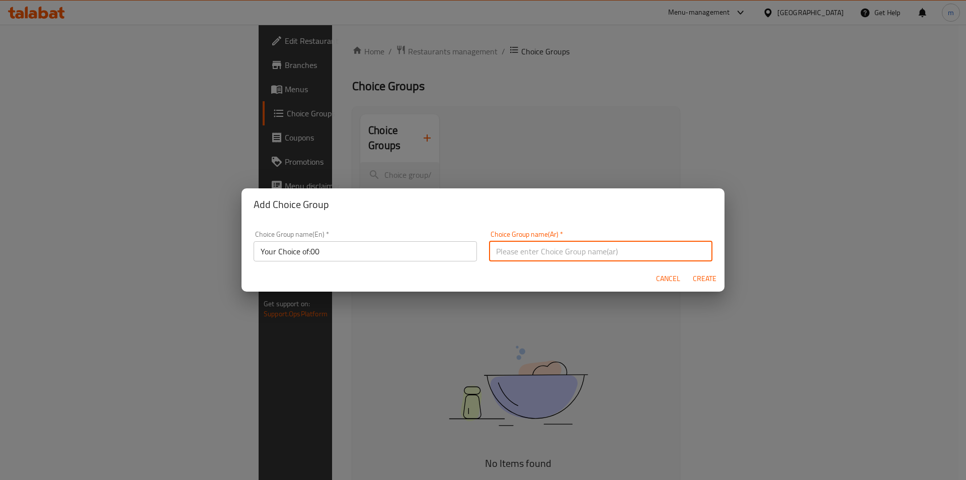
click at [525, 253] on input "text" at bounding box center [600, 251] width 223 height 20
type input "اختيارك من:"
click at [347, 248] on input "Your Choice of:00" at bounding box center [365, 251] width 223 height 20
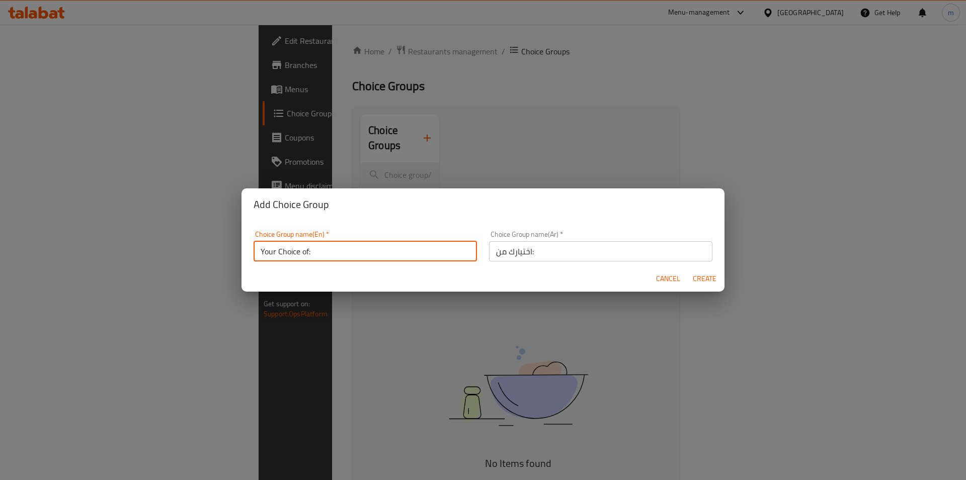
type input "Your Choice of:"
click at [706, 279] on span "Create" at bounding box center [704, 278] width 24 height 13
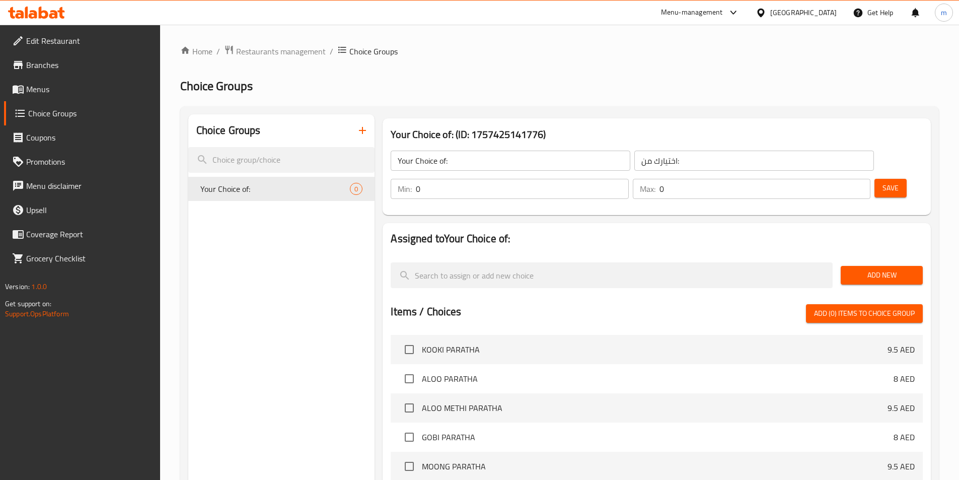
click at [614, 49] on ol "Home / Restaurants management / Choice Groups" at bounding box center [559, 51] width 758 height 13
click at [522, 159] on input "Your Choice of:" at bounding box center [511, 160] width 240 height 20
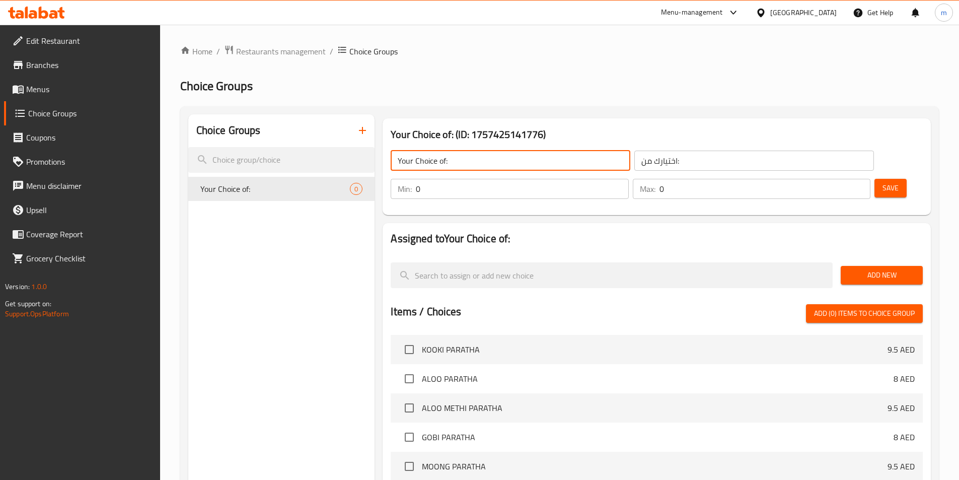
click at [628, 179] on input "0" at bounding box center [522, 189] width 212 height 20
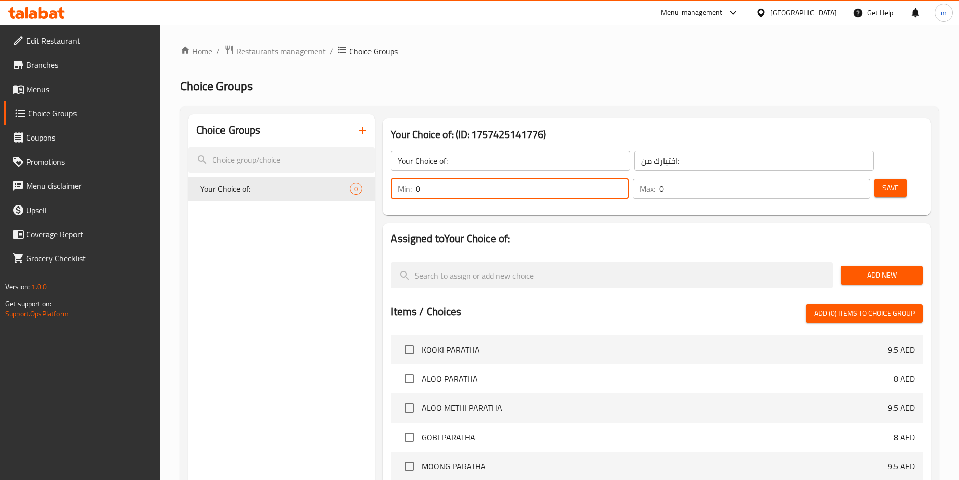
click at [628, 179] on input "0" at bounding box center [522, 189] width 212 height 20
type input "1"
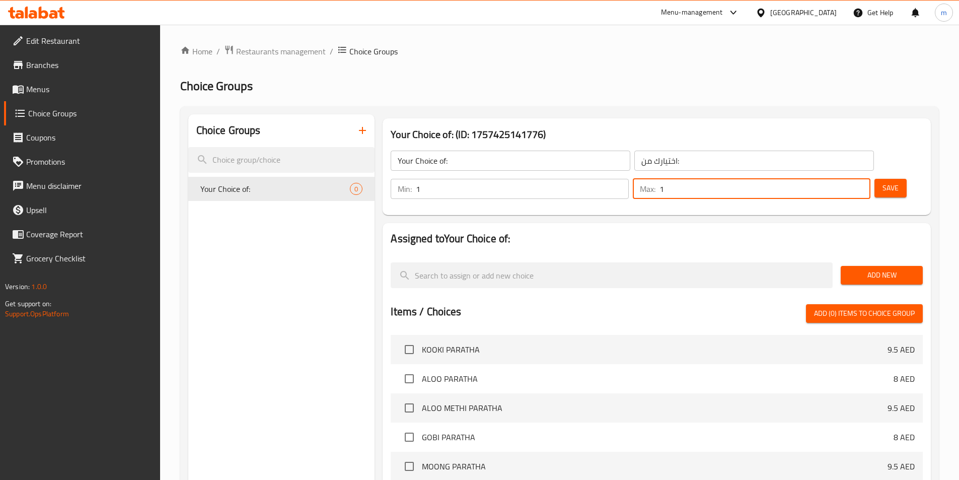
type input "1"
click at [882, 182] on span "Save" at bounding box center [890, 188] width 16 height 13
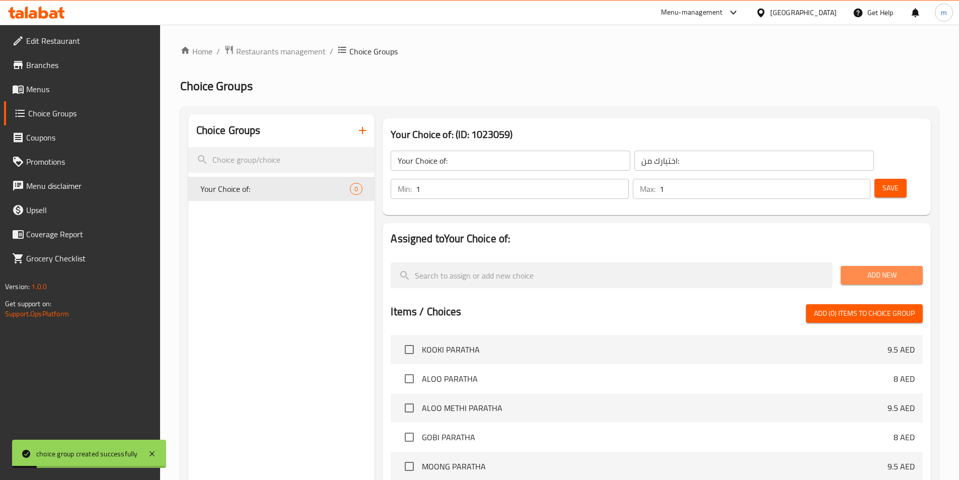
click at [870, 269] on span "Add New" at bounding box center [881, 275] width 66 height 13
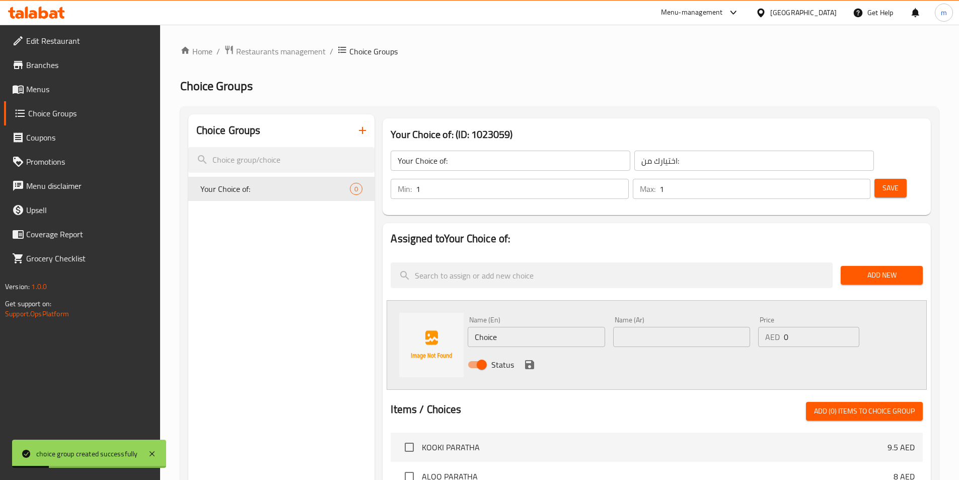
click at [512, 327] on input "Choice" at bounding box center [536, 337] width 137 height 20
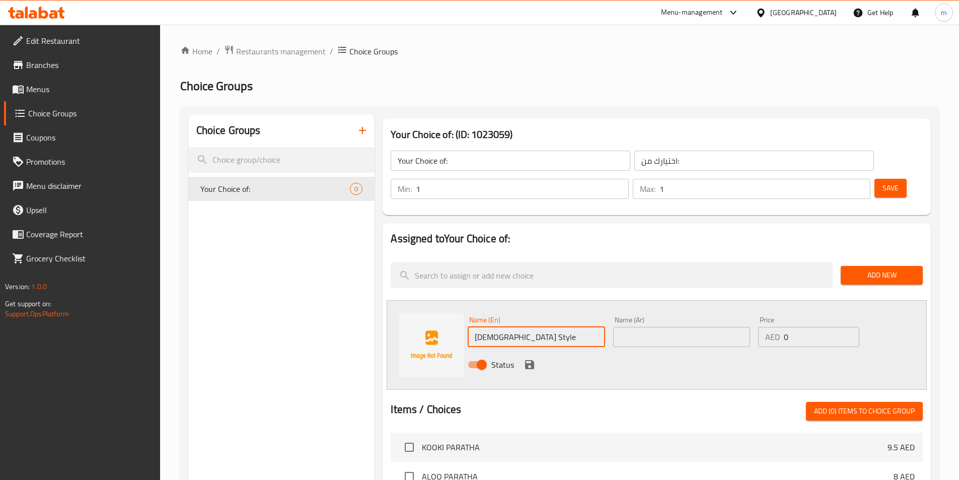
type input "[DEMOGRAPHIC_DATA] Style"
click at [698, 327] on input "text" at bounding box center [681, 337] width 137 height 20
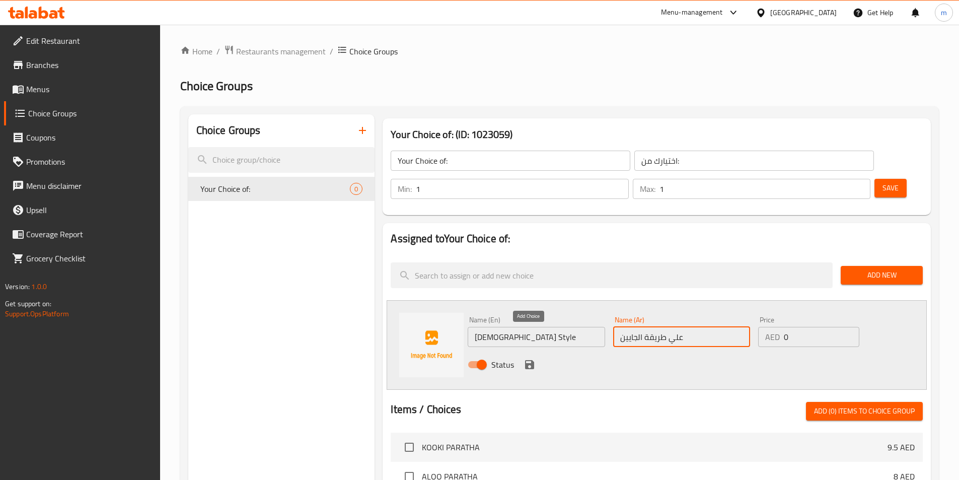
type input "علي طريقة الجايين"
click at [530, 358] on icon "save" at bounding box center [529, 364] width 12 height 12
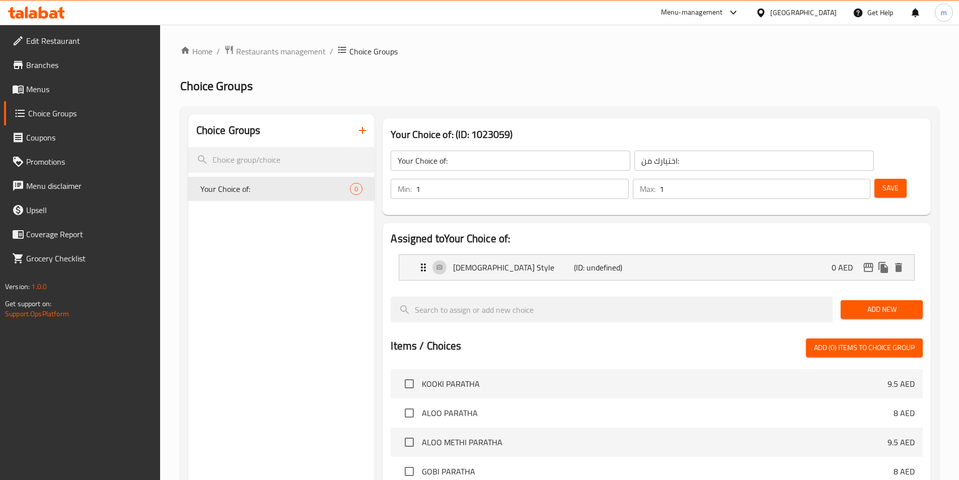
click at [873, 303] on span "Add New" at bounding box center [881, 309] width 66 height 13
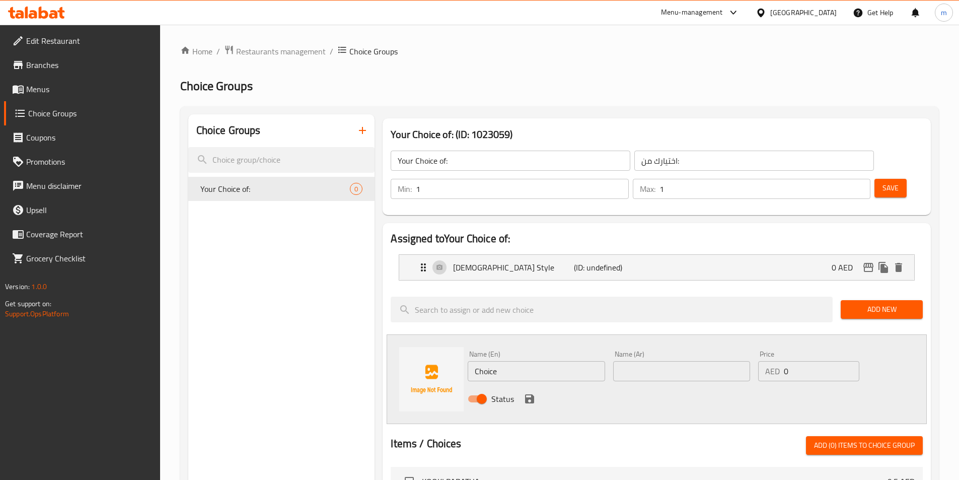
click at [510, 361] on input "Choice" at bounding box center [536, 371] width 137 height 20
type input "ق"
type input "Regular Style"
click at [631, 361] on input "text" at bounding box center [681, 371] width 137 height 20
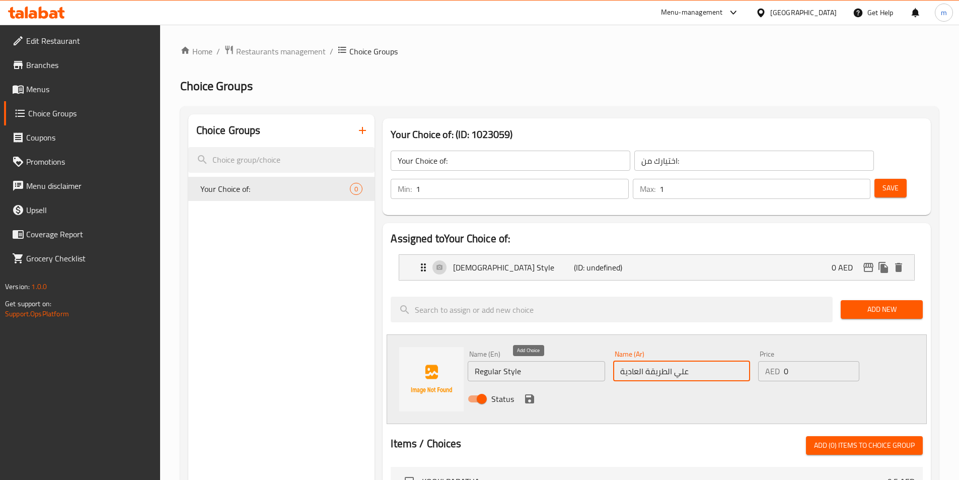
type input "علي الطريقة العادية"
click at [528, 394] on icon "save" at bounding box center [529, 398] width 9 height 9
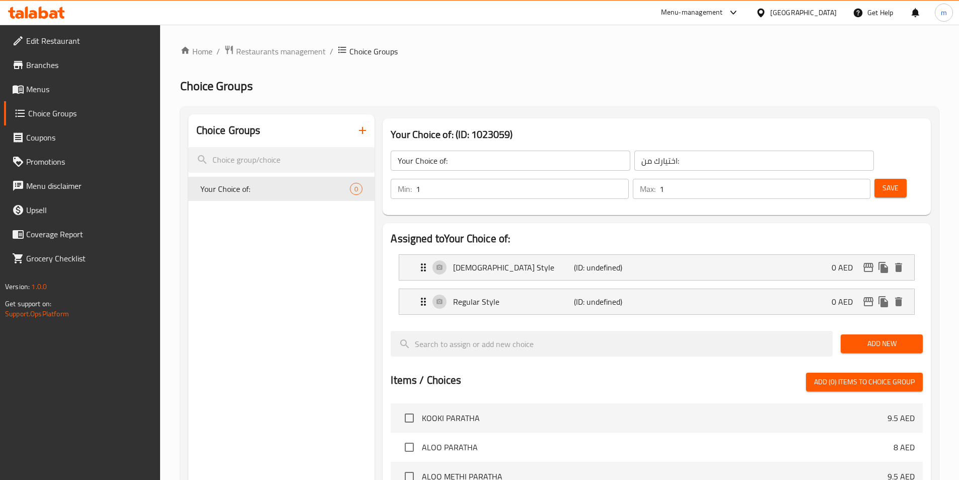
click at [882, 182] on span "Save" at bounding box center [890, 188] width 16 height 13
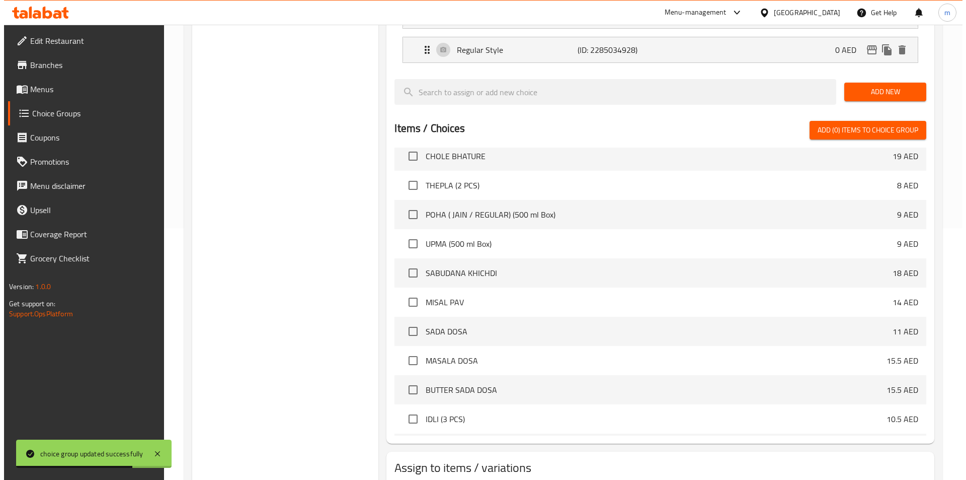
scroll to position [290, 0]
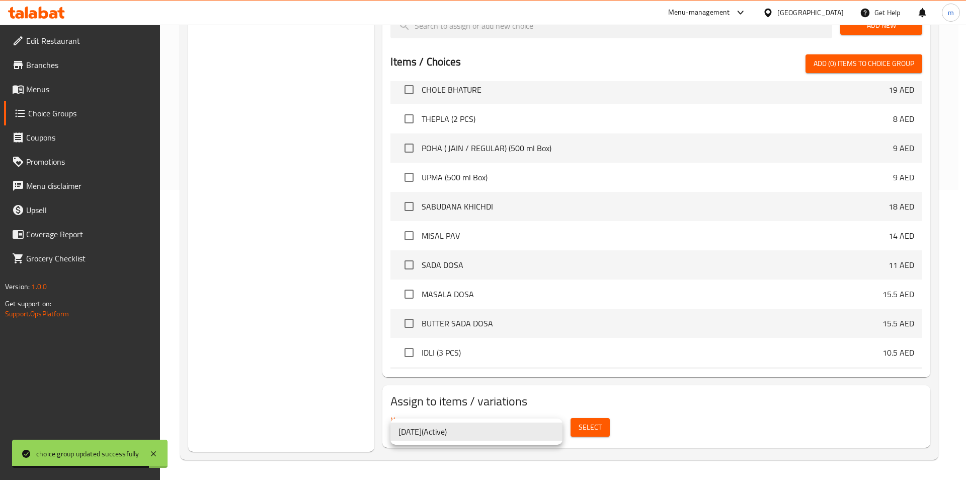
click at [527, 434] on li "[DATE] ( Active )" at bounding box center [477, 431] width 172 height 18
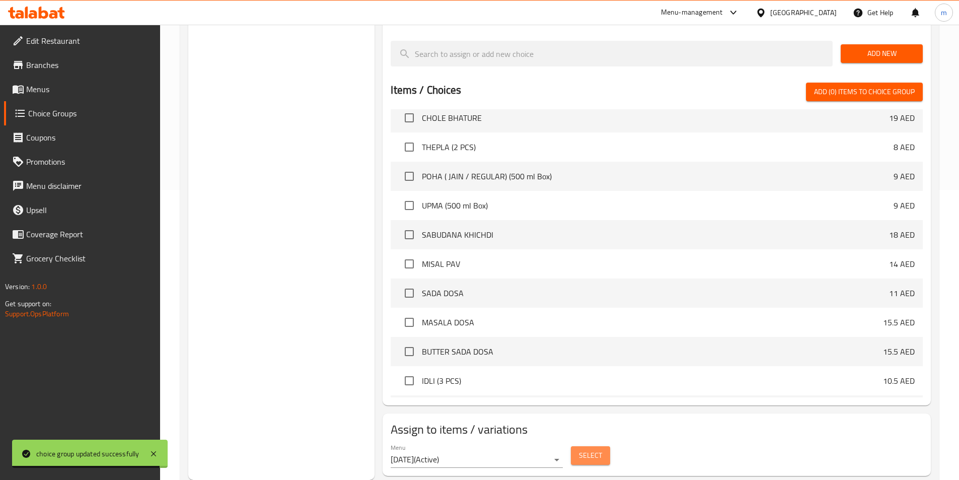
click at [591, 449] on span "Select" at bounding box center [590, 455] width 23 height 13
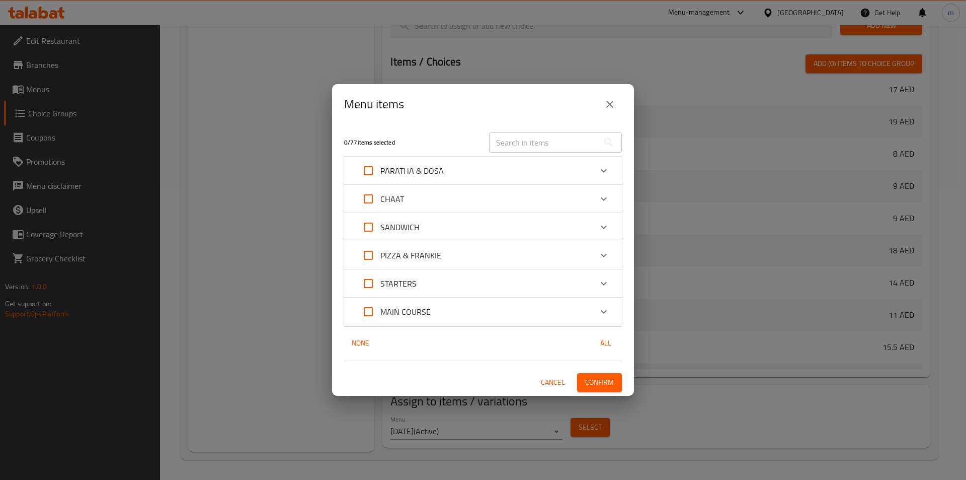
click at [430, 172] on p "PARATHA & DOSA" at bounding box center [411, 171] width 63 height 12
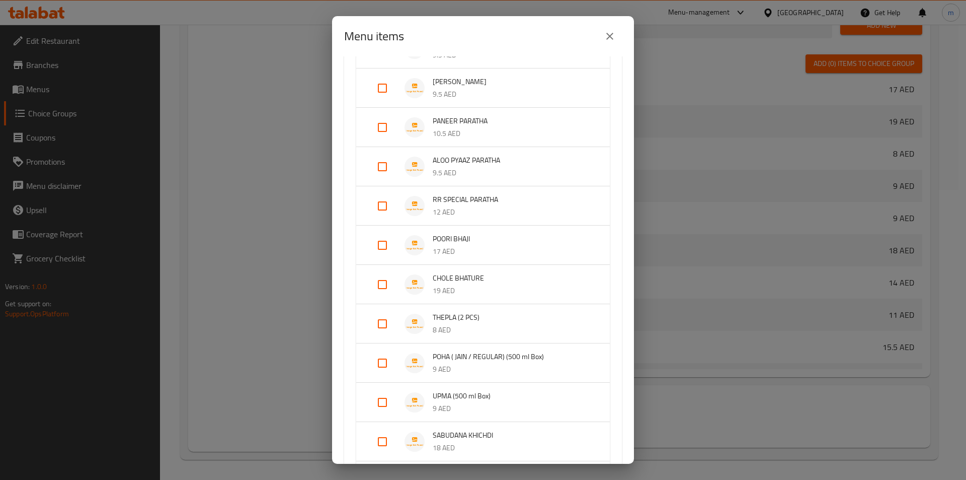
scroll to position [302, 0]
click at [484, 327] on p "9 AED" at bounding box center [511, 331] width 157 height 13
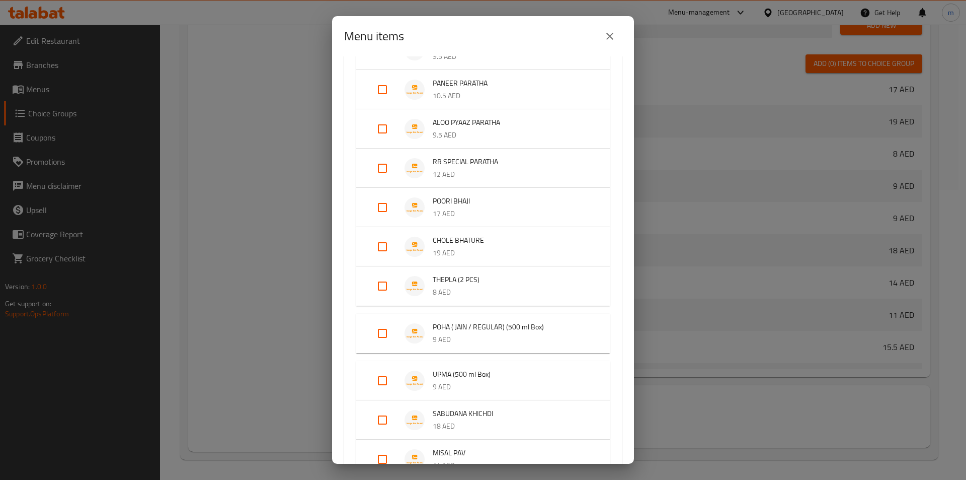
click at [378, 333] on input "Expand" at bounding box center [382, 333] width 24 height 24
checkbox input "true"
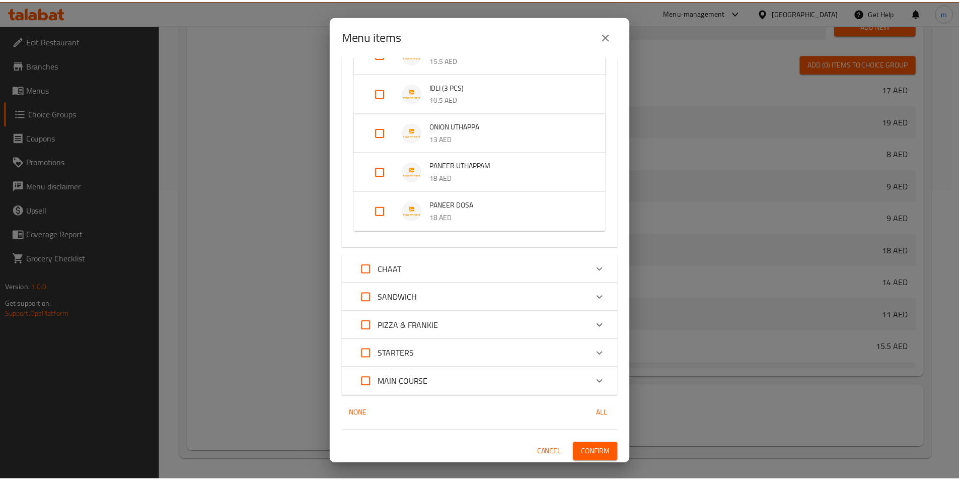
scroll to position [811, 0]
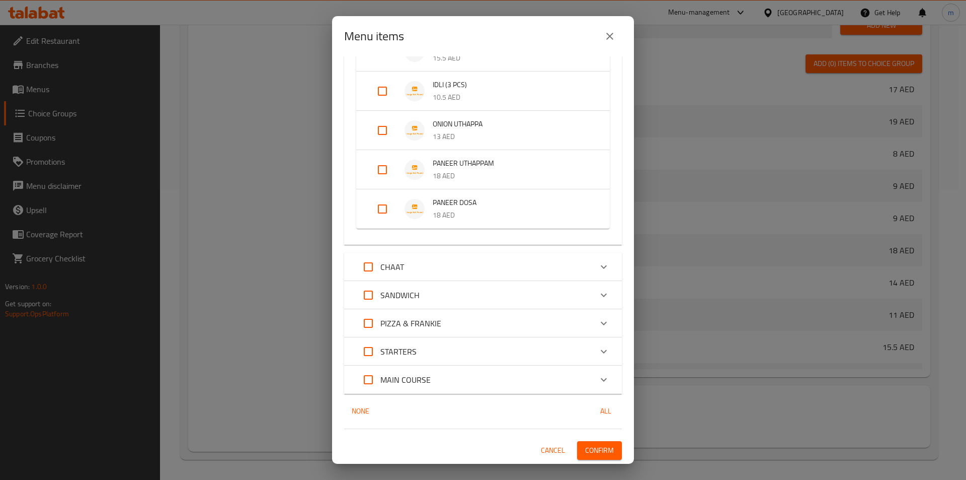
click at [591, 445] on span "Confirm" at bounding box center [599, 450] width 29 height 13
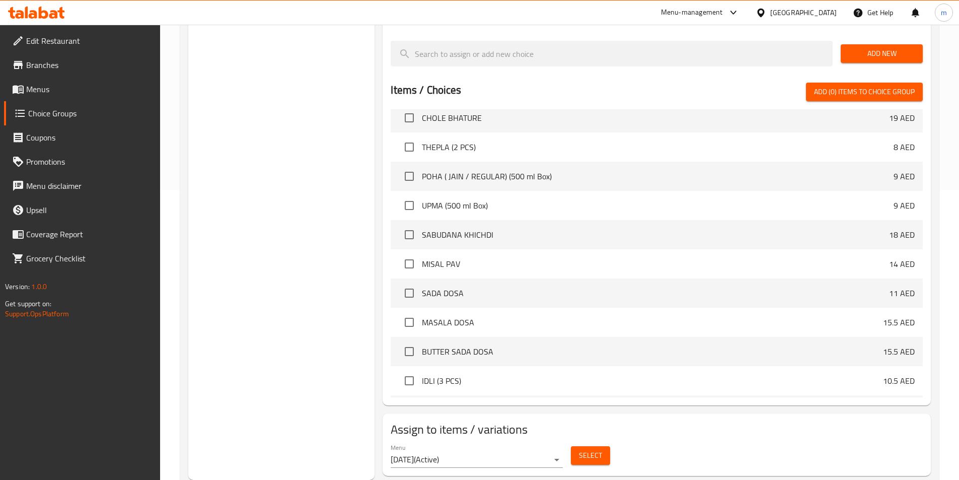
click at [314, 208] on div "Choice Groups Your Choice of: 2" at bounding box center [281, 151] width 187 height 655
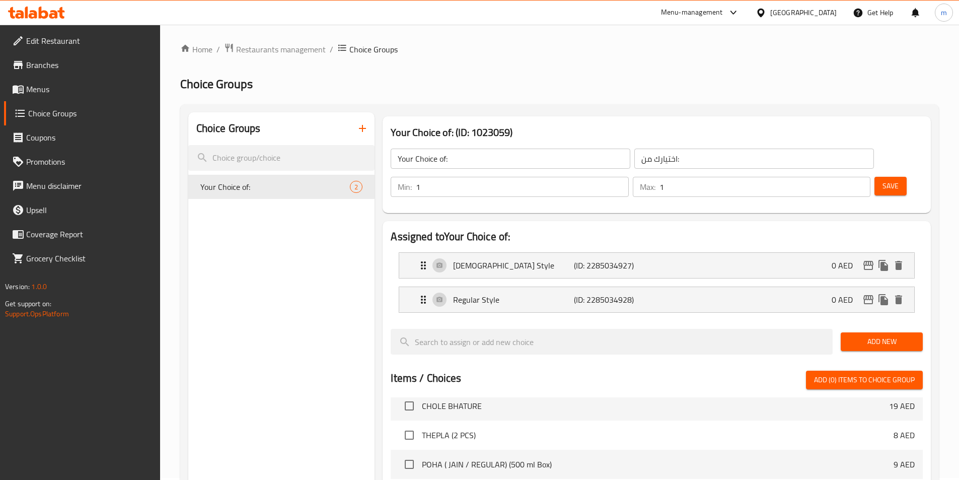
scroll to position [0, 0]
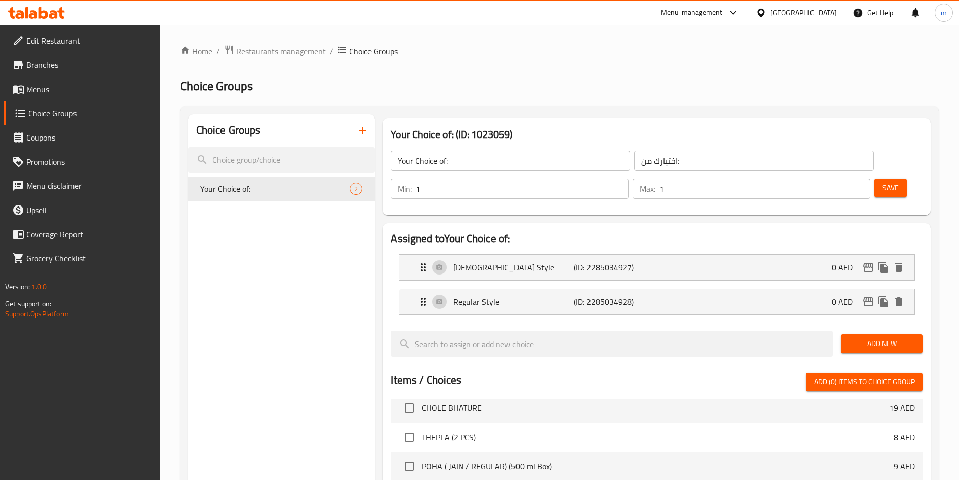
click at [367, 132] on icon "button" at bounding box center [362, 130] width 12 height 12
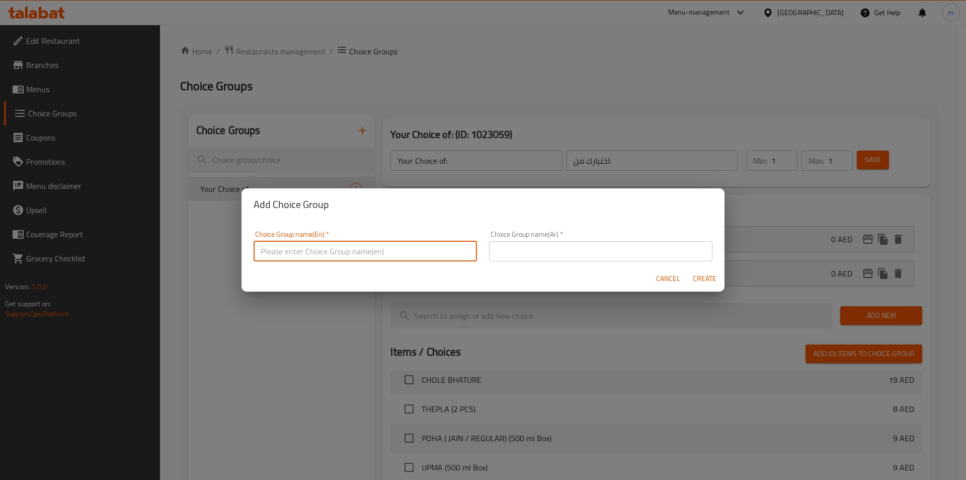
click at [339, 249] on input "text" at bounding box center [365, 251] width 223 height 20
type input "Your Choice of:00"
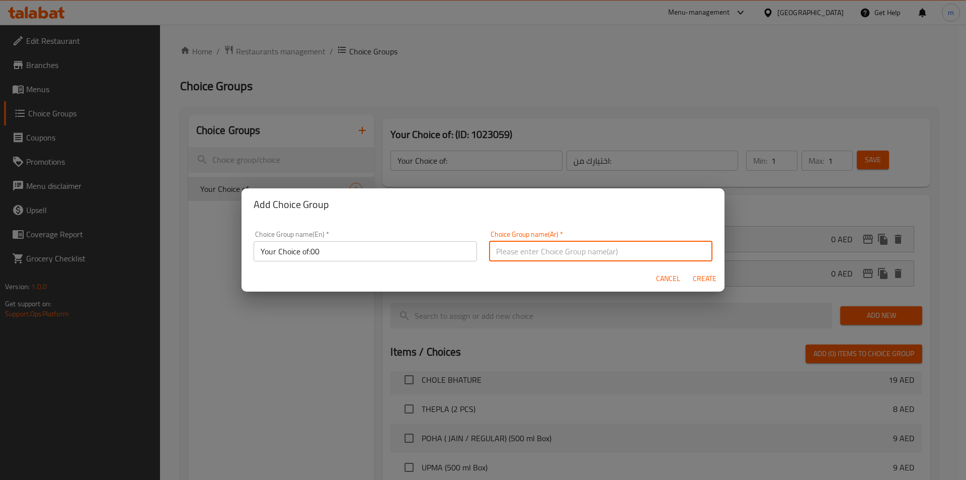
click at [540, 255] on input "text" at bounding box center [600, 251] width 223 height 20
type input "اختيارك من:"
click at [704, 276] on span "Create" at bounding box center [704, 278] width 24 height 13
type input "Your Choice of:00"
type input "0"
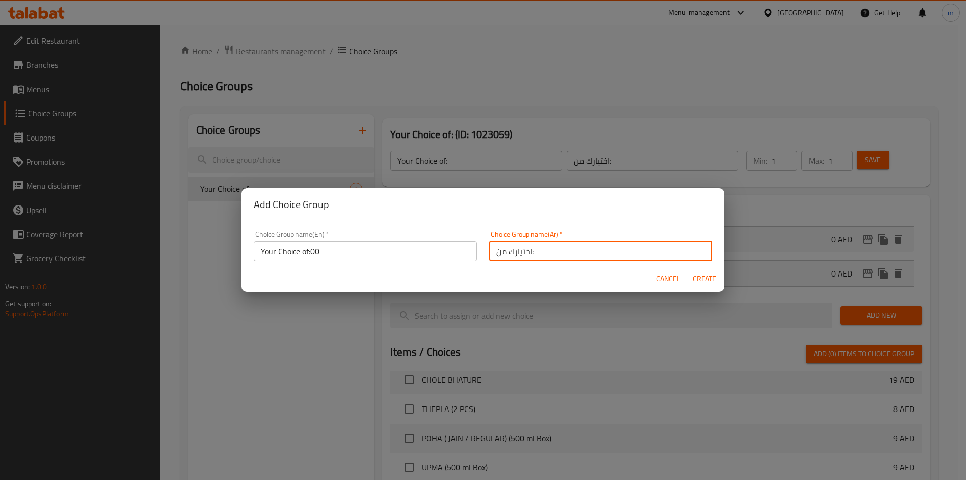
type input "0"
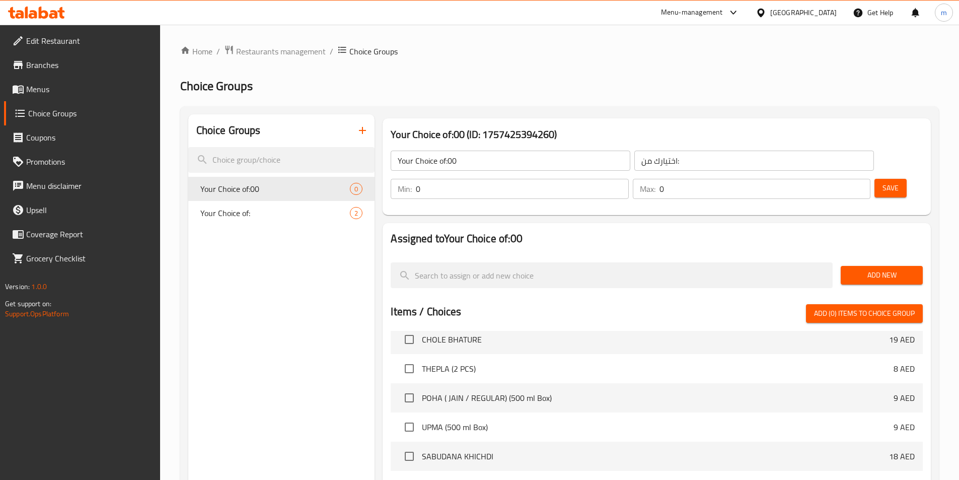
click at [498, 166] on input "Your Choice of:00" at bounding box center [511, 160] width 240 height 20
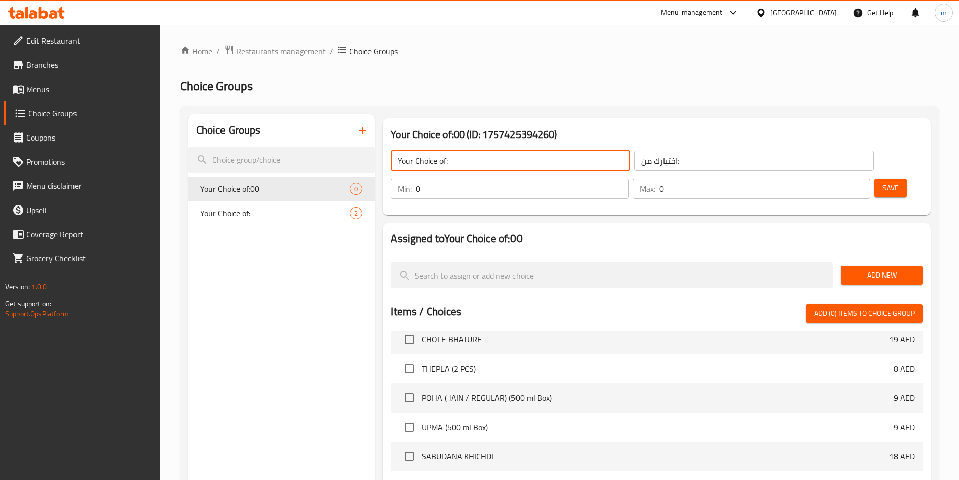
type input "Your Choice of:"
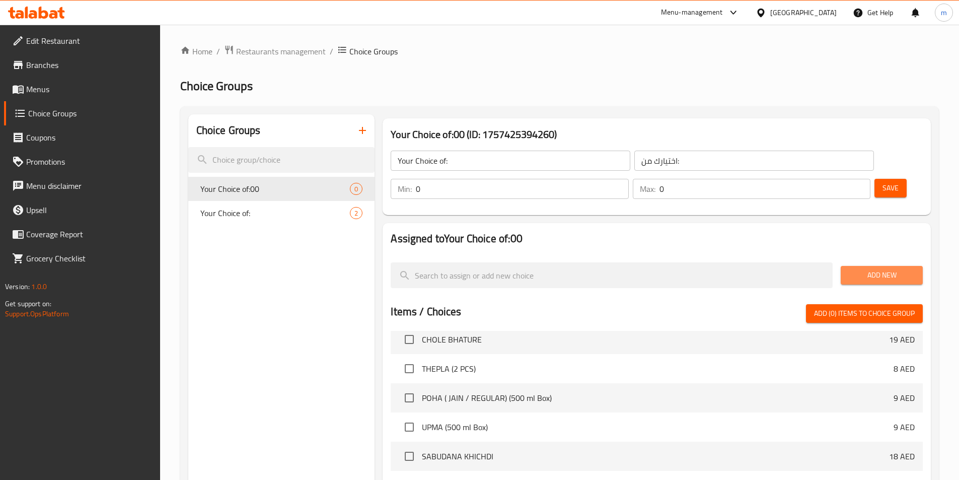
click at [879, 269] on span "Add New" at bounding box center [881, 275] width 66 height 13
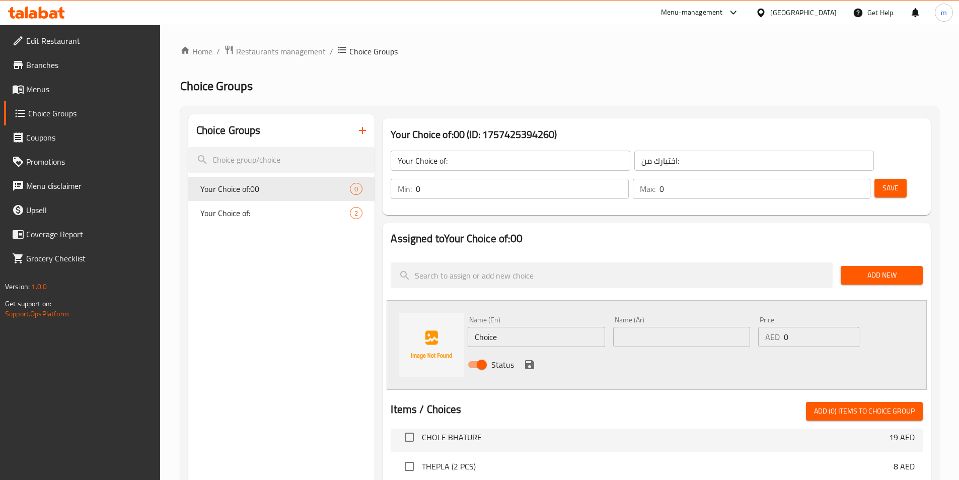
click at [516, 327] on input "Choice" at bounding box center [536, 337] width 137 height 20
type input "ل"
type input "Grilled"
type input "مشوي"
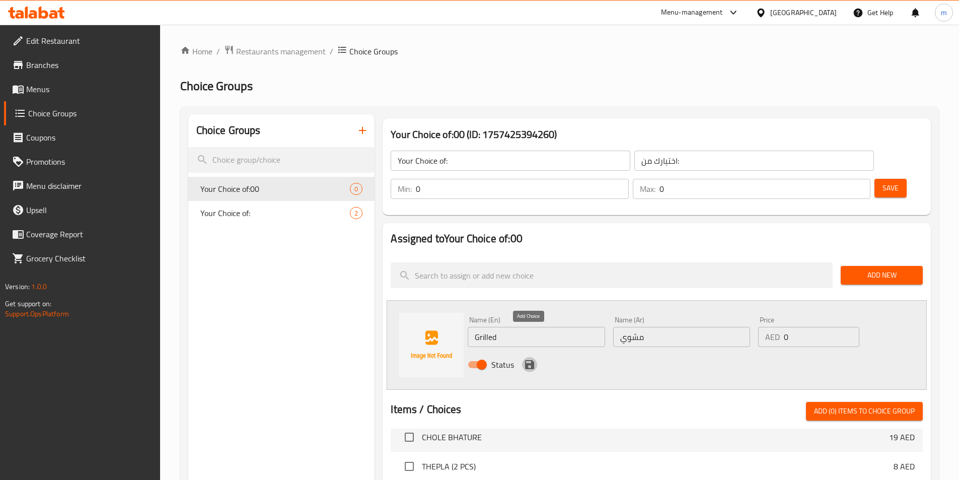
click at [532, 360] on icon "save" at bounding box center [529, 364] width 9 height 9
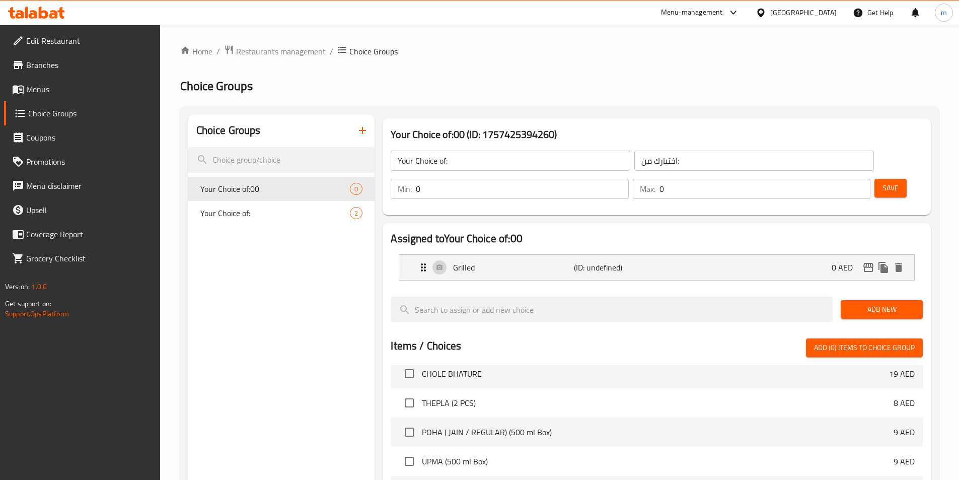
click at [886, 303] on span "Add New" at bounding box center [881, 309] width 66 height 13
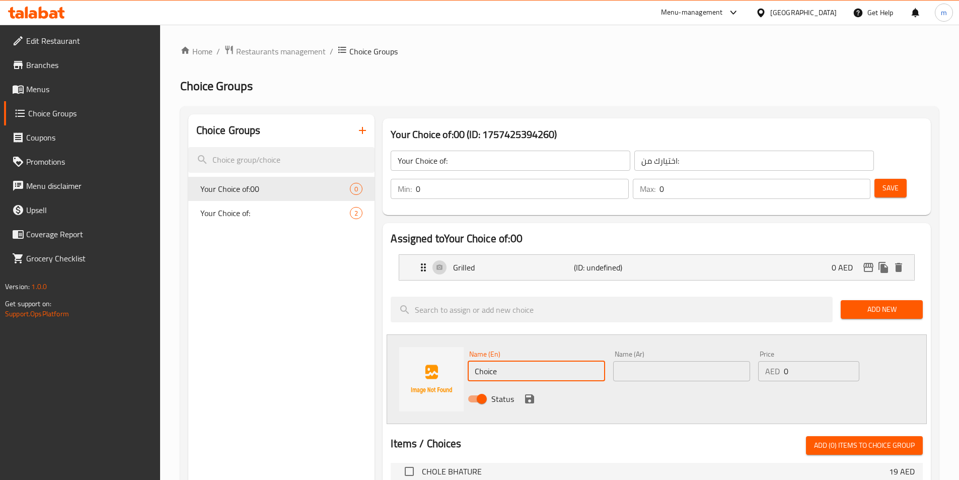
click at [582, 361] on input "Choice" at bounding box center [536, 371] width 137 height 20
type input "Fried"
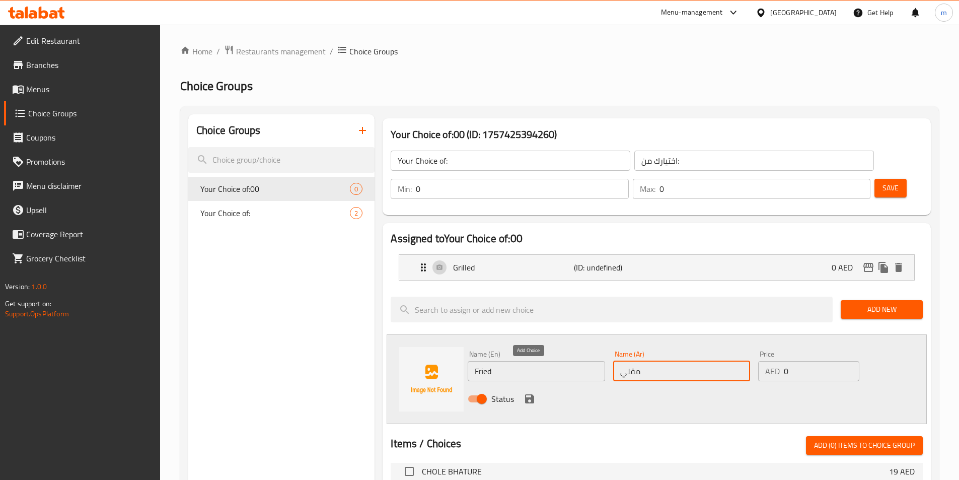
type input "مقلي"
click at [533, 393] on icon "save" at bounding box center [529, 399] width 12 height 12
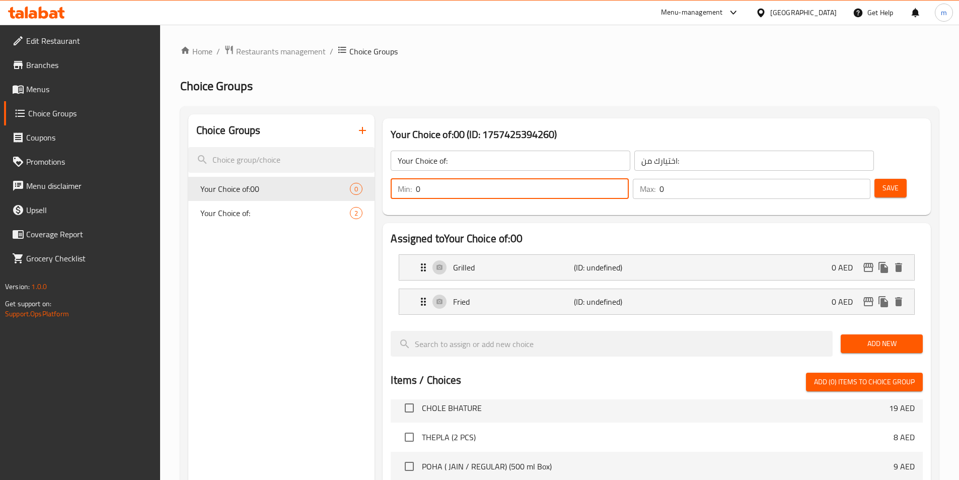
click at [628, 179] on input "0" at bounding box center [522, 189] width 212 height 20
type input "1"
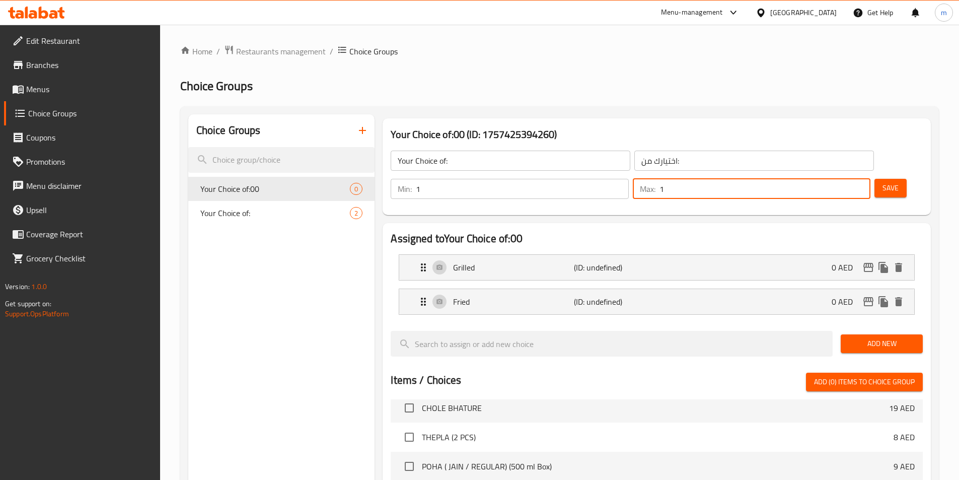
type input "1"
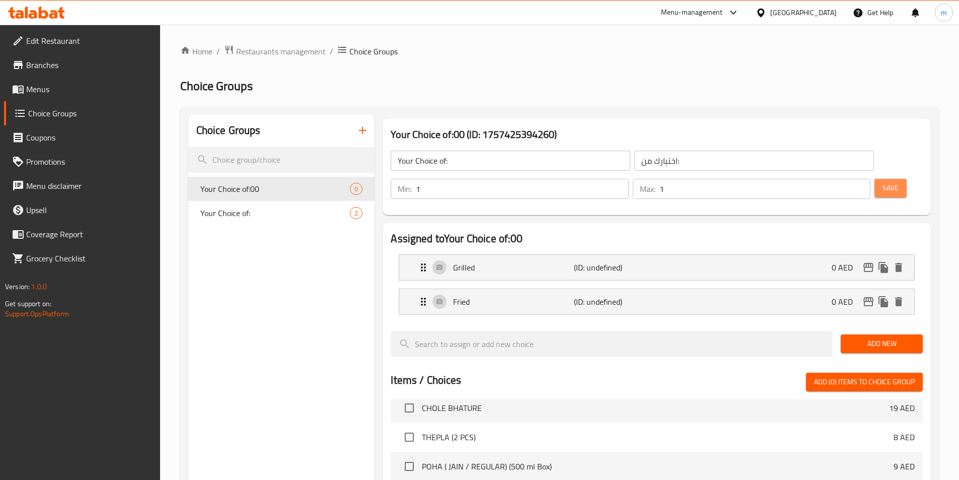
click at [885, 179] on button "Save" at bounding box center [890, 188] width 32 height 19
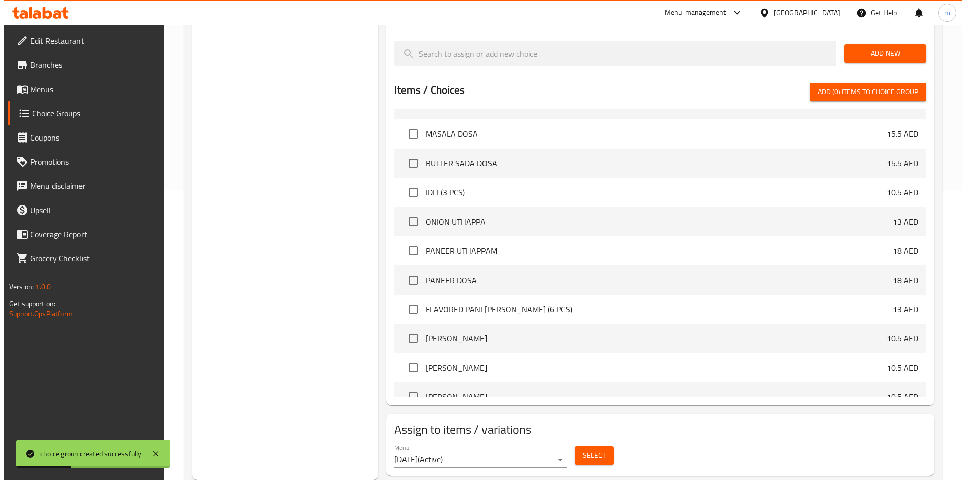
scroll to position [554, 0]
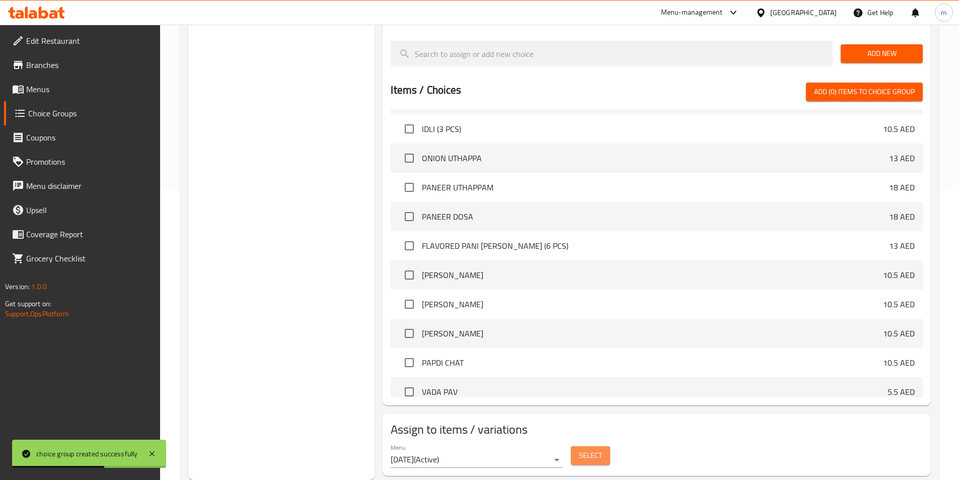
click at [582, 449] on span "Select" at bounding box center [590, 455] width 23 height 13
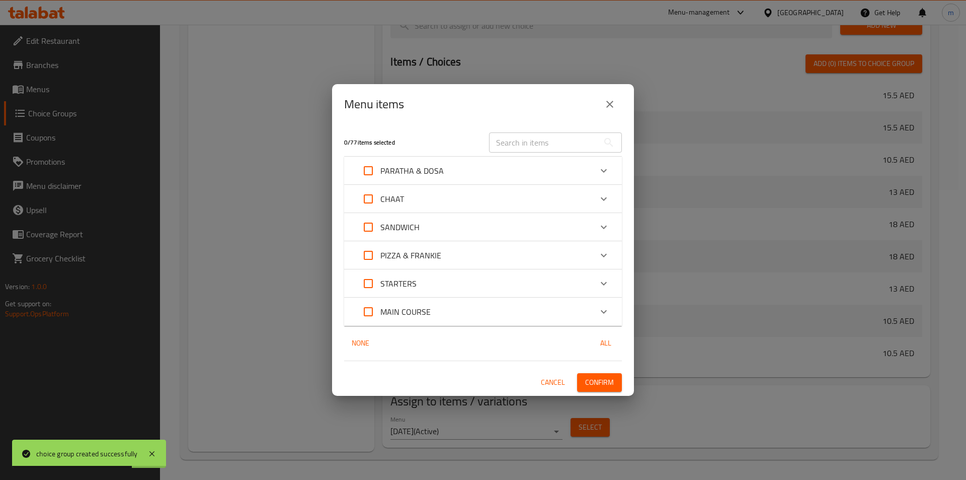
click at [421, 287] on div "STARTERS" at bounding box center [474, 283] width 236 height 24
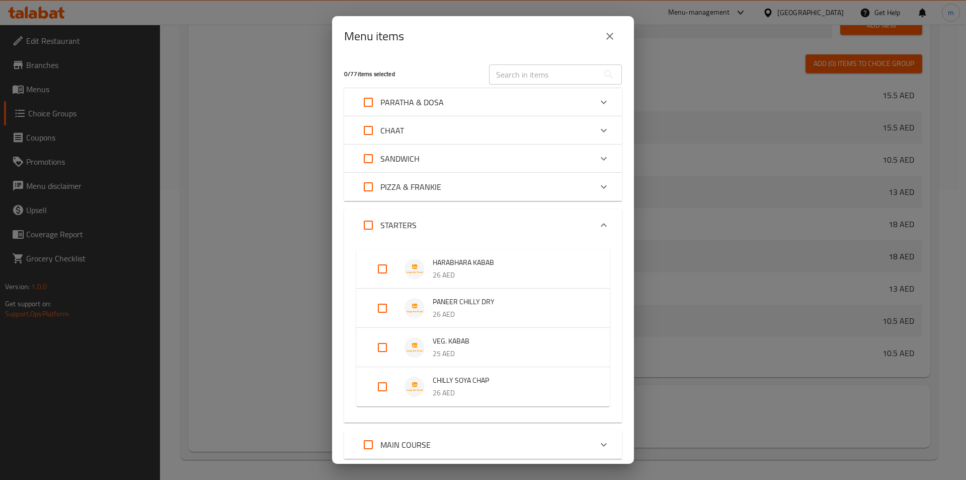
click at [389, 347] on input "Expand" at bounding box center [382, 347] width 24 height 24
checkbox input "true"
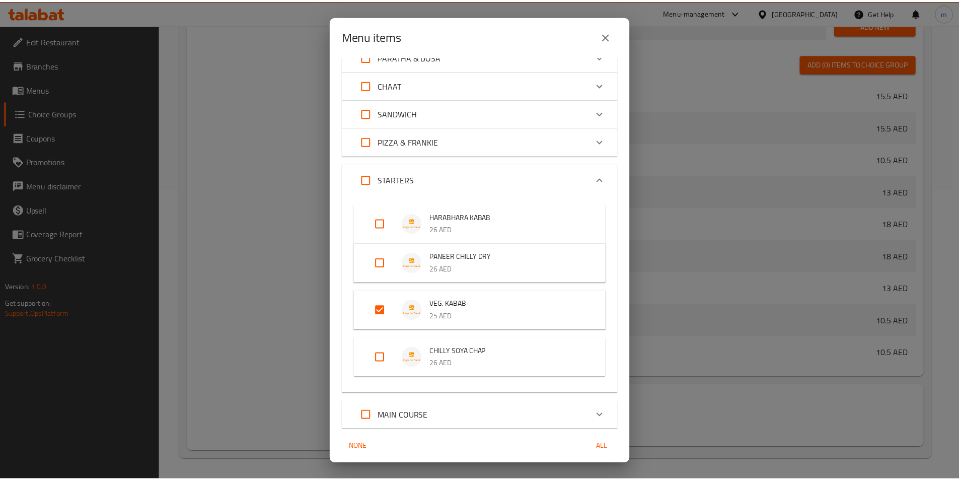
scroll to position [81, 0]
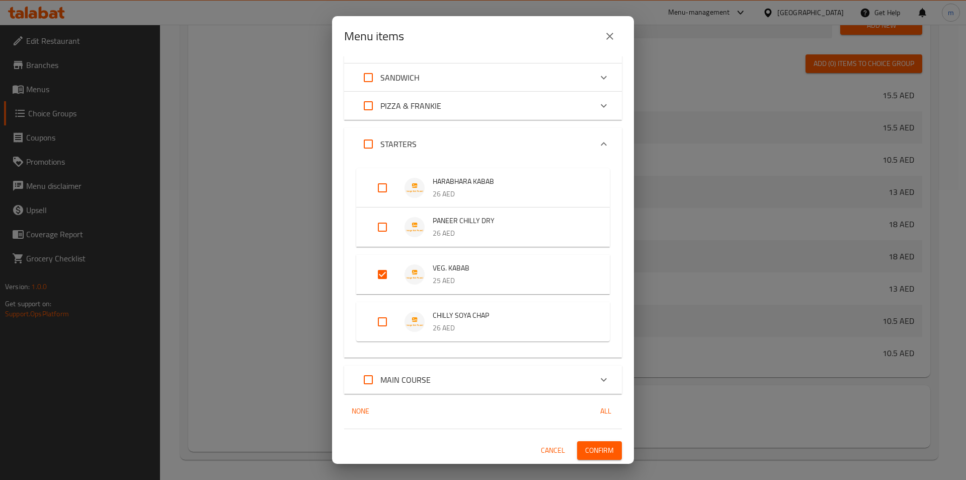
click at [590, 448] on span "Confirm" at bounding box center [599, 450] width 29 height 13
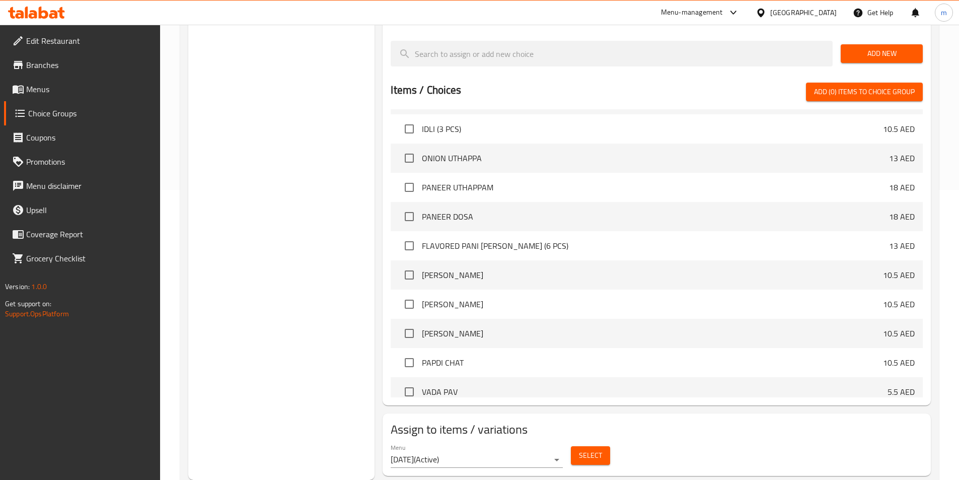
scroll to position [0, 0]
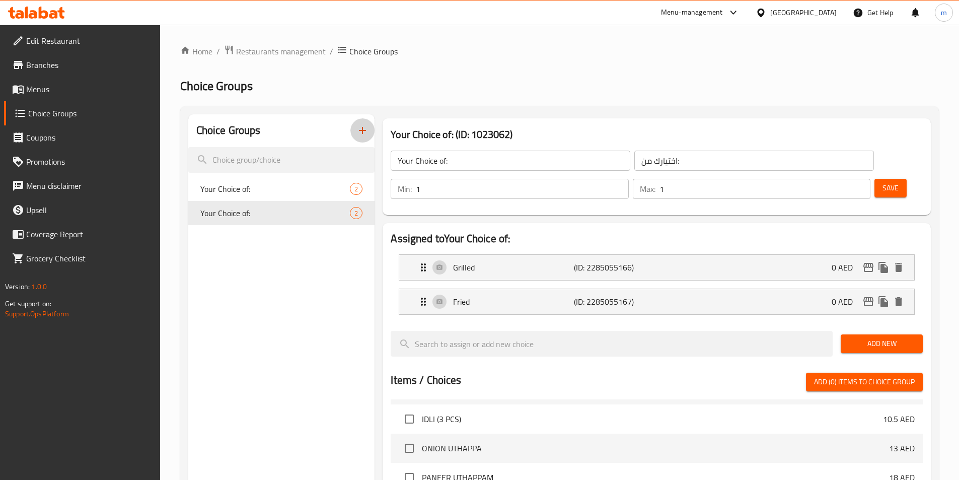
click at [361, 131] on icon "button" at bounding box center [362, 130] width 7 height 7
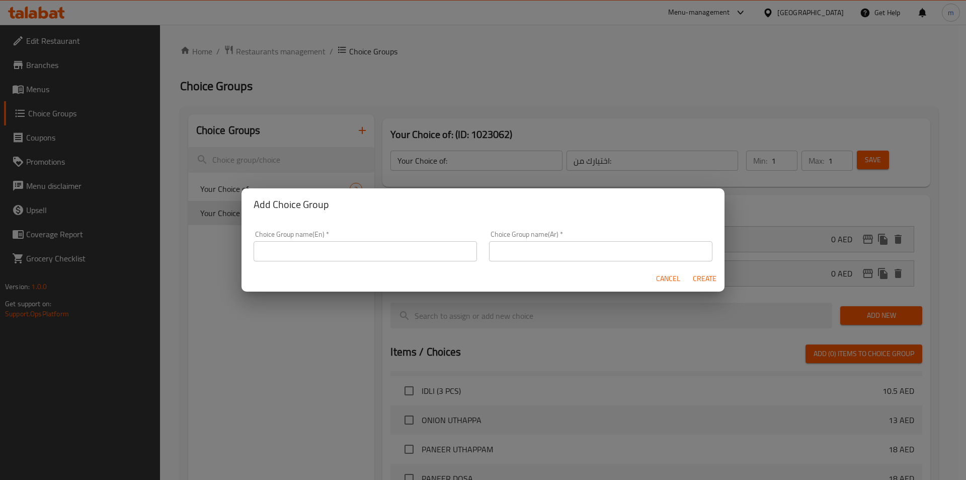
click at [327, 248] on input "text" at bounding box center [365, 251] width 223 height 20
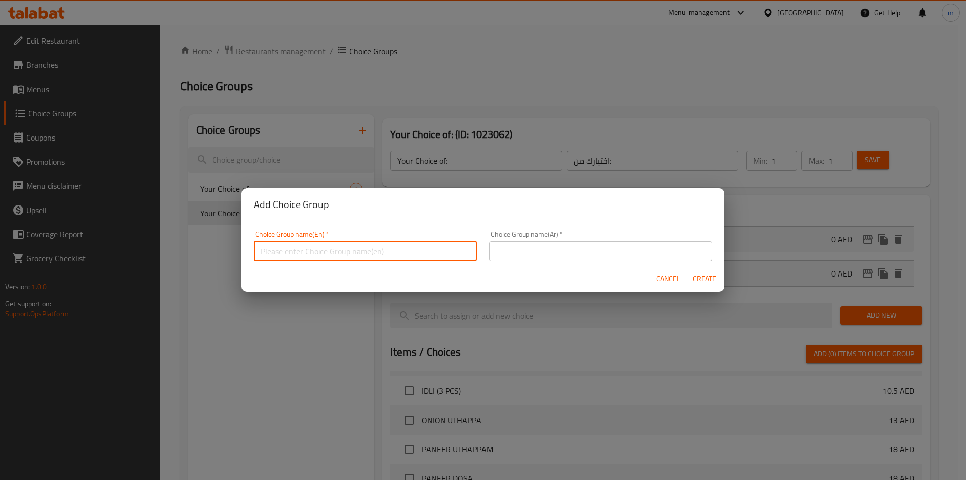
type input "Your Choice of:00"
drag, startPoint x: 545, startPoint y: 247, endPoint x: 559, endPoint y: 258, distance: 17.6
click at [545, 247] on input "text" at bounding box center [600, 251] width 223 height 20
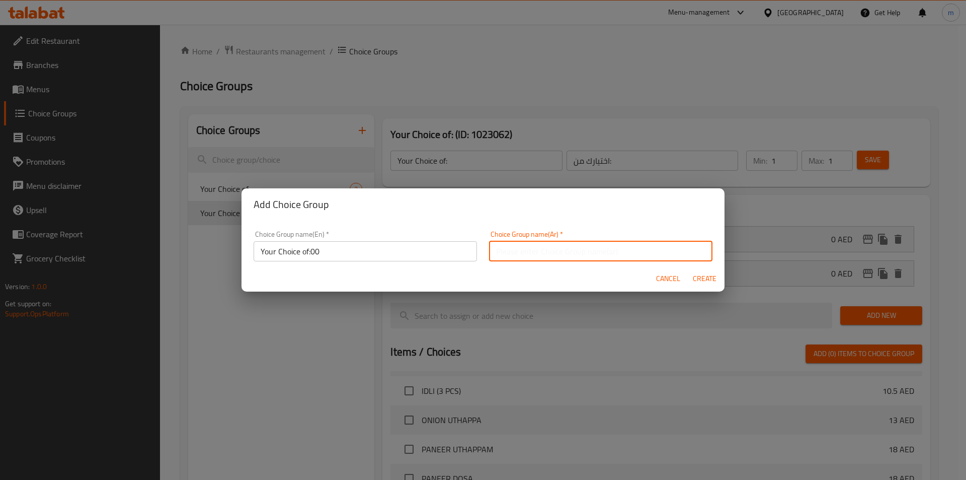
type input "اختيارك من:"
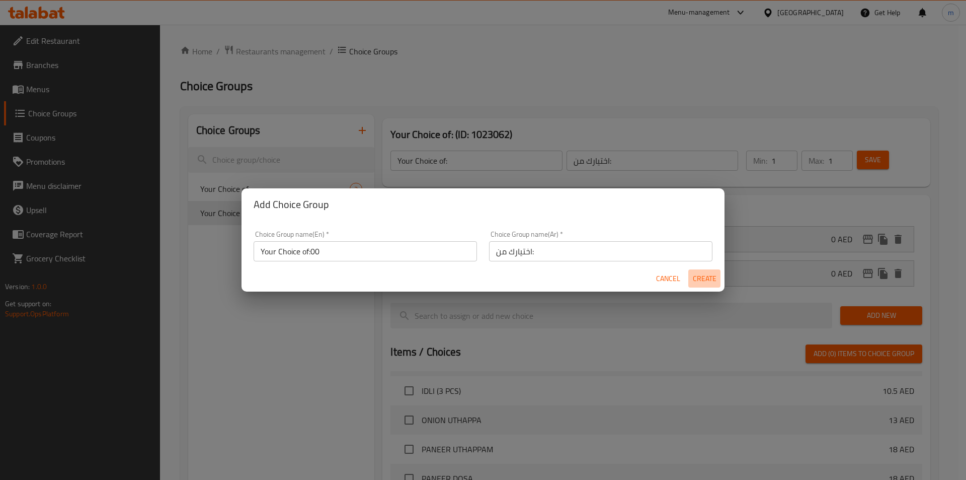
click at [710, 278] on span "Create" at bounding box center [704, 278] width 24 height 13
type input "Your Choice of:00"
type input "0"
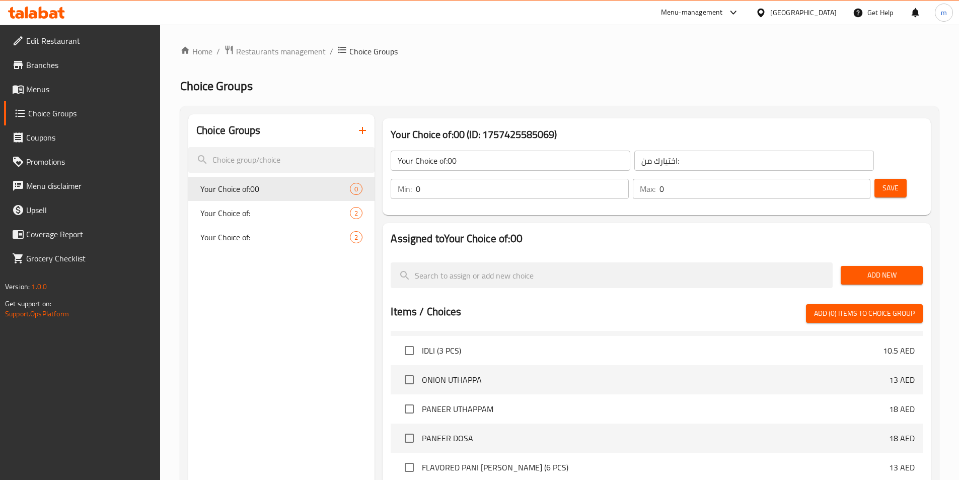
click at [474, 147] on div "Your Choice of:00 ​ اختيارك من: ​" at bounding box center [631, 160] width 495 height 32
click at [492, 164] on input "Your Choice of:00" at bounding box center [511, 160] width 240 height 20
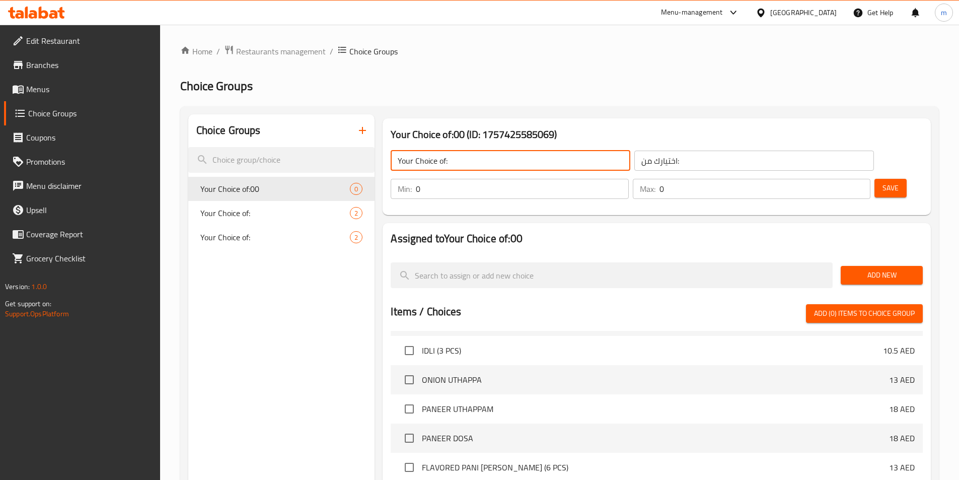
type input "Your Choice of:"
click at [628, 179] on input "0" at bounding box center [522, 189] width 212 height 20
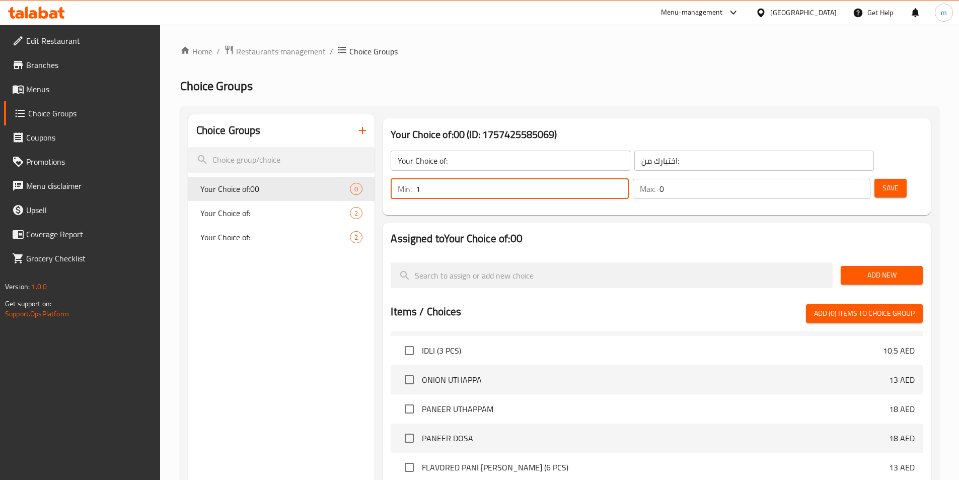
type input "1"
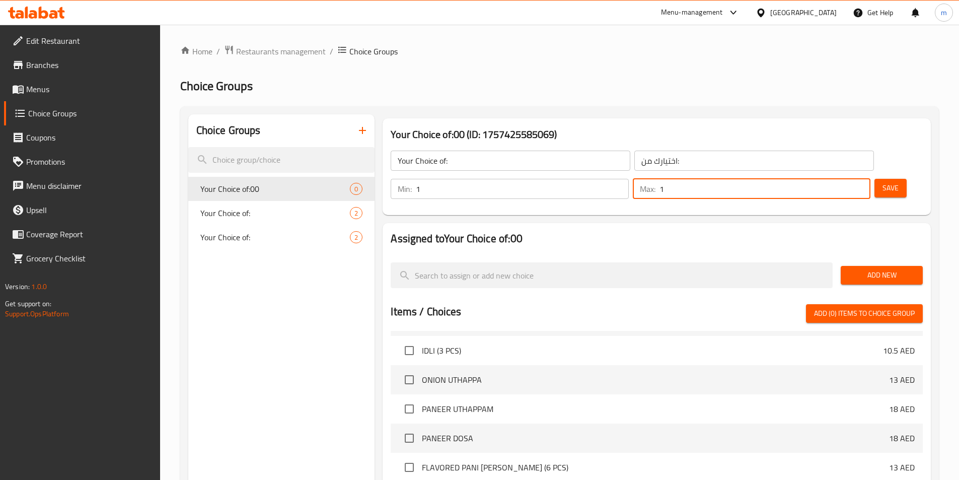
type input "1"
click at [850, 269] on span "Add New" at bounding box center [881, 275] width 66 height 13
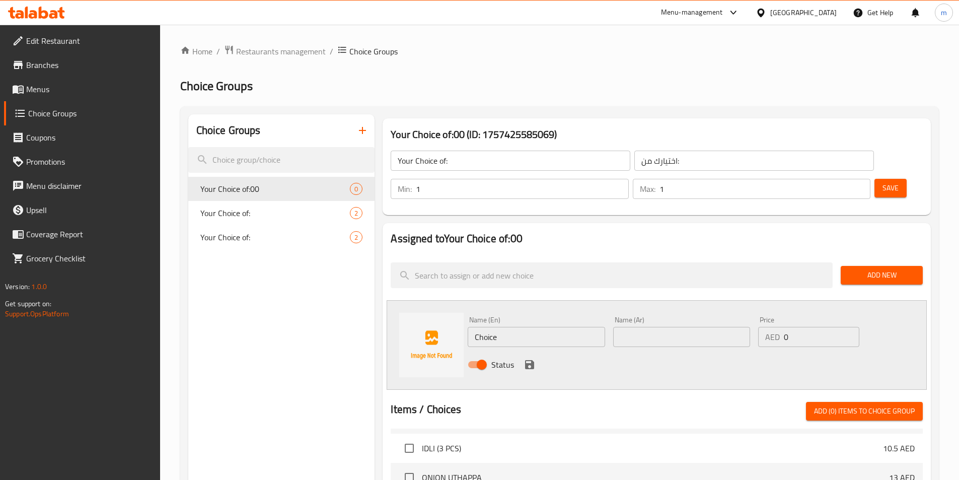
click at [523, 327] on input "Choice" at bounding box center [536, 337] width 137 height 20
type input "BAATY"
click at [664, 327] on input "text" at bounding box center [681, 337] width 137 height 20
type input "باتي"
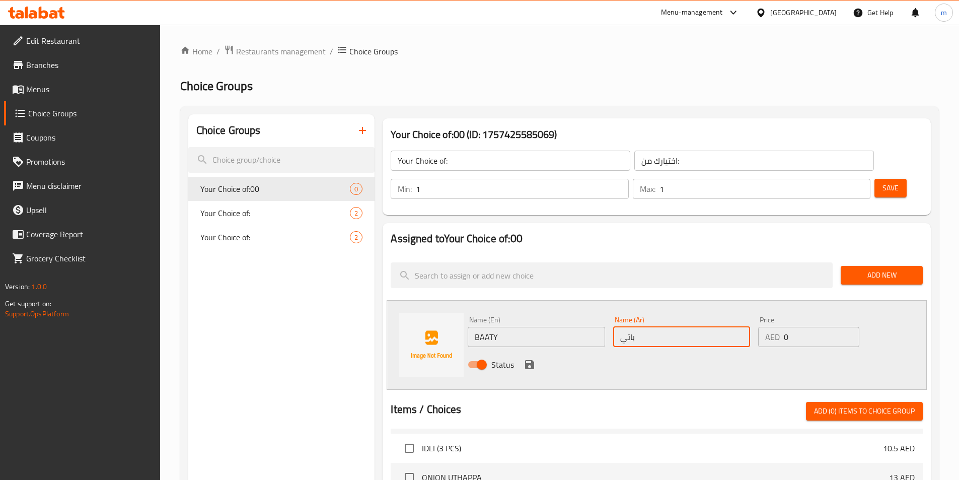
click at [533, 360] on icon "save" at bounding box center [529, 364] width 9 height 9
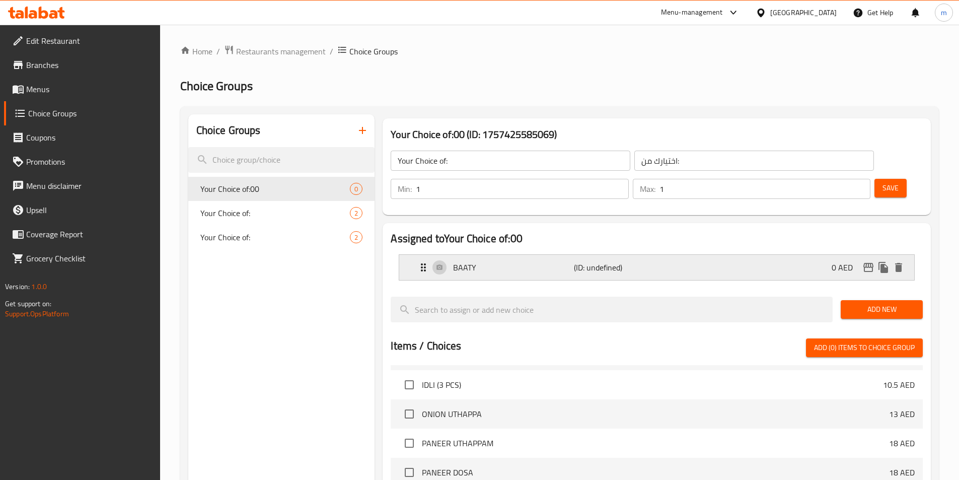
click at [507, 255] on div "BAATY (ID: undefined) 0 AED" at bounding box center [659, 267] width 485 height 25
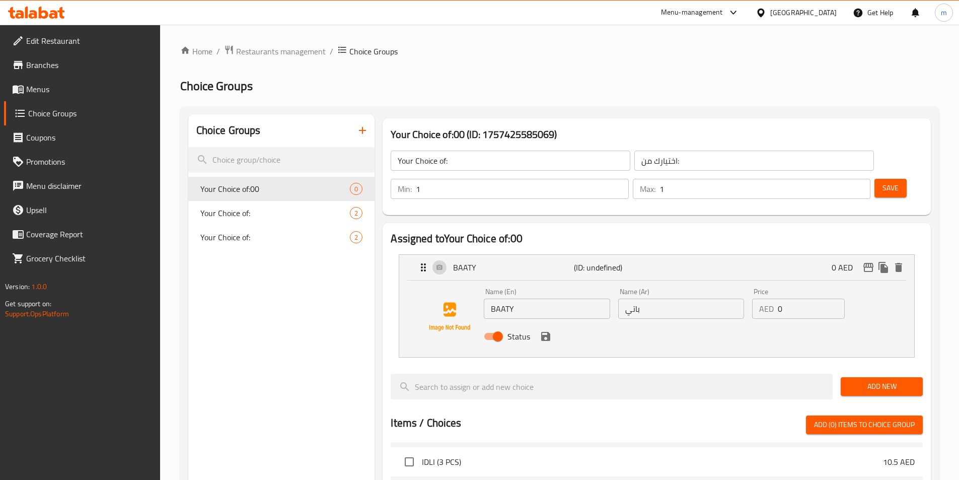
click at [535, 298] on input "BAATY" at bounding box center [547, 308] width 126 height 20
click at [549, 332] on icon "save" at bounding box center [545, 336] width 9 height 9
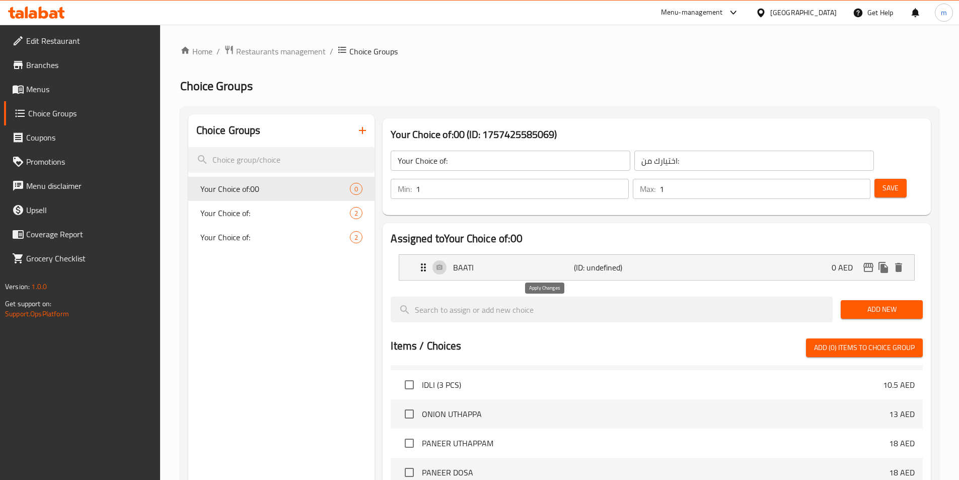
type input "BAATI"
click at [892, 300] on button "Add New" at bounding box center [881, 309] width 82 height 19
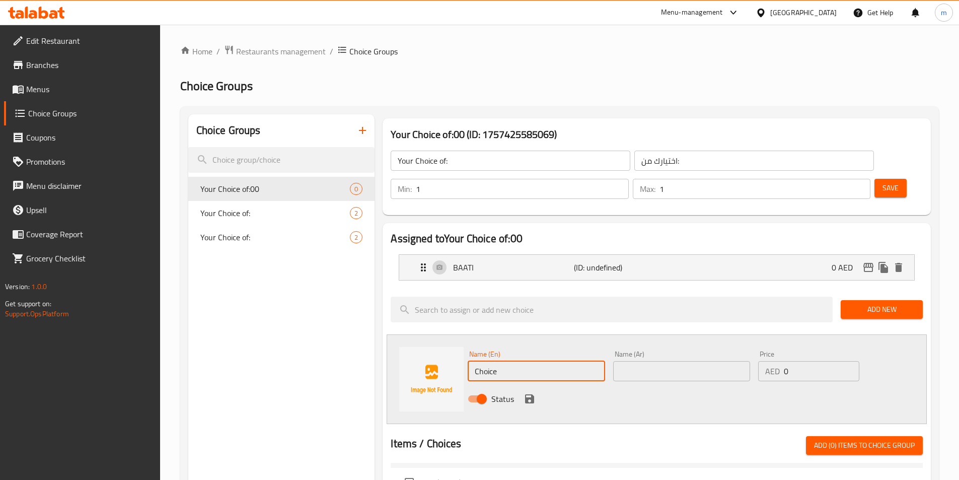
click at [527, 361] on input "Choice" at bounding box center [536, 371] width 137 height 20
type input "2 PCS"
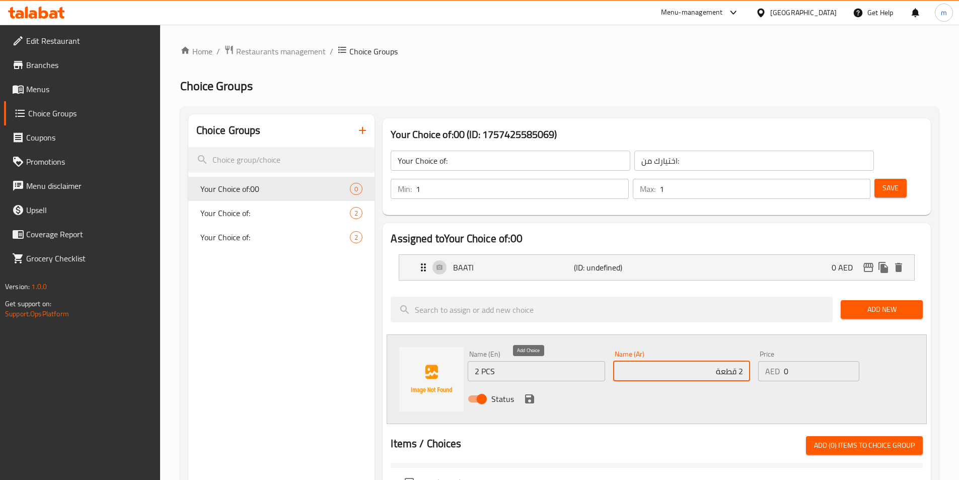
type input "2 قطعة"
click at [530, 394] on icon "save" at bounding box center [529, 398] width 9 height 9
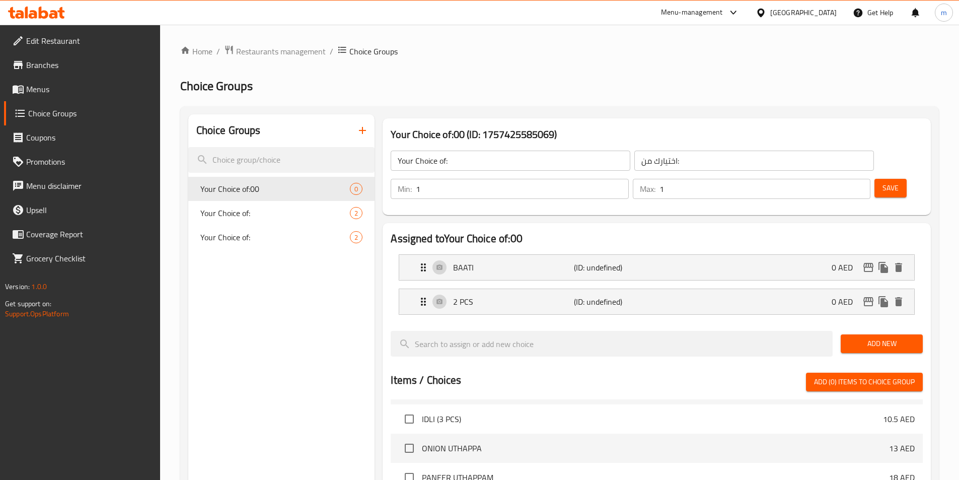
click at [879, 179] on button "Save" at bounding box center [890, 188] width 32 height 19
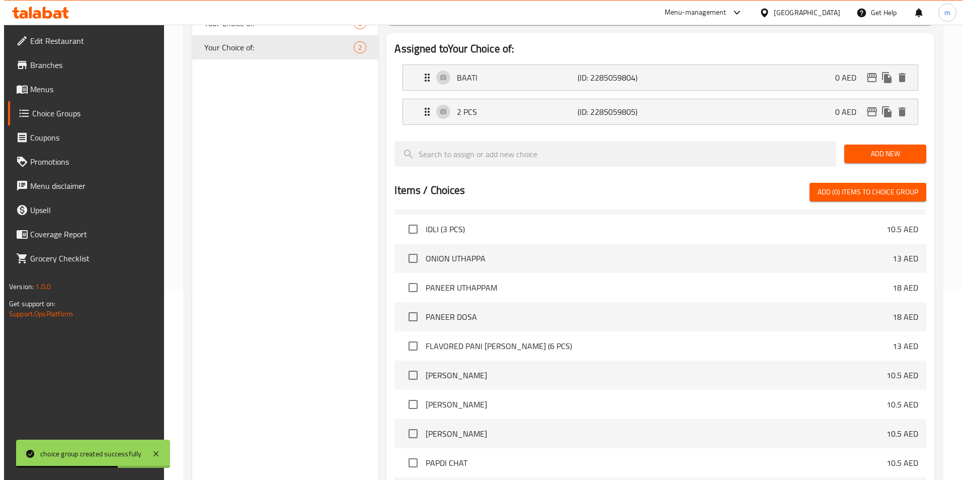
scroll to position [290, 0]
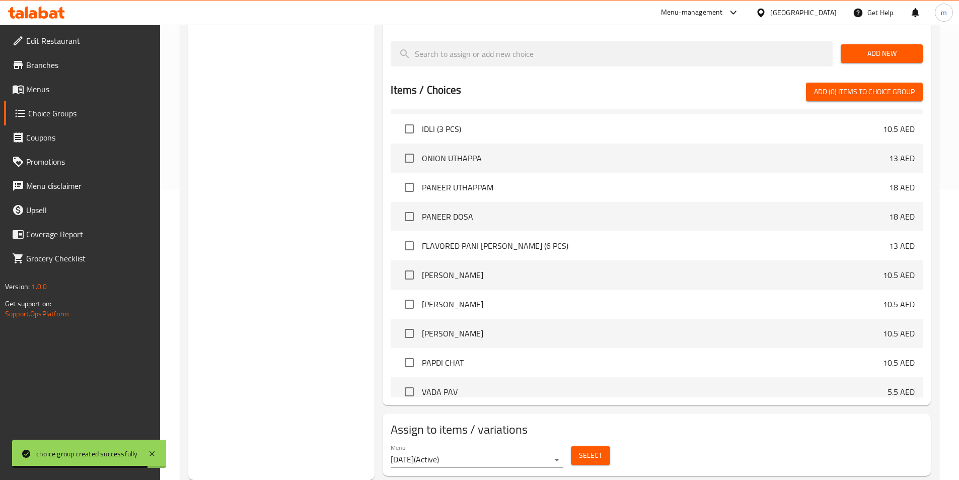
click at [583, 449] on span "Select" at bounding box center [590, 455] width 23 height 13
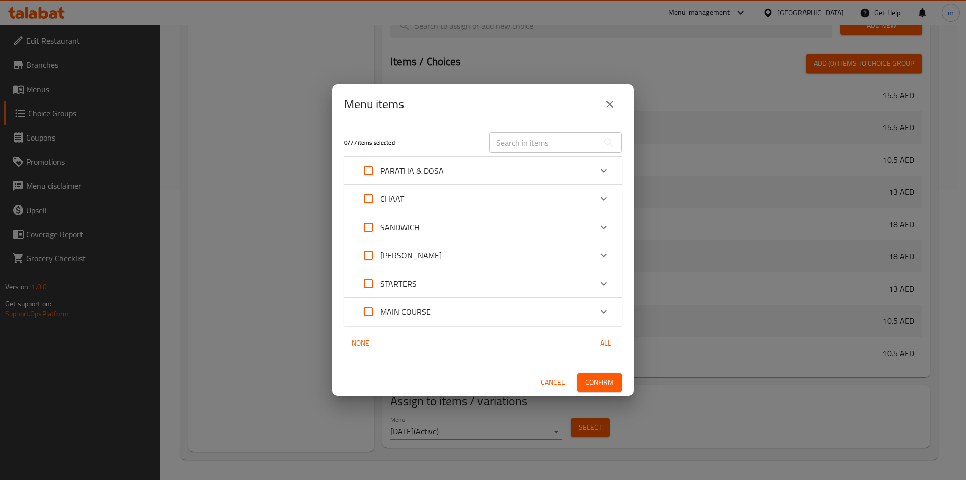
click at [430, 314] on div "MAIN COURSE" at bounding box center [474, 311] width 236 height 24
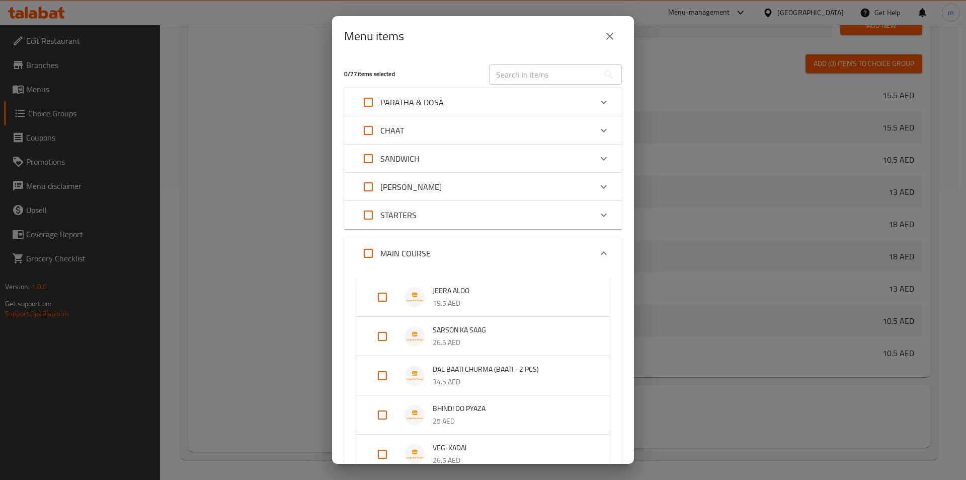
click at [479, 378] on p "34.5 AED" at bounding box center [511, 381] width 157 height 13
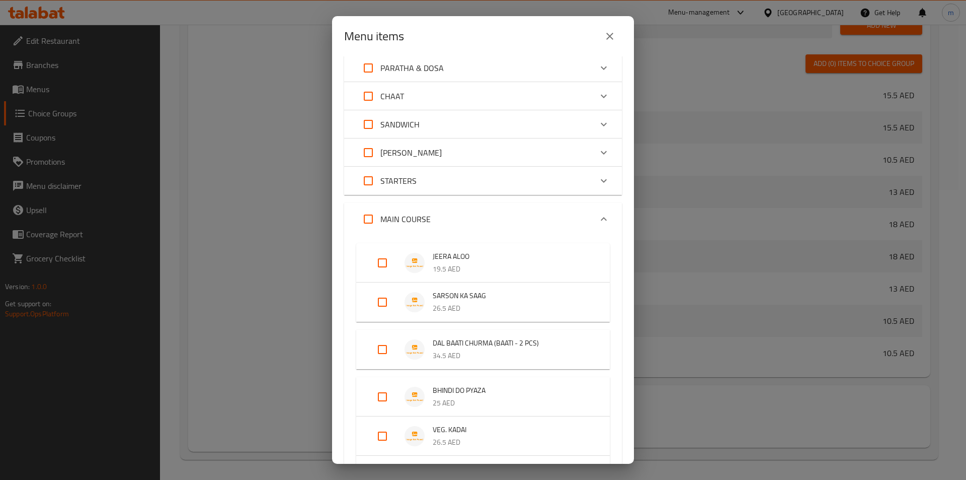
scroll to position [101, 0]
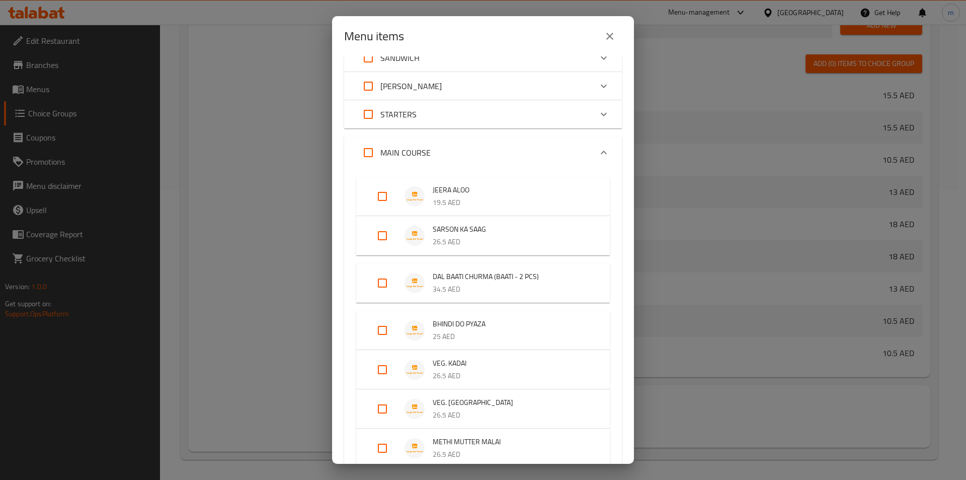
click at [383, 279] on input "Expand" at bounding box center [382, 283] width 24 height 24
checkbox input "true"
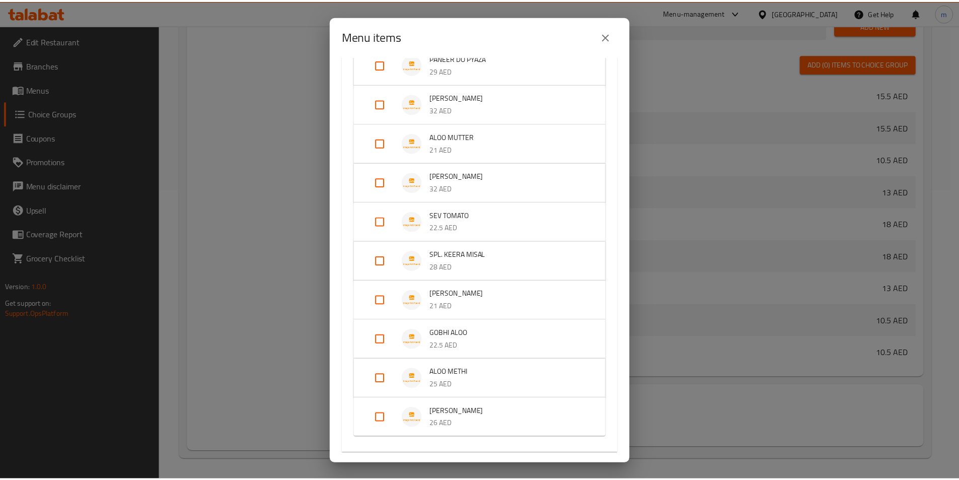
scroll to position [1038, 0]
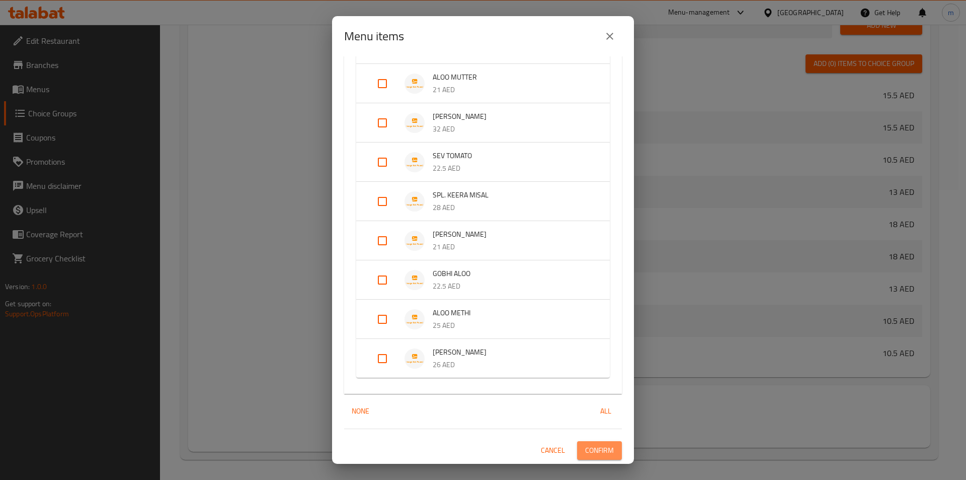
click at [604, 452] on span "Confirm" at bounding box center [599, 450] width 29 height 13
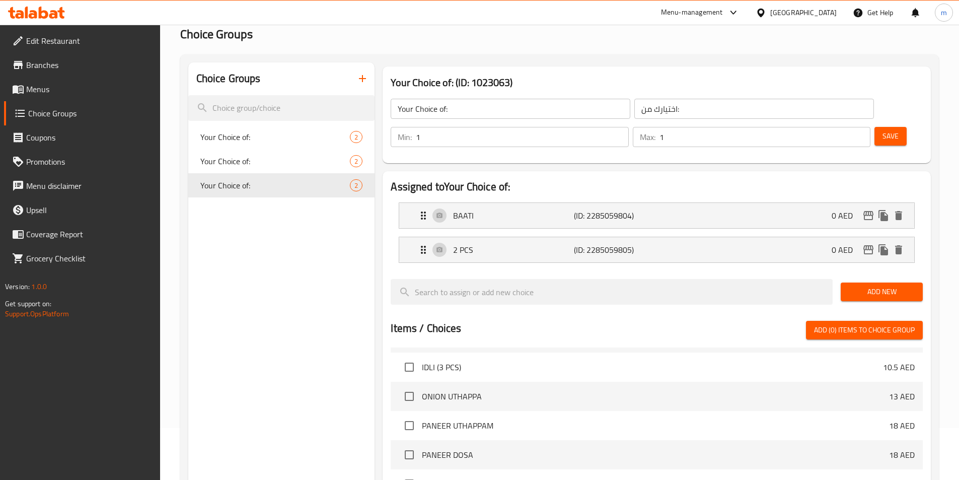
scroll to position [0, 0]
